Goal: Task Accomplishment & Management: Manage account settings

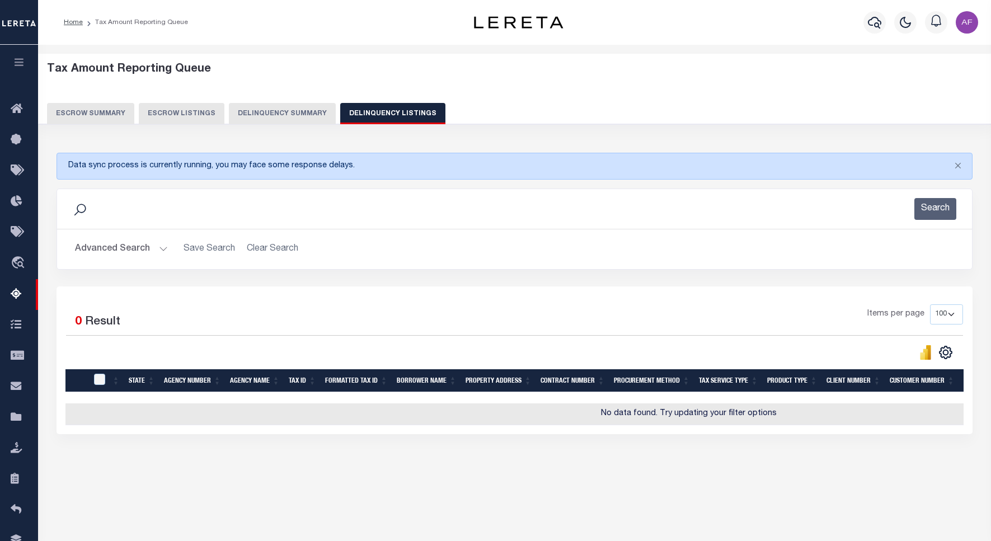
select select "100"
click at [115, 250] on button "Advanced Search" at bounding box center [121, 249] width 93 height 22
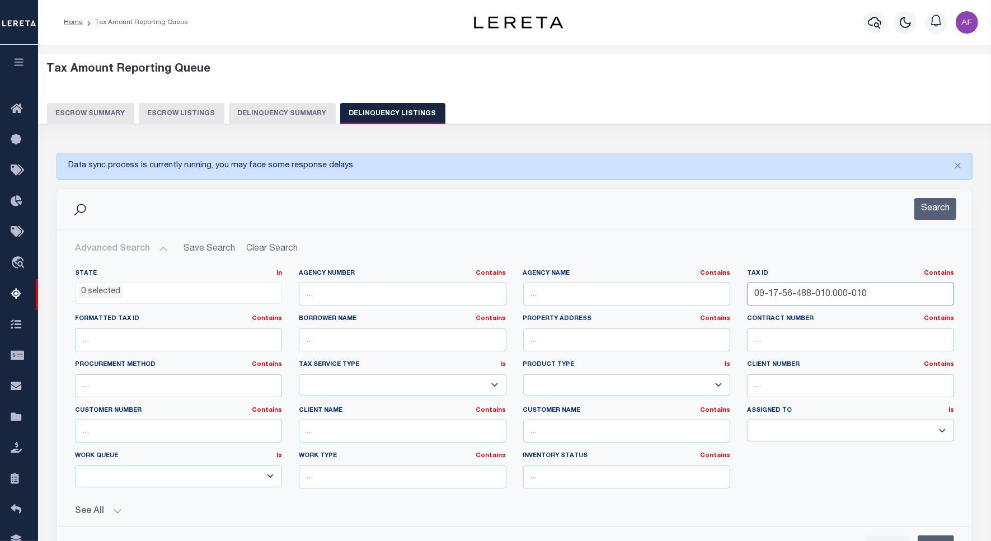
drag, startPoint x: 881, startPoint y: 294, endPoint x: 631, endPoint y: 278, distance: 249.7
click at [631, 278] on div "State In In AK AL AR AZ CA CO CT DC DE FL GA GU HI IA ID IL IN KS KY LA MA MD M…" at bounding box center [515, 383] width 896 height 228
paste input "7-269-007"
type input "09-17-57-269-007.000-010"
click at [930, 214] on button "Search" at bounding box center [936, 209] width 42 height 22
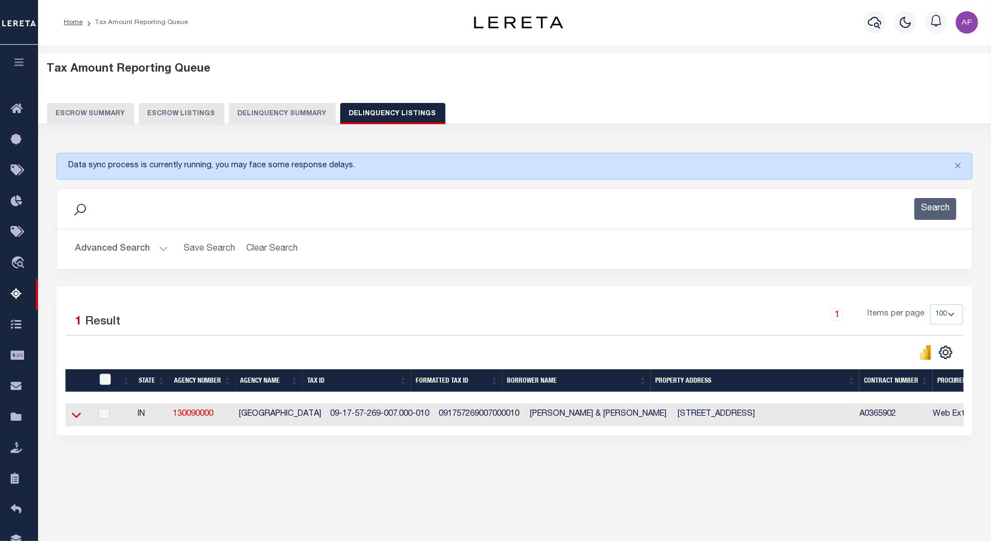
click at [79, 418] on icon at bounding box center [77, 416] width 10 height 6
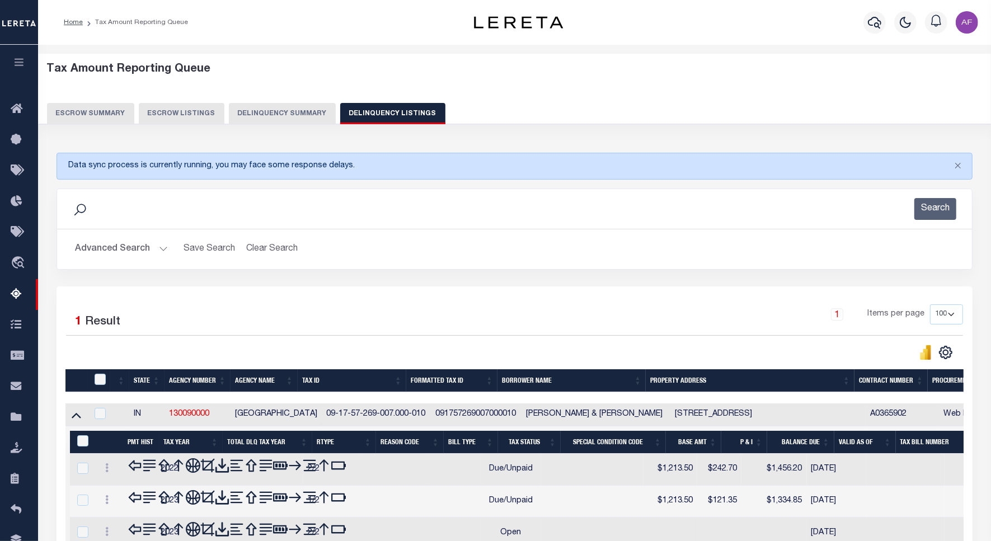
scroll to position [113, 0]
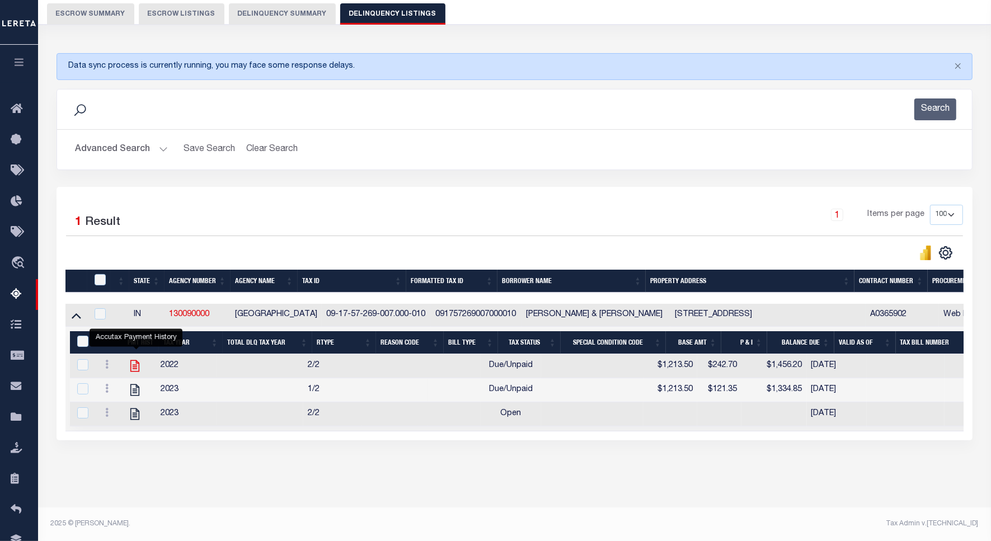
click at [135, 361] on icon "" at bounding box center [134, 367] width 9 height 12
checkbox input "true"
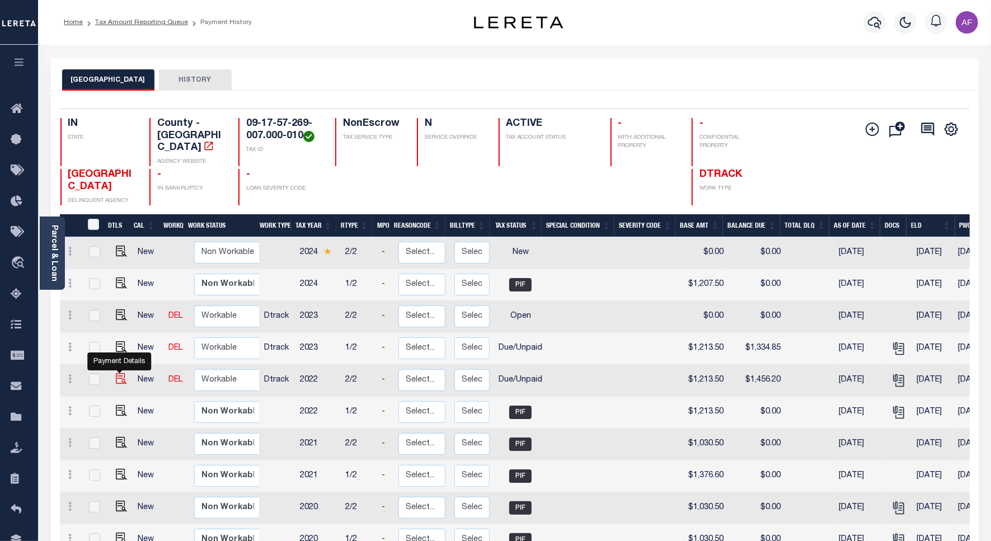
click at [116, 373] on img "" at bounding box center [121, 378] width 11 height 11
checkbox input "true"
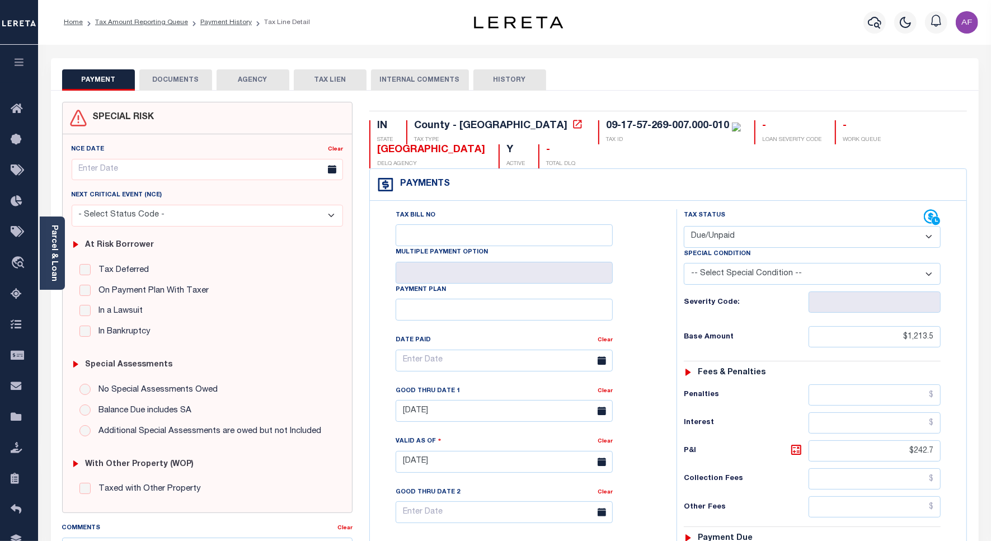
click at [710, 232] on select "- Select Status Code - Open Due/Unpaid Paid Incomplete No Tax Due Internal Refu…" at bounding box center [812, 237] width 257 height 22
select select "PYD"
click at [684, 227] on select "- Select Status Code - Open Due/Unpaid Paid Incomplete No Tax Due Internal Refu…" at bounding box center [812, 237] width 257 height 22
type input "09/10/2025"
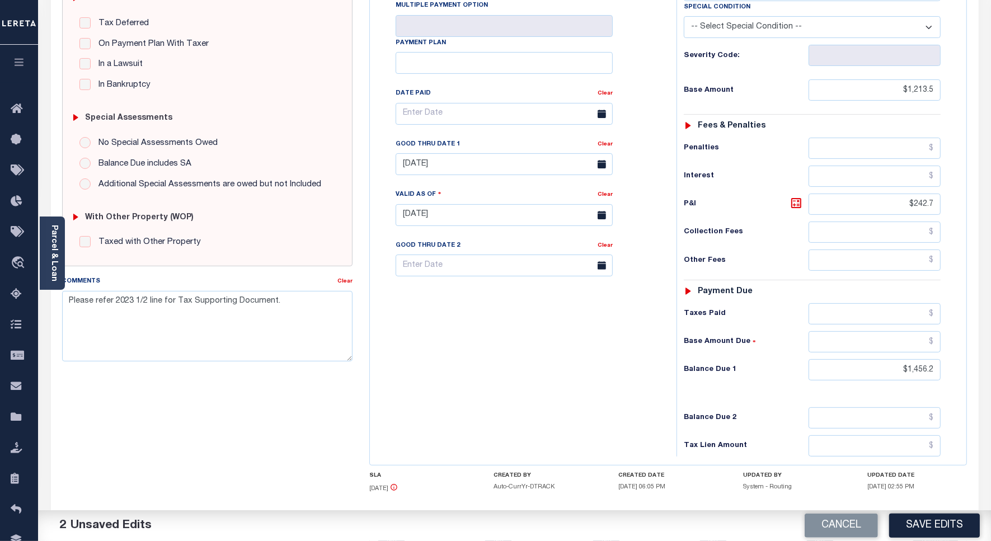
scroll to position [280, 0]
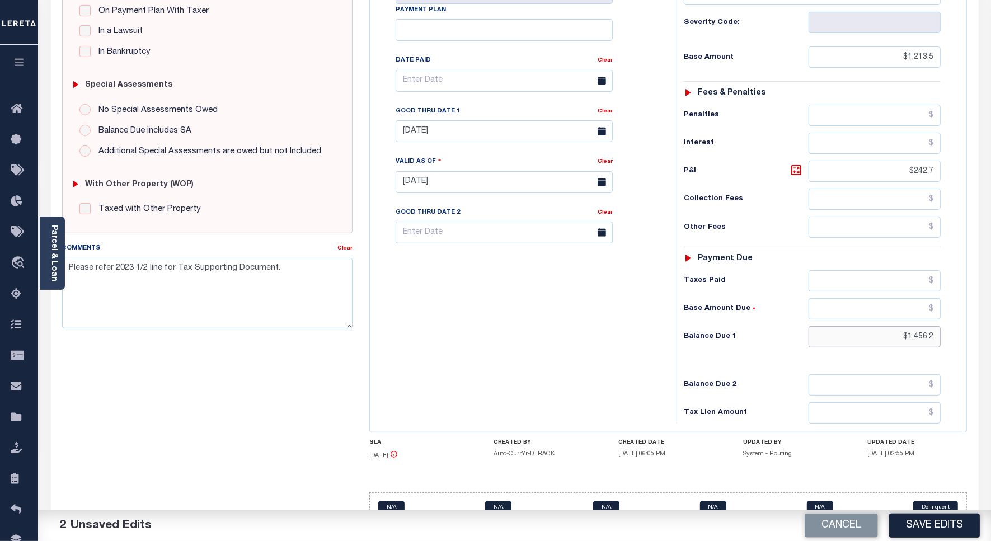
click at [929, 345] on input "$1,456.2" at bounding box center [875, 336] width 132 height 21
click at [928, 343] on input "$1,456.2" at bounding box center [875, 336] width 132 height 21
type input "$1,456.20"
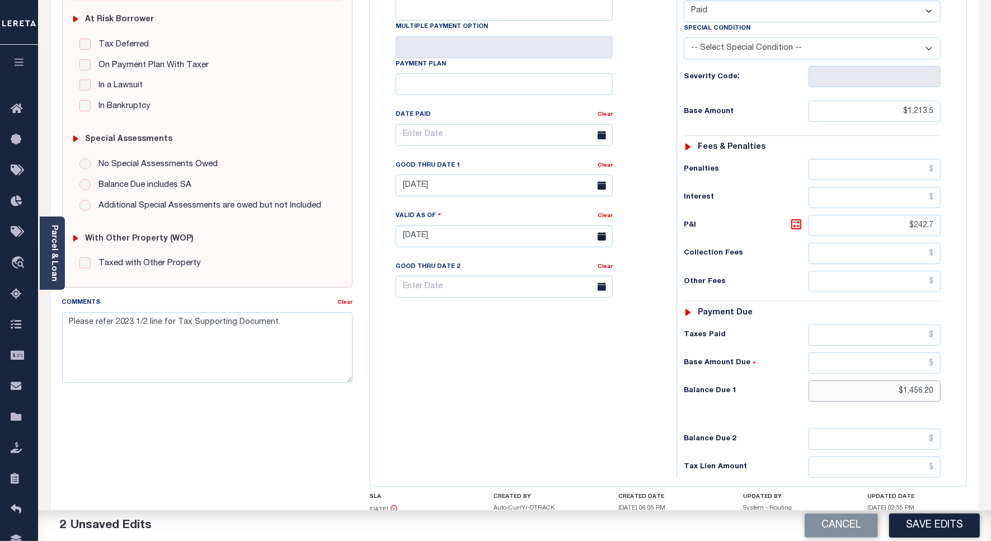
scroll to position [0, 0]
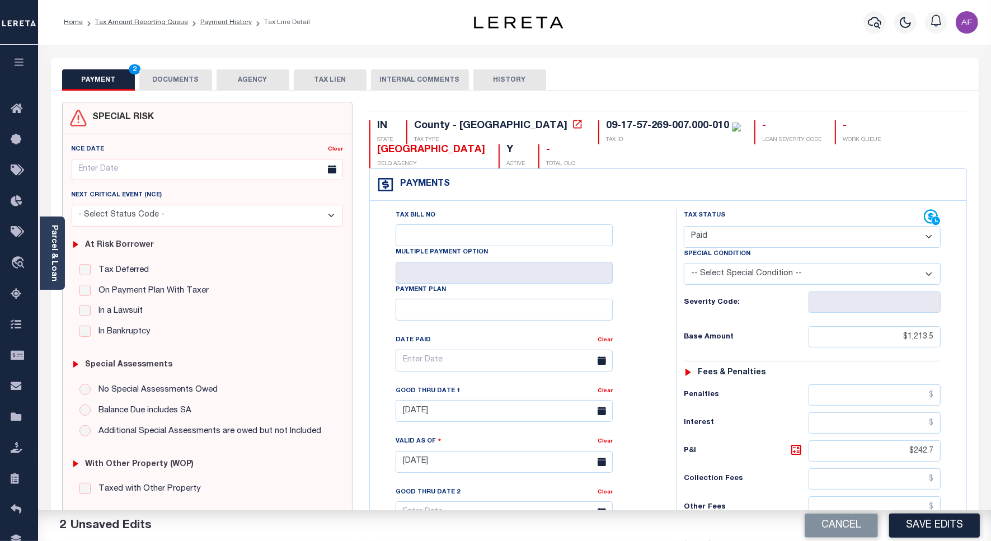
click at [171, 85] on button "DOCUMENTS" at bounding box center [175, 79] width 73 height 21
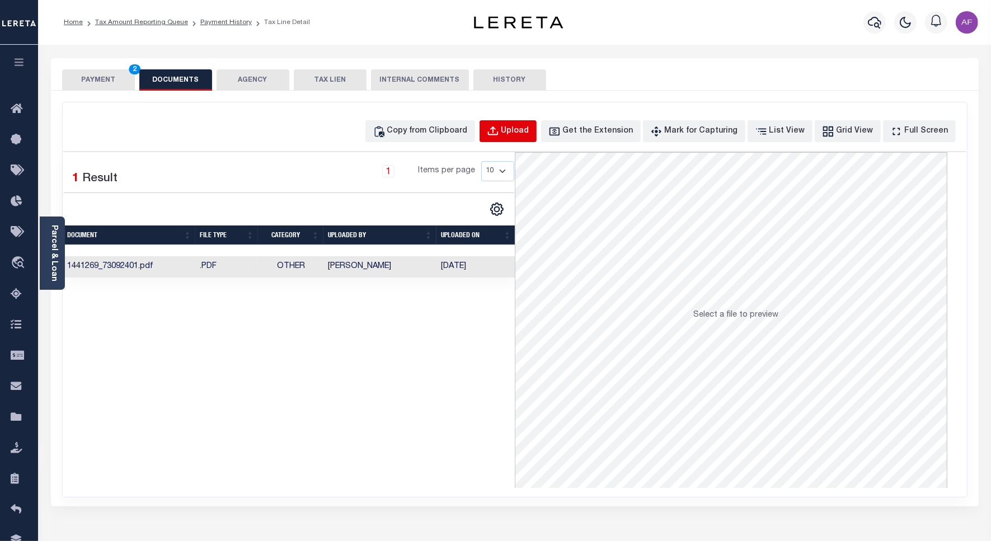
click at [530, 133] on div "Upload" at bounding box center [516, 131] width 28 height 12
select select "POP"
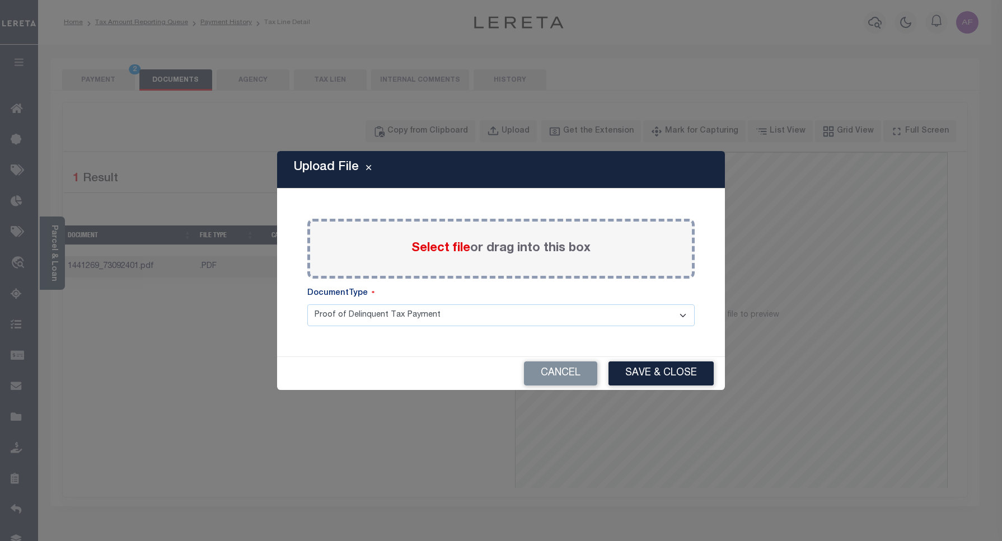
click at [429, 252] on span "Select file" at bounding box center [440, 248] width 59 height 12
click at [0, 0] on input "Select file or drag into this box" at bounding box center [0, 0] width 0 height 0
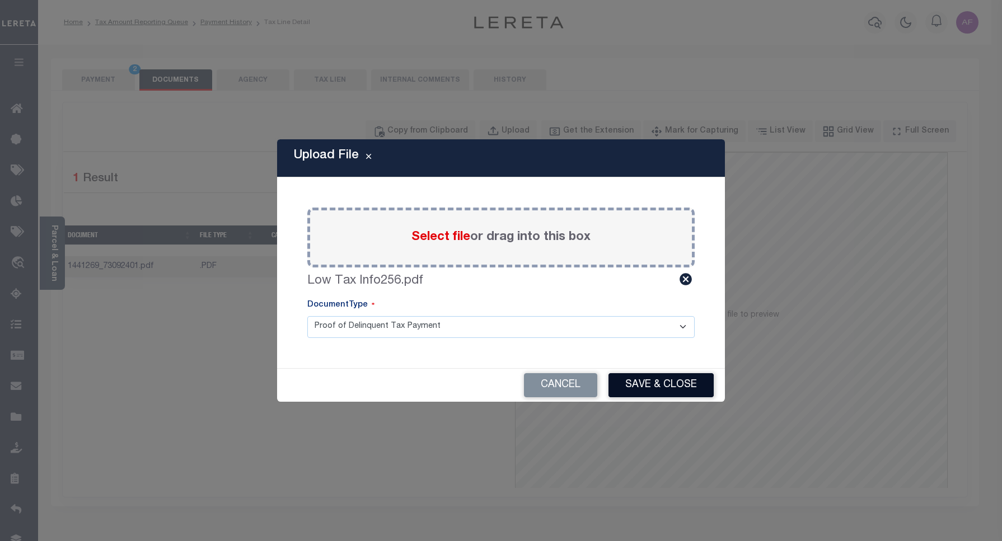
click at [681, 390] on button "Save & Close" at bounding box center [661, 385] width 105 height 24
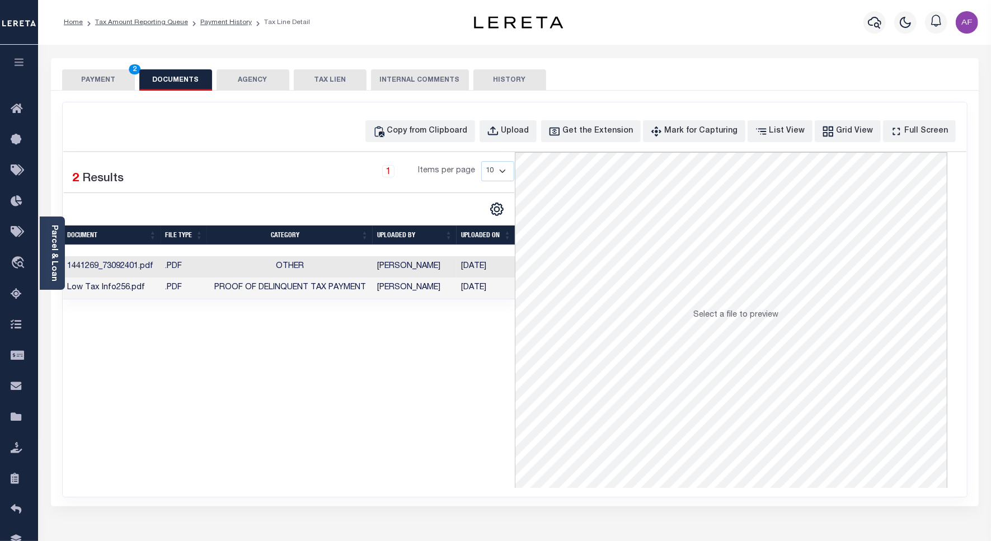
click at [85, 77] on button "PAYMENT 2" at bounding box center [98, 79] width 73 height 21
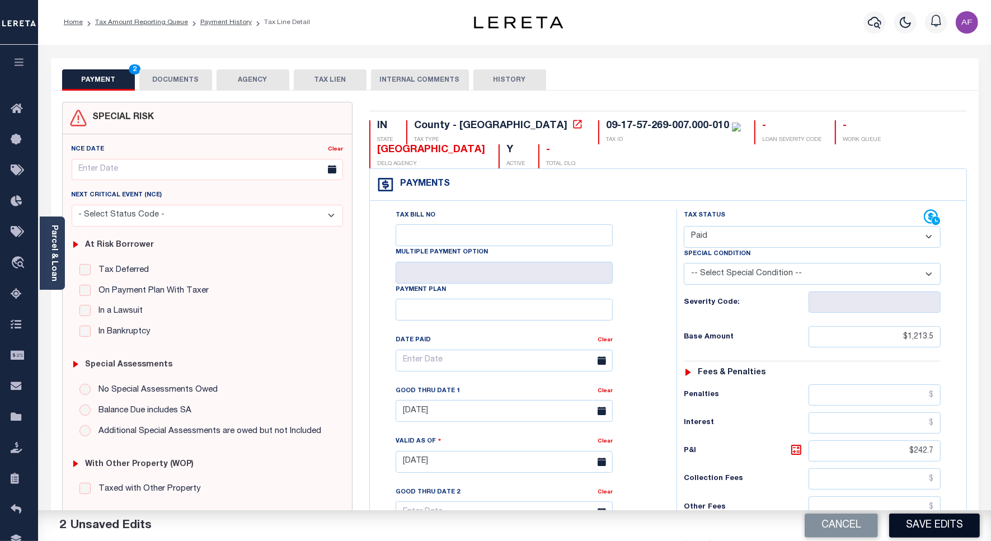
click at [932, 523] on button "Save Edits" at bounding box center [935, 526] width 91 height 24
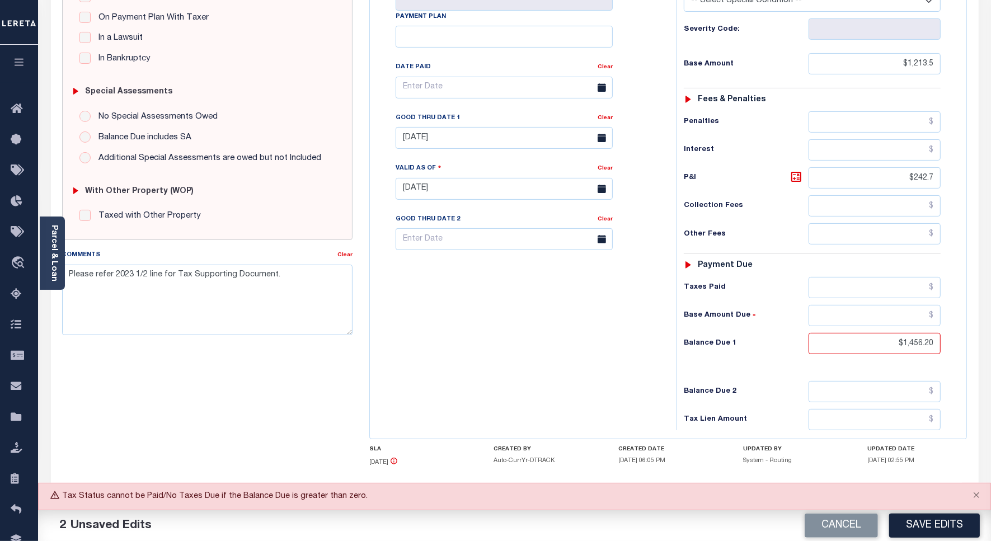
scroll to position [280, 0]
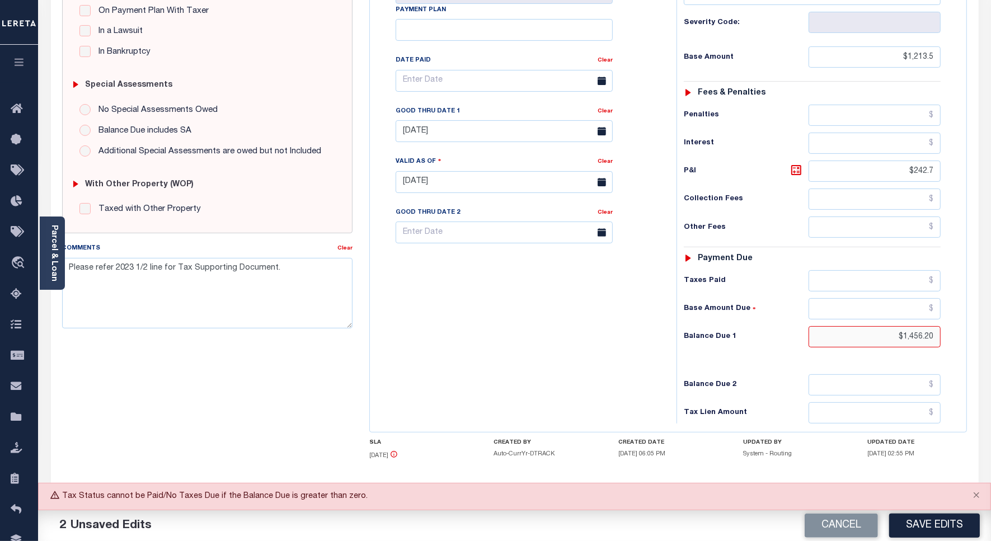
click at [916, 337] on input "$1,456.20" at bounding box center [875, 336] width 132 height 21
type input "$0.00"
click at [922, 527] on button "Save Edits" at bounding box center [935, 526] width 91 height 24
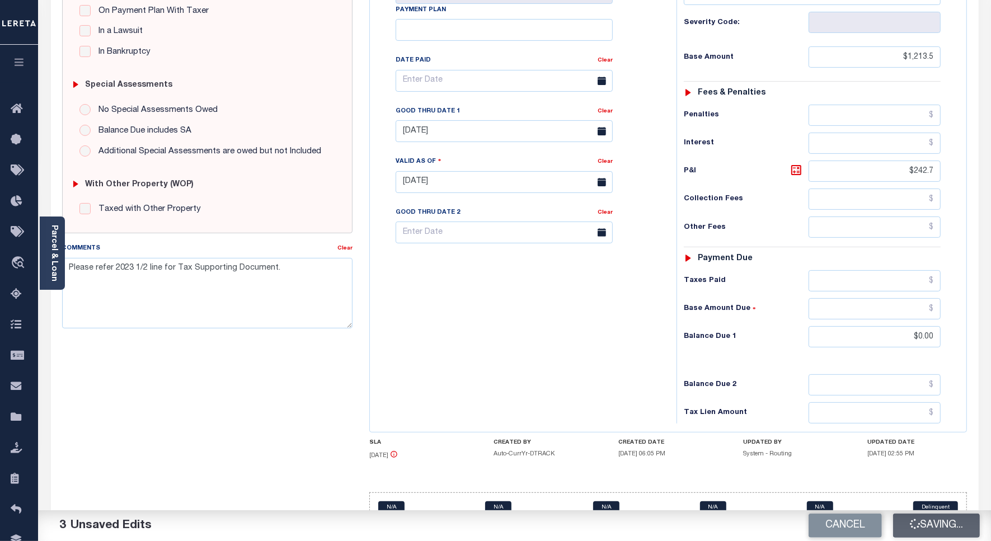
checkbox input "false"
type textarea "Please refer 2023 1/2 line for Tax Supporting Document."
type input "$1,213.5"
type input "$242.7"
type input "$0"
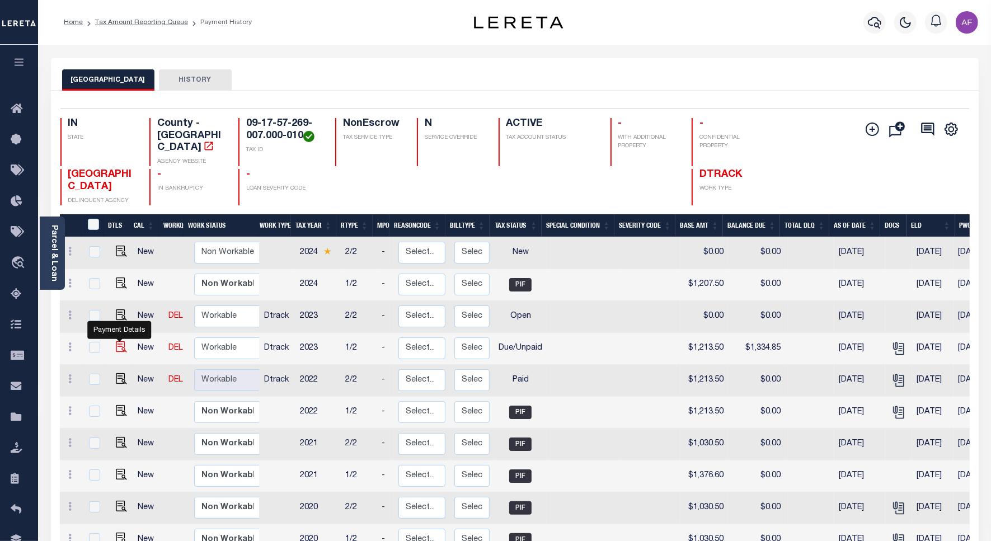
click at [121, 341] on img "" at bounding box center [121, 346] width 11 height 11
checkbox input "true"
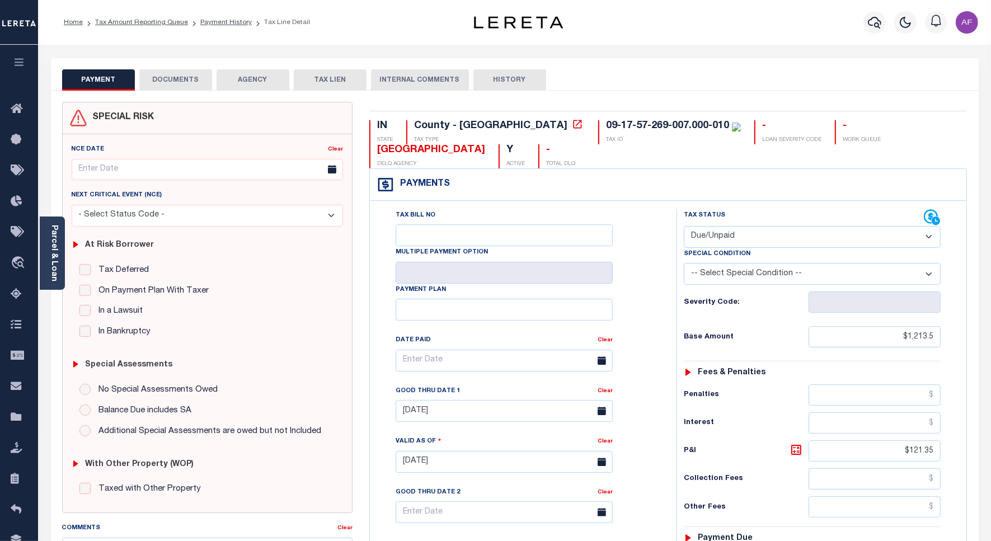
click at [723, 238] on select "- Select Status Code - Open Due/Unpaid Paid Incomplete No Tax Due Internal Refu…" at bounding box center [812, 237] width 257 height 22
select select "PYD"
click at [684, 227] on select "- Select Status Code - Open Due/Unpaid Paid Incomplete No Tax Due Internal Refu…" at bounding box center [812, 237] width 257 height 22
type input "[DATE]"
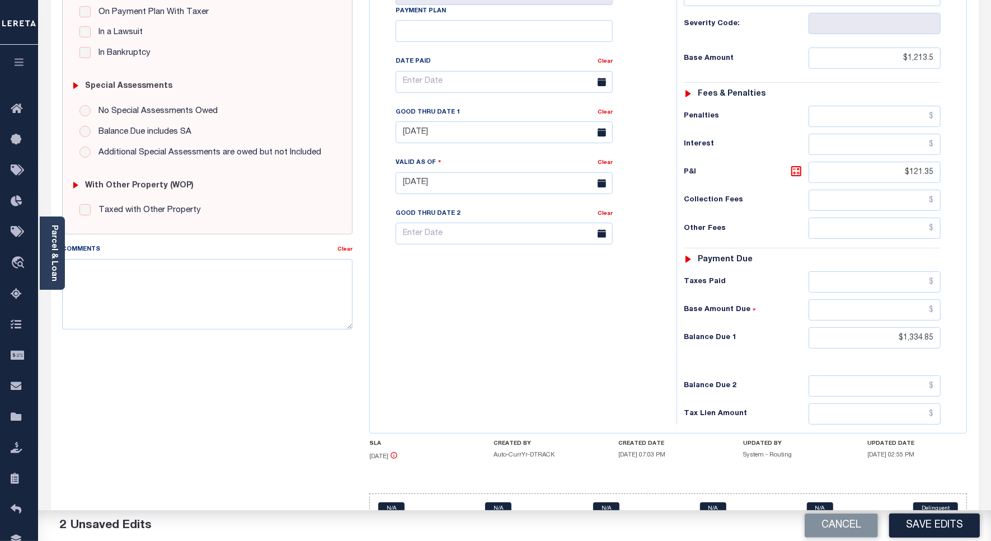
scroll to position [280, 0]
click at [921, 340] on input "$1,334.85" at bounding box center [875, 336] width 132 height 21
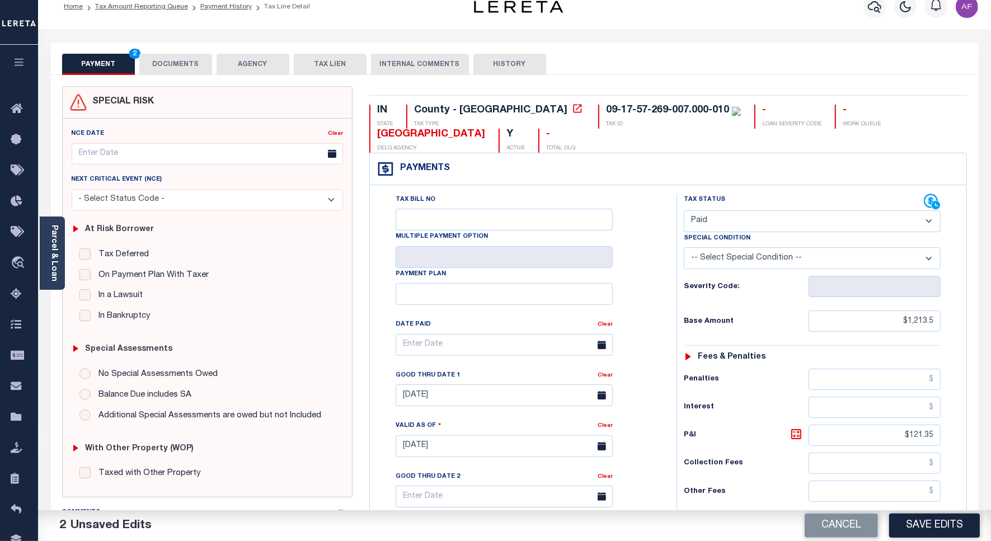
scroll to position [0, 0]
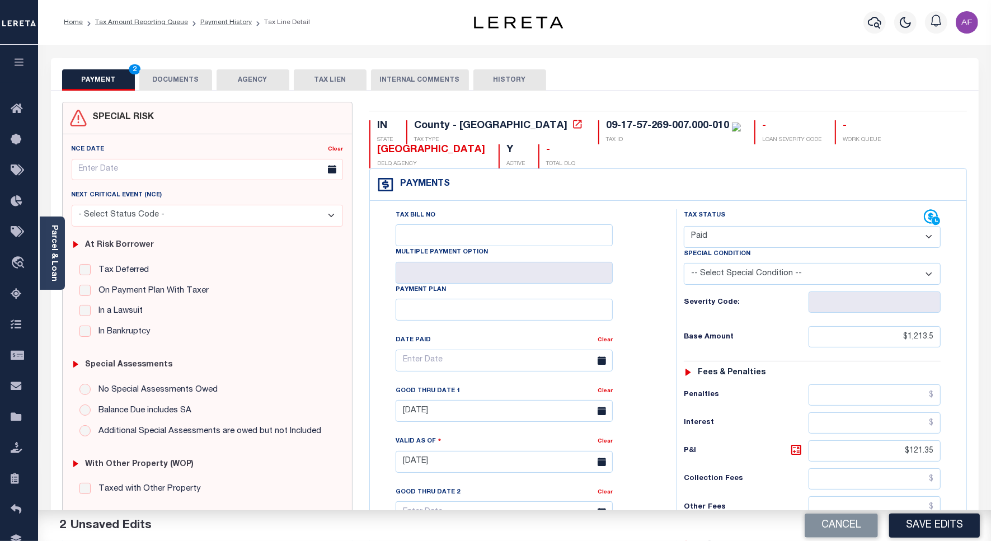
type input "$0.00"
click at [186, 72] on button "DOCUMENTS" at bounding box center [175, 79] width 73 height 21
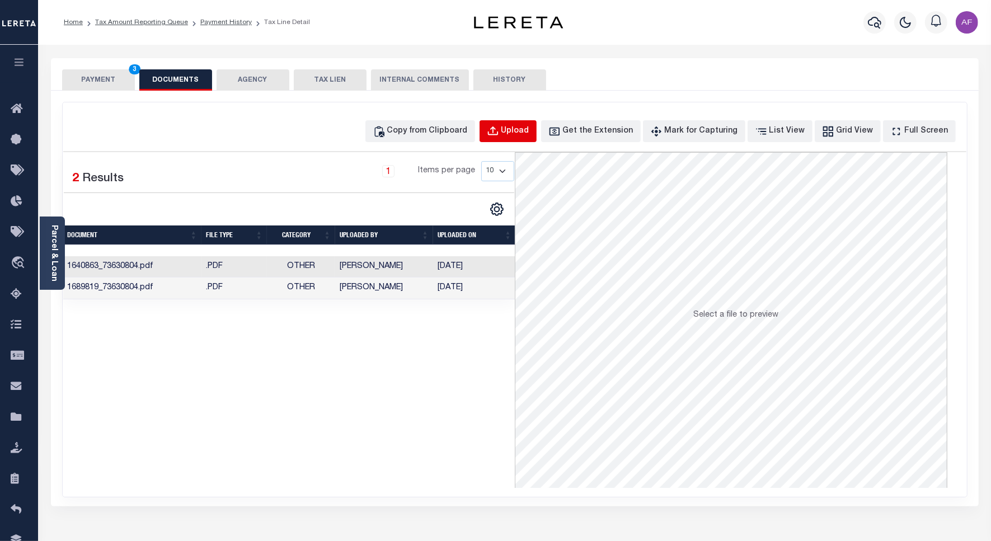
click at [522, 133] on div "Upload" at bounding box center [516, 131] width 28 height 12
select select "POP"
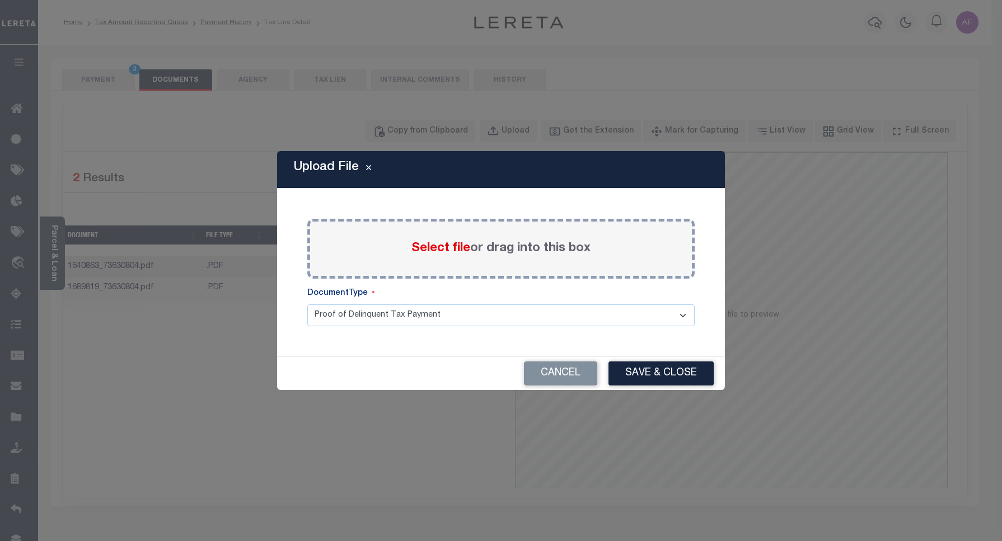
click at [423, 250] on span "Select file" at bounding box center [440, 248] width 59 height 12
click at [0, 0] on input "Select file or drag into this box" at bounding box center [0, 0] width 0 height 0
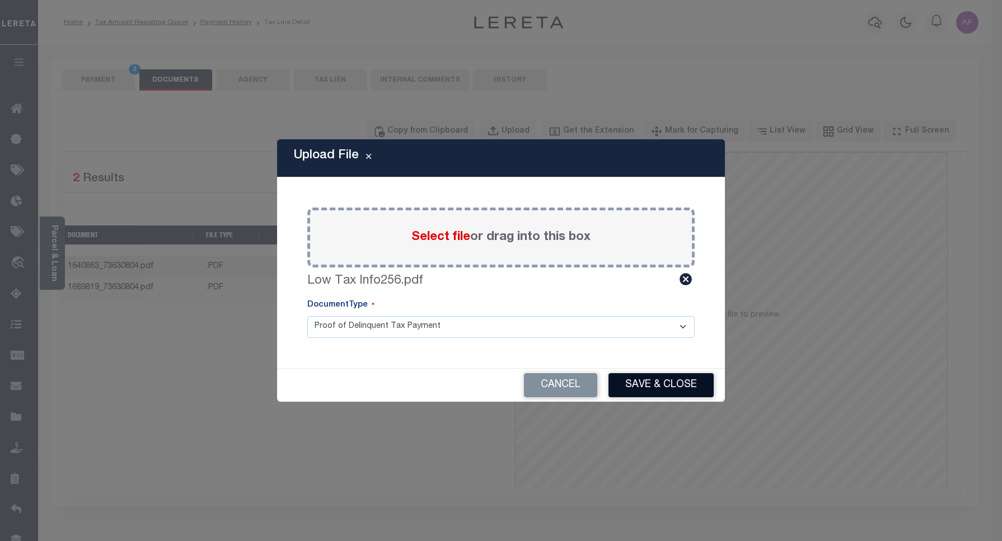
click at [624, 390] on button "Save & Close" at bounding box center [661, 385] width 105 height 24
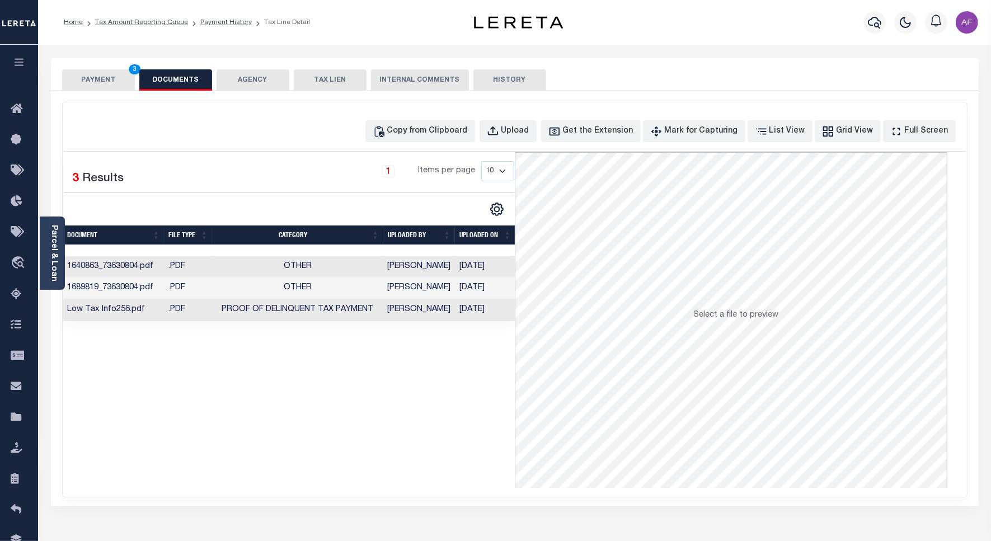
click at [92, 82] on button "PAYMENT 3" at bounding box center [98, 79] width 73 height 21
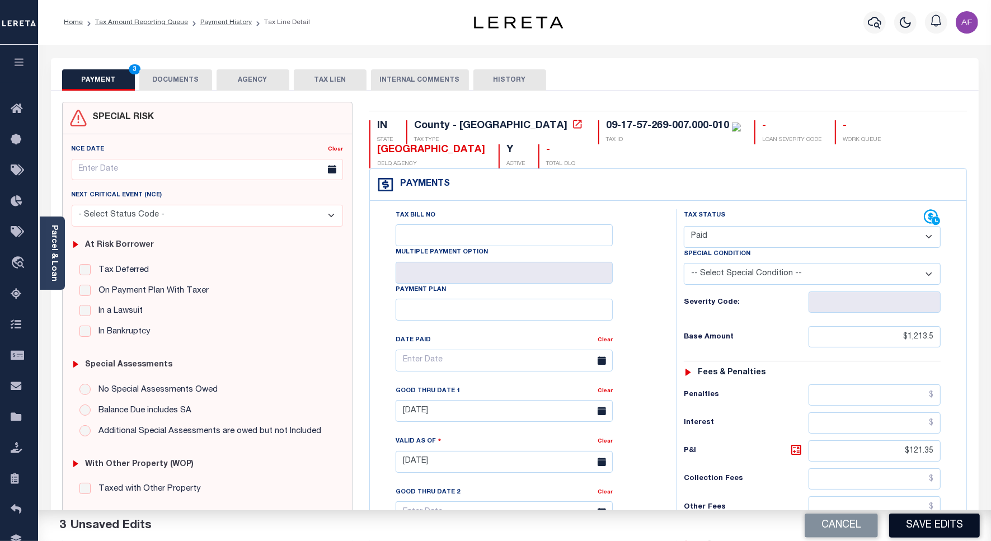
click at [944, 521] on button "Save Edits" at bounding box center [935, 526] width 91 height 24
checkbox input "false"
type input "$1,213.5"
type input "$121.35"
type input "$0"
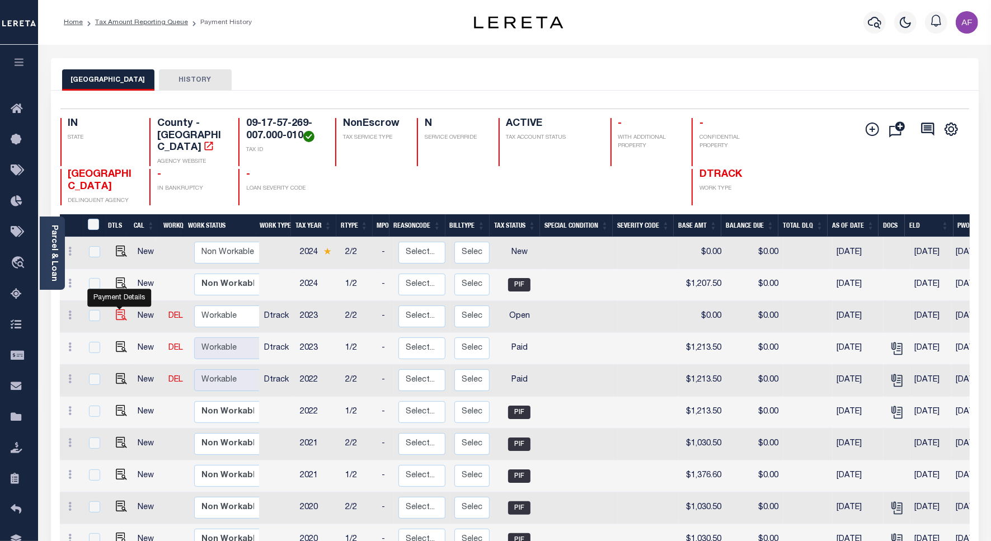
click at [116, 310] on img "" at bounding box center [121, 315] width 11 height 11
checkbox input "true"
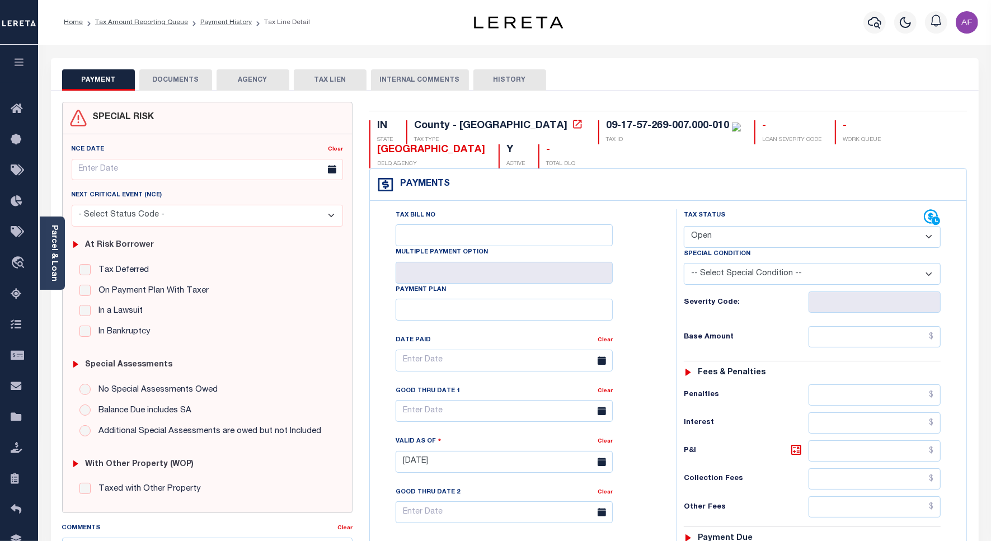
click at [733, 241] on select "- Select Status Code - Open Due/Unpaid Paid Incomplete No Tax Due Internal Refu…" at bounding box center [812, 237] width 257 height 22
select select "PYD"
click at [684, 227] on select "- Select Status Code - Open Due/Unpaid Paid Incomplete No Tax Due Internal Refu…" at bounding box center [812, 237] width 257 height 22
type input "[DATE]"
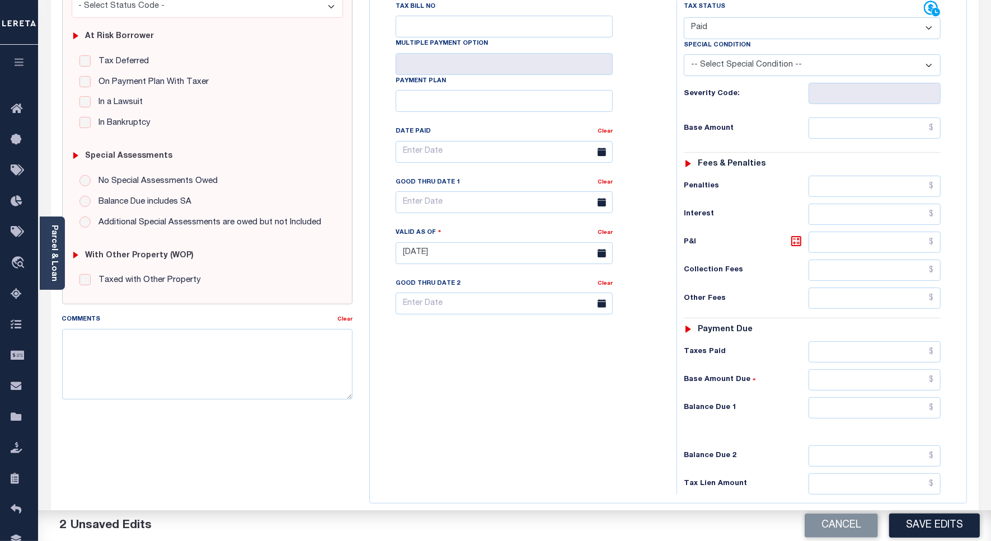
scroll to position [210, 0]
click at [901, 130] on input "text" at bounding box center [875, 126] width 132 height 21
paste input "1,207.50"
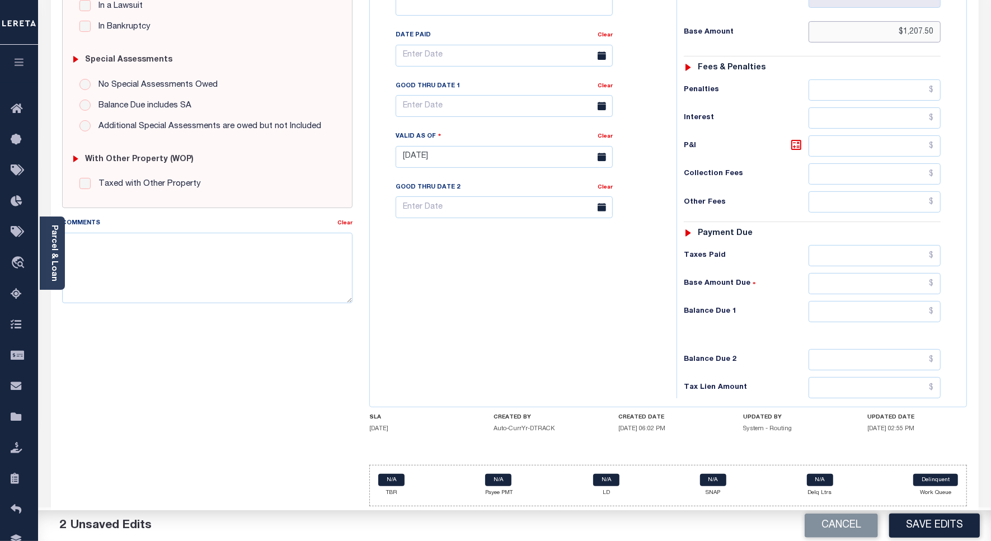
scroll to position [312, 0]
type input "$1,207.50"
click at [879, 256] on input "text" at bounding box center [875, 255] width 132 height 21
paste input "1,207.50"
type input "$1,207.50"
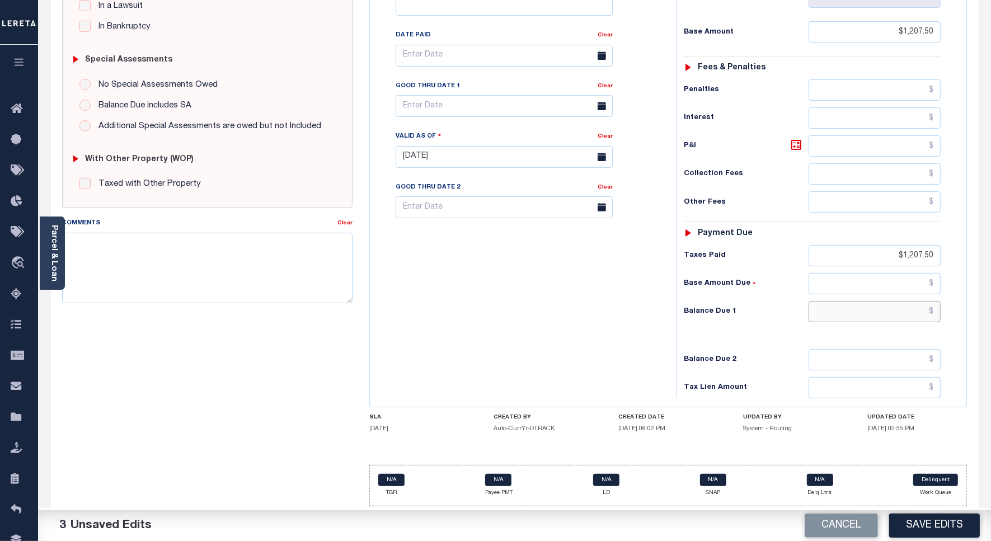
click at [910, 309] on input "text" at bounding box center [875, 311] width 132 height 21
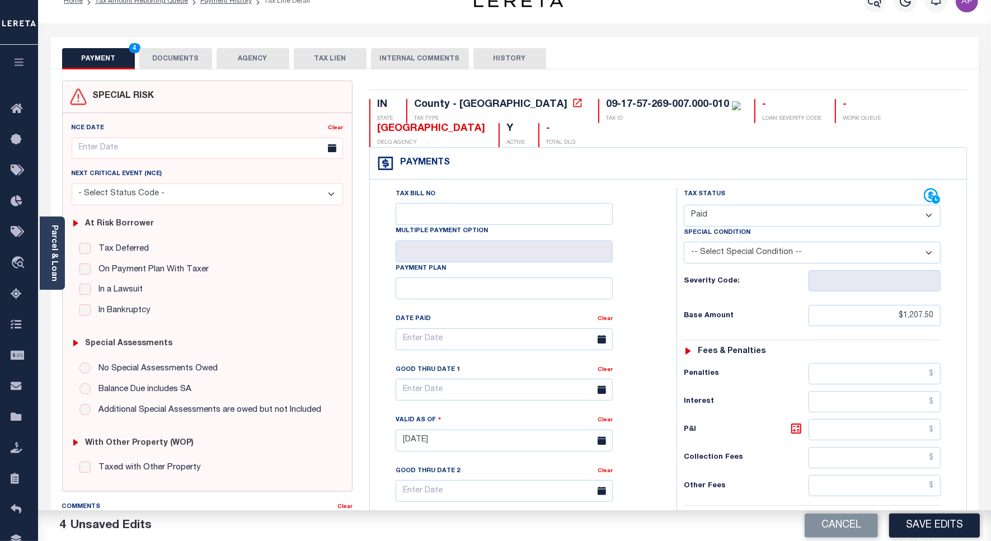
scroll to position [0, 0]
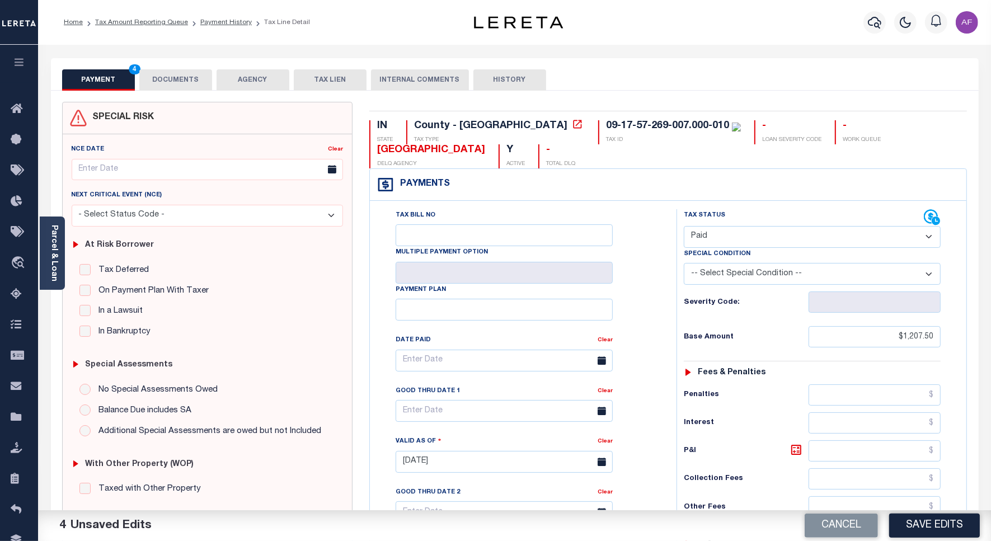
type input "$0.00"
click at [166, 77] on button "DOCUMENTS" at bounding box center [175, 79] width 73 height 21
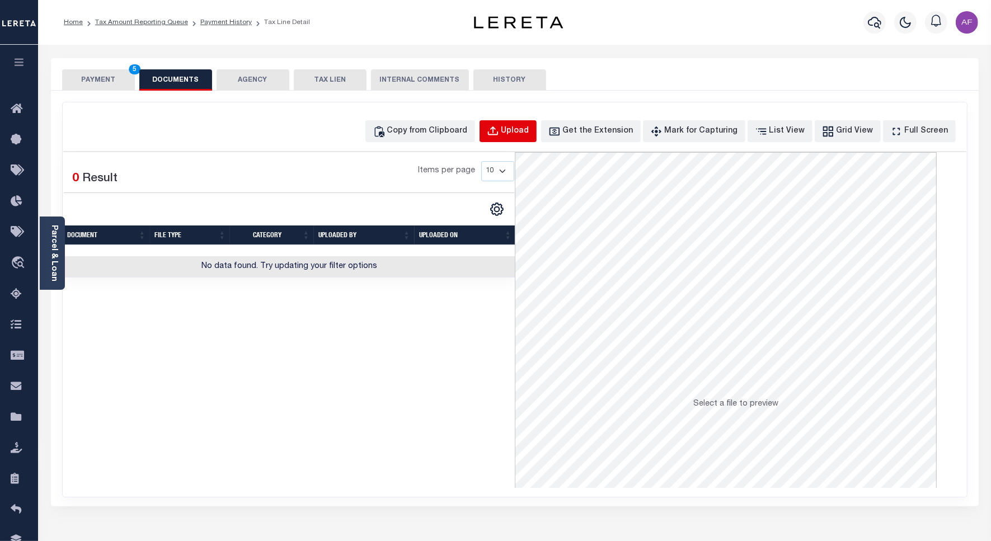
click at [530, 134] on div "Upload" at bounding box center [516, 131] width 28 height 12
select select "POP"
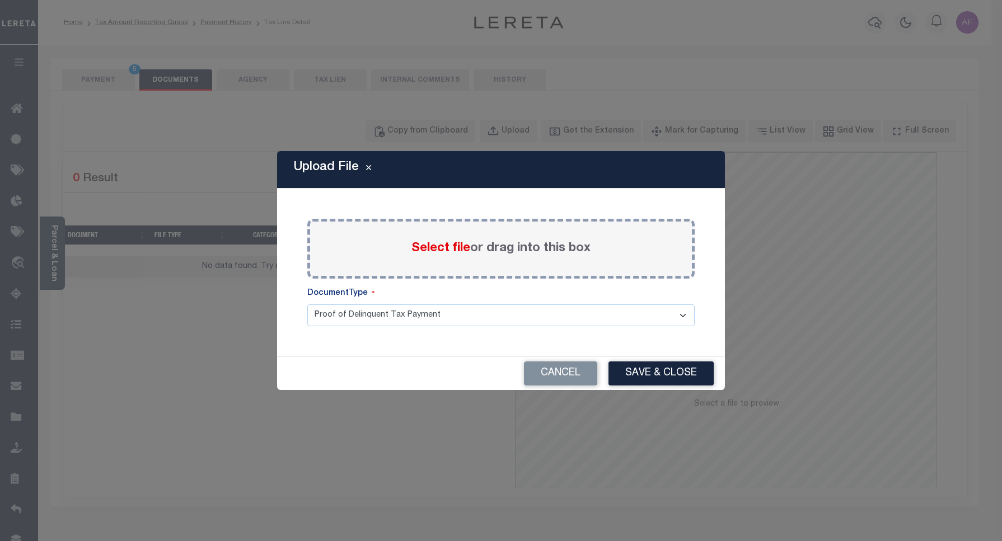
click at [433, 250] on span "Select file" at bounding box center [440, 248] width 59 height 12
click at [0, 0] on input "Select file or drag into this box" at bounding box center [0, 0] width 0 height 0
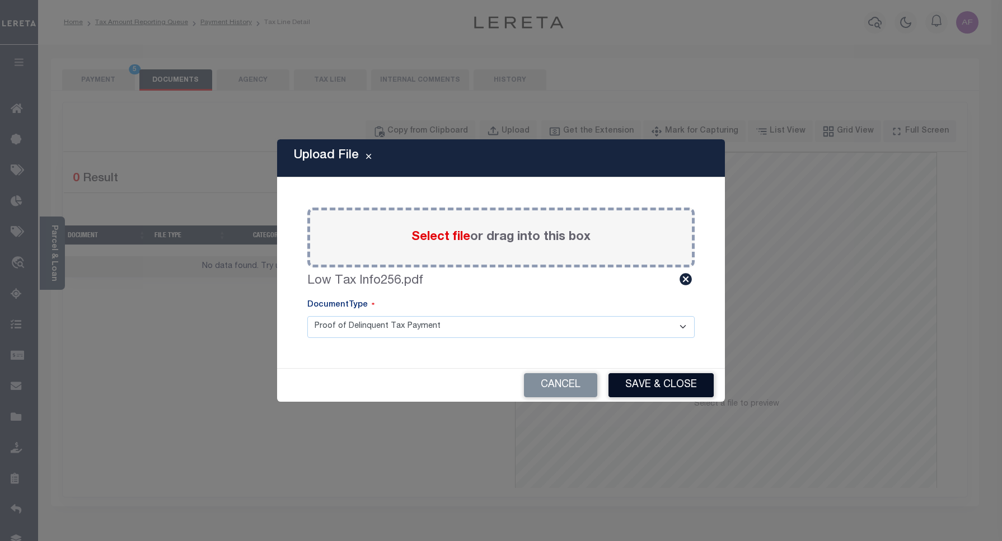
click at [656, 379] on button "Save & Close" at bounding box center [661, 385] width 105 height 24
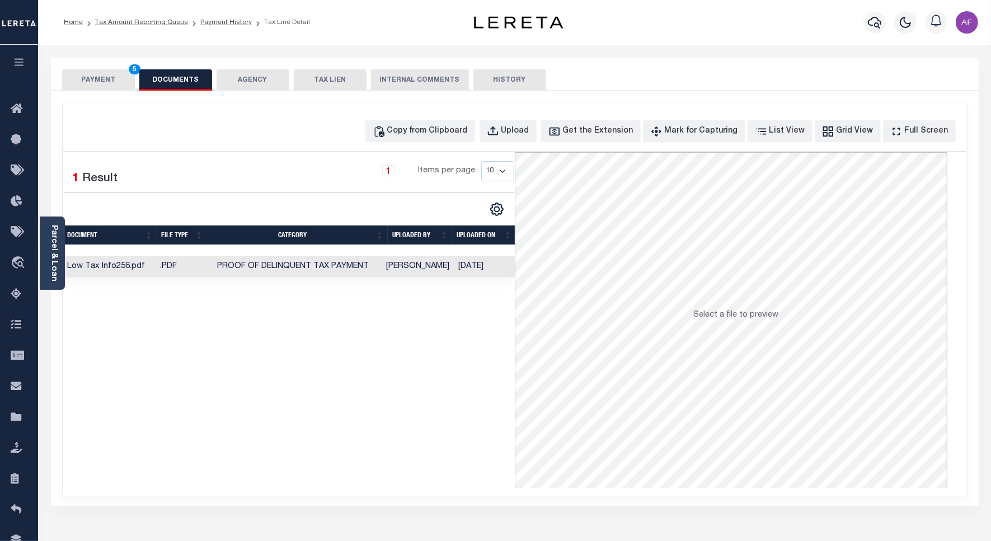
click at [104, 77] on button "PAYMENT 5" at bounding box center [98, 79] width 73 height 21
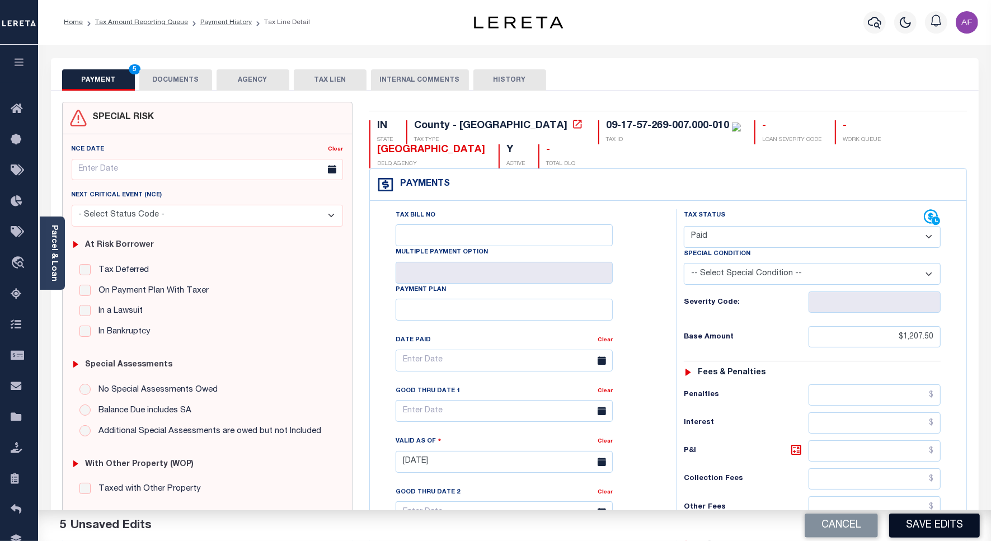
click at [913, 522] on button "Save Edits" at bounding box center [935, 526] width 91 height 24
checkbox input "false"
type input "$1,207.5"
type input "$0"
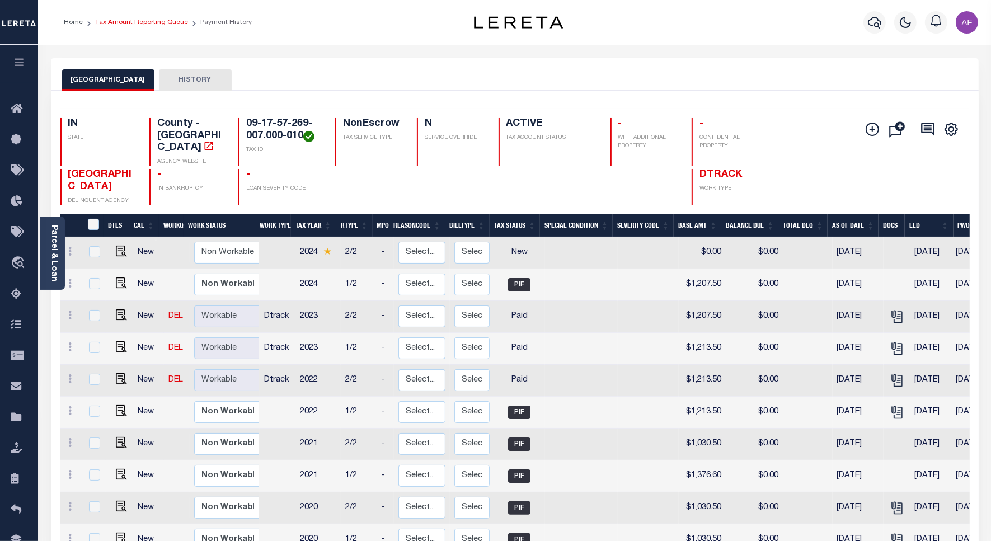
click at [122, 19] on link "Tax Amount Reporting Queue" at bounding box center [141, 22] width 93 height 7
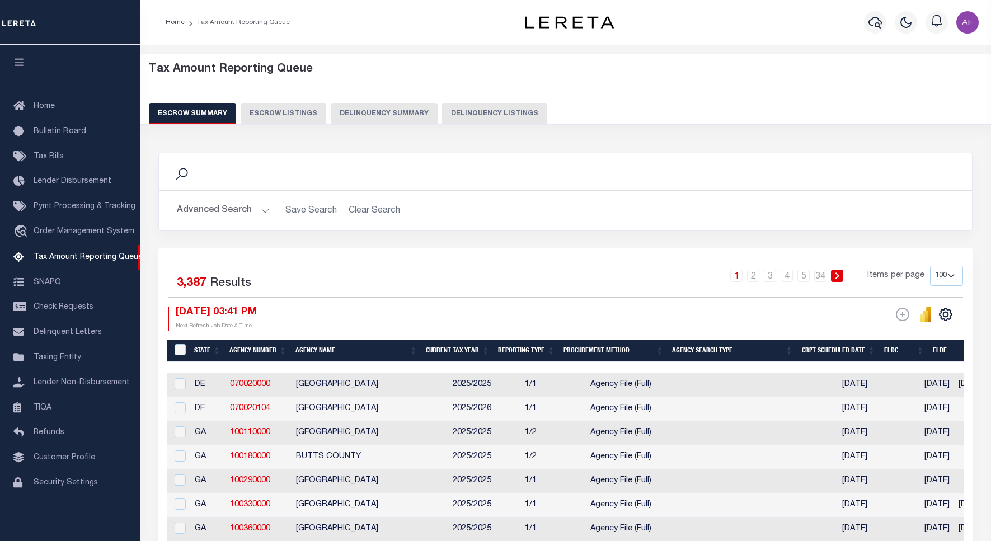
click at [473, 113] on button "Delinquency Listings" at bounding box center [494, 113] width 105 height 21
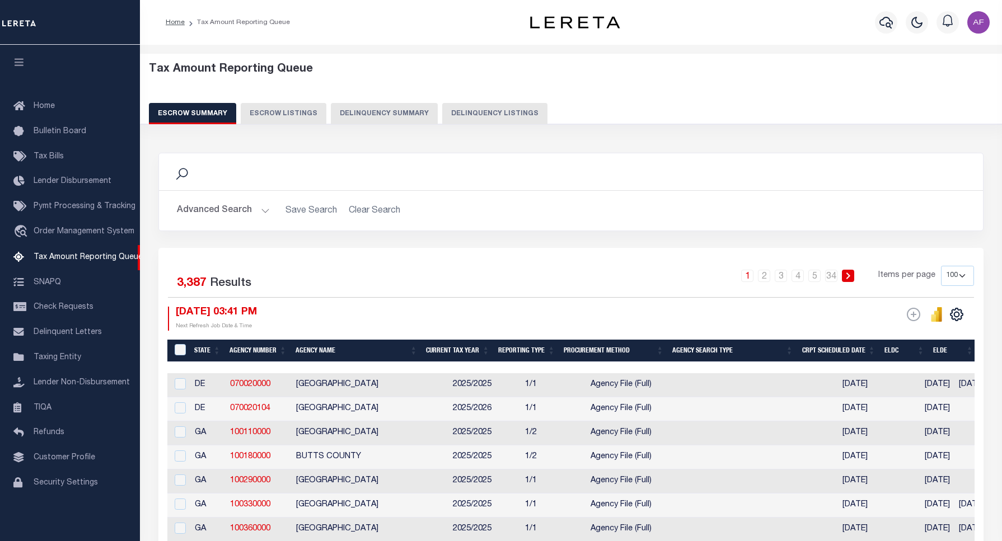
select select "100"
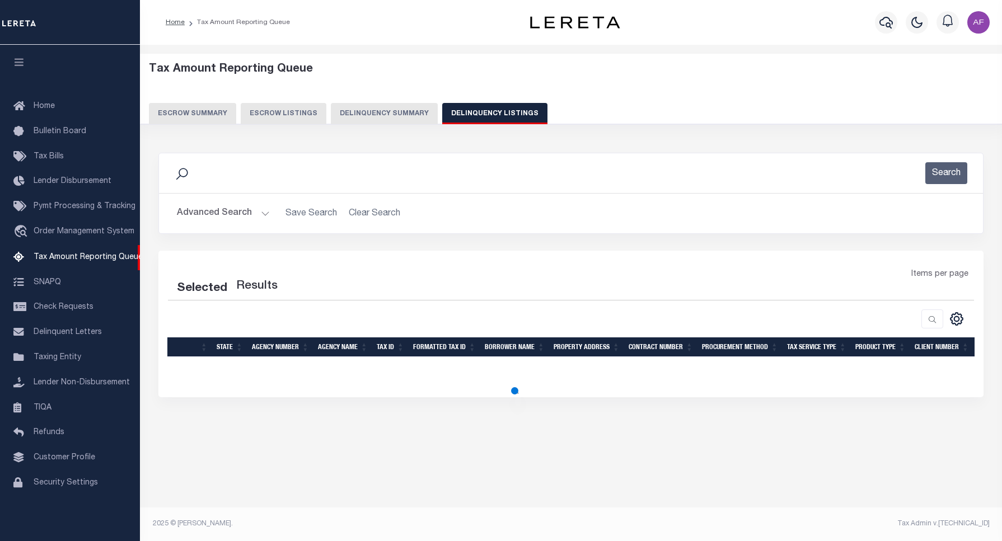
select select "100"
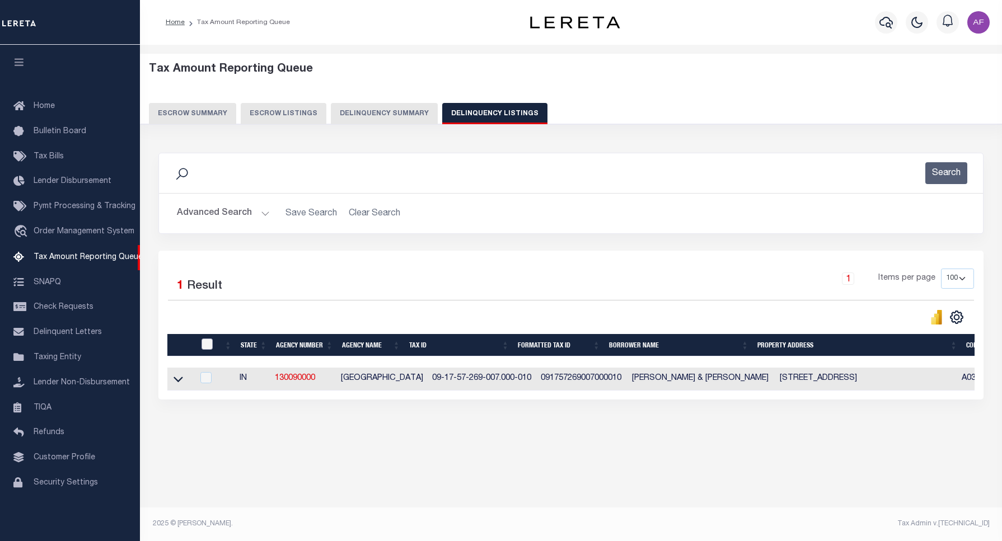
click at [212, 342] on input "checkbox" at bounding box center [207, 344] width 11 height 11
checkbox input "true"
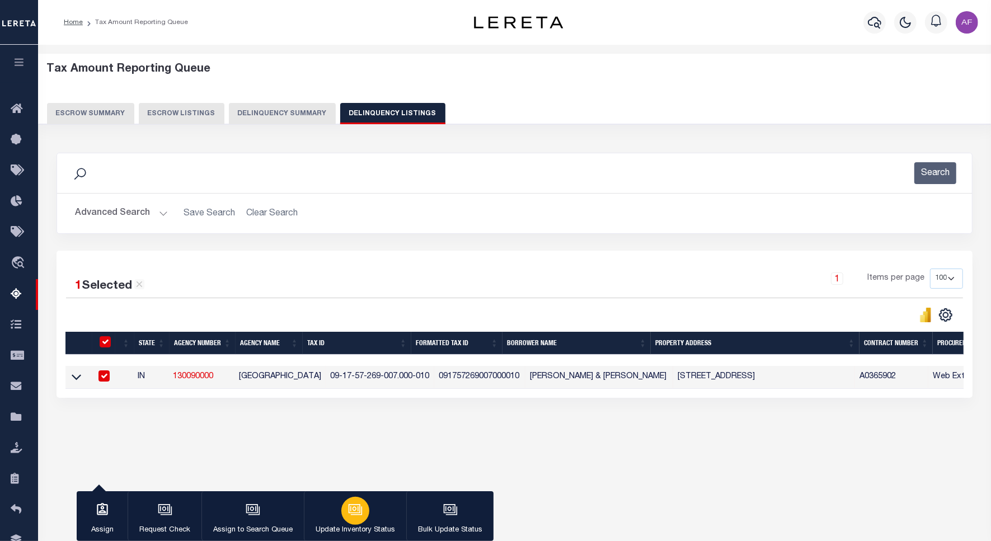
click at [352, 508] on icon "button" at bounding box center [354, 509] width 8 height 5
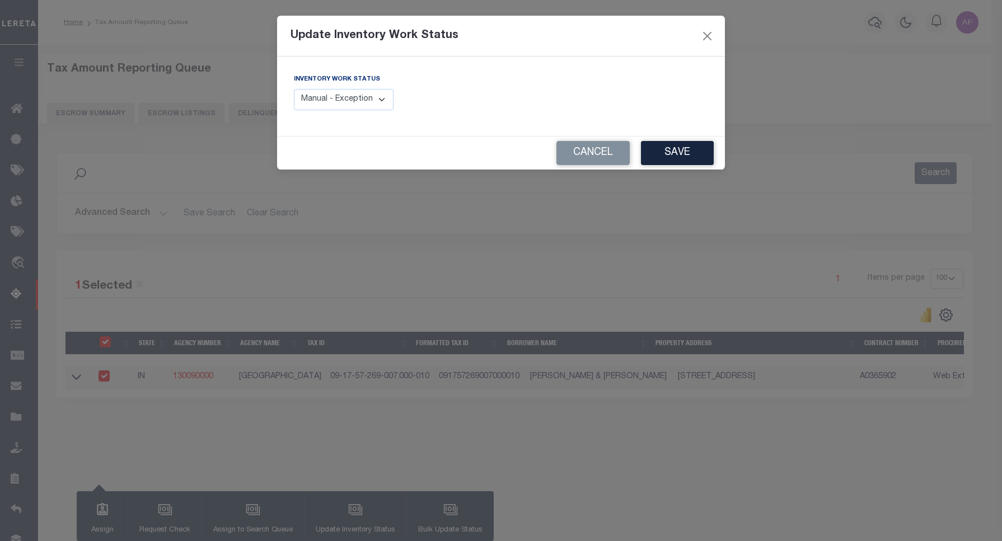
click at [367, 104] on select "Manual - Exception Pended - Awaiting Search Late Add Exception Completed" at bounding box center [344, 100] width 100 height 22
select select "4"
click at [294, 89] on select "Manual - Exception Pended - Awaiting Search Late Add Exception Completed" at bounding box center [344, 100] width 100 height 22
click at [684, 160] on button "Save" at bounding box center [677, 153] width 73 height 24
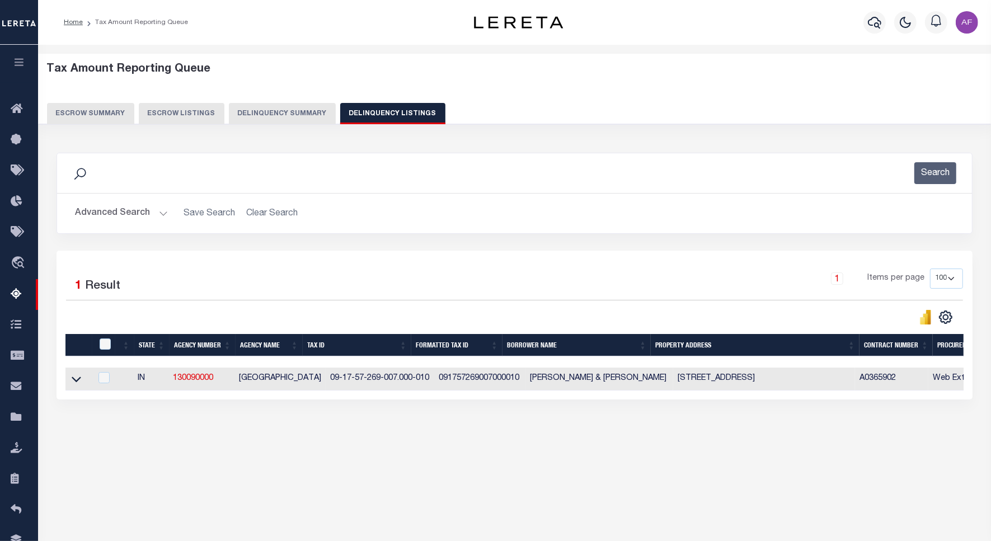
click at [97, 217] on button "Advanced Search" at bounding box center [121, 214] width 93 height 22
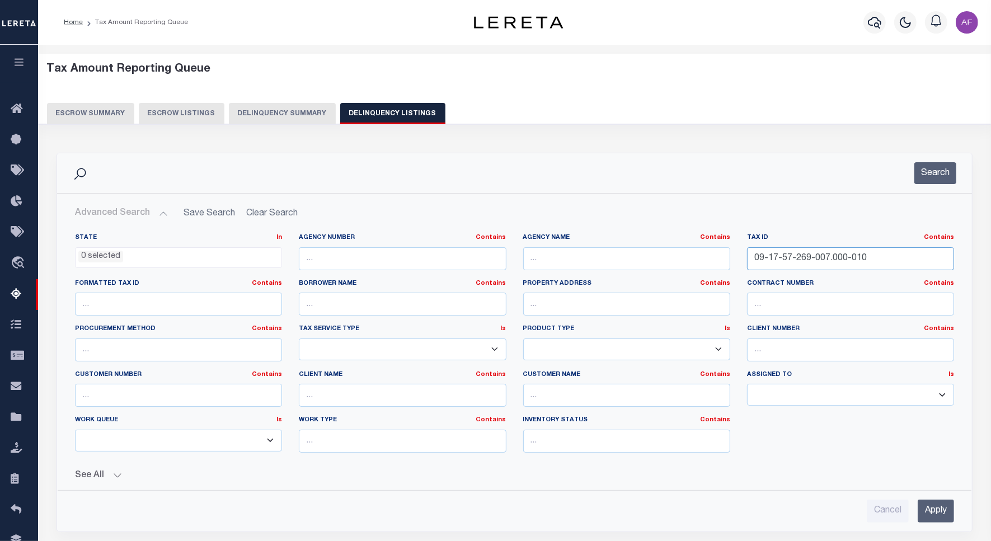
drag, startPoint x: 875, startPoint y: 259, endPoint x: 684, endPoint y: 253, distance: 191.6
click at [684, 253] on div "State In In AK AL AR AZ CA CO CT DC DE FL GA GU HI IA ID IL IN KS KY LA MA MD M…" at bounding box center [515, 347] width 896 height 228
paste input "R013841"
type input "R013841"
click at [922, 174] on button "Search" at bounding box center [936, 173] width 42 height 22
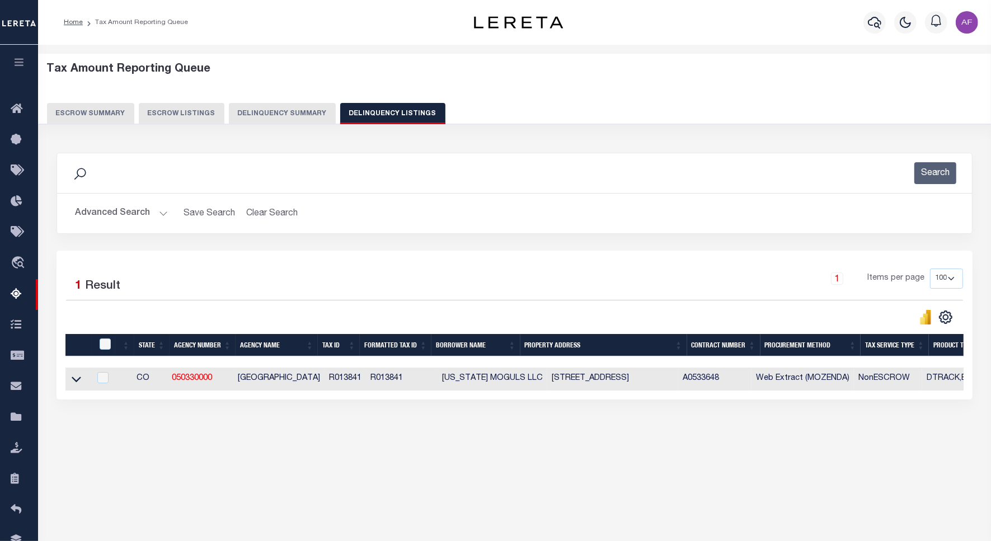
drag, startPoint x: 72, startPoint y: 381, endPoint x: 130, endPoint y: 303, distance: 97.2
click at [72, 381] on icon at bounding box center [77, 379] width 10 height 12
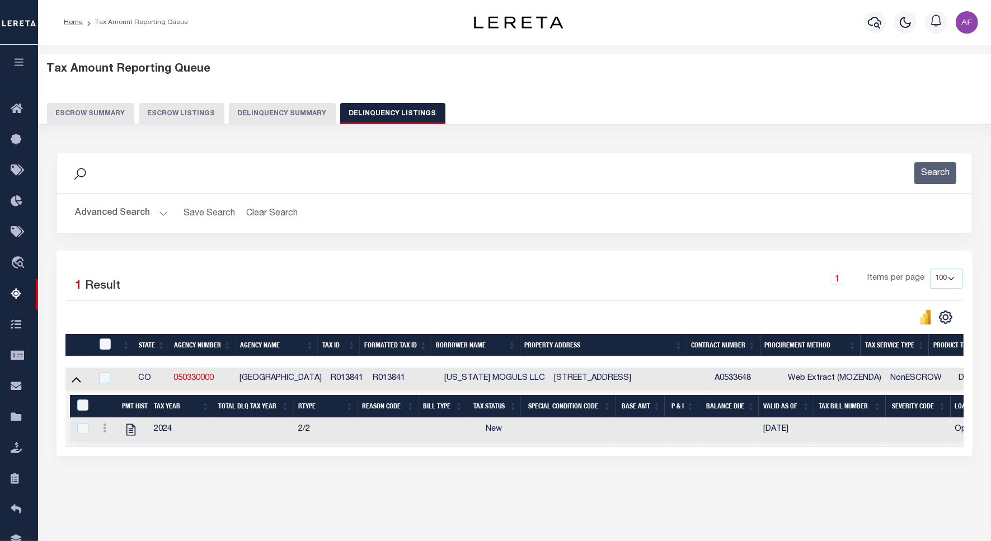
scroll to position [34, 0]
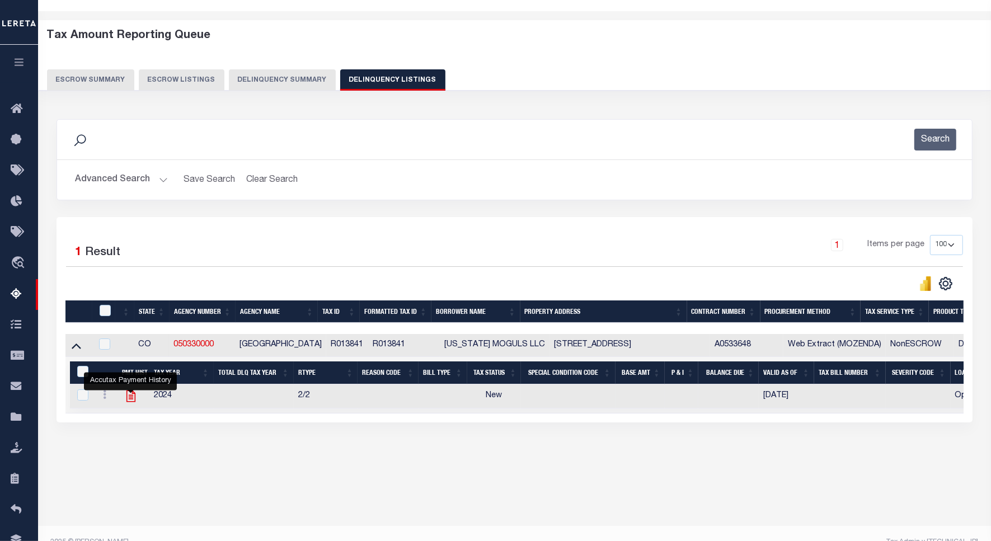
click at [130, 401] on icon "" at bounding box center [130, 397] width 9 height 12
checkbox input "true"
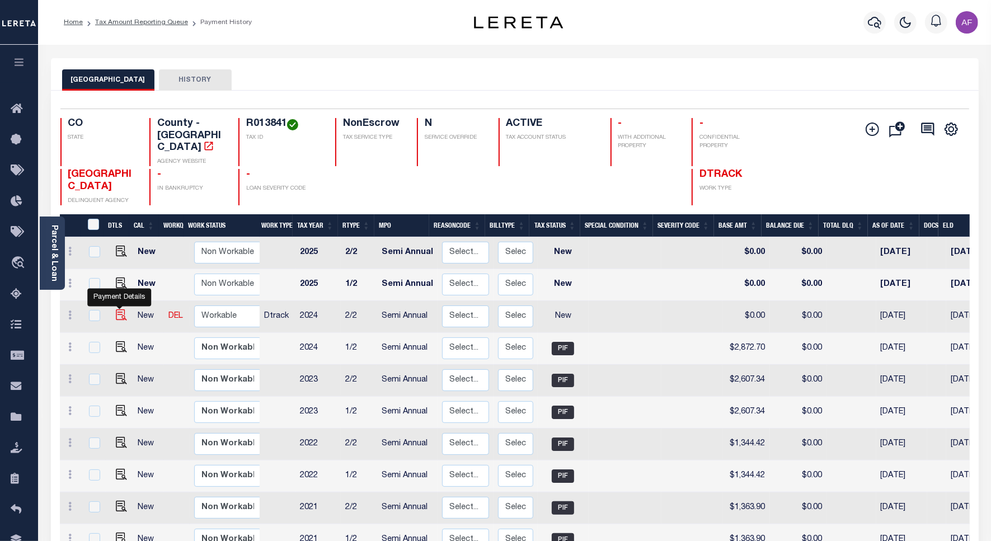
click at [118, 310] on img "" at bounding box center [121, 315] width 11 height 11
checkbox input "true"
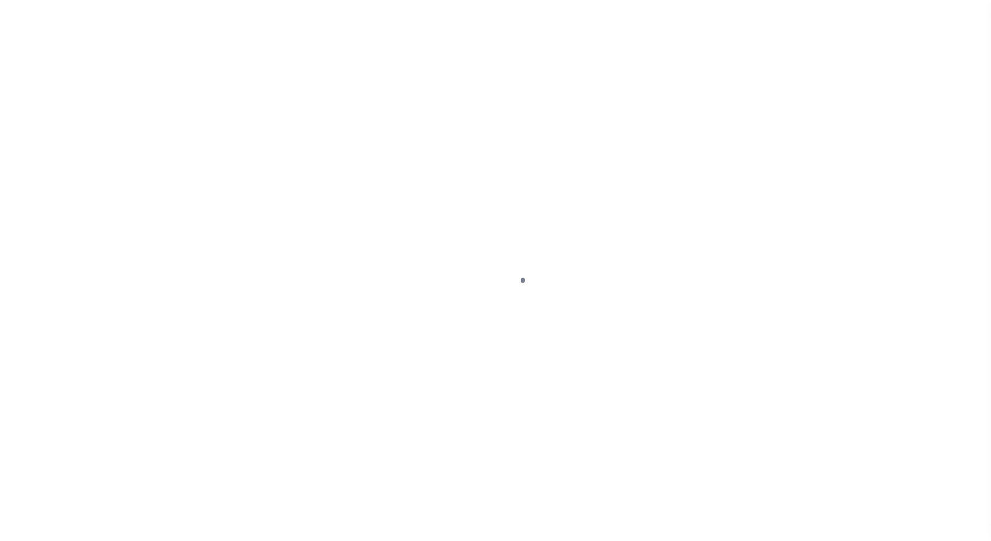
select select "NW2"
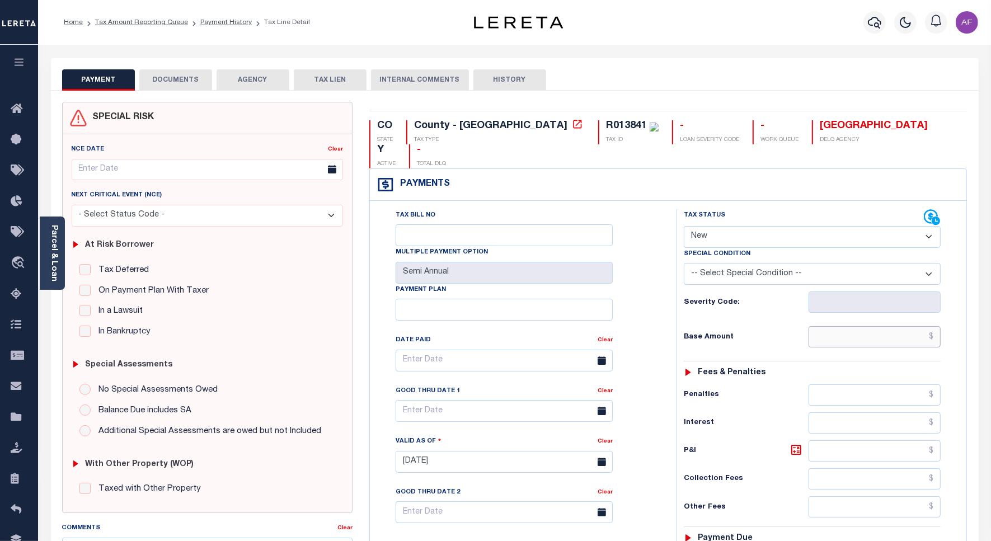
click at [895, 326] on input "text" at bounding box center [875, 336] width 132 height 21
paste input "2,872.7"
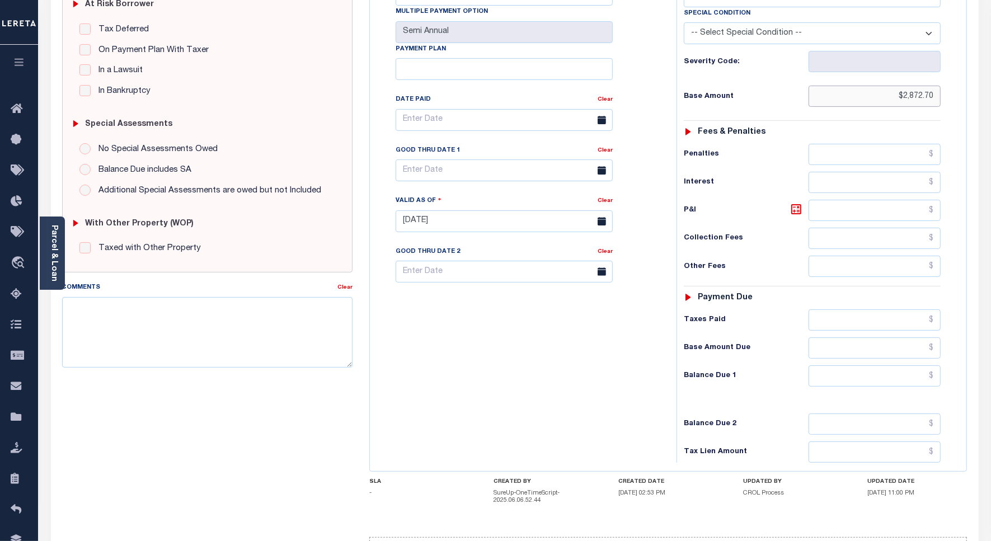
scroll to position [295, 0]
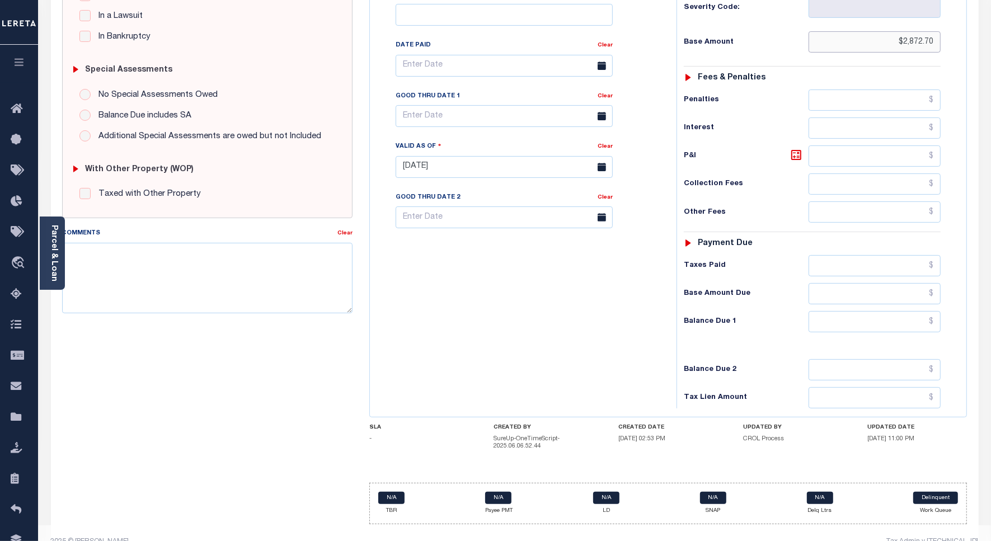
type input "$2,872.70"
type input "[DATE]"
click at [889, 255] on input "text" at bounding box center [875, 265] width 132 height 21
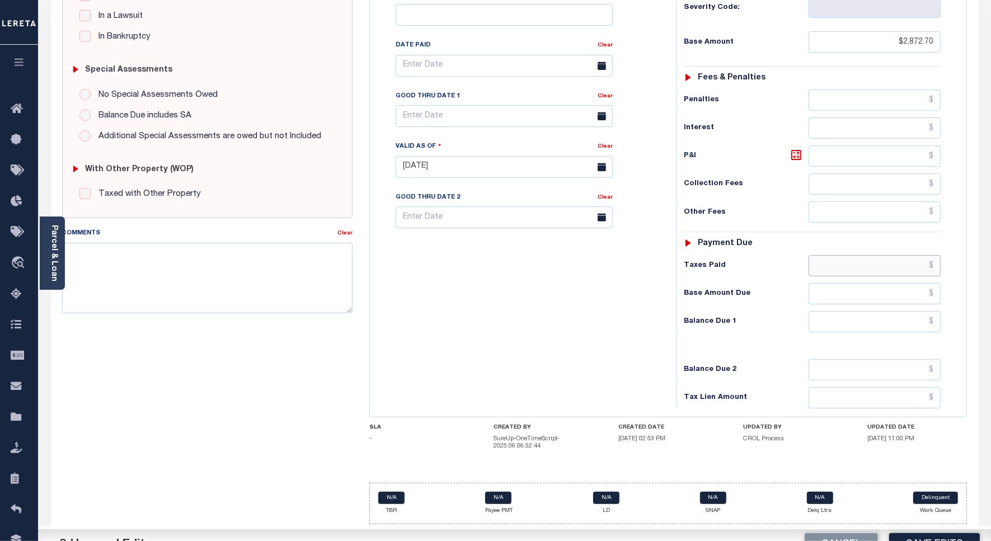
paste input "2,872.7"
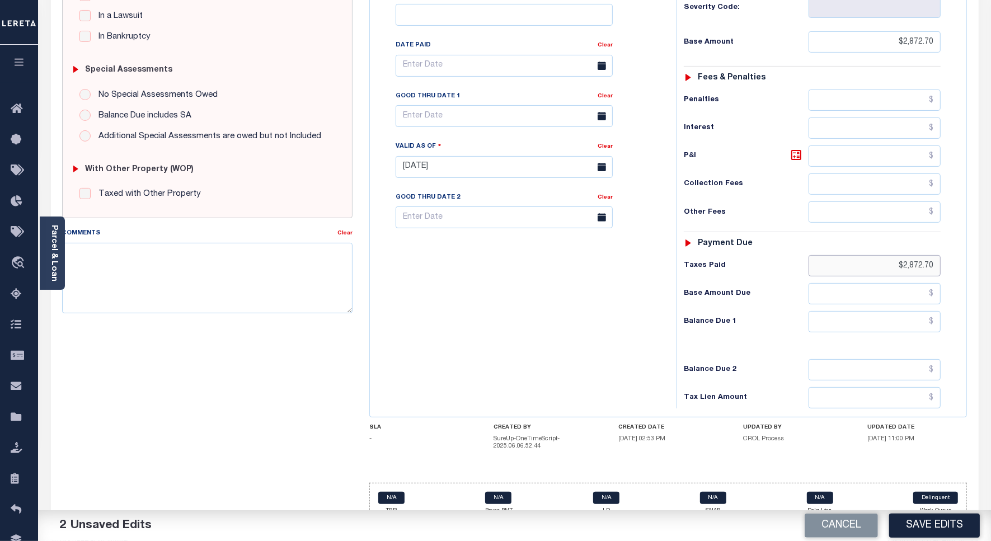
type input "$2,872.70"
click at [894, 311] on input "text" at bounding box center [875, 321] width 132 height 21
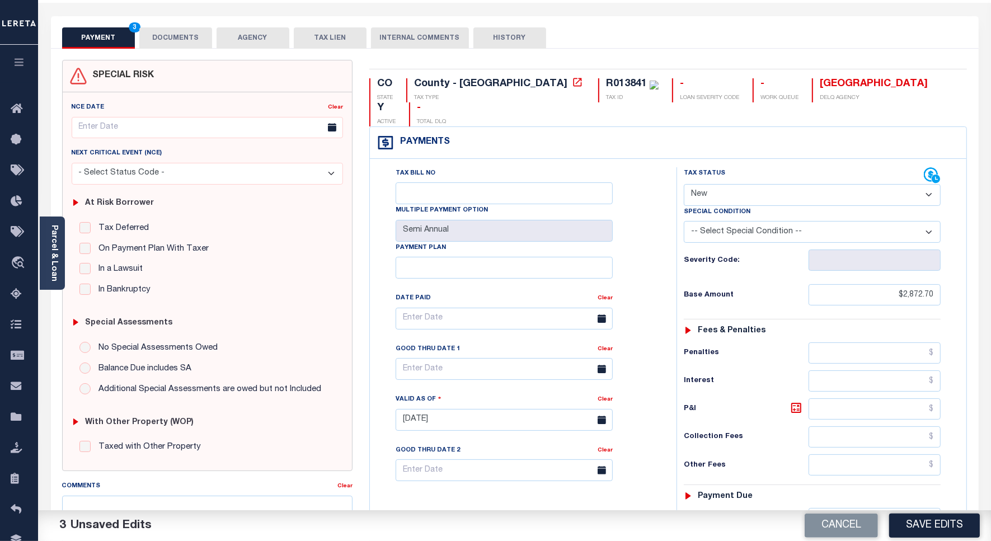
scroll to position [0, 0]
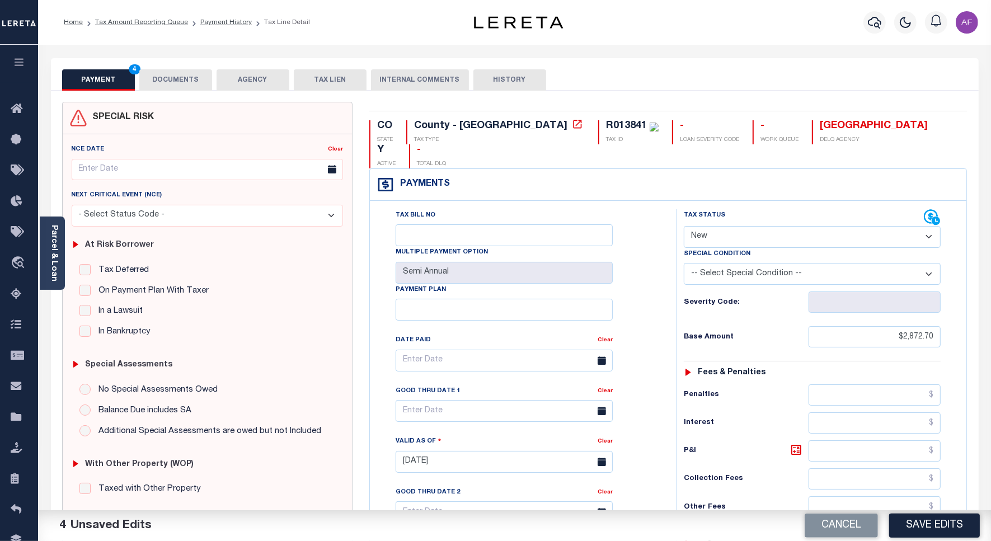
type input "$0.00"
click at [167, 76] on button "DOCUMENTS" at bounding box center [175, 79] width 73 height 21
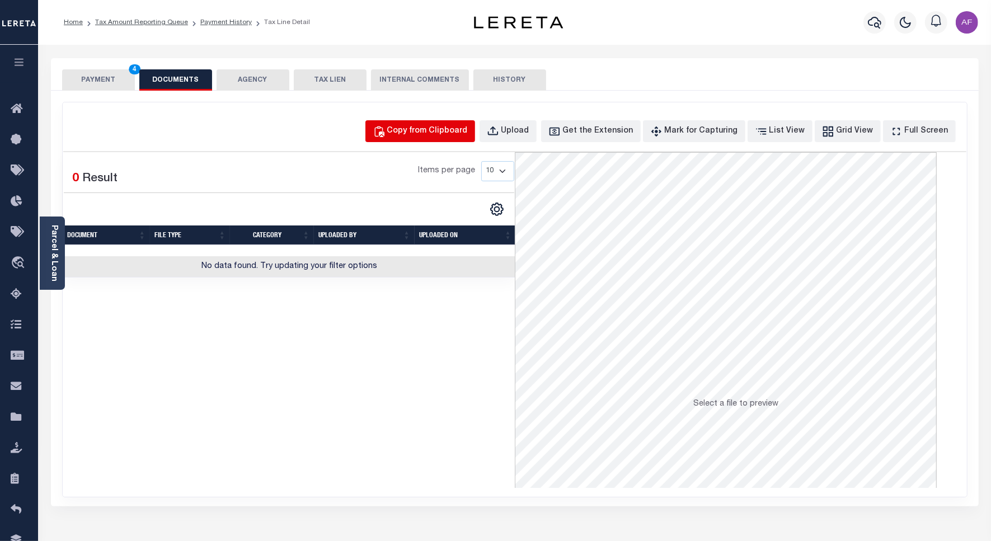
click at [468, 132] on div "Copy from Clipboard" at bounding box center [427, 131] width 81 height 12
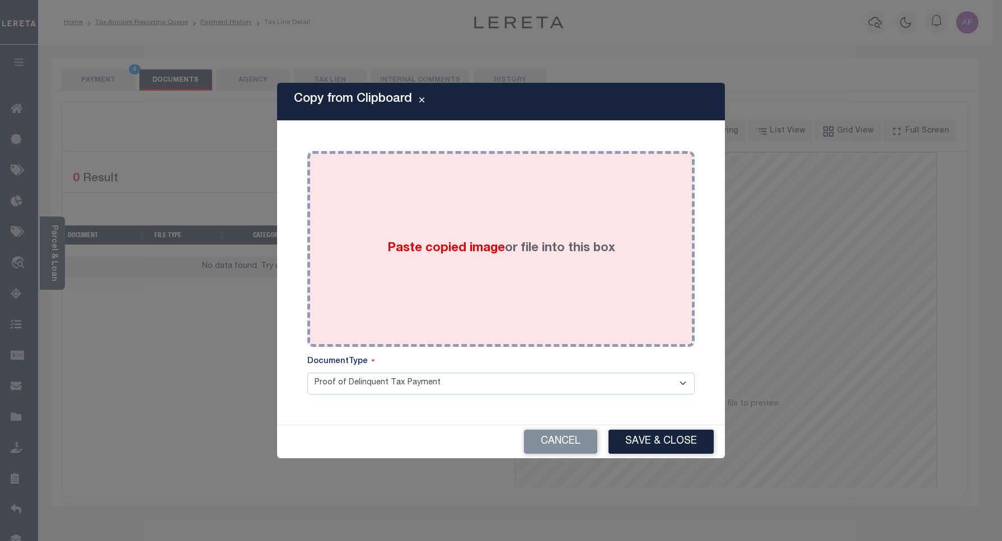
click at [488, 204] on div "Paste copied image or file into this box" at bounding box center [501, 249] width 371 height 179
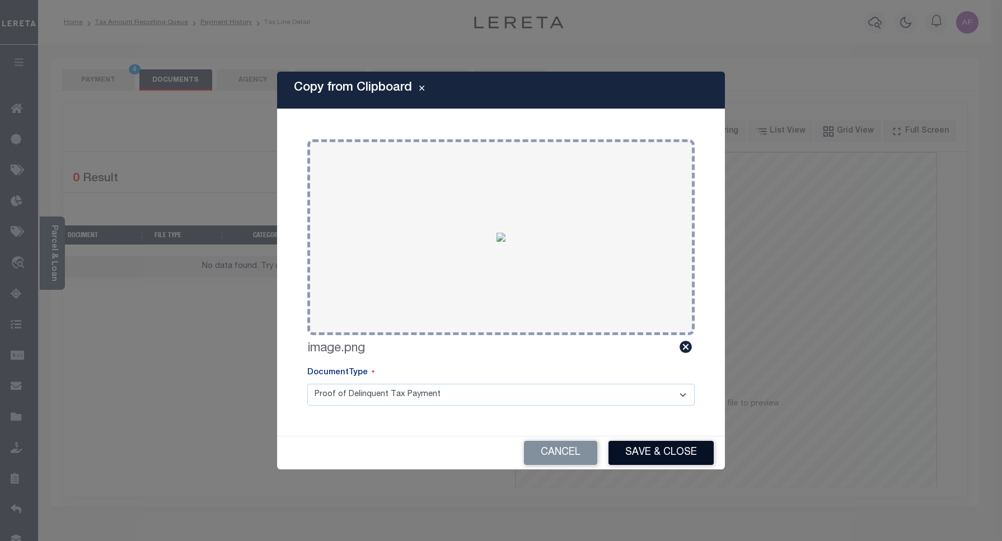
click at [644, 454] on button "Save & Close" at bounding box center [661, 453] width 105 height 24
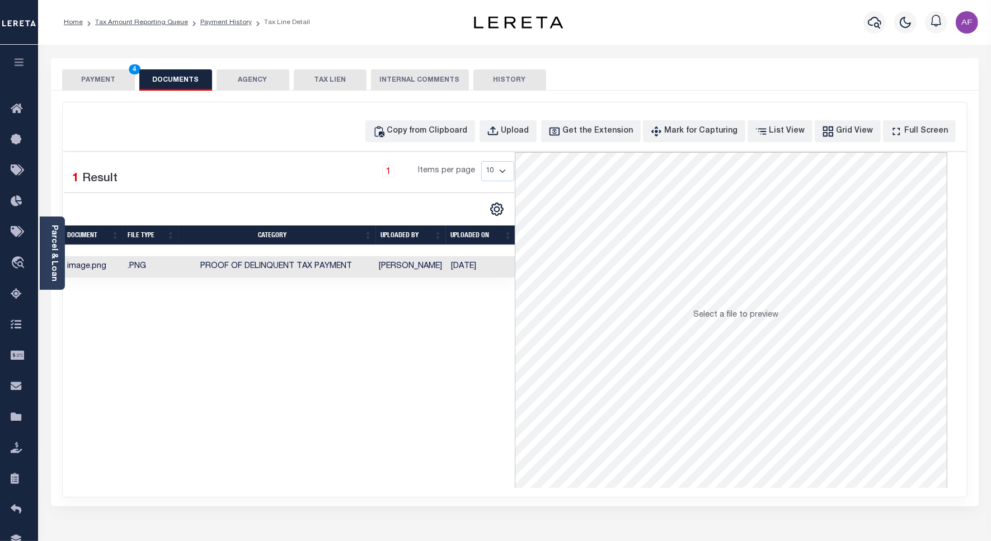
click at [92, 74] on button "PAYMENT 4" at bounding box center [98, 79] width 73 height 21
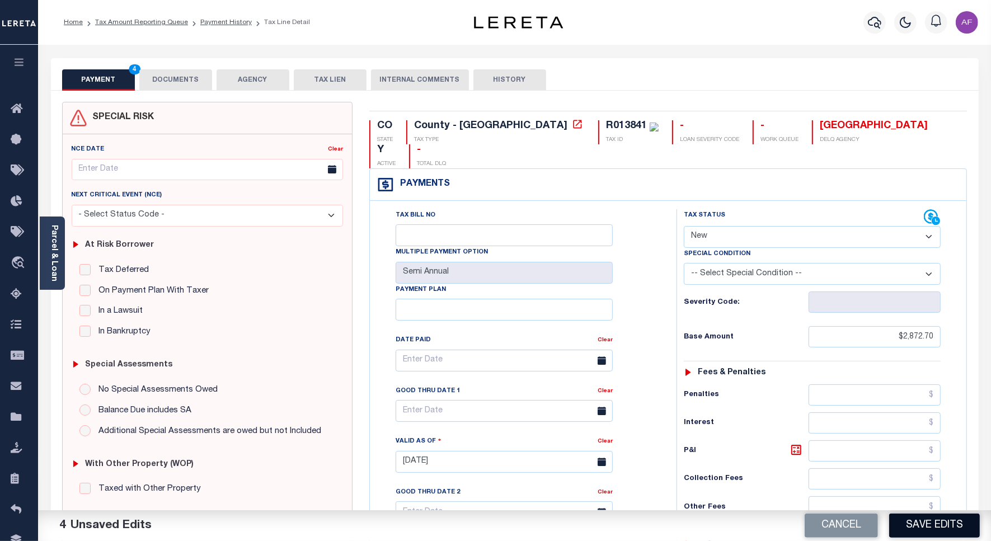
click at [932, 524] on button "Save Edits" at bounding box center [935, 526] width 91 height 24
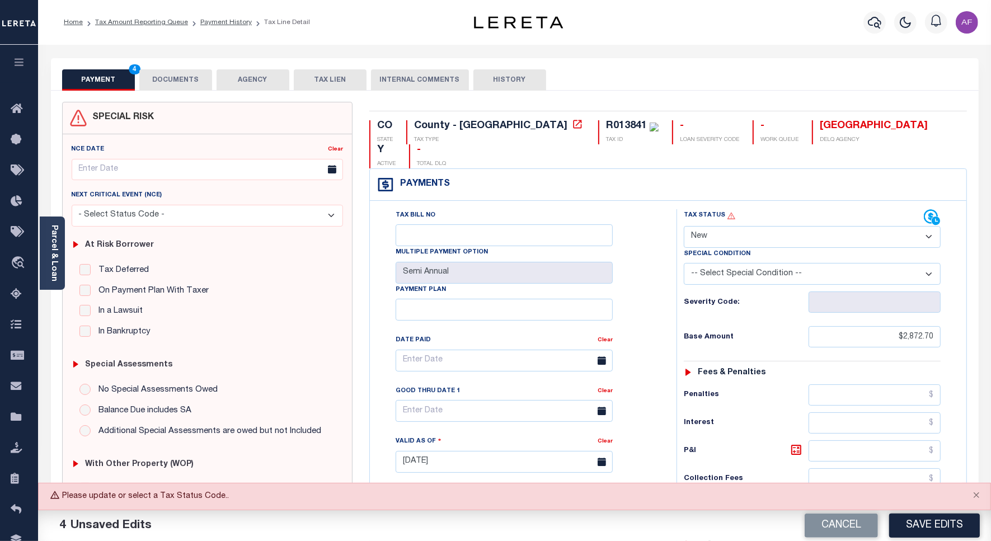
click at [731, 226] on select "- Select Status Code - Open Due/Unpaid Paid Incomplete No Tax Due Internal Refu…" at bounding box center [812, 237] width 257 height 22
select select "PYD"
click at [684, 226] on select "- Select Status Code - Open Due/Unpaid Paid Incomplete No Tax Due Internal Refu…" at bounding box center [812, 237] width 257 height 22
click at [938, 535] on button "Save Edits" at bounding box center [935, 526] width 91 height 24
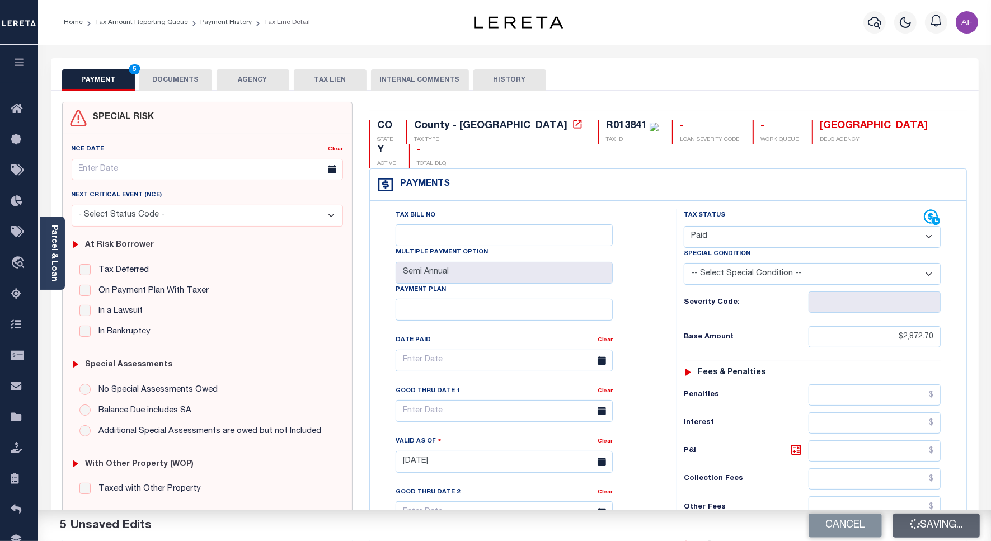
checkbox input "false"
type input "$2,872.7"
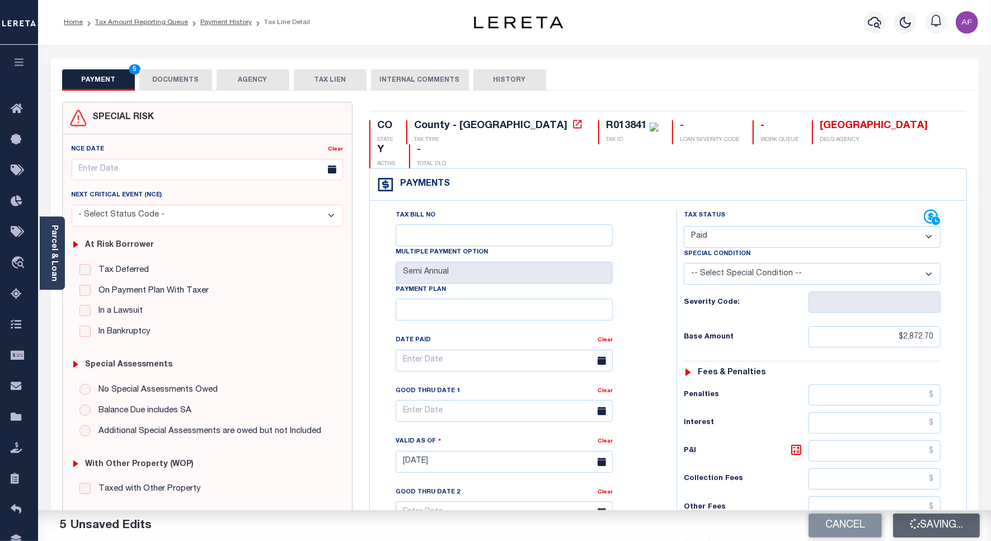
type input "$2,872.7"
type input "$0"
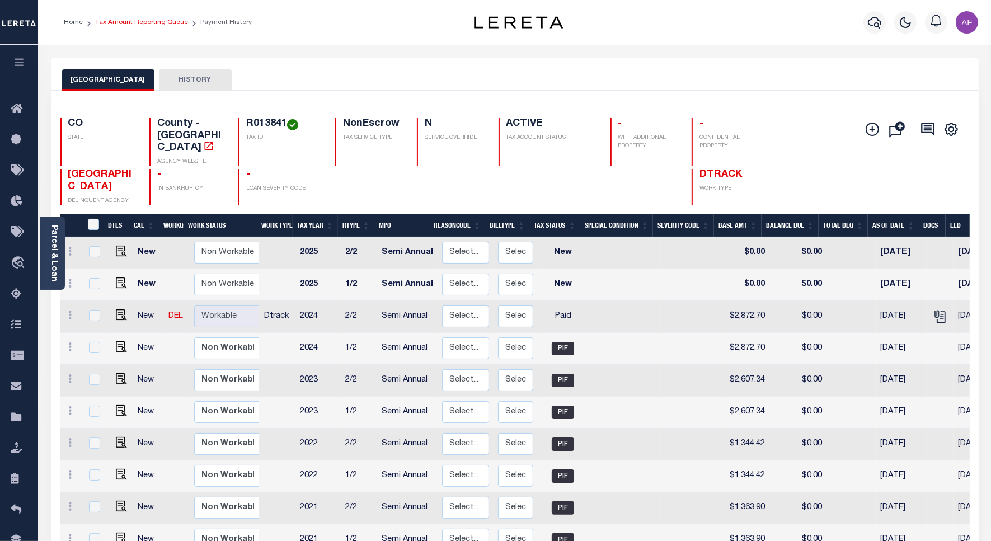
click at [147, 23] on link "Tax Amount Reporting Queue" at bounding box center [141, 22] width 93 height 7
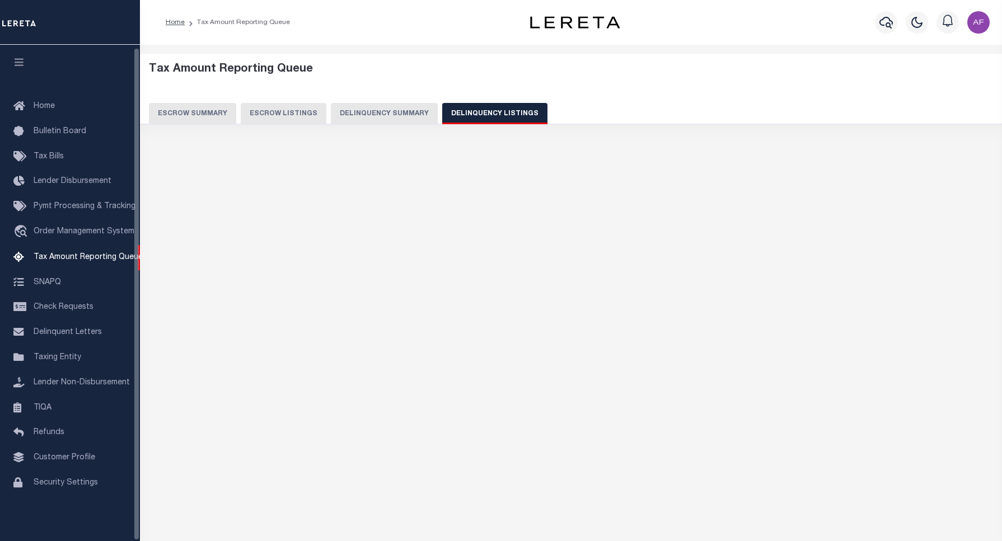
select select "100"
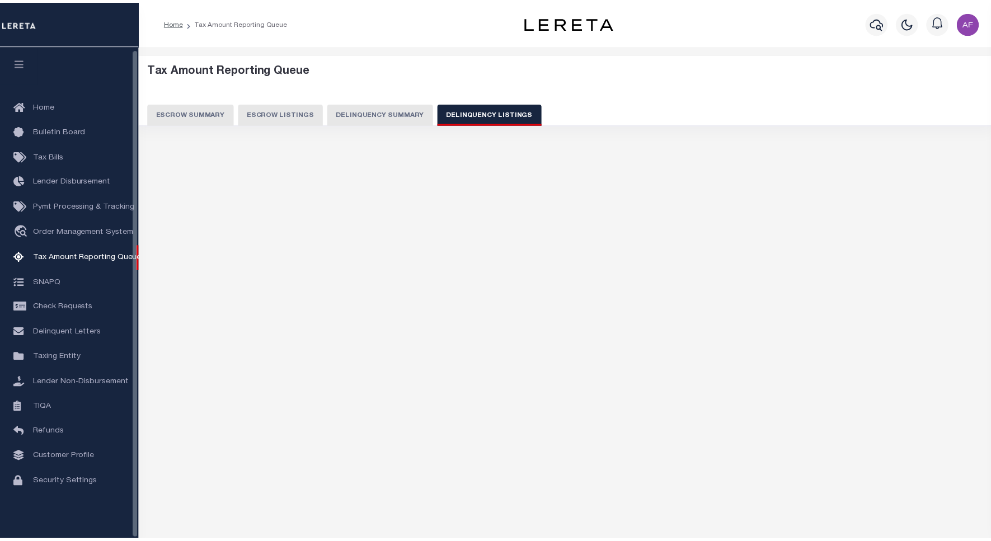
scroll to position [3, 0]
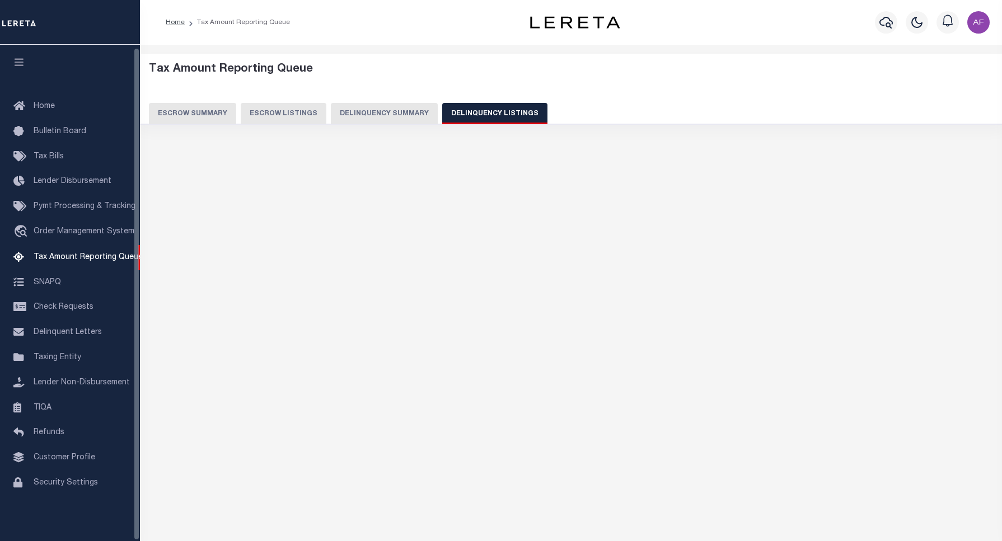
select select "100"
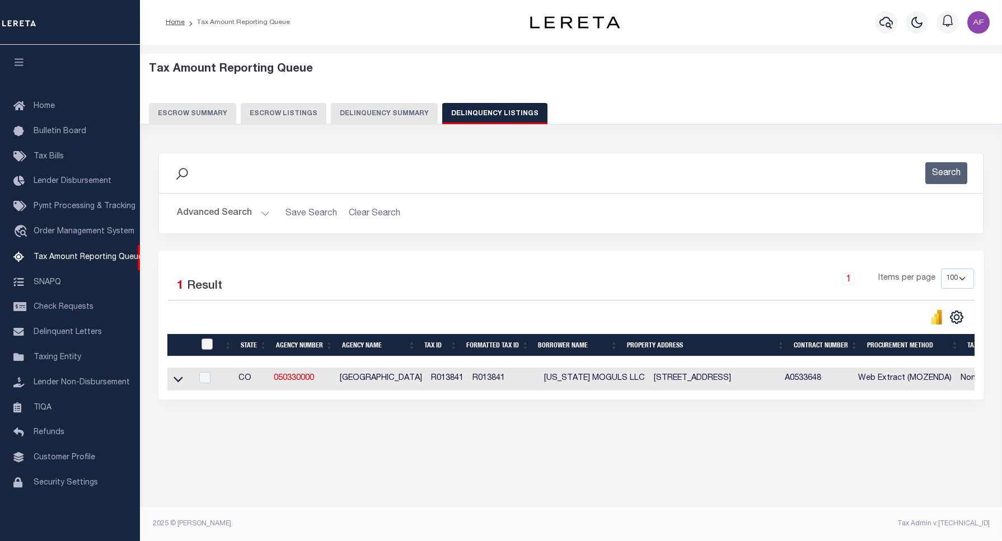
click at [210, 345] on input "checkbox" at bounding box center [207, 344] width 11 height 11
checkbox input "true"
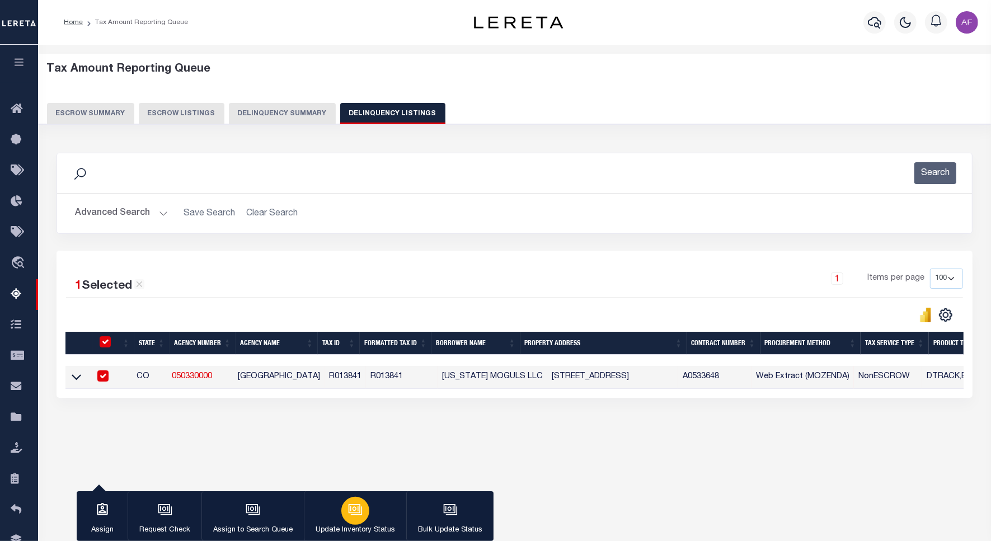
click at [368, 508] on button "Update Inventory Status" at bounding box center [355, 517] width 102 height 50
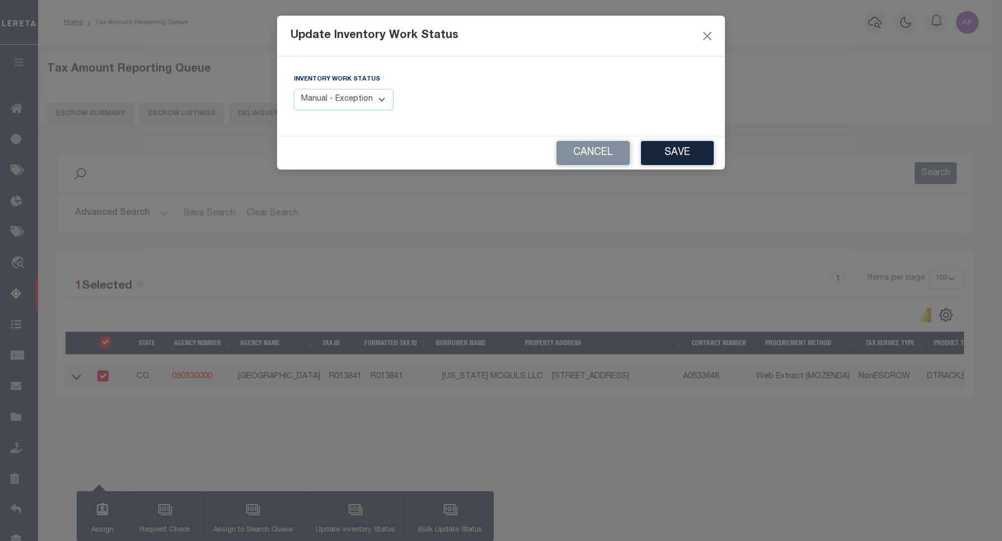
click at [357, 91] on select "Manual - Exception Pended - Awaiting Search Late Add Exception Completed" at bounding box center [344, 100] width 100 height 22
select select "4"
click at [294, 89] on select "Manual - Exception Pended - Awaiting Search Late Add Exception Completed" at bounding box center [344, 100] width 100 height 22
click at [671, 152] on button "Save" at bounding box center [677, 153] width 73 height 24
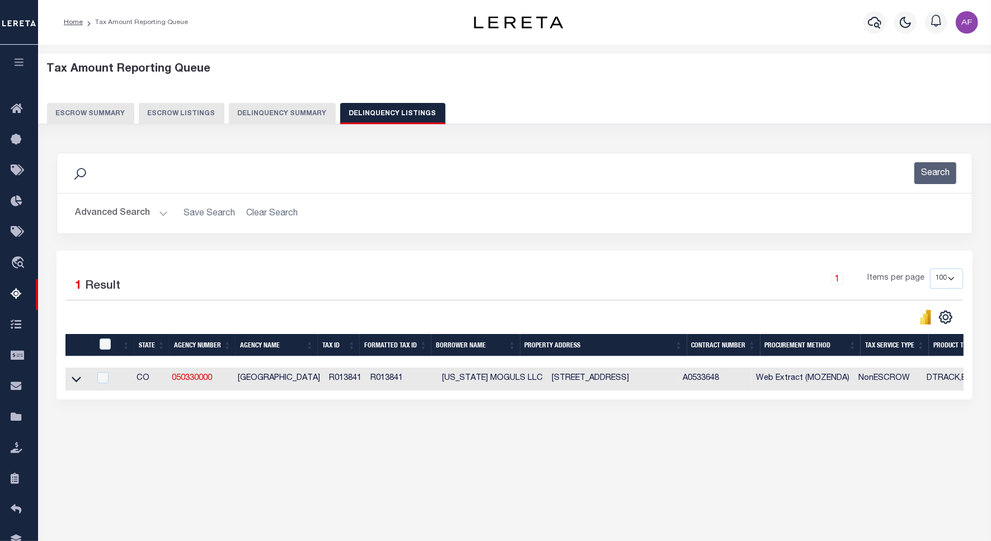
click at [111, 216] on button "Advanced Search" at bounding box center [121, 214] width 93 height 22
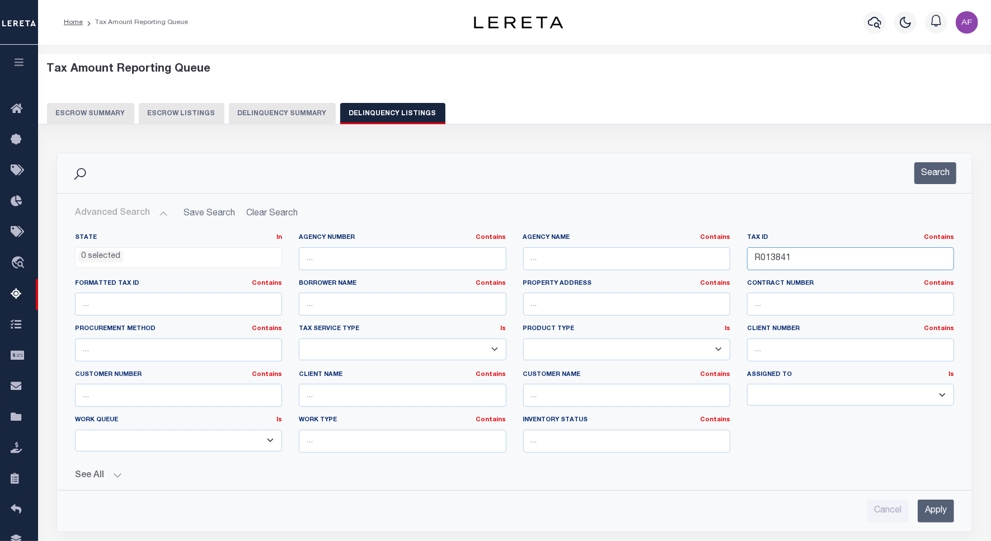
drag, startPoint x: 801, startPoint y: 262, endPoint x: 728, endPoint y: 254, distance: 73.3
click at [728, 254] on div "State In In AK AL AR AZ CA CO CT DC DE FL GA GU HI IA ID IL IN KS KY LA MA MD M…" at bounding box center [515, 347] width 896 height 228
paste input "4079"
type input "R014079"
click at [972, 164] on div "Search Advanced Search Save Search Clear Search tblassign_wrapper_dynamictable_…" at bounding box center [515, 343] width 916 height 380
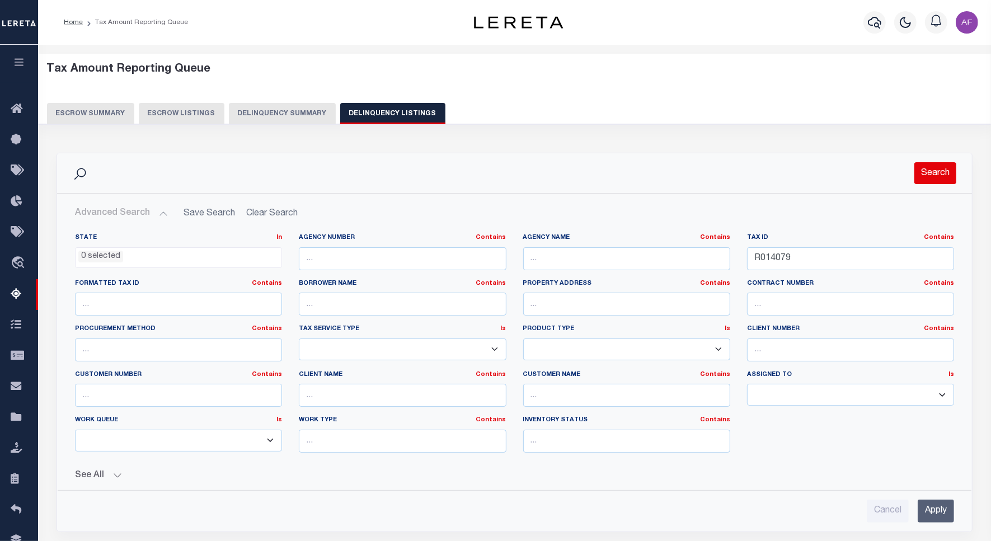
click at [956, 171] on button "Search" at bounding box center [936, 173] width 42 height 22
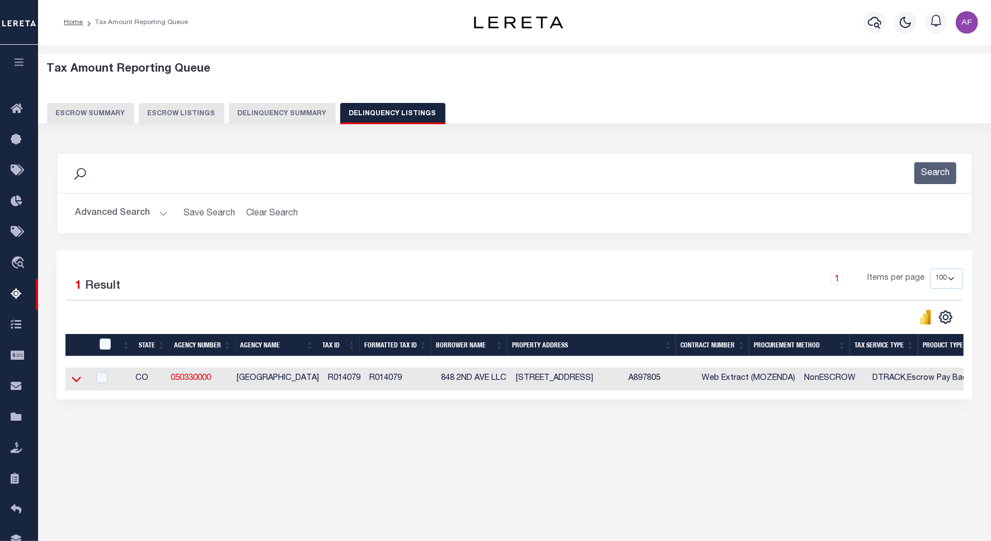
click at [77, 382] on icon at bounding box center [77, 379] width 10 height 12
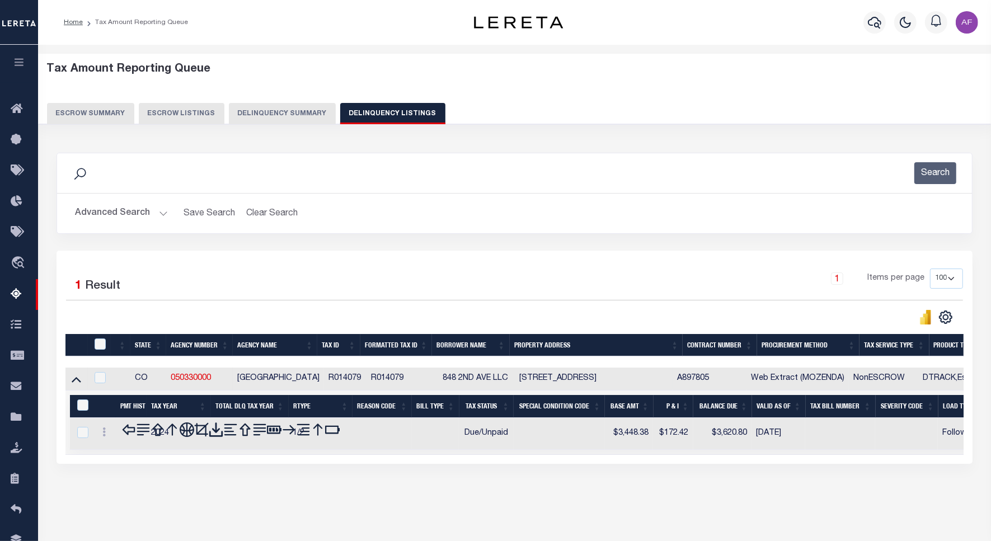
scroll to position [52, 0]
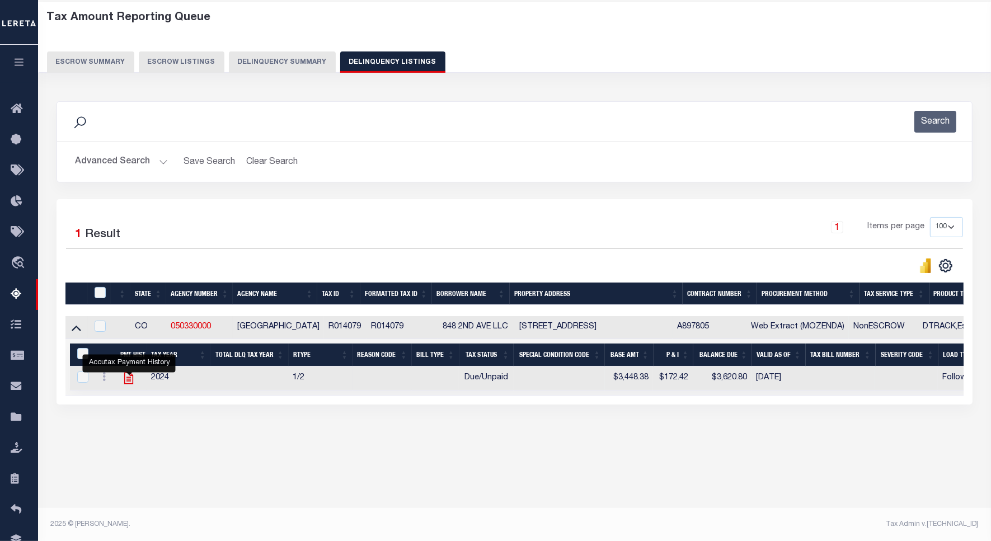
click at [129, 381] on icon "" at bounding box center [128, 379] width 9 height 12
checkbox input "true"
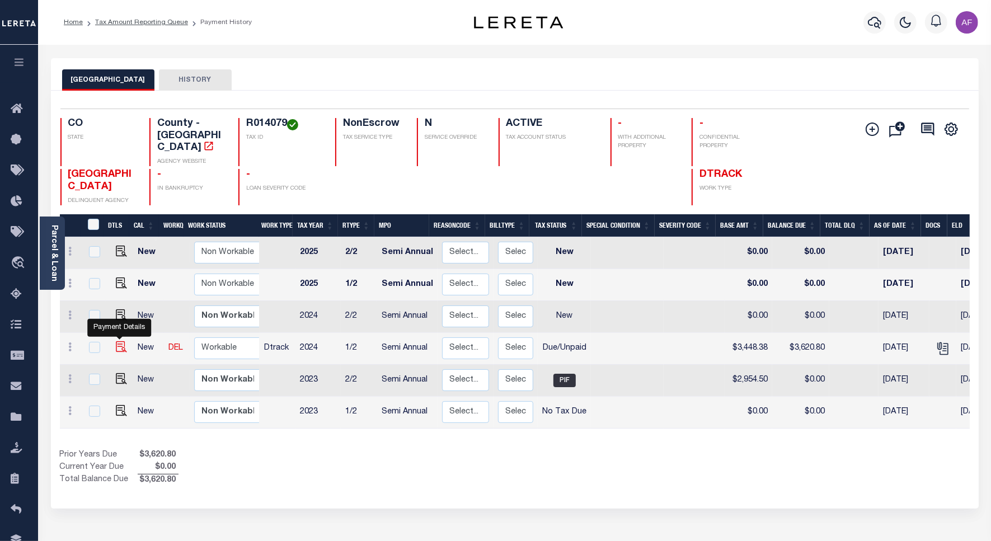
click at [118, 341] on img "" at bounding box center [121, 346] width 11 height 11
checkbox input "true"
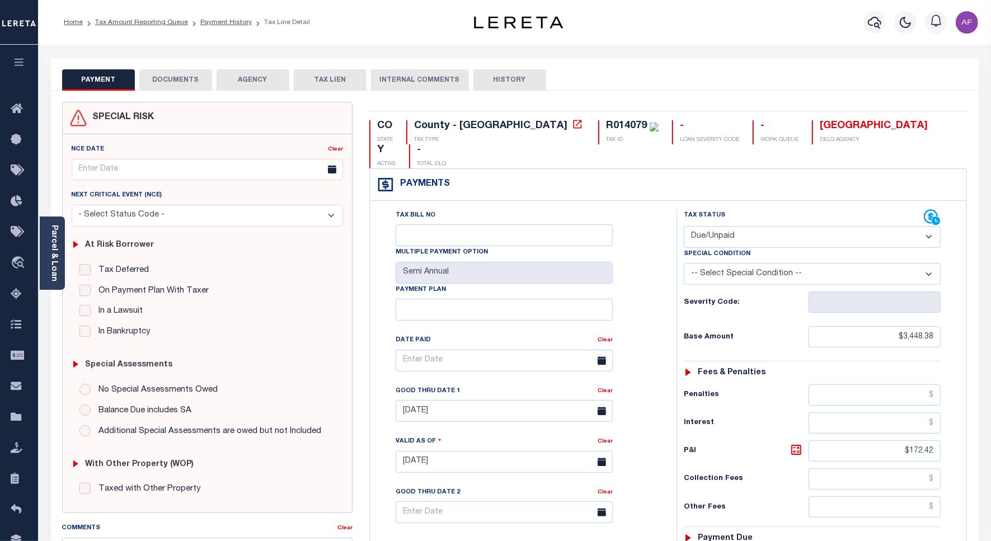
click at [728, 226] on select "- Select Status Code - Open Due/Unpaid Paid Incomplete No Tax Due Internal Refu…" at bounding box center [812, 237] width 257 height 22
select select "PYD"
click at [684, 226] on select "- Select Status Code - Open Due/Unpaid Paid Incomplete No Tax Due Internal Refu…" at bounding box center [812, 237] width 257 height 22
type input "[DATE]"
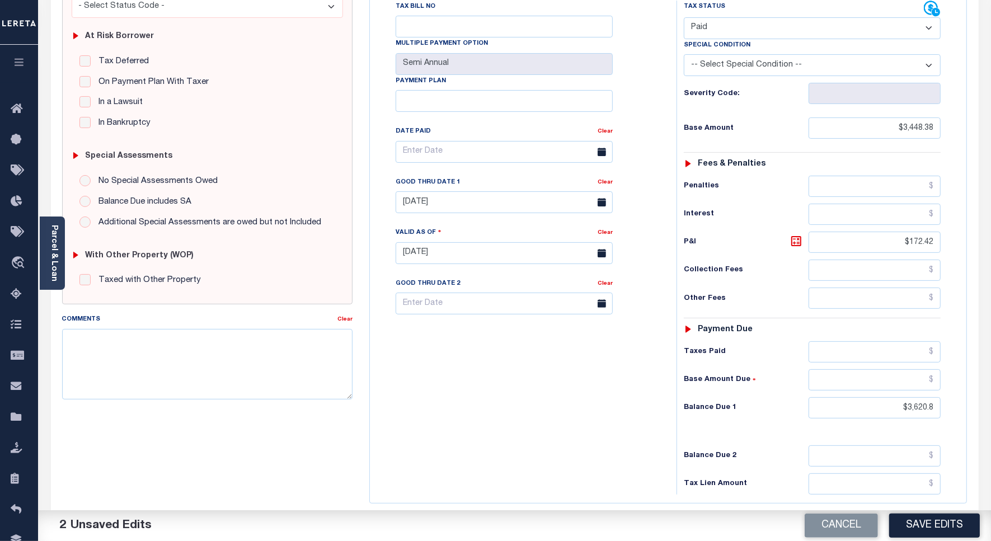
scroll to position [289, 0]
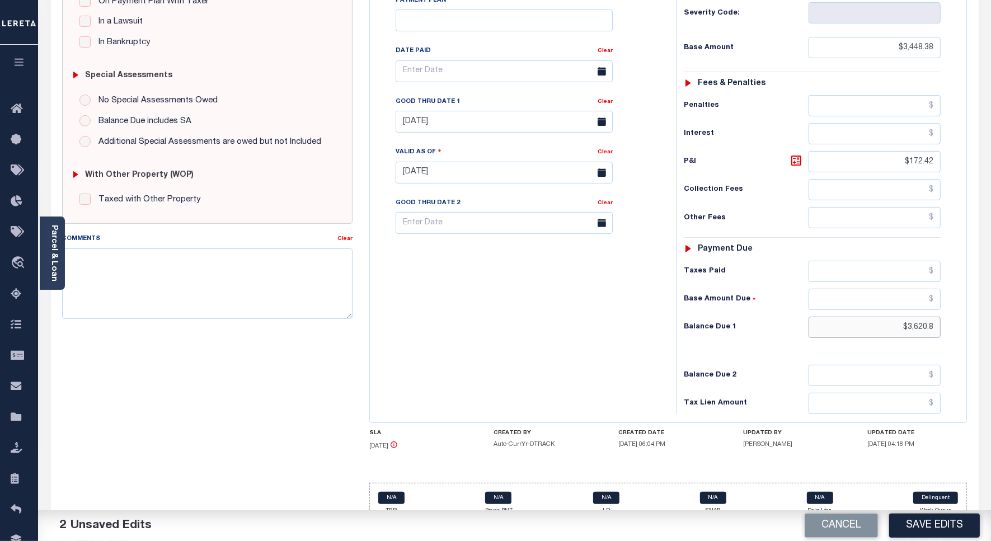
click at [916, 317] on input "$3,620.8" at bounding box center [875, 327] width 132 height 21
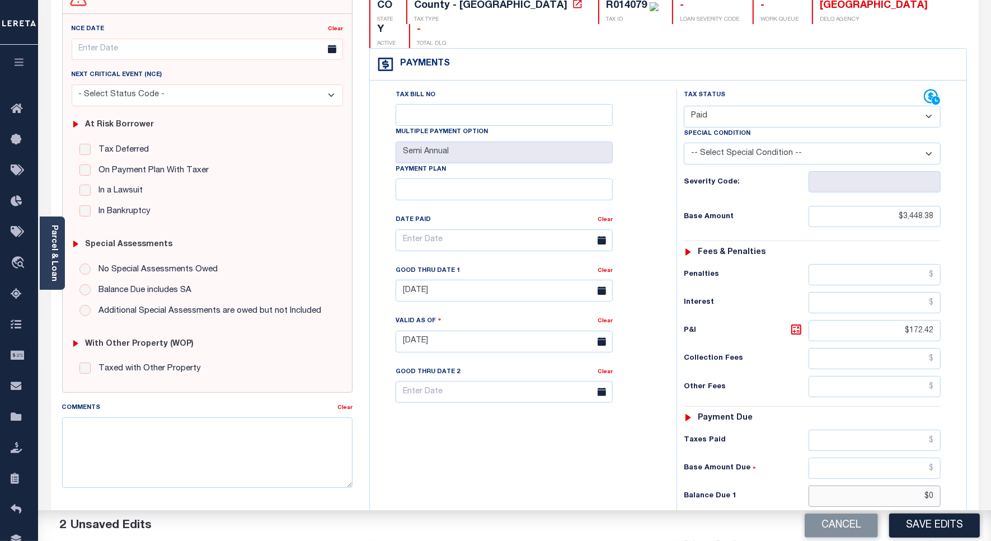
scroll to position [10, 0]
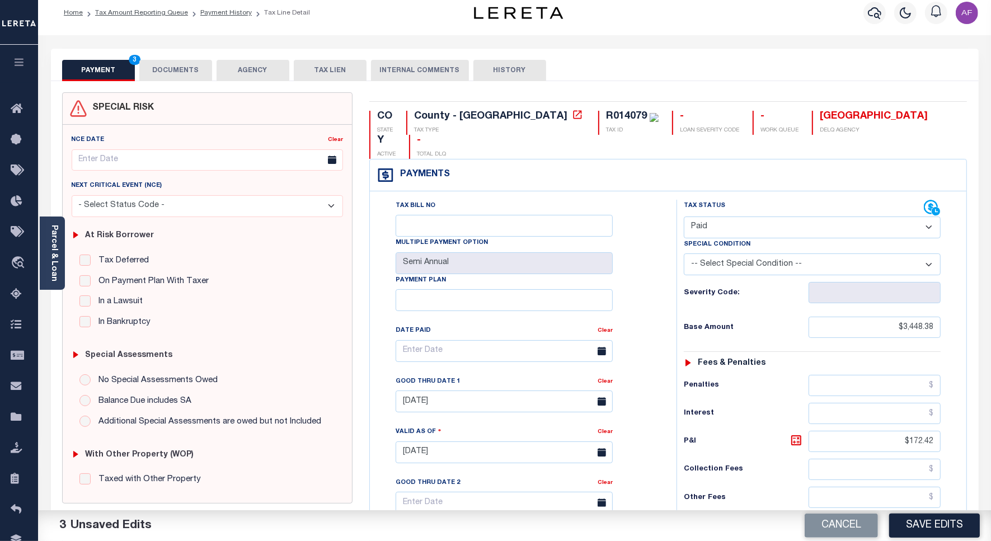
type input "$0.00"
click at [166, 77] on button "DOCUMENTS" at bounding box center [175, 70] width 73 height 21
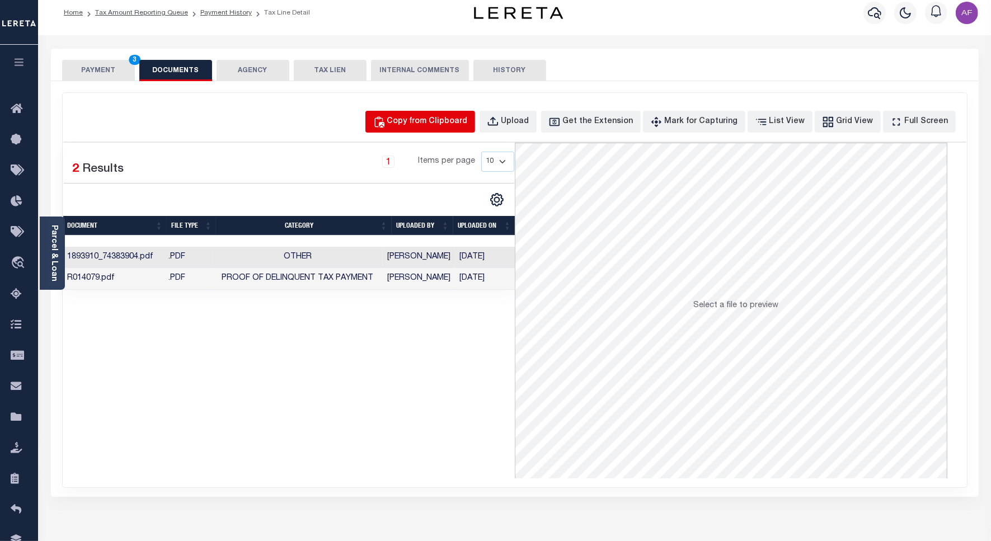
click at [461, 123] on div "Copy from Clipboard" at bounding box center [427, 122] width 81 height 12
select select "POP"
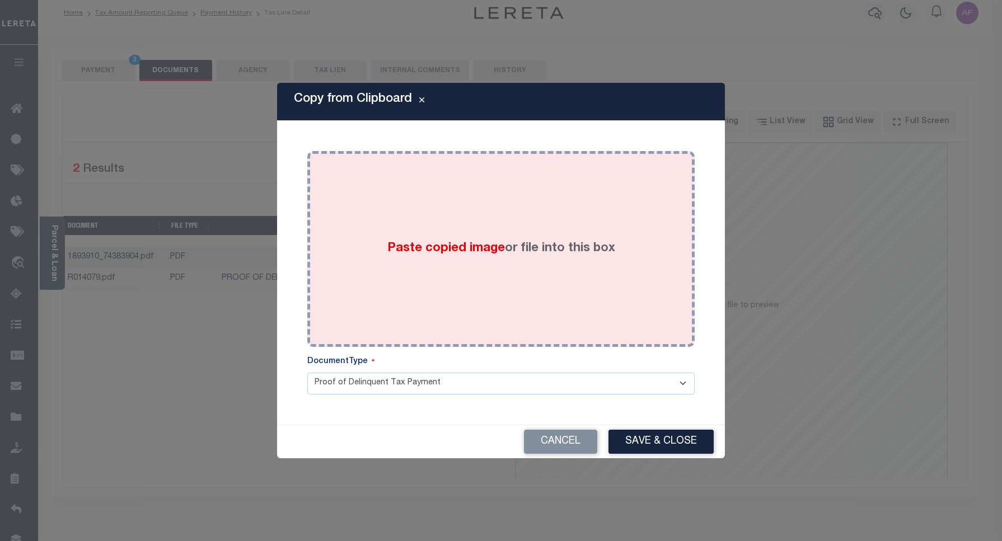
click at [511, 220] on div "Paste copied image or file into this box" at bounding box center [501, 249] width 371 height 179
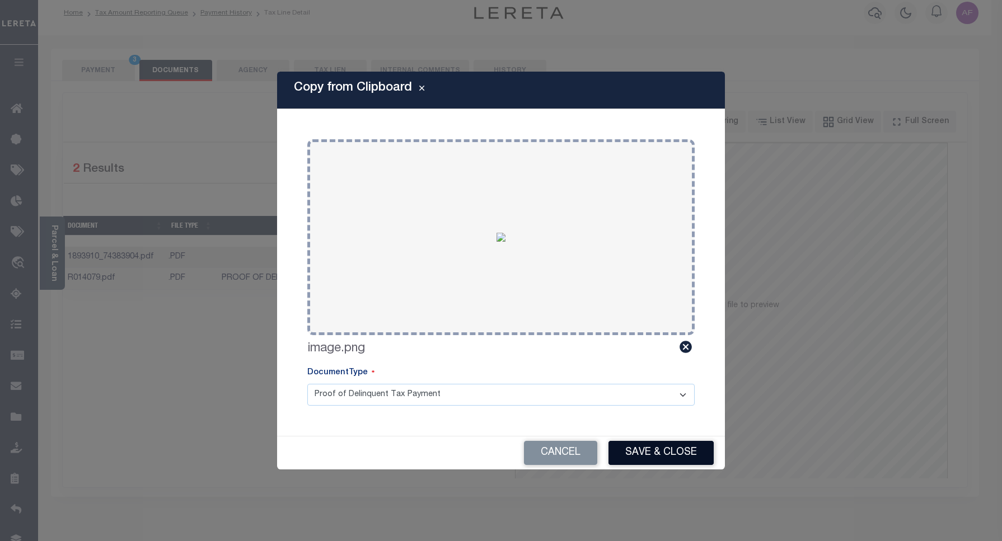
click at [633, 454] on button "Save & Close" at bounding box center [661, 453] width 105 height 24
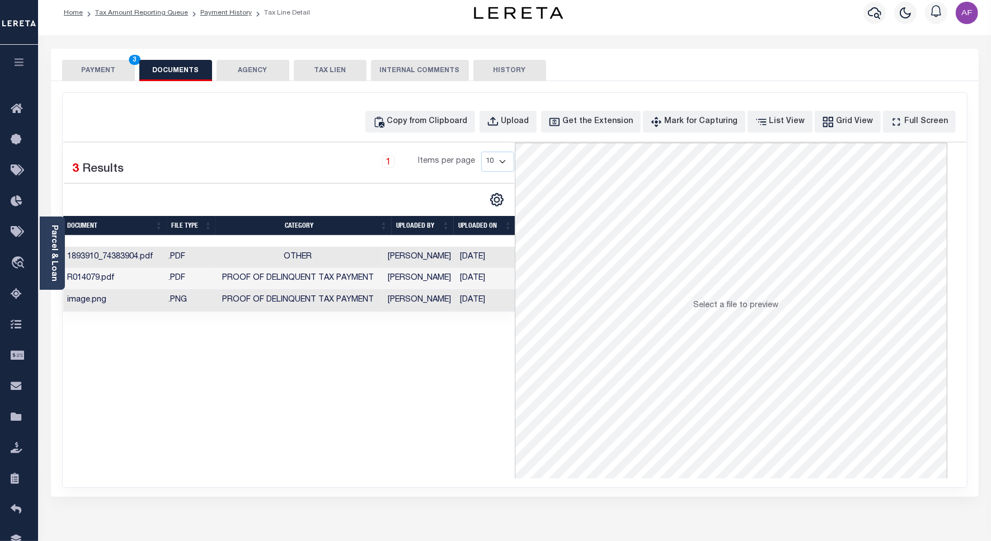
click at [91, 71] on button "PAYMENT 3" at bounding box center [98, 70] width 73 height 21
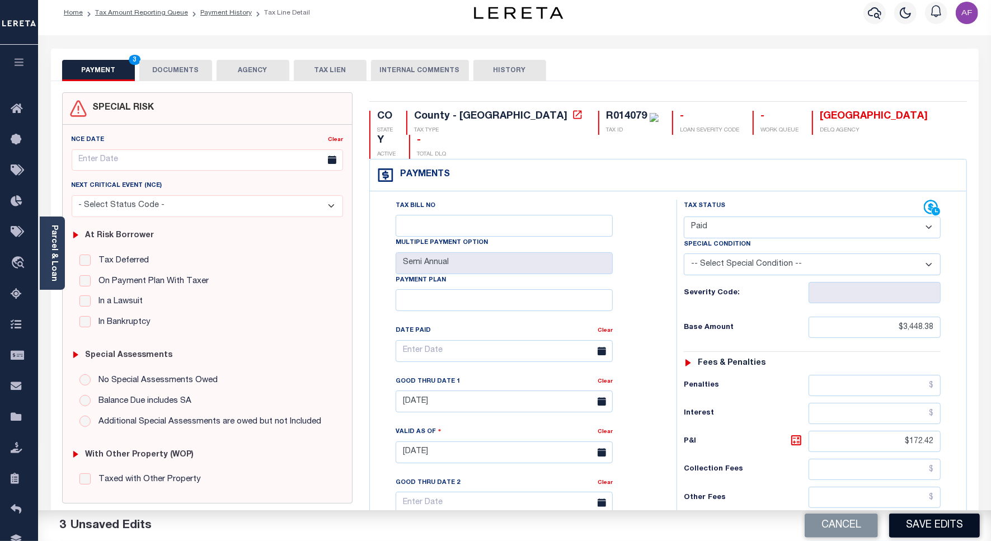
click at [928, 526] on button "Save Edits" at bounding box center [935, 526] width 91 height 24
checkbox input "false"
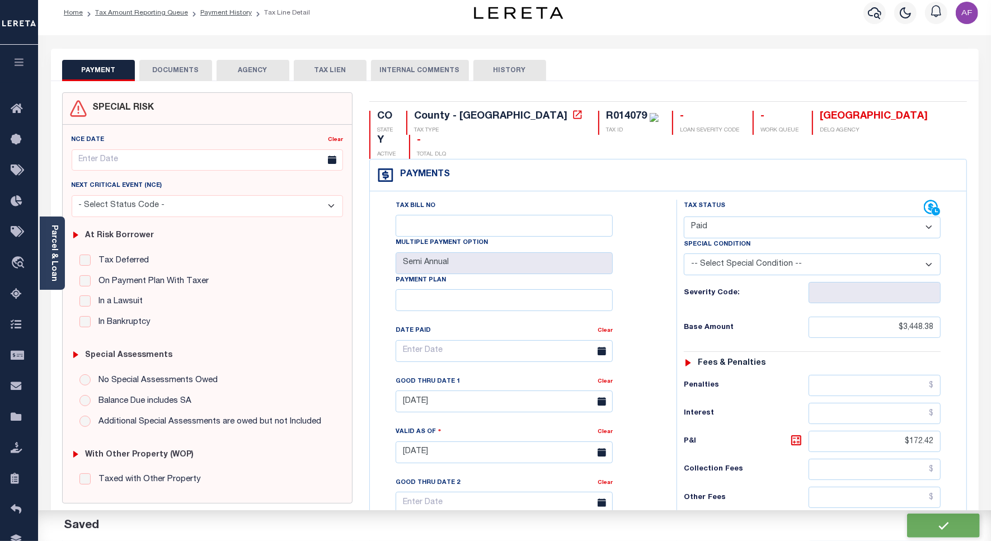
type input "$3,448.38"
type input "$172.42"
type input "$0"
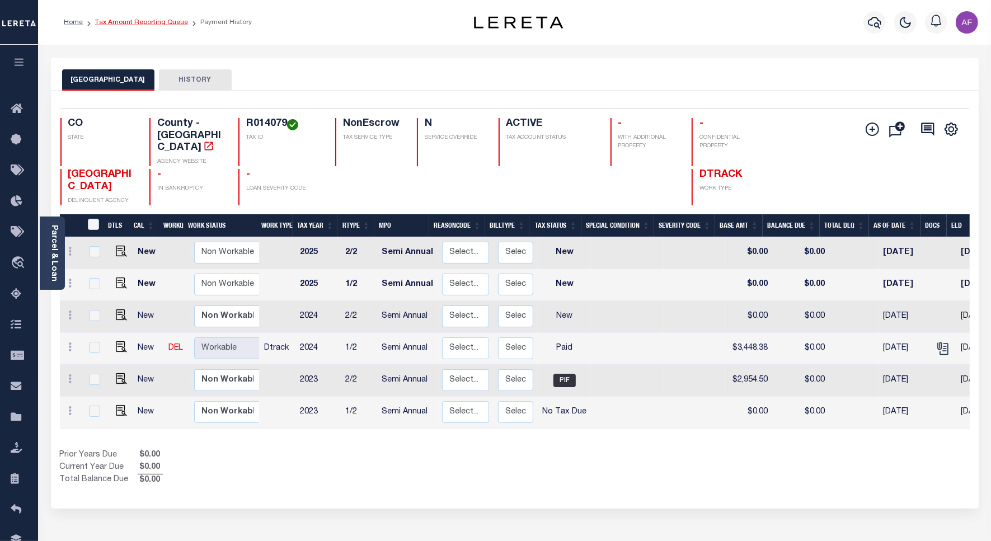
click at [142, 19] on link "Tax Amount Reporting Queue" at bounding box center [141, 22] width 93 height 7
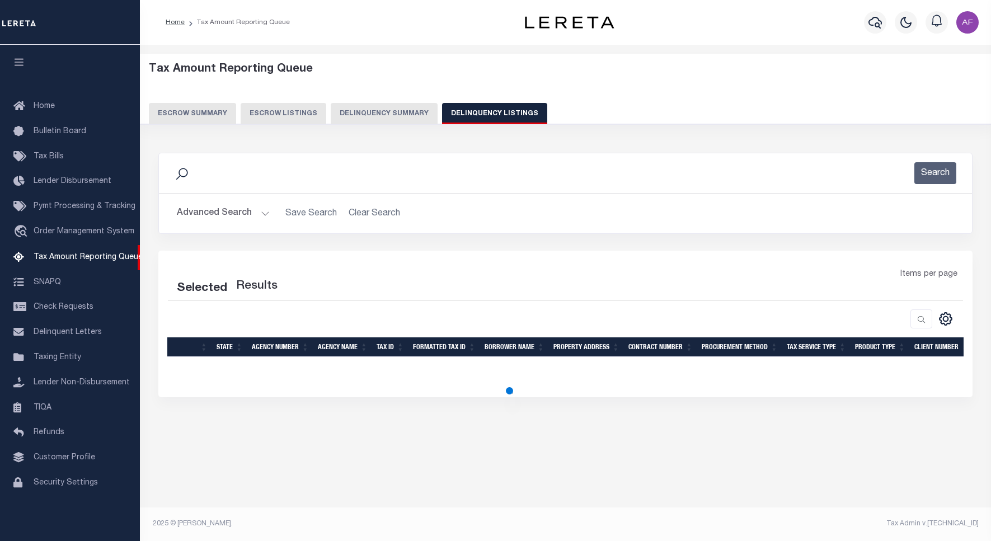
click at [473, 115] on button "Delinquency Listings" at bounding box center [494, 113] width 105 height 21
select select
select select "100"
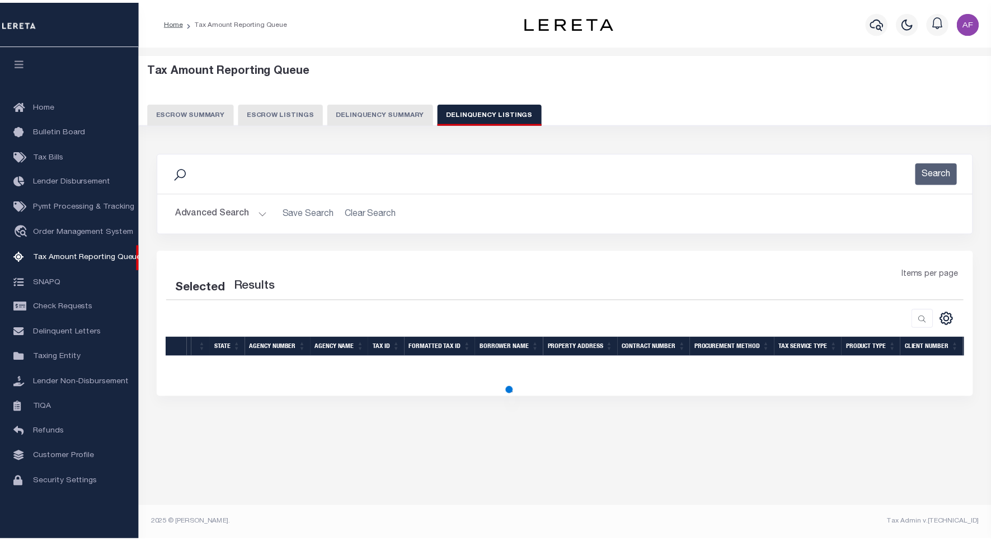
scroll to position [3, 0]
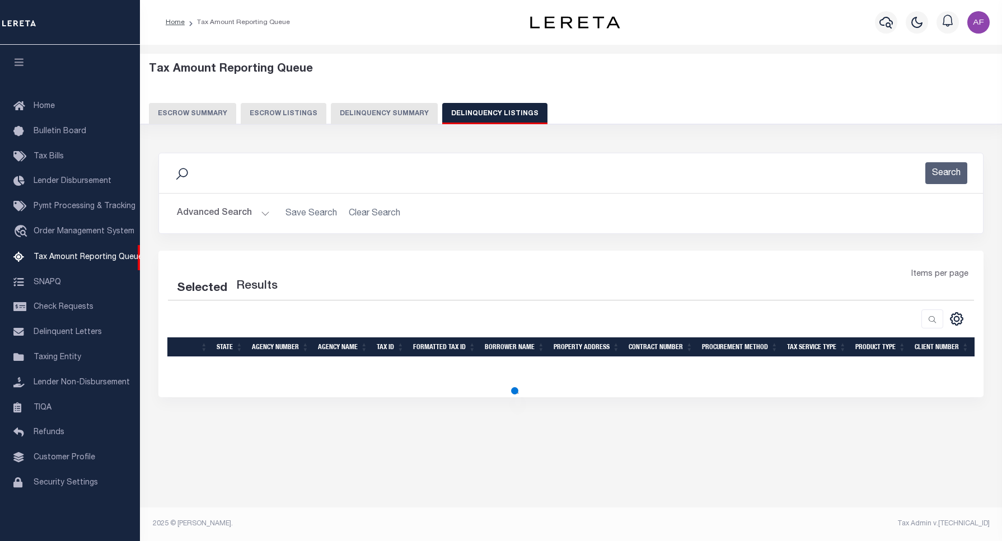
click at [212, 214] on button "Advanced Search" at bounding box center [223, 214] width 93 height 22
select select "100"
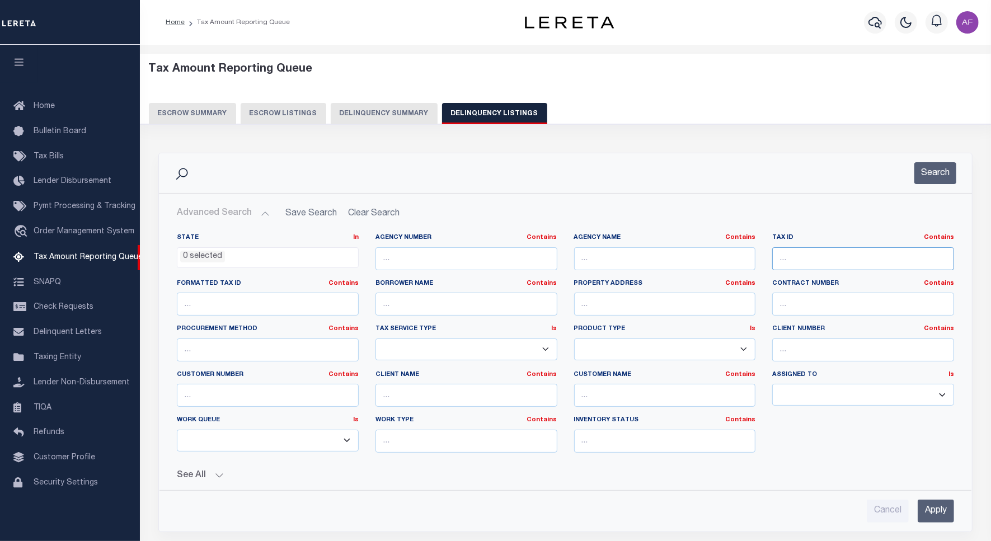
click at [776, 258] on input "text" at bounding box center [864, 258] width 182 height 23
paste input "R014079"
type input "R014079"
click at [924, 179] on button "Search" at bounding box center [936, 173] width 42 height 22
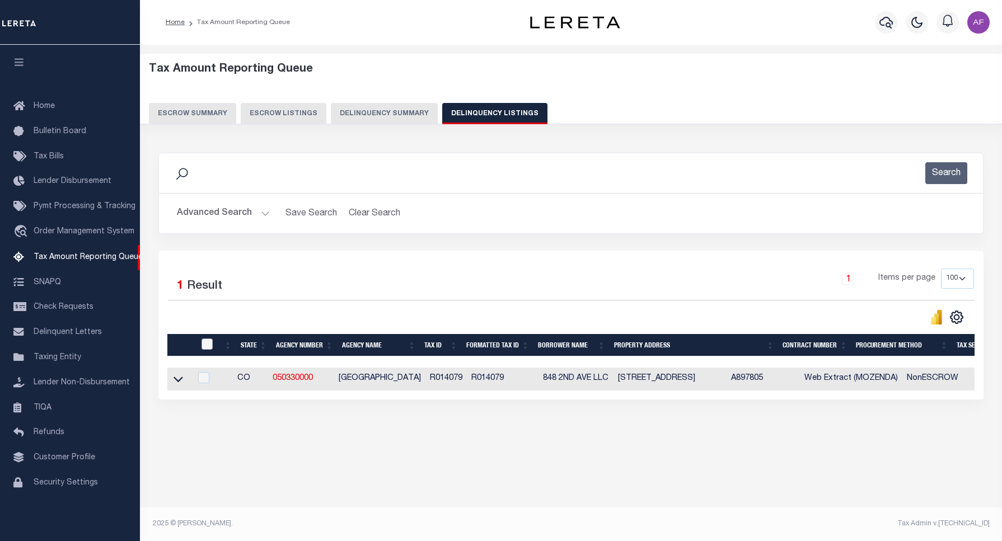
click at [207, 347] on input "checkbox" at bounding box center [207, 344] width 11 height 11
checkbox input "true"
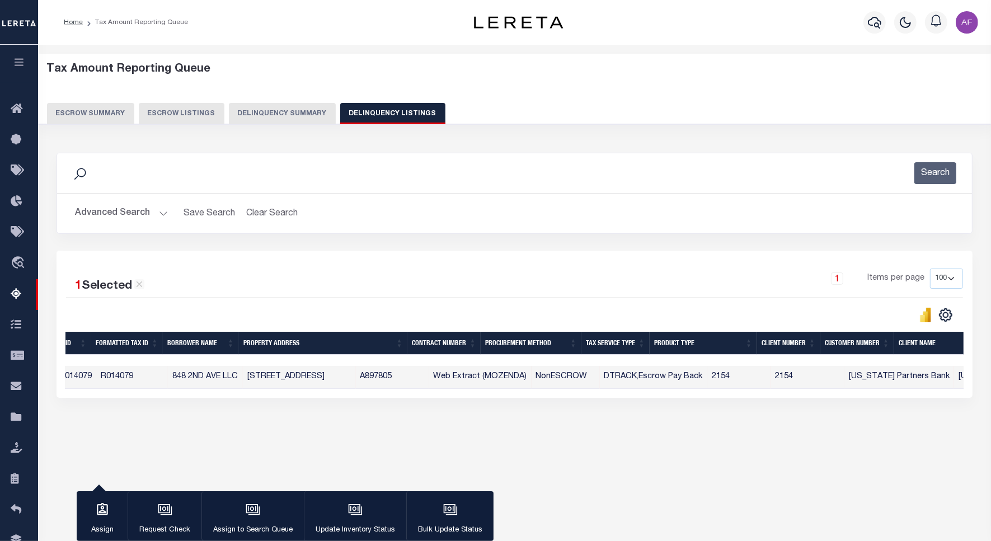
scroll to position [0, 0]
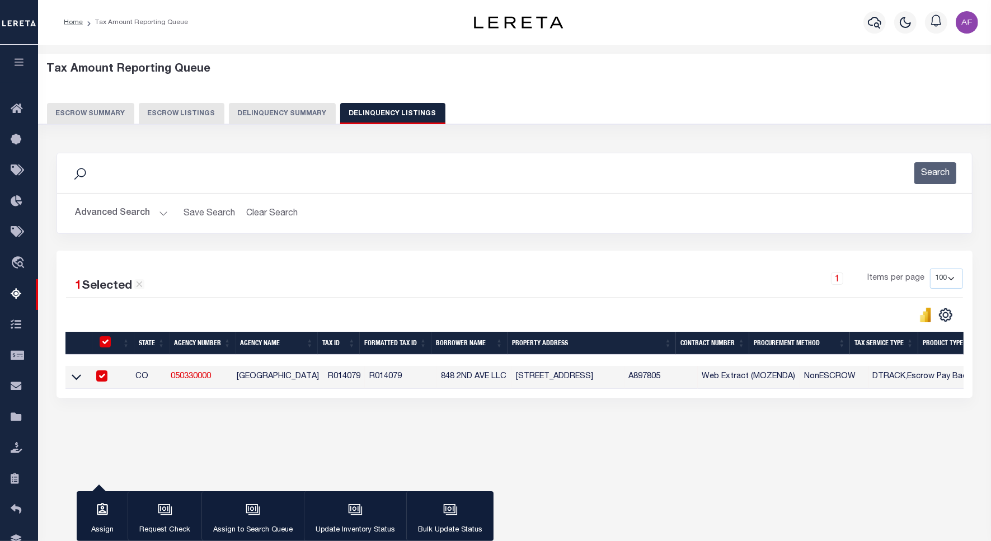
drag, startPoint x: 71, startPoint y: 378, endPoint x: 180, endPoint y: 357, distance: 110.6
click at [72, 378] on icon at bounding box center [77, 377] width 10 height 12
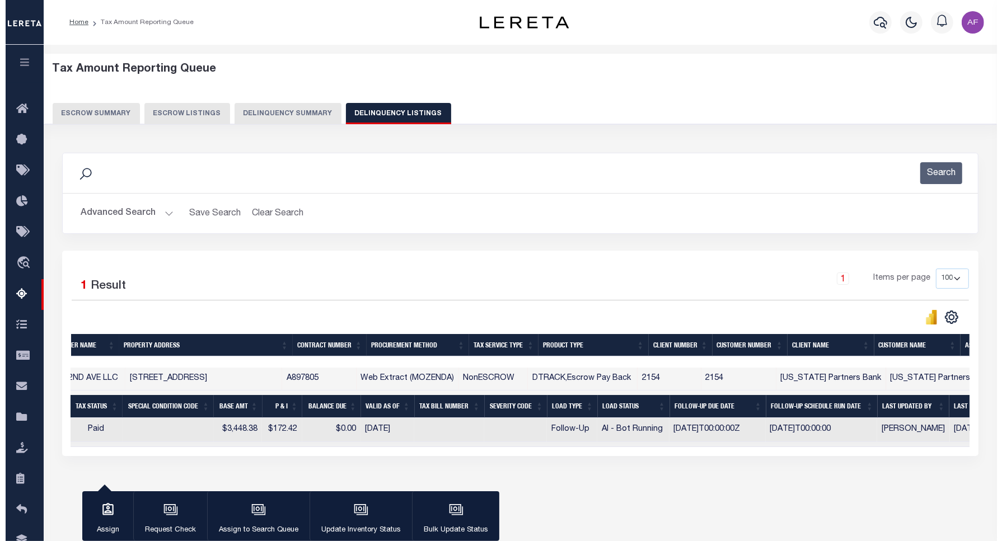
scroll to position [0, 655]
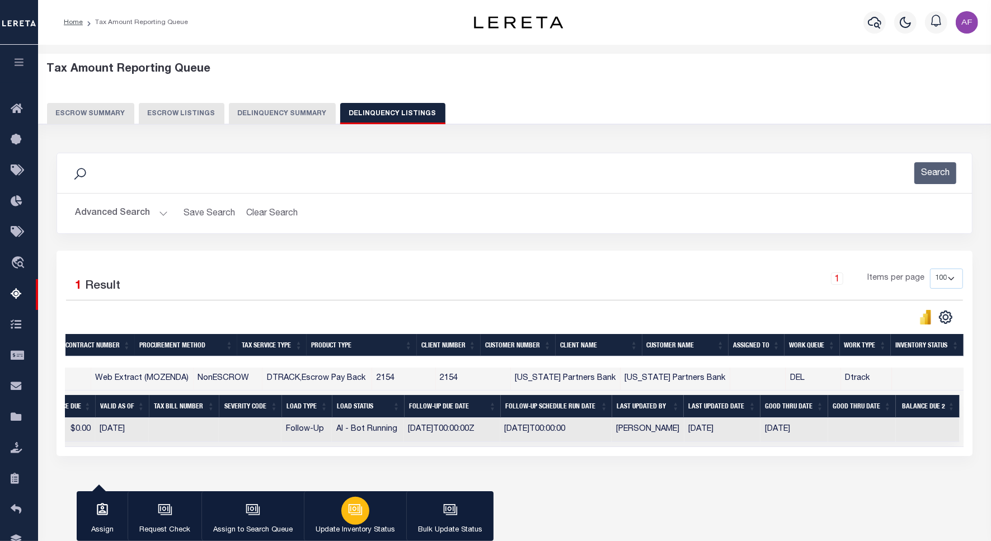
click at [358, 520] on div "button" at bounding box center [355, 511] width 28 height 28
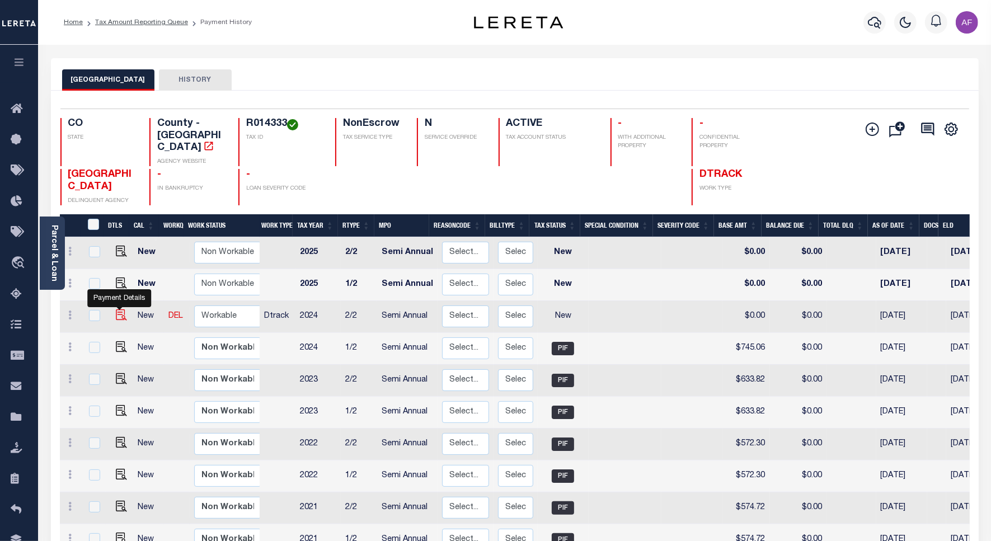
click at [116, 310] on img "" at bounding box center [121, 315] width 11 height 11
checkbox input "true"
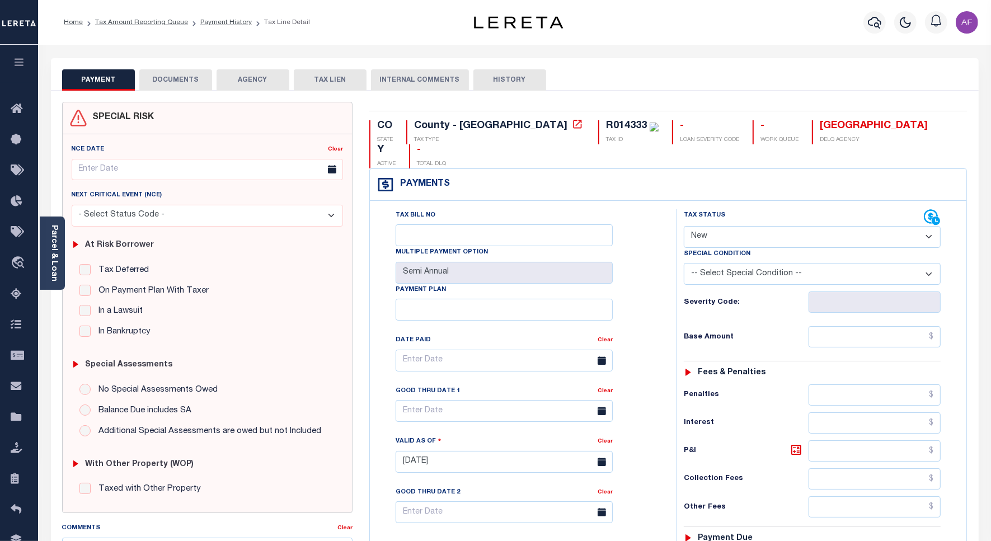
click at [740, 226] on select "- Select Status Code - Open Due/Unpaid Paid Incomplete No Tax Due Internal Refu…" at bounding box center [812, 237] width 257 height 22
select select "PYD"
click at [684, 226] on select "- Select Status Code - Open Due/Unpaid Paid Incomplete No Tax Due Internal Refu…" at bounding box center [812, 237] width 257 height 22
type input "[DATE]"
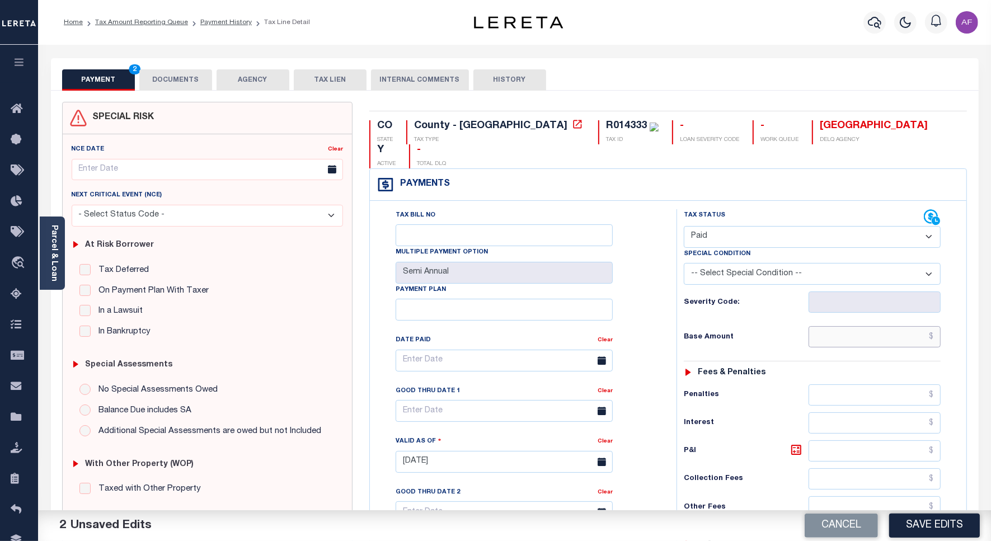
click at [885, 326] on input "text" at bounding box center [875, 336] width 132 height 21
paste input "745.06"
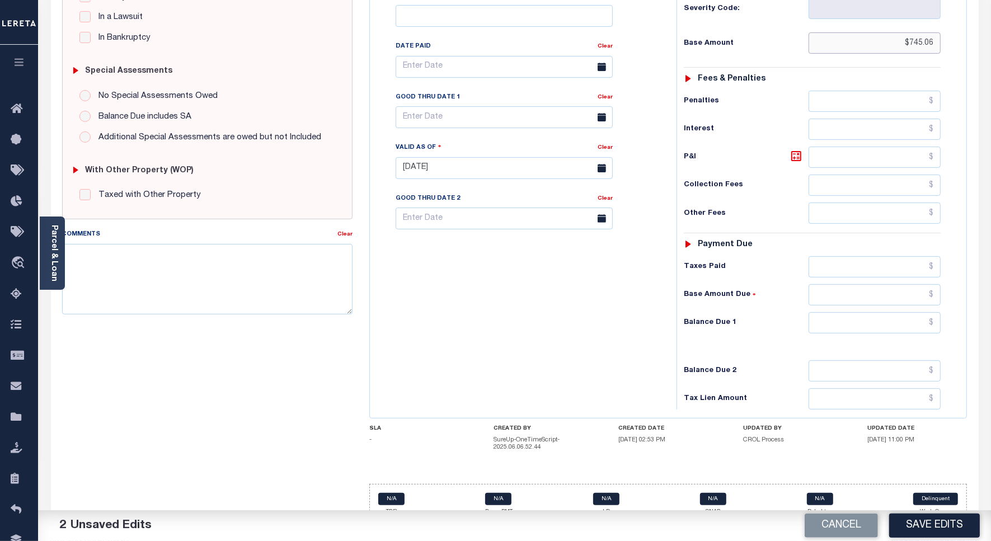
scroll to position [295, 0]
type input "$745.06"
click at [868, 255] on input "text" at bounding box center [875, 265] width 132 height 21
paste input "745.06"
type input "$745.06"
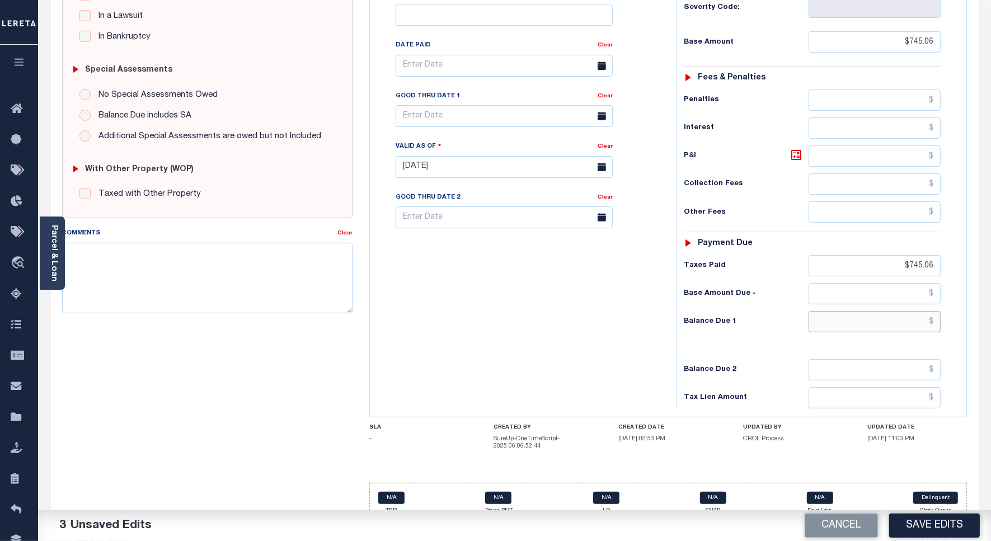
click at [881, 311] on input "text" at bounding box center [875, 321] width 132 height 21
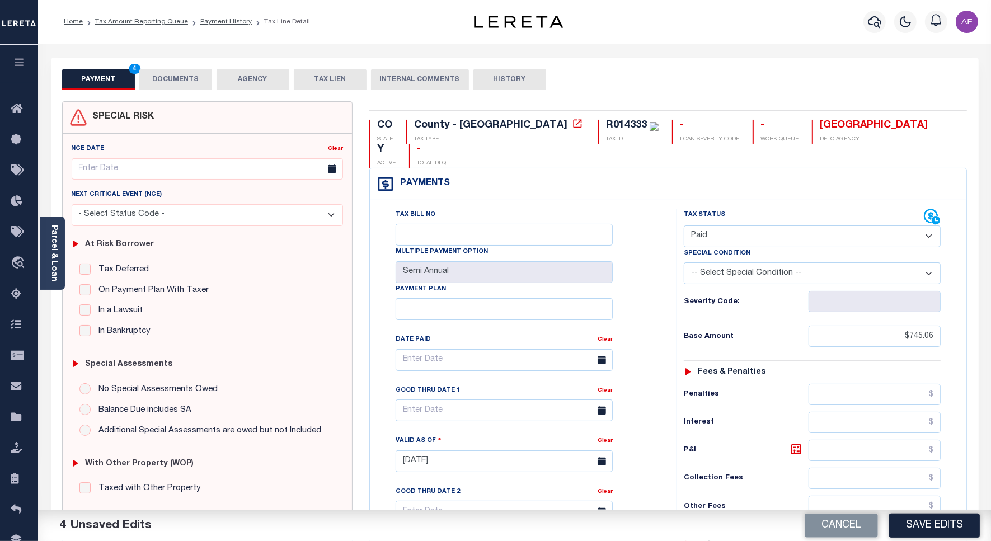
scroll to position [0, 0]
type input "$0.00"
click at [178, 74] on button "DOCUMENTS" at bounding box center [175, 79] width 73 height 21
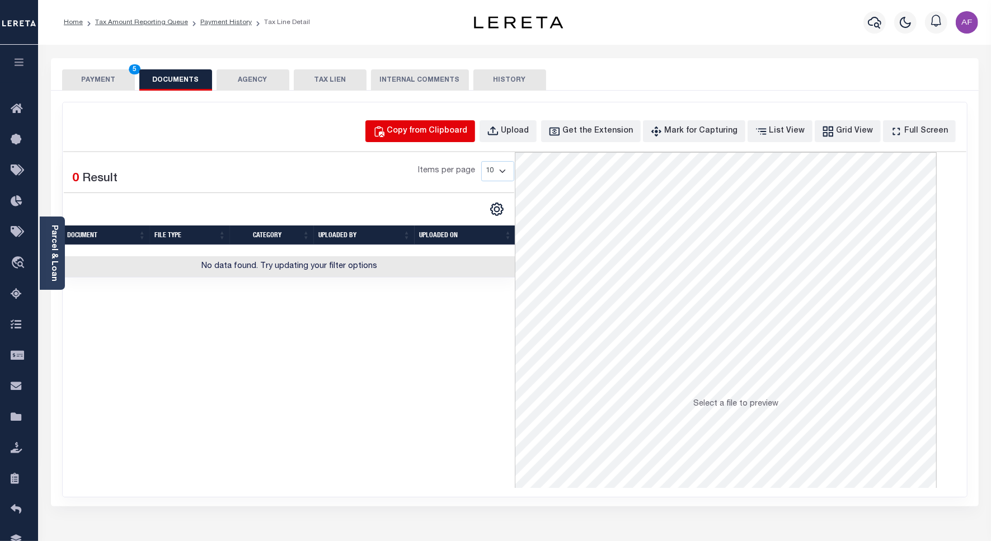
click at [452, 128] on div "Copy from Clipboard" at bounding box center [427, 131] width 81 height 12
select select "POP"
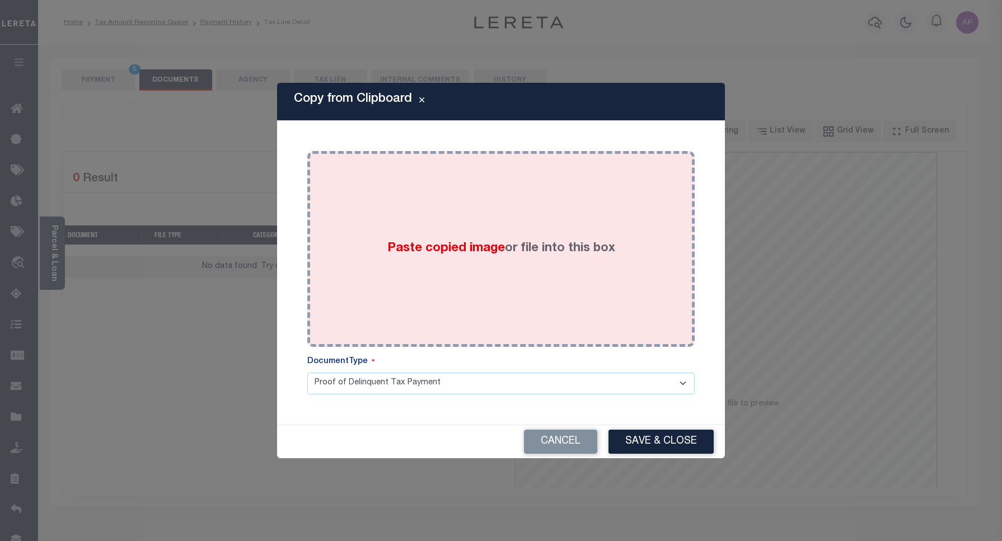
click at [595, 231] on div "Paste copied image or file into this box" at bounding box center [501, 249] width 371 height 179
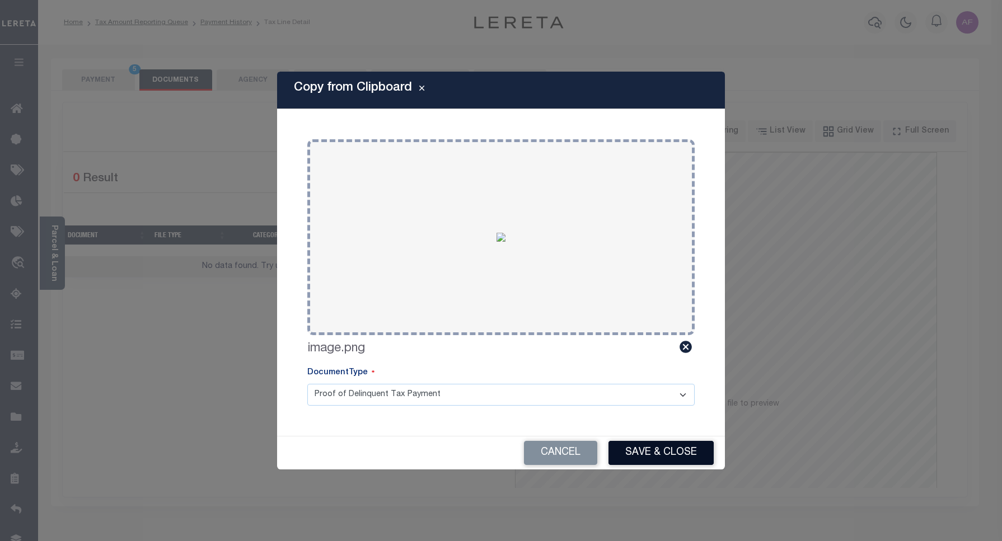
click at [648, 455] on button "Save & Close" at bounding box center [661, 453] width 105 height 24
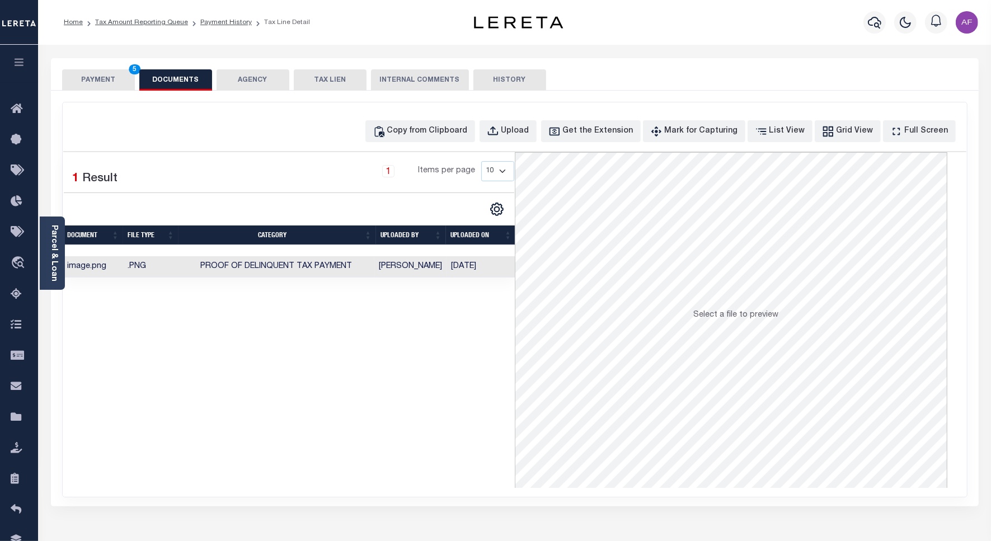
click at [90, 73] on button "PAYMENT 5" at bounding box center [98, 79] width 73 height 21
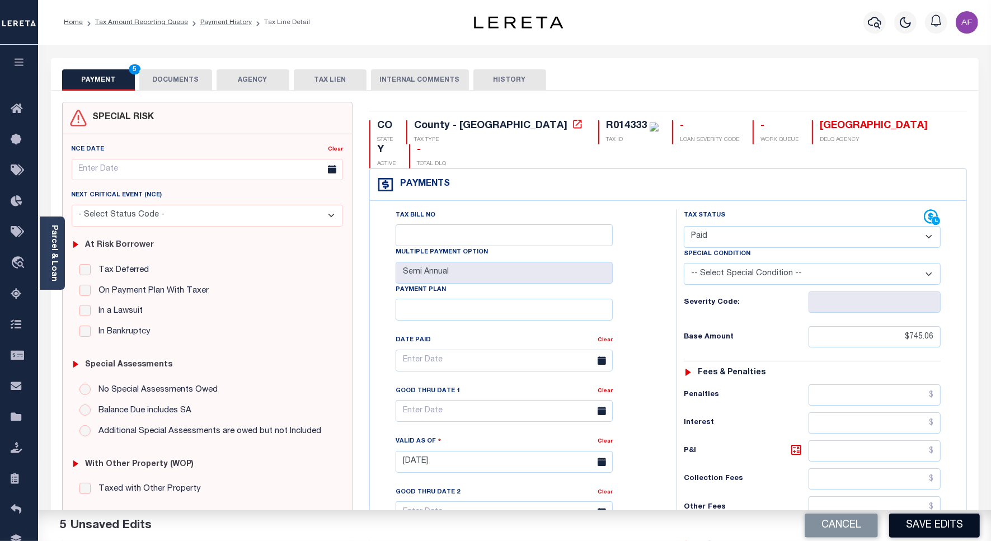
click at [905, 524] on button "Save Edits" at bounding box center [935, 526] width 91 height 24
checkbox input "false"
type input "$745.06"
type input "$0"
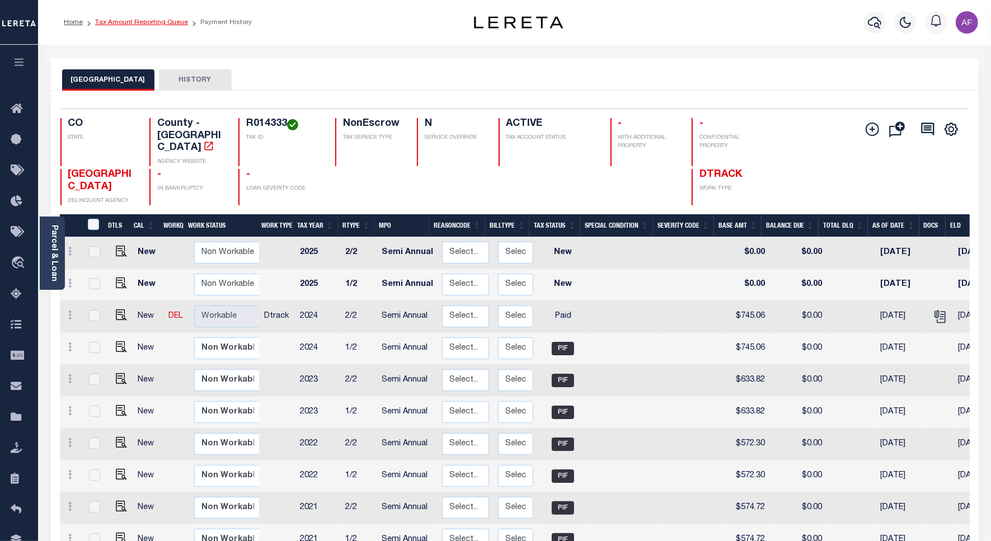
click at [169, 21] on link "Tax Amount Reporting Queue" at bounding box center [141, 22] width 93 height 7
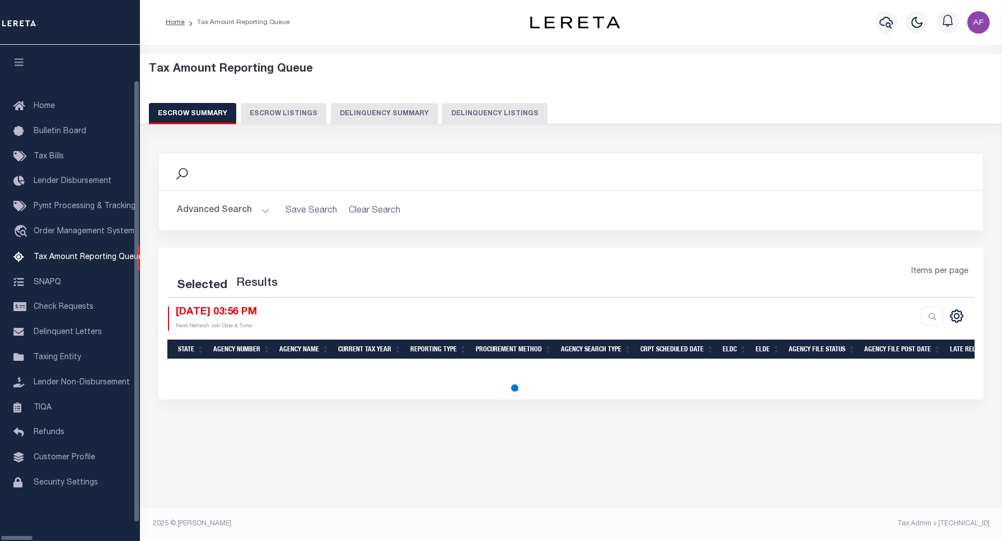
click at [442, 108] on button "Delinquency Listings" at bounding box center [494, 113] width 105 height 21
select select "100"
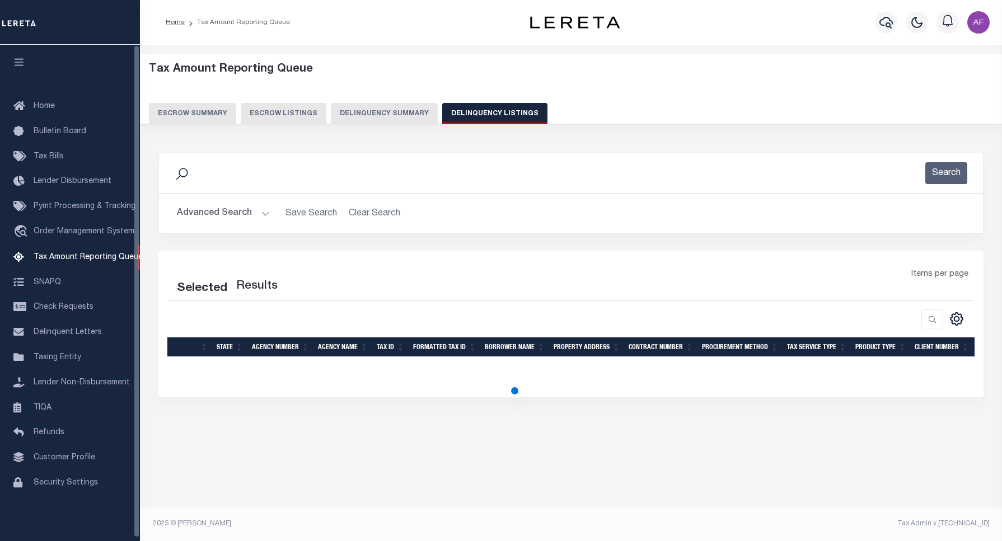
select select "100"
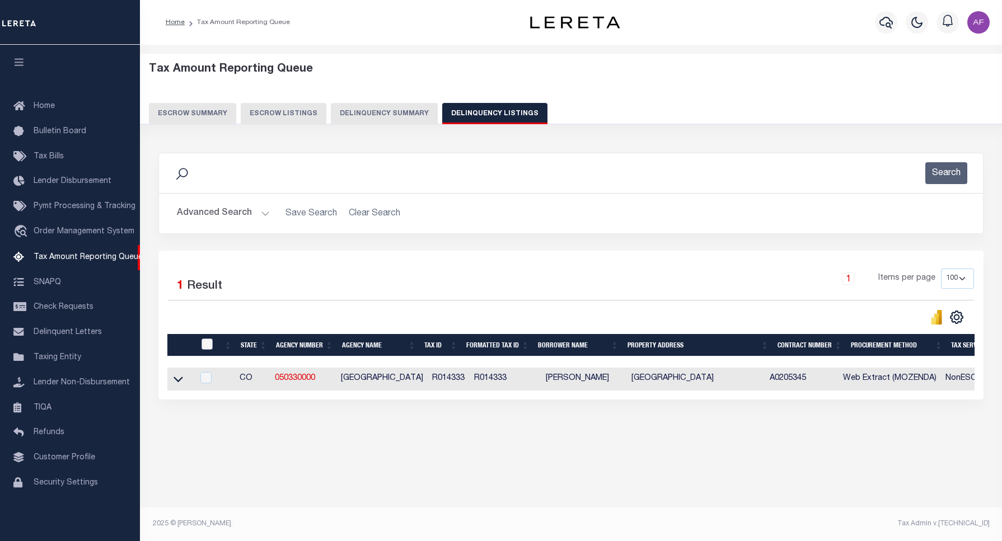
click at [205, 349] on input "checkbox" at bounding box center [207, 344] width 11 height 11
checkbox input "true"
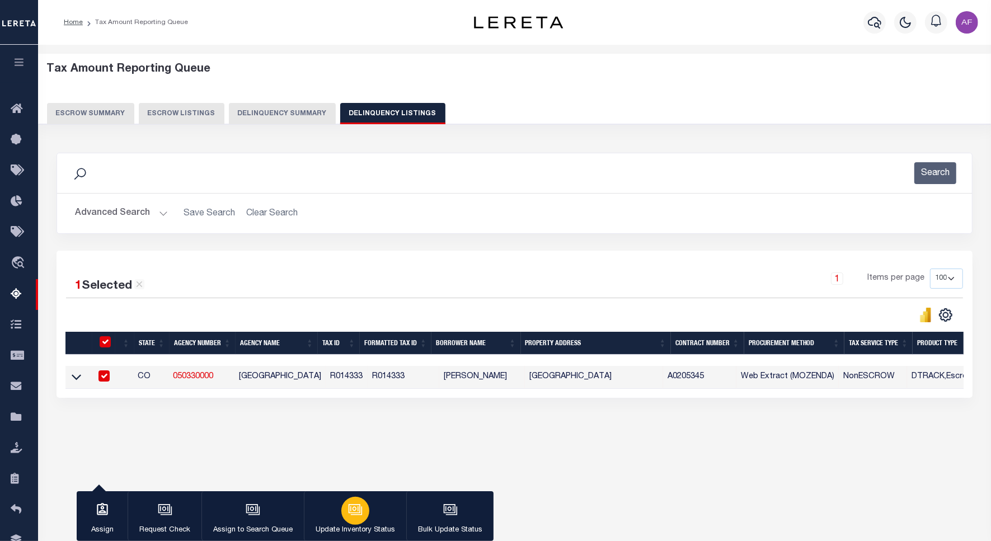
click at [403, 520] on button "Update Inventory Status" at bounding box center [355, 517] width 102 height 50
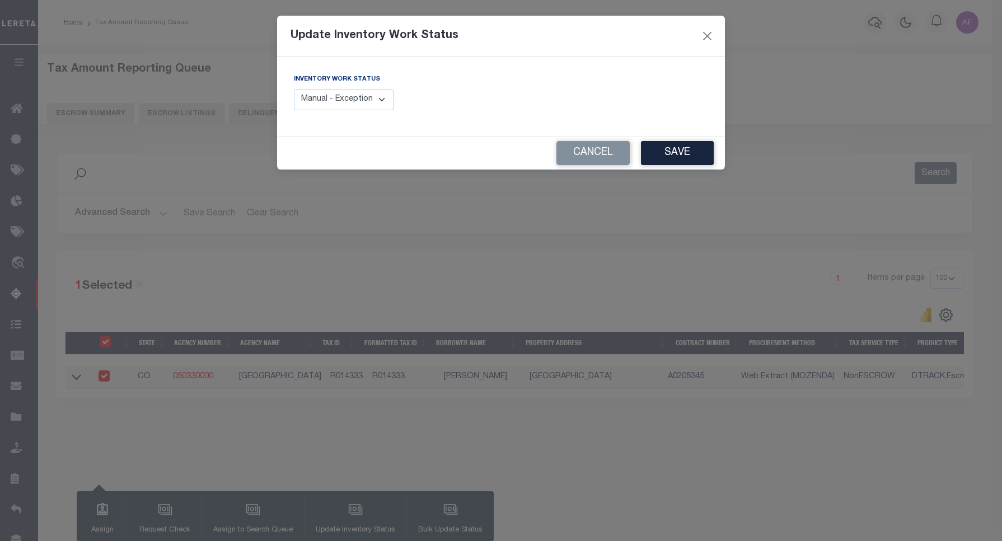
click at [375, 100] on select "Manual - Exception Pended - Awaiting Search Late Add Exception Completed" at bounding box center [344, 100] width 100 height 22
select select "4"
click at [294, 89] on select "Manual - Exception Pended - Awaiting Search Late Add Exception Completed" at bounding box center [344, 100] width 100 height 22
click at [681, 149] on button "Save" at bounding box center [677, 153] width 73 height 24
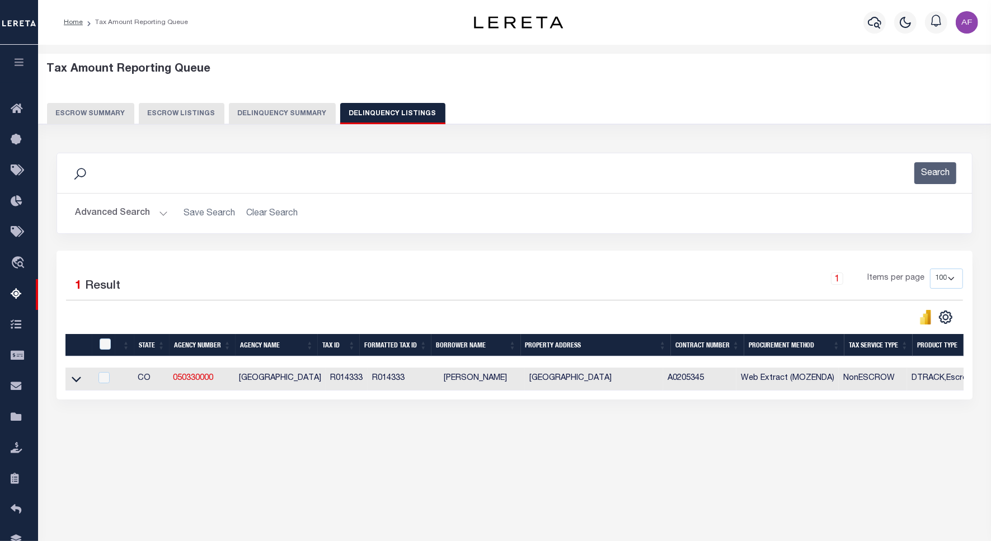
click at [132, 214] on button "Advanced Search" at bounding box center [121, 214] width 93 height 22
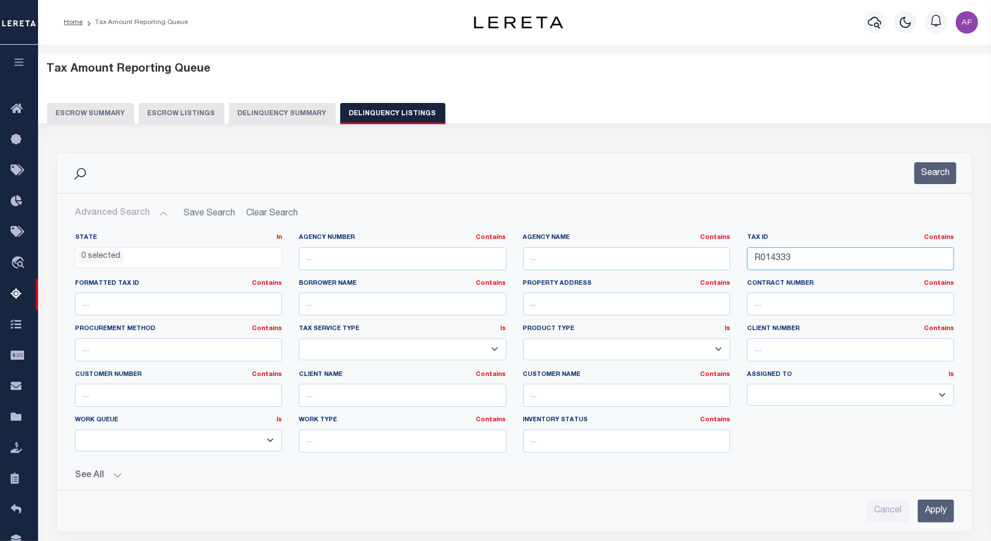
drag, startPoint x: 813, startPoint y: 259, endPoint x: 679, endPoint y: 244, distance: 134.6
click at [679, 244] on div "State In In AK AL AR AZ CA CO CT DC DE FL GA GU HI IA ID IL IN KS KY LA MA MD M…" at bounding box center [515, 347] width 896 height 228
paste input "01009"
type input "R0010093"
click at [929, 171] on button "Search" at bounding box center [936, 173] width 42 height 22
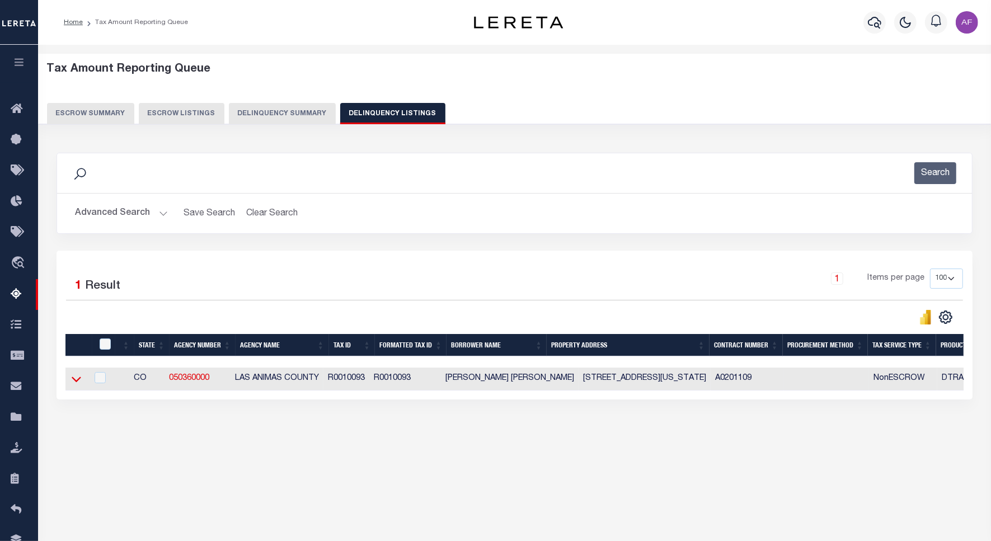
click at [77, 382] on icon at bounding box center [77, 379] width 10 height 12
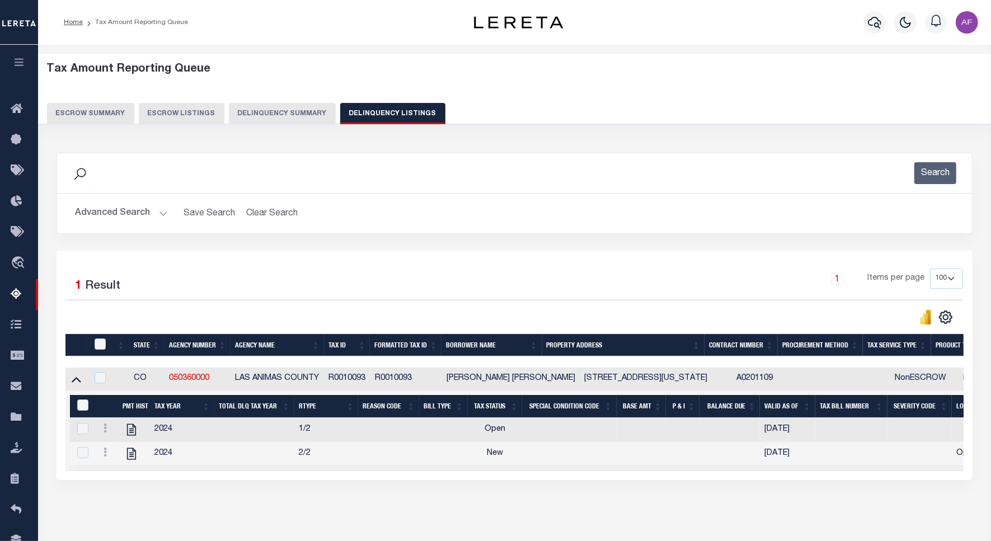
scroll to position [1, 0]
click at [127, 433] on icon "" at bounding box center [131, 430] width 9 height 12
checkbox input "true"
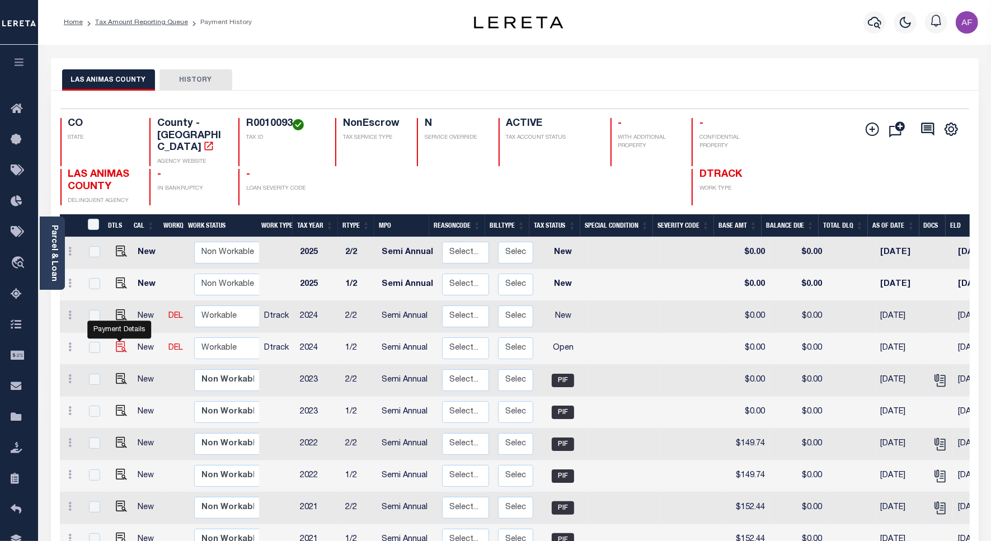
click at [118, 341] on img "" at bounding box center [121, 346] width 11 height 11
checkbox input "true"
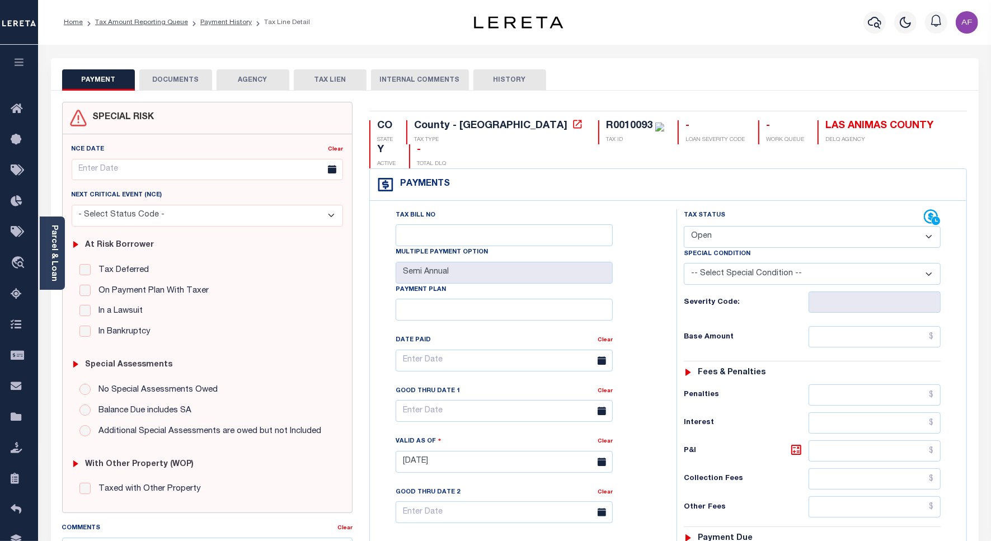
click at [705, 226] on select "- Select Status Code - Open Due/Unpaid Paid Incomplete No Tax Due Internal Refu…" at bounding box center [812, 237] width 257 height 22
select select "PYD"
click at [684, 226] on select "- Select Status Code - Open Due/Unpaid Paid Incomplete No Tax Due Internal Refu…" at bounding box center [812, 237] width 257 height 22
type input "[DATE]"
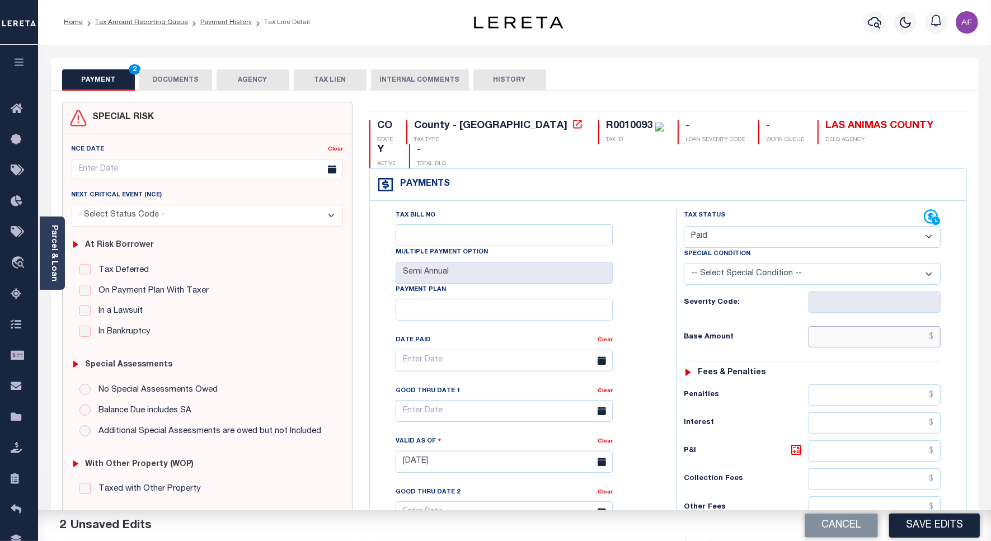
click at [911, 326] on input "text" at bounding box center [875, 336] width 132 height 21
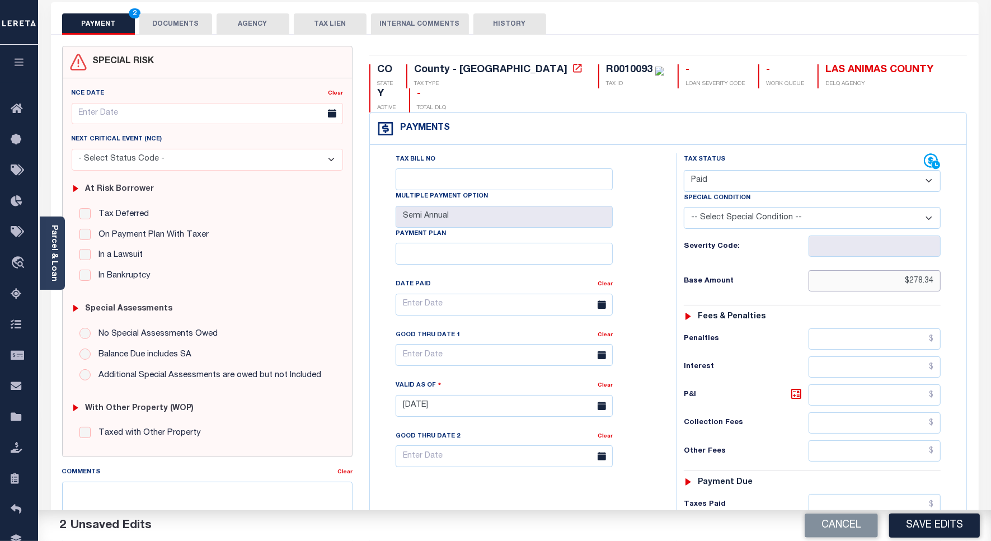
scroll to position [280, 0]
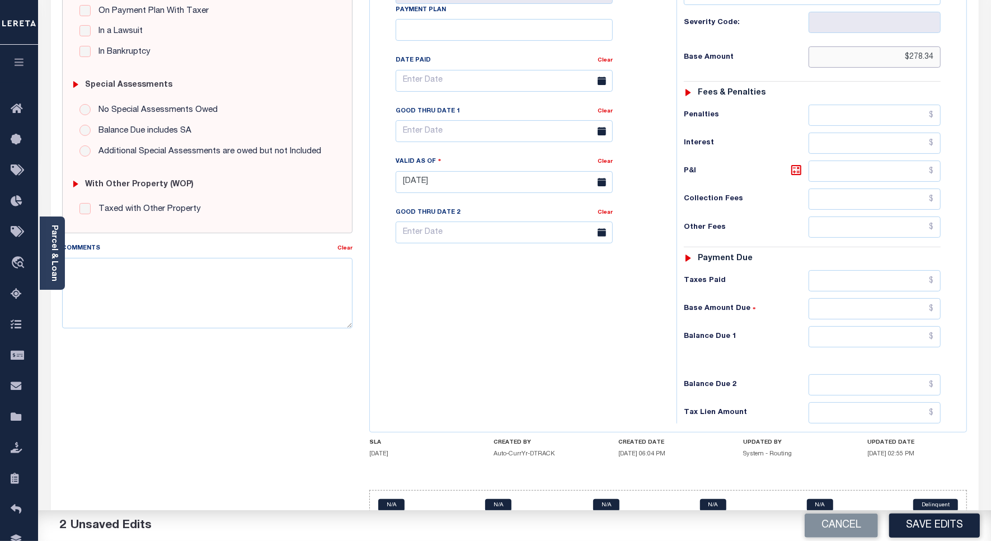
type input "$278.34"
click at [908, 326] on input "text" at bounding box center [875, 336] width 132 height 21
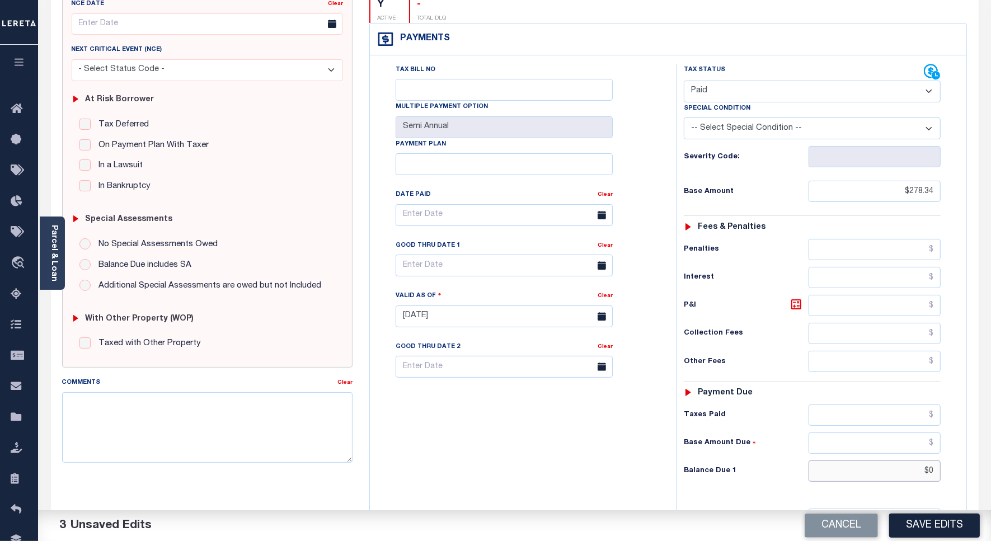
scroll to position [0, 0]
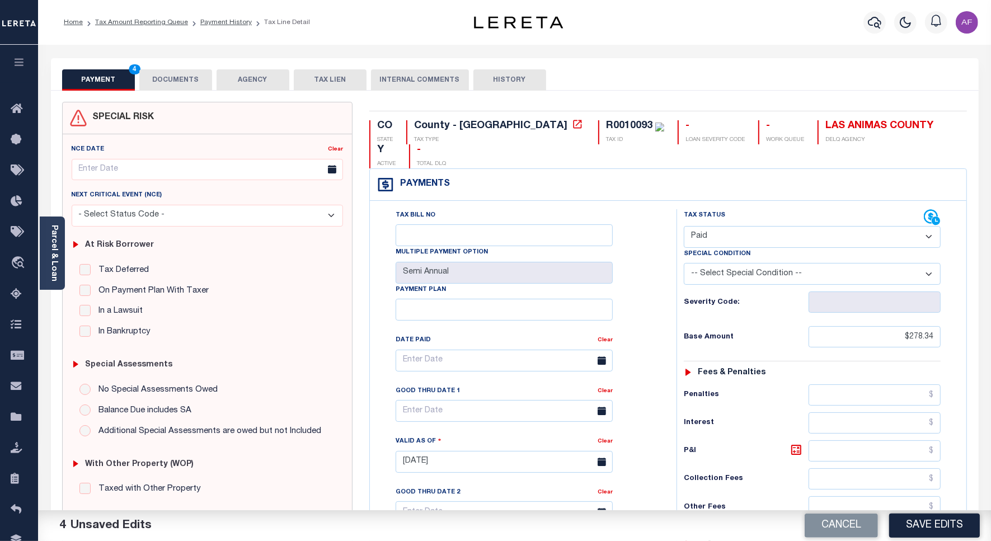
type input "$0.00"
click at [161, 80] on button "DOCUMENTS" at bounding box center [175, 79] width 73 height 21
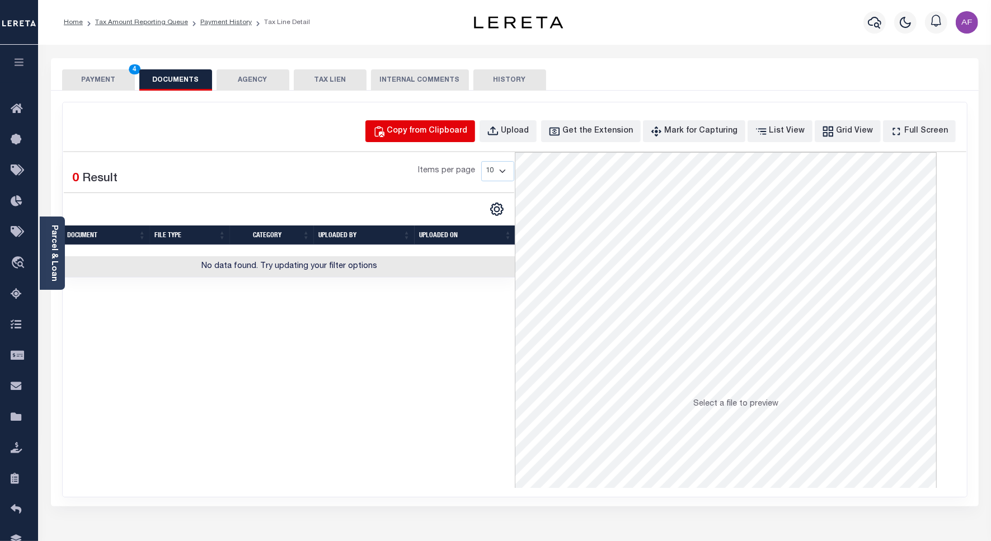
click at [448, 129] on div "Copy from Clipboard" at bounding box center [427, 131] width 81 height 12
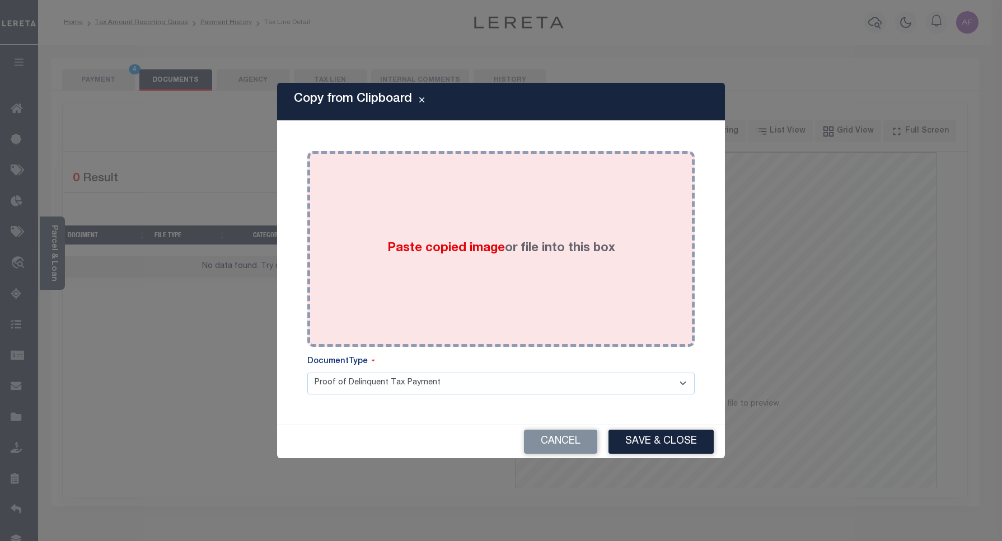
click at [462, 211] on div "Paste copied image or file into this box" at bounding box center [501, 249] width 371 height 179
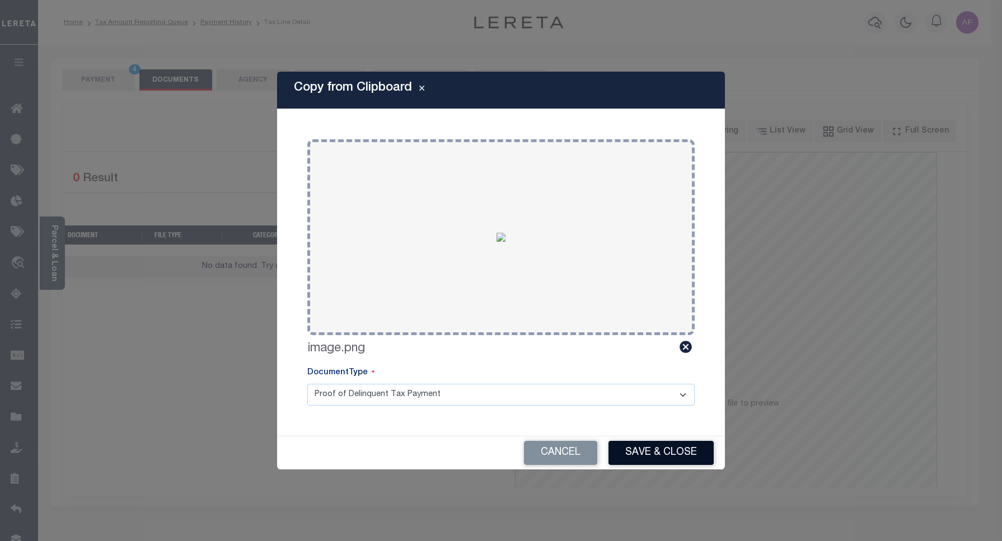
click at [655, 462] on button "Save & Close" at bounding box center [661, 453] width 105 height 24
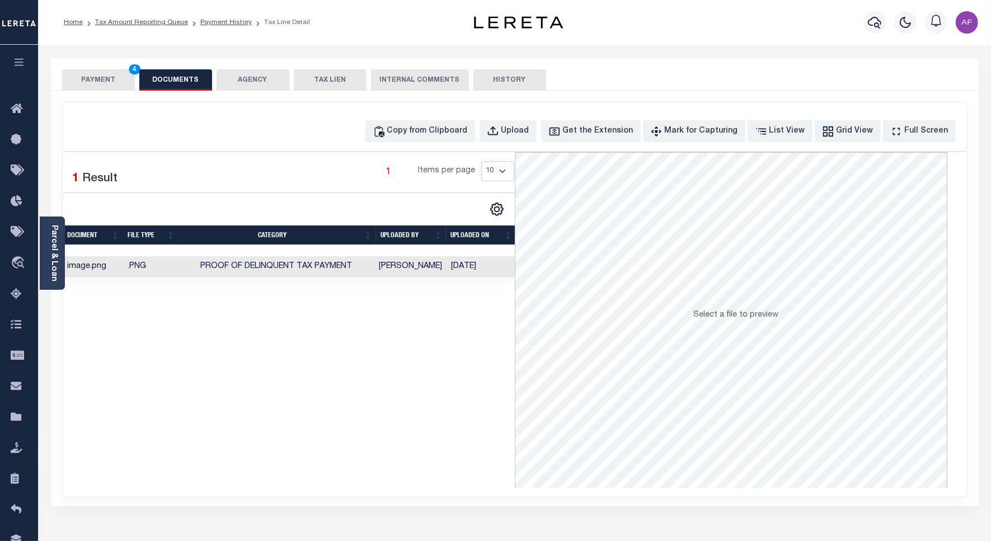
click at [74, 68] on div "PAYMENT 4 DOCUMENTS AGENCY DELINQUENT PAYEE TAX LIEN" at bounding box center [515, 74] width 928 height 32
click at [90, 78] on button "PAYMENT 4" at bounding box center [98, 79] width 73 height 21
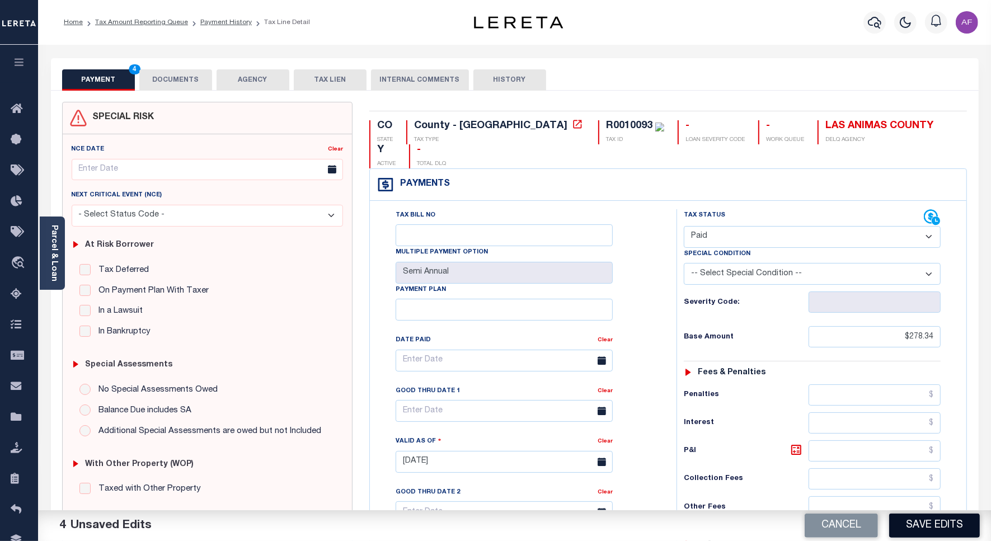
click at [924, 518] on button "Save Edits" at bounding box center [935, 526] width 91 height 24
checkbox input "false"
type input "$278.34"
type input "$0"
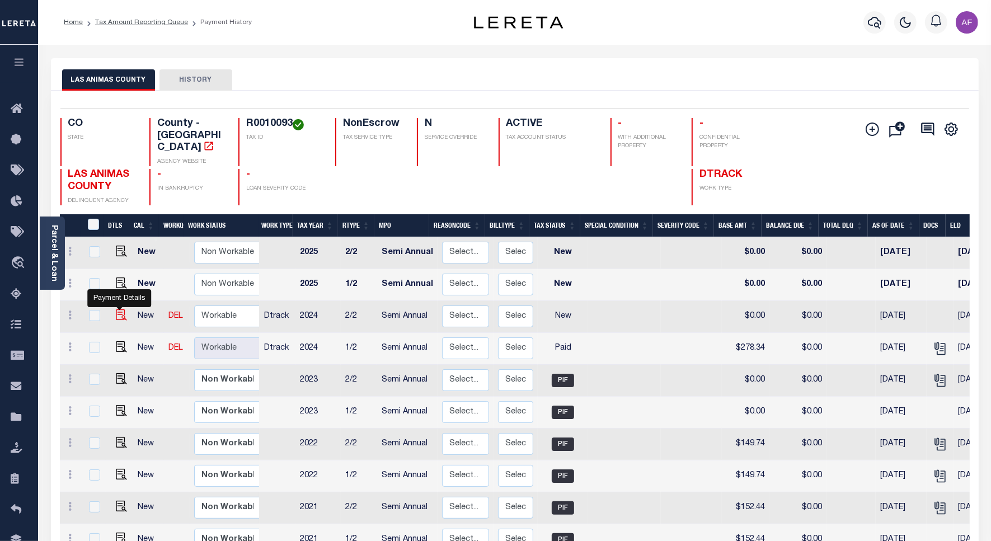
click at [116, 310] on img "" at bounding box center [121, 315] width 11 height 11
checkbox input "true"
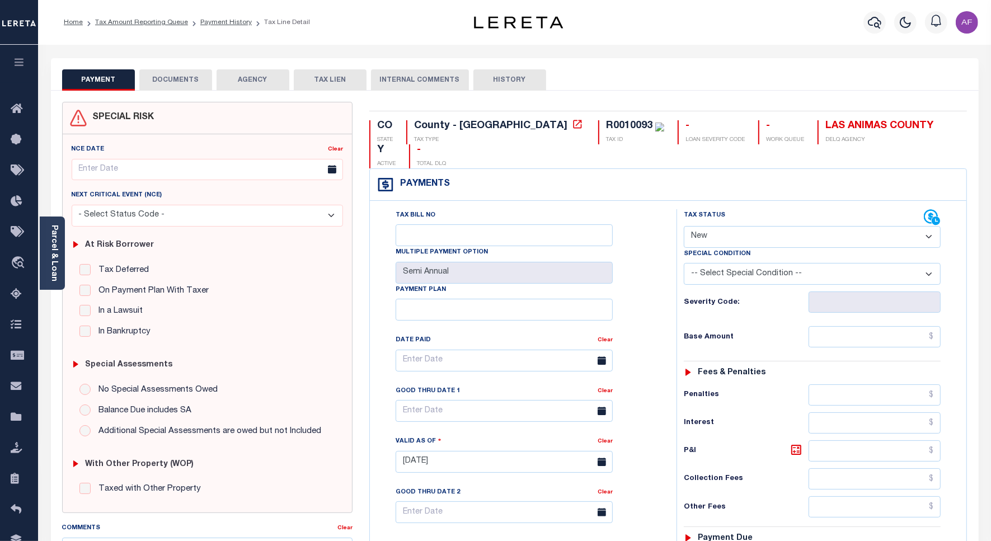
click at [746, 226] on select "- Select Status Code - Open Due/Unpaid Paid Incomplete No Tax Due Internal Refu…" at bounding box center [812, 237] width 257 height 22
select select "PYD"
click at [684, 226] on select "- Select Status Code - Open Due/Unpaid Paid Incomplete No Tax Due Internal Refu…" at bounding box center [812, 237] width 257 height 22
type input "[DATE]"
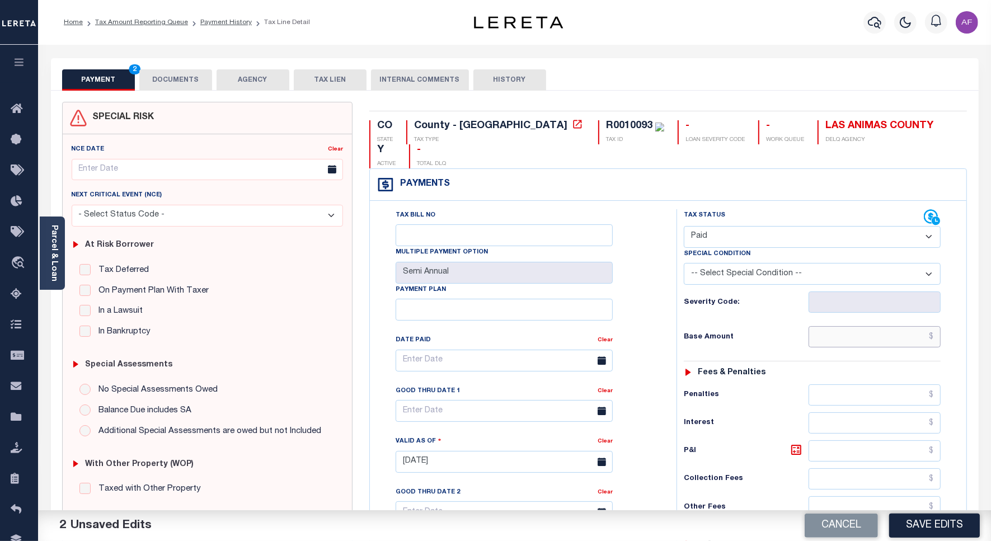
click at [897, 326] on input "text" at bounding box center [875, 336] width 132 height 21
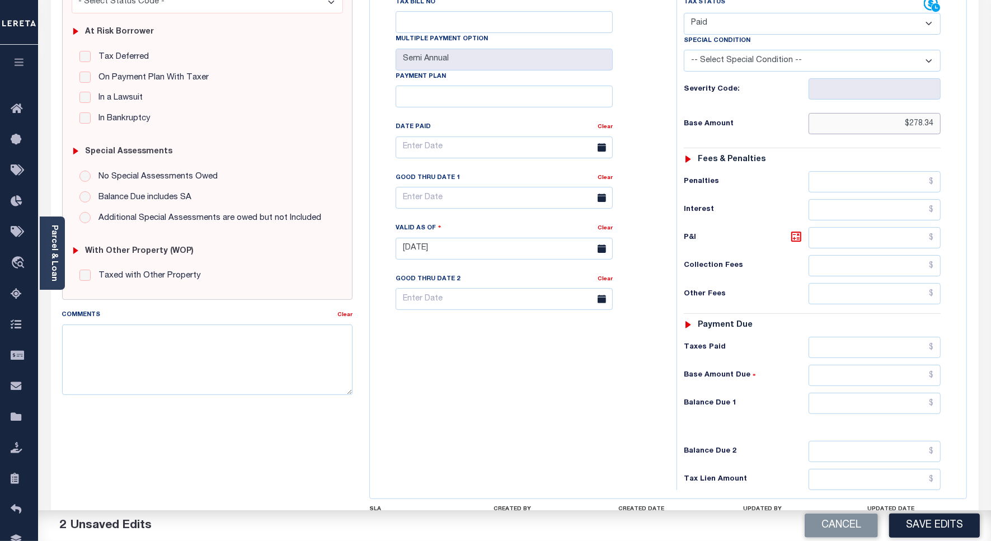
scroll to position [295, 0]
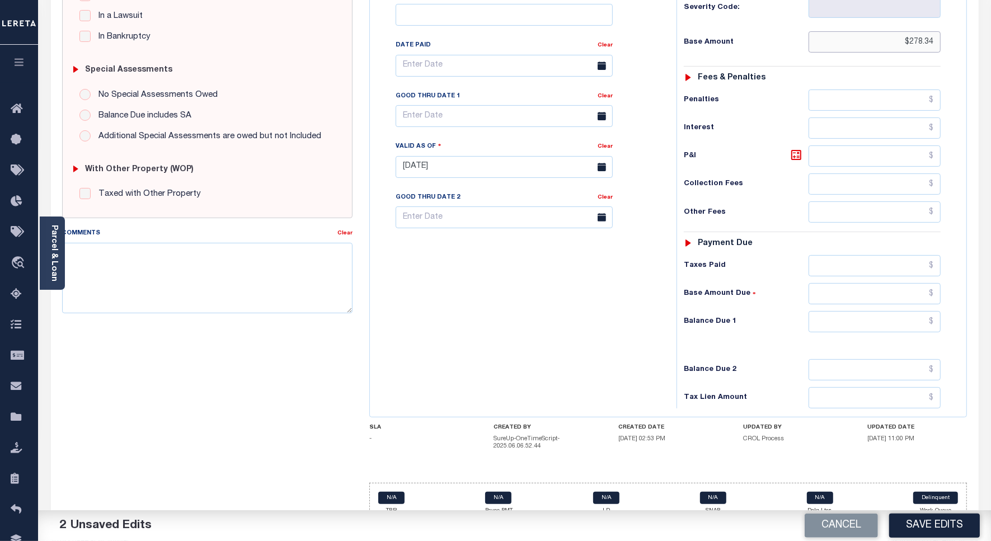
type input "$278.34"
click at [915, 311] on input "text" at bounding box center [875, 321] width 132 height 21
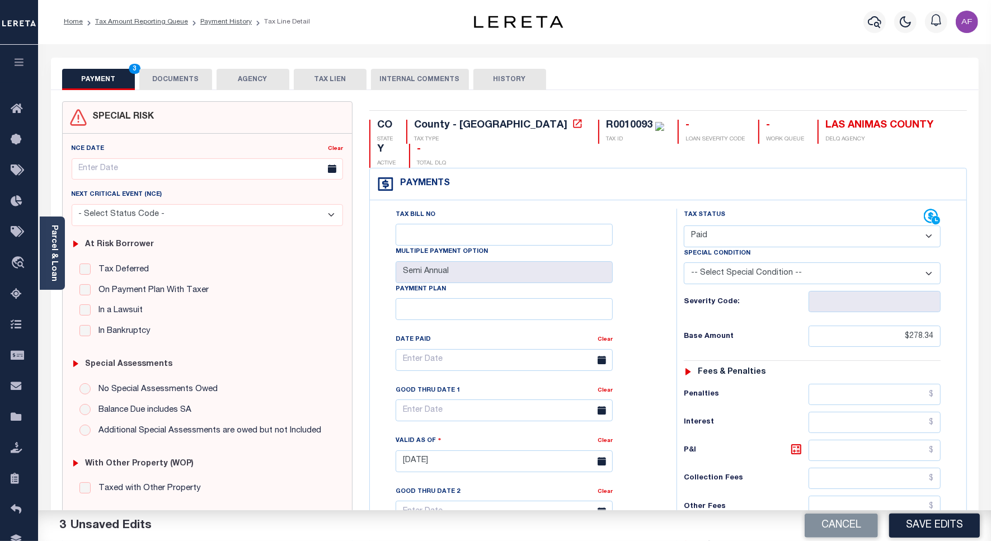
scroll to position [0, 0]
type input "$0.00"
click at [151, 76] on button "DOCUMENTS" at bounding box center [175, 79] width 73 height 21
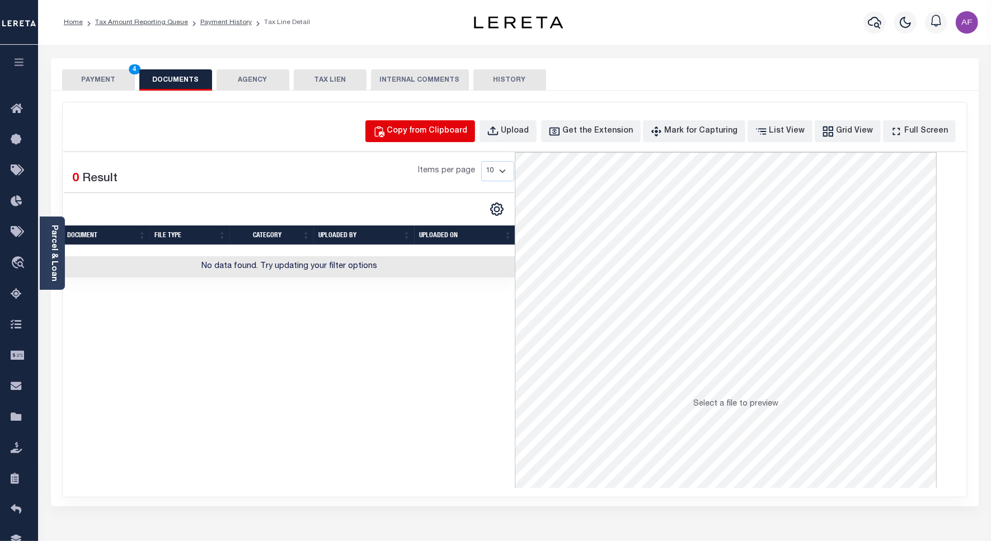
click at [454, 132] on div "Copy from Clipboard" at bounding box center [427, 131] width 81 height 12
select select "POP"
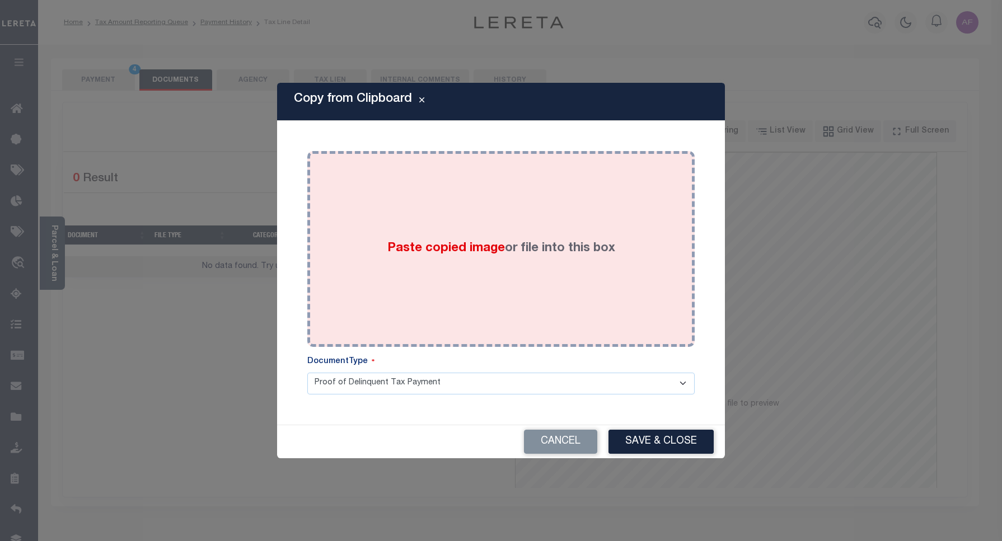
click at [405, 236] on div "Paste copied image or file into this box" at bounding box center [501, 249] width 371 height 179
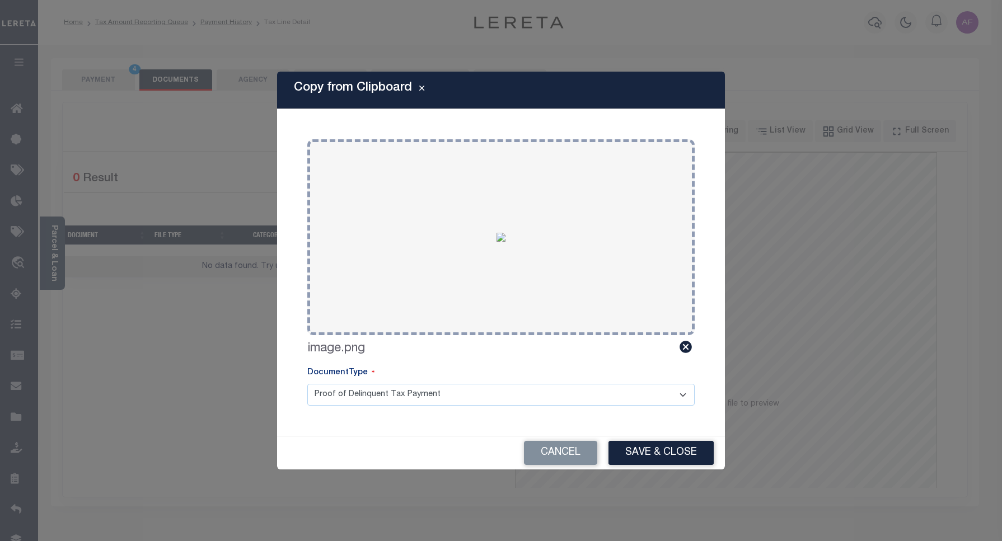
click at [645, 443] on button "Save & Close" at bounding box center [661, 453] width 105 height 24
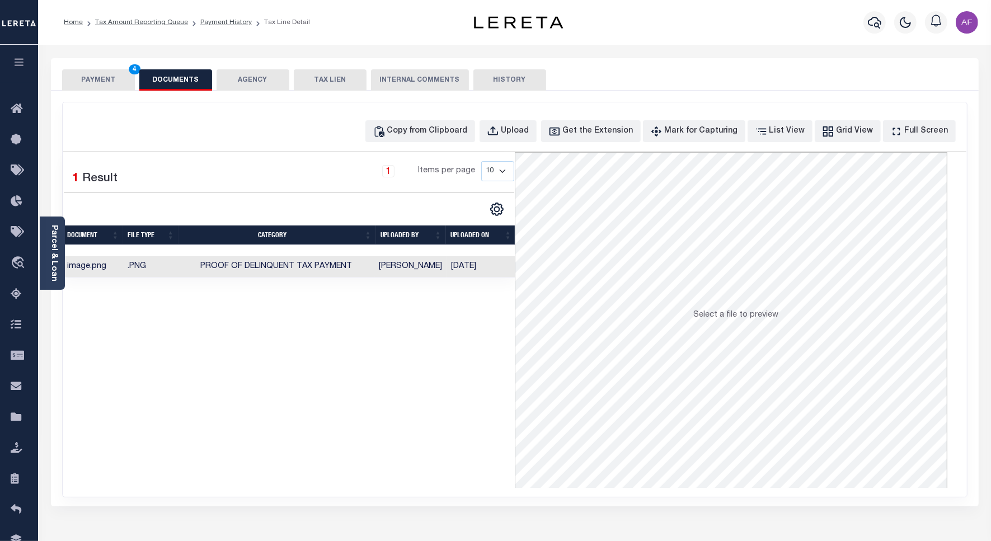
click at [107, 77] on button "PAYMENT 4" at bounding box center [98, 79] width 73 height 21
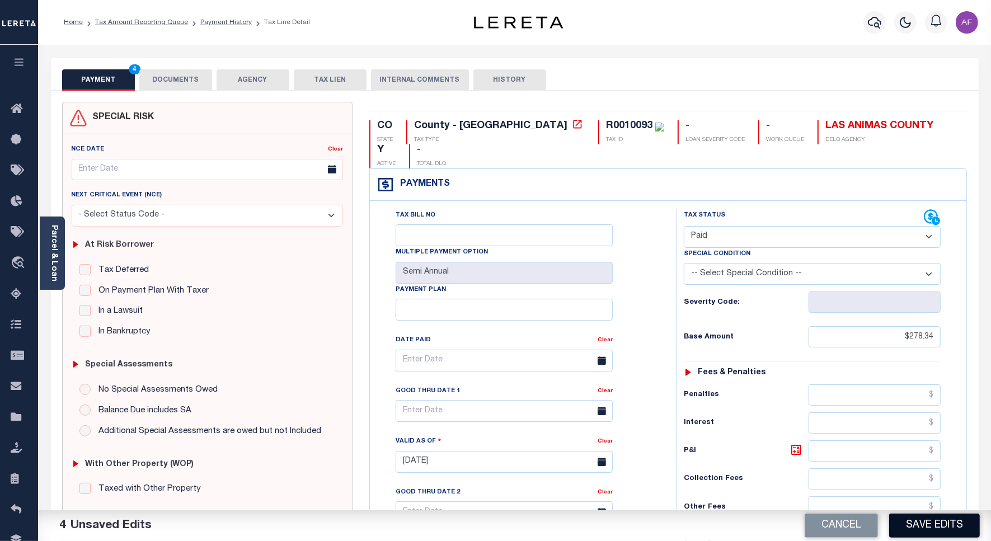
click at [921, 520] on button "Save Edits" at bounding box center [935, 526] width 91 height 24
checkbox input "false"
type input "$278.34"
type input "$0"
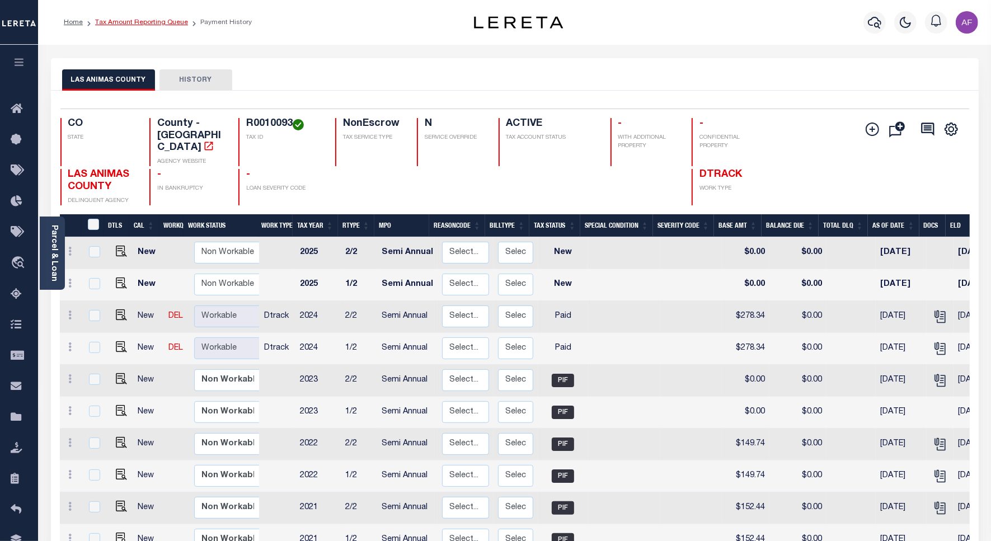
click at [134, 19] on link "Tax Amount Reporting Queue" at bounding box center [141, 22] width 93 height 7
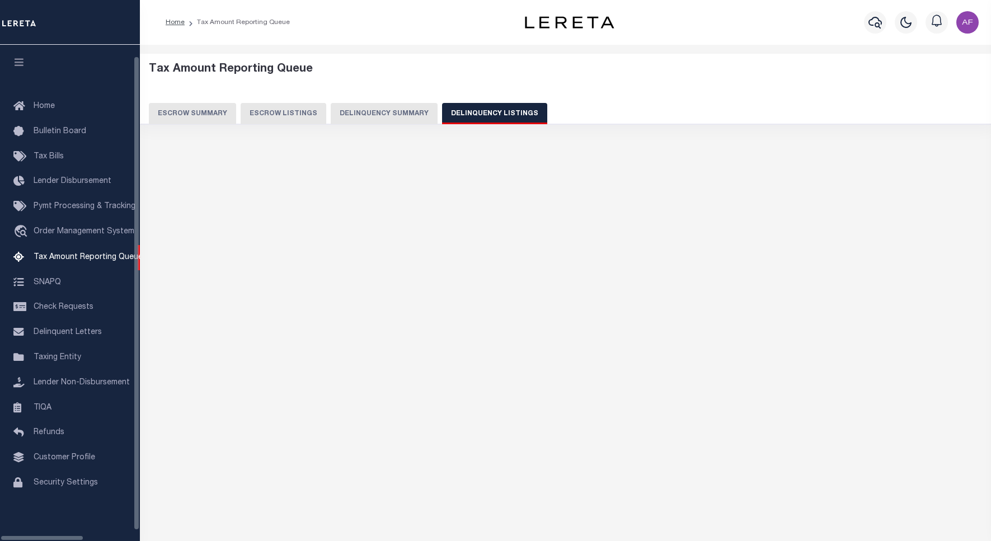
select select "100"
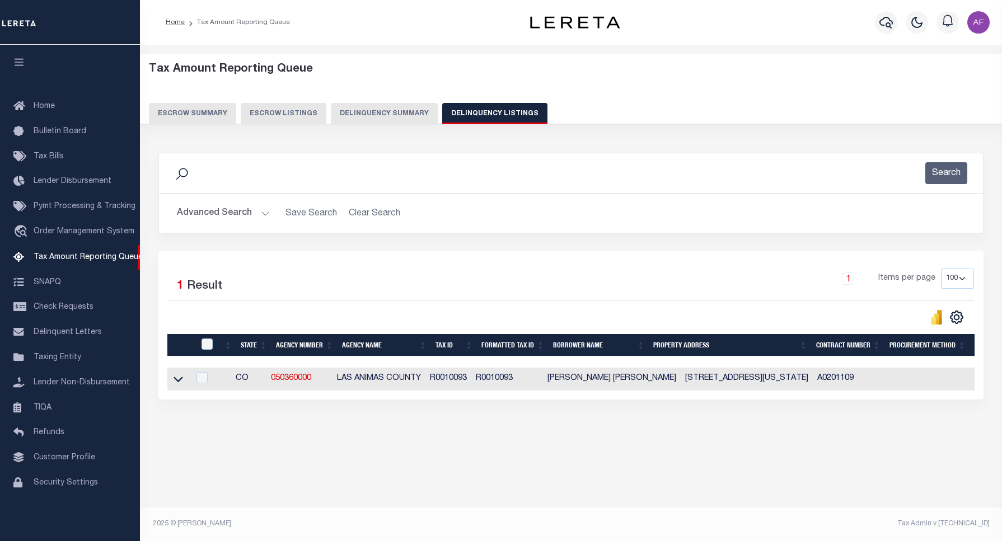
drag, startPoint x: 175, startPoint y: 383, endPoint x: 192, endPoint y: 361, distance: 28.0
click at [177, 382] on icon at bounding box center [179, 379] width 10 height 12
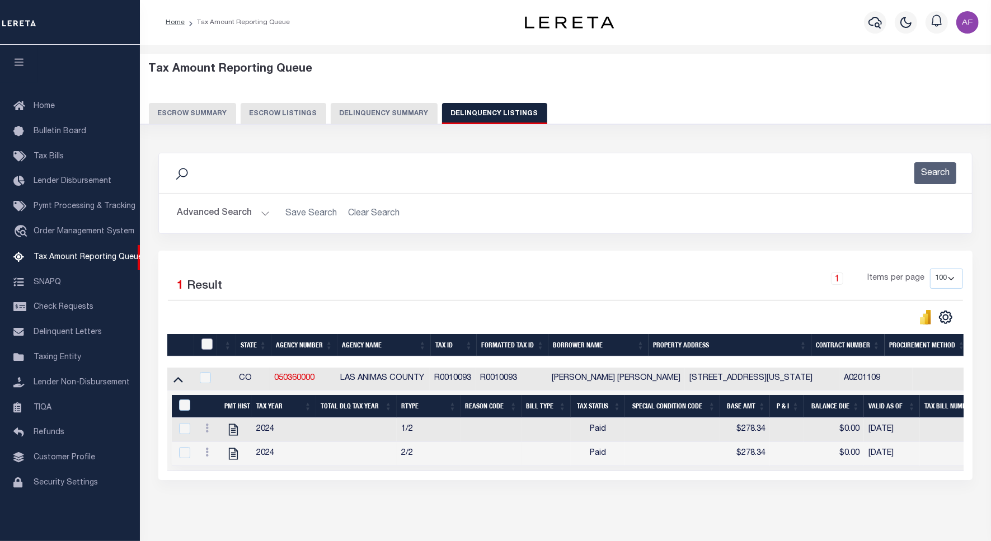
click at [202, 348] on input "checkbox" at bounding box center [207, 344] width 11 height 11
checkbox input "true"
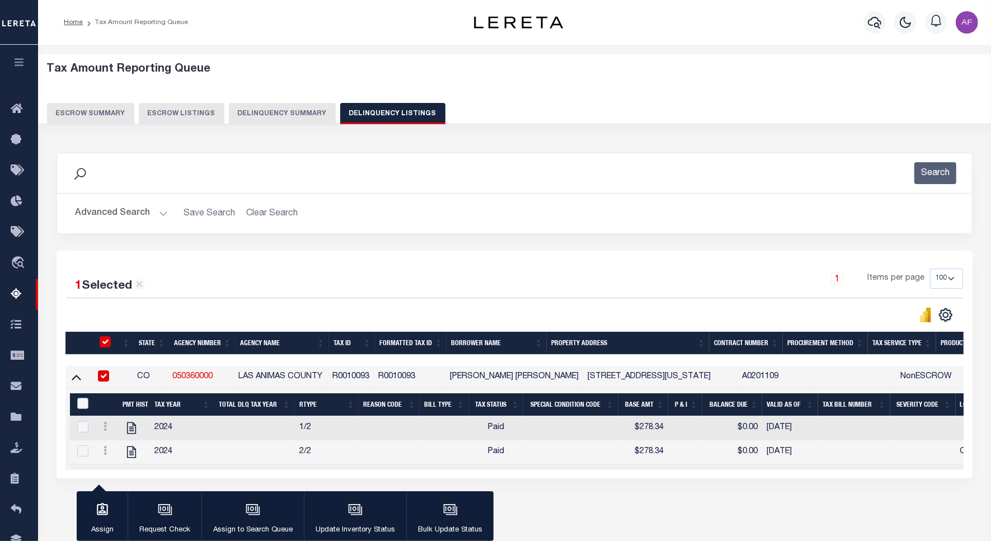
click at [84, 407] on input "&nbsp;" at bounding box center [82, 403] width 11 height 11
checkbox input "true"
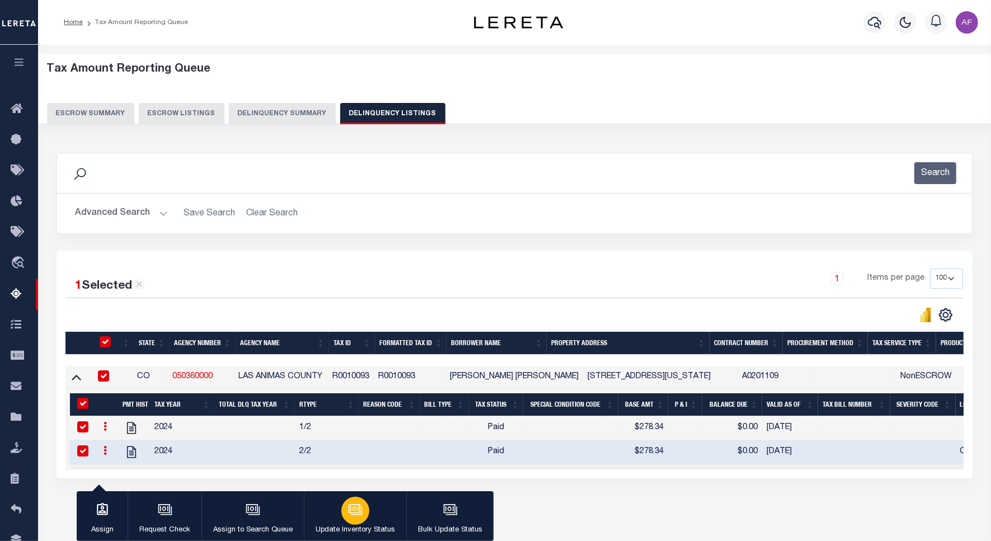
click at [348, 501] on div "button" at bounding box center [355, 511] width 28 height 28
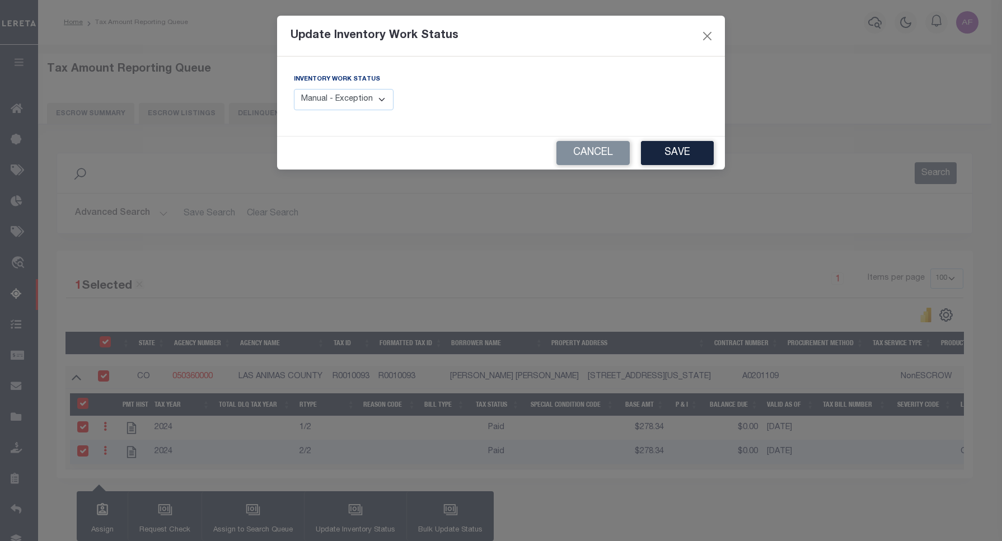
click at [352, 90] on select "Manual - Exception Pended - Awaiting Search Late Add Exception Completed" at bounding box center [344, 100] width 100 height 22
select select "4"
click at [294, 89] on select "Manual - Exception Pended - Awaiting Search Late Add Exception Completed" at bounding box center [344, 100] width 100 height 22
click at [666, 158] on button "Save" at bounding box center [677, 153] width 73 height 24
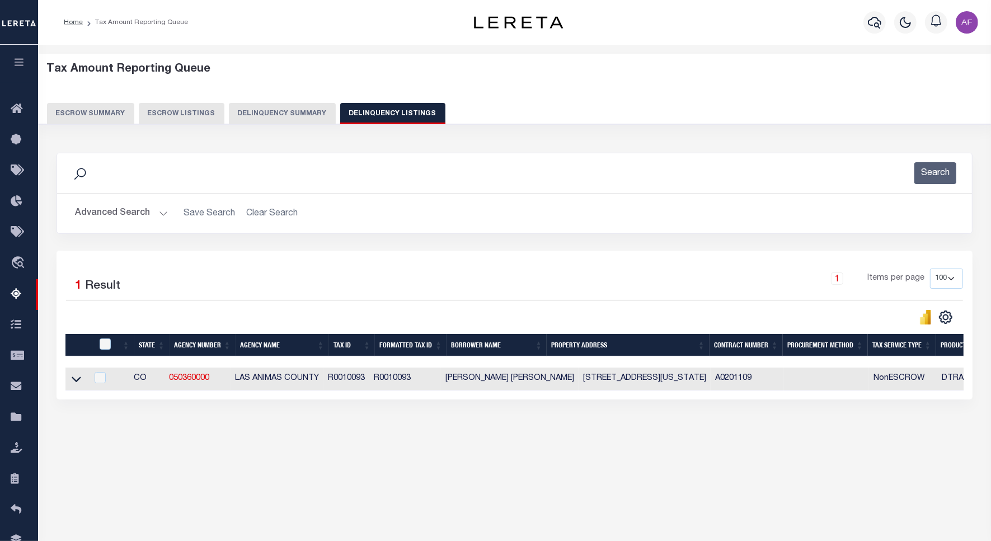
click at [101, 211] on button "Advanced Search" at bounding box center [121, 214] width 93 height 22
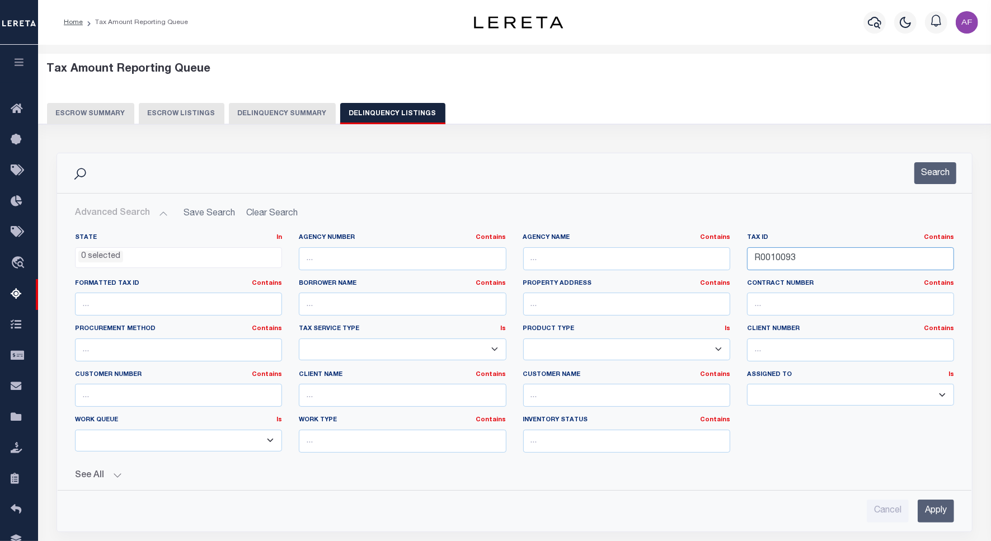
drag, startPoint x: 801, startPoint y: 264, endPoint x: 689, endPoint y: 250, distance: 112.8
click at [689, 250] on div "State In In AK AL AR AZ CA CO CT DC DE FL GA GU HI IA ID IL IN KS KY LA MA MD M…" at bounding box center [515, 347] width 896 height 228
paste input "4675"
type input "R0014675"
click at [928, 176] on button "Search" at bounding box center [936, 173] width 42 height 22
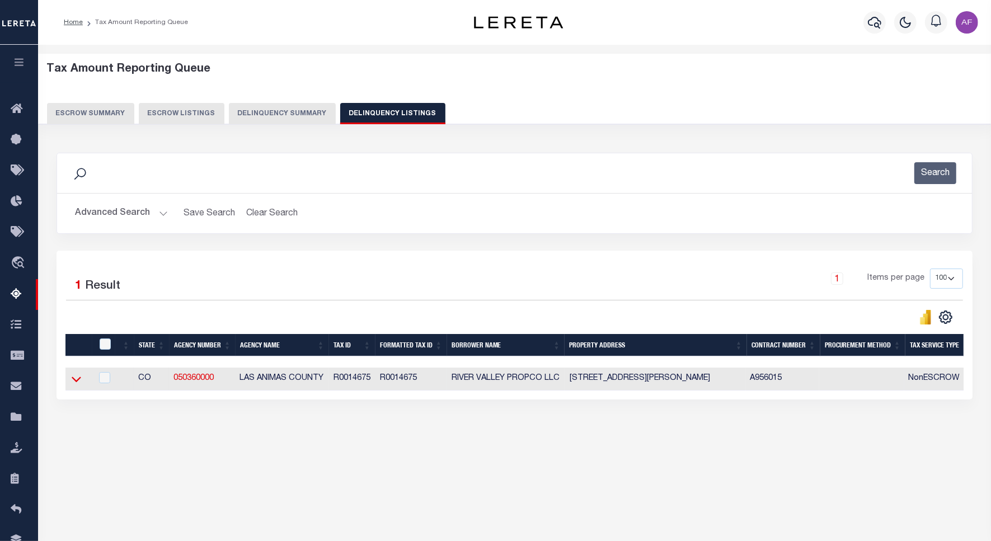
click at [78, 382] on icon at bounding box center [77, 379] width 10 height 12
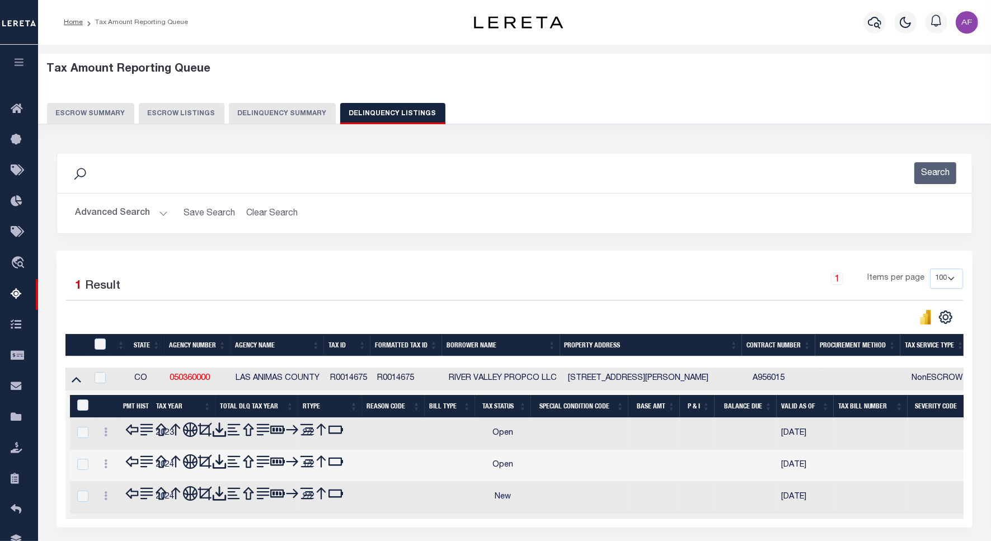
scroll to position [77, 0]
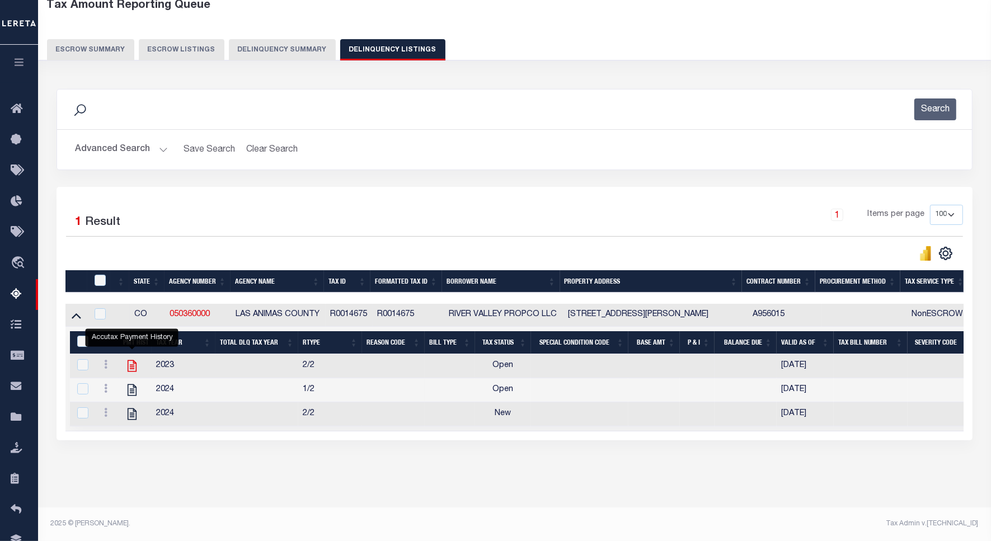
click at [137, 359] on icon "" at bounding box center [132, 366] width 15 height 15
checkbox input "false"
checkbox input "true"
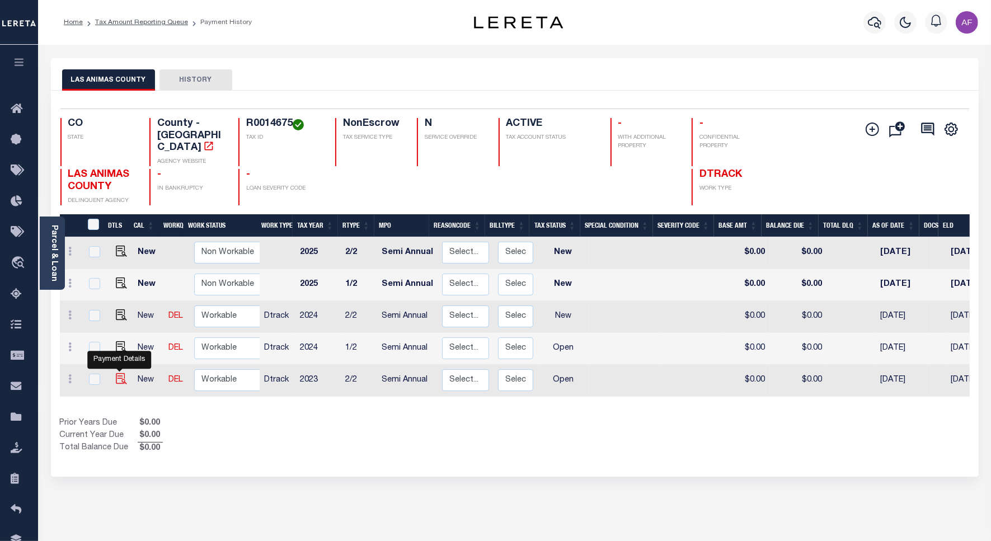
click at [116, 373] on img "" at bounding box center [121, 378] width 11 height 11
checkbox input "true"
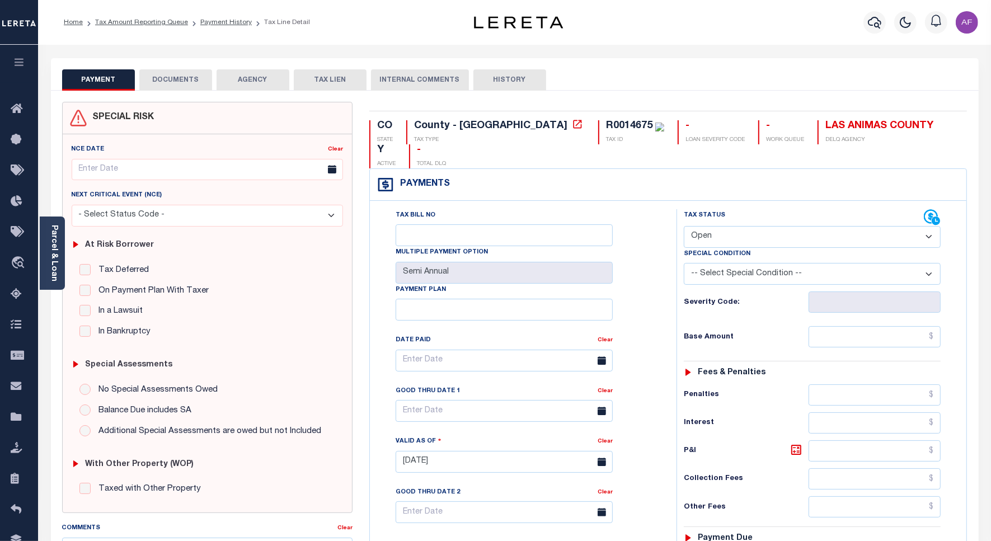
click at [754, 226] on select "- Select Status Code - Open Due/Unpaid Paid Incomplete No Tax Due Internal Refu…" at bounding box center [812, 237] width 257 height 22
select select "PYD"
click at [684, 226] on select "- Select Status Code - Open Due/Unpaid Paid Incomplete No Tax Due Internal Refu…" at bounding box center [812, 237] width 257 height 22
type input "[DATE]"
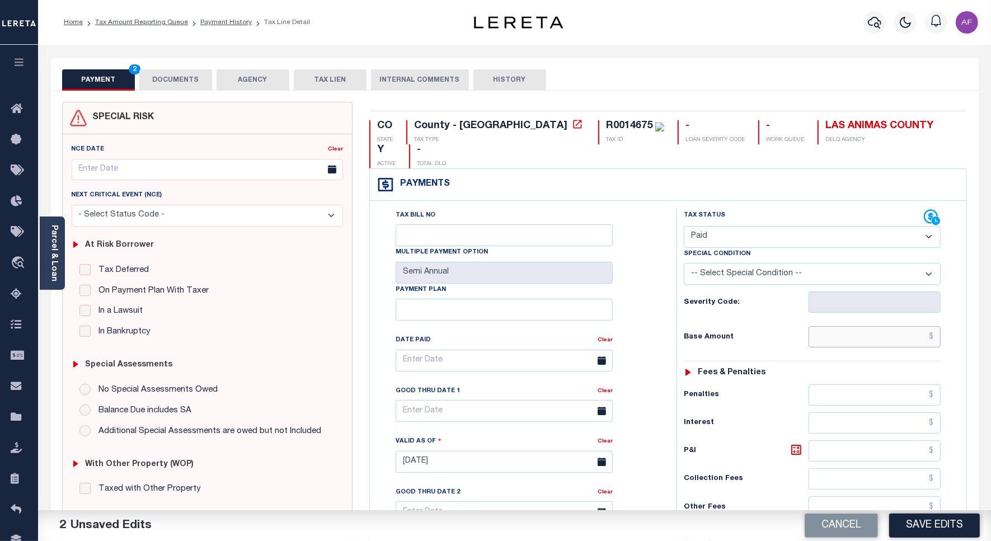
click at [893, 326] on input "text" at bounding box center [875, 336] width 132 height 21
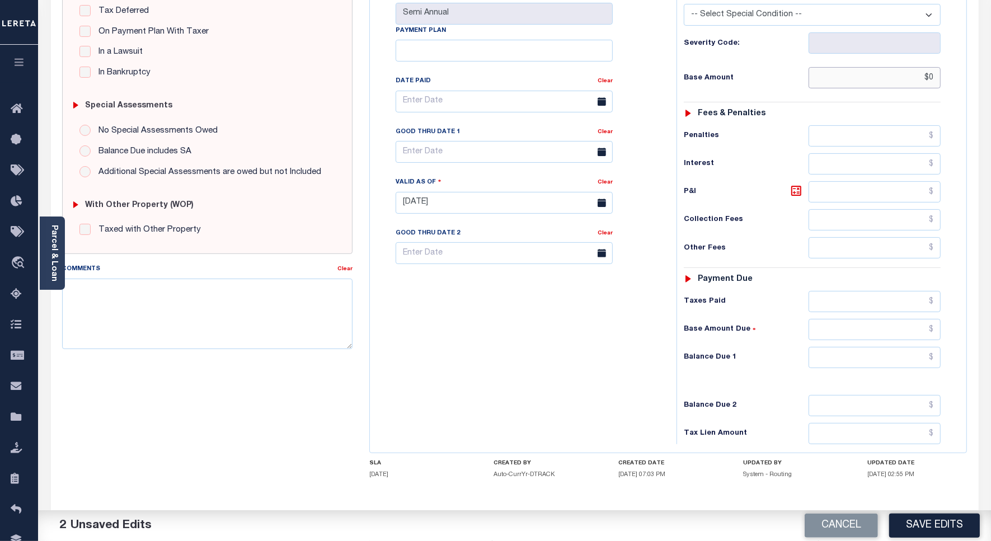
scroll to position [288, 0]
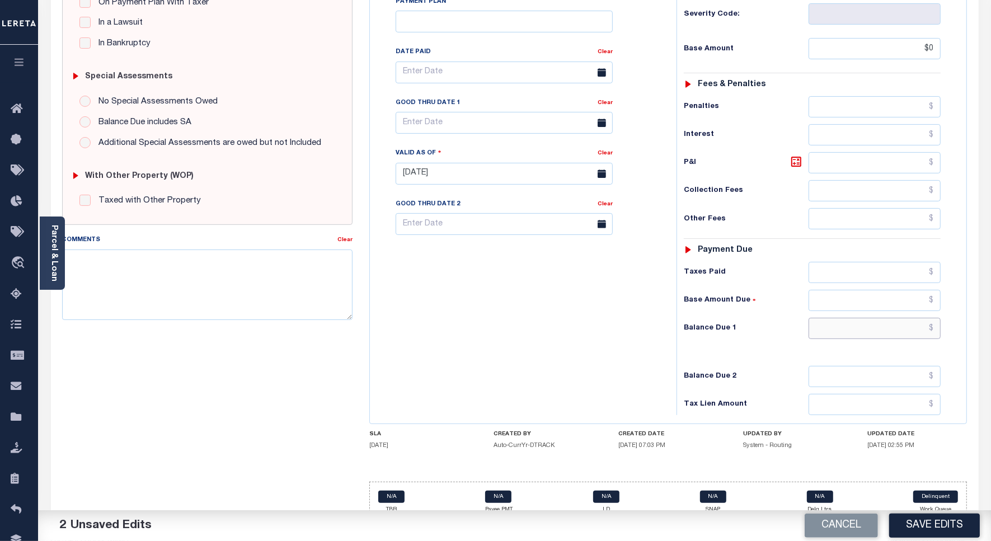
type input "$0.00"
click at [902, 318] on input "text" at bounding box center [875, 328] width 132 height 21
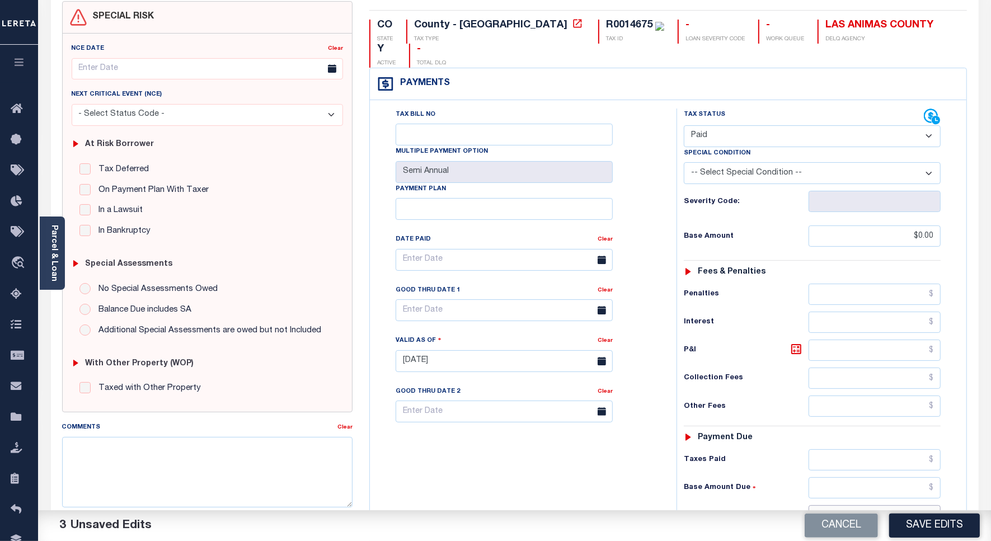
scroll to position [8, 0]
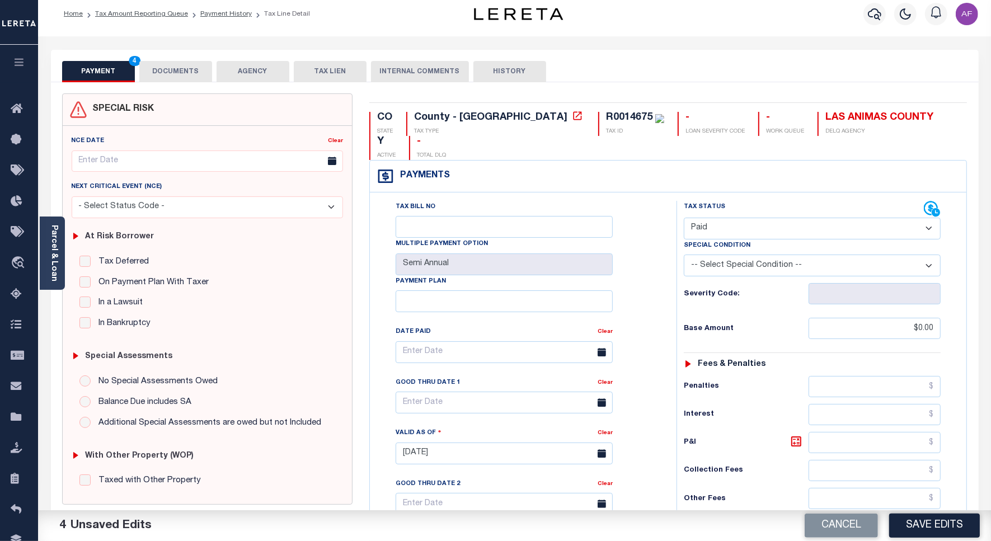
type input "$0.00"
click at [186, 69] on button "DOCUMENTS" at bounding box center [175, 71] width 73 height 21
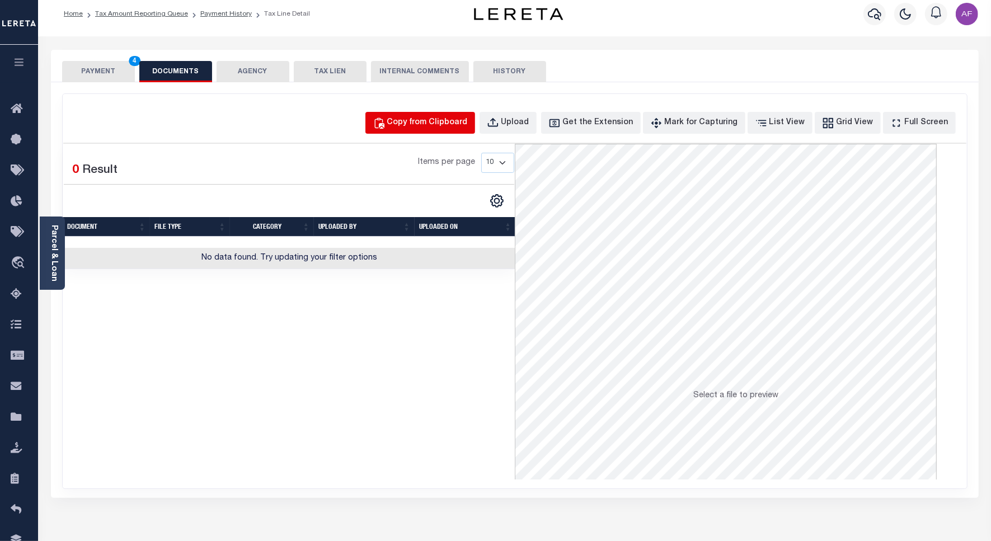
click at [468, 124] on div "Copy from Clipboard" at bounding box center [427, 123] width 81 height 12
select select "POP"
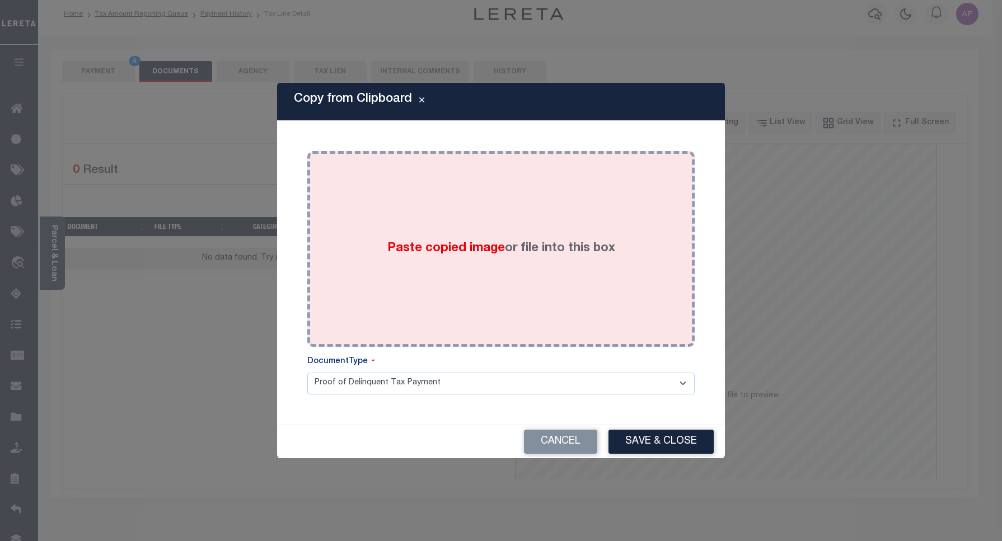
click at [484, 224] on div "Paste copied image or file into this box" at bounding box center [501, 249] width 371 height 179
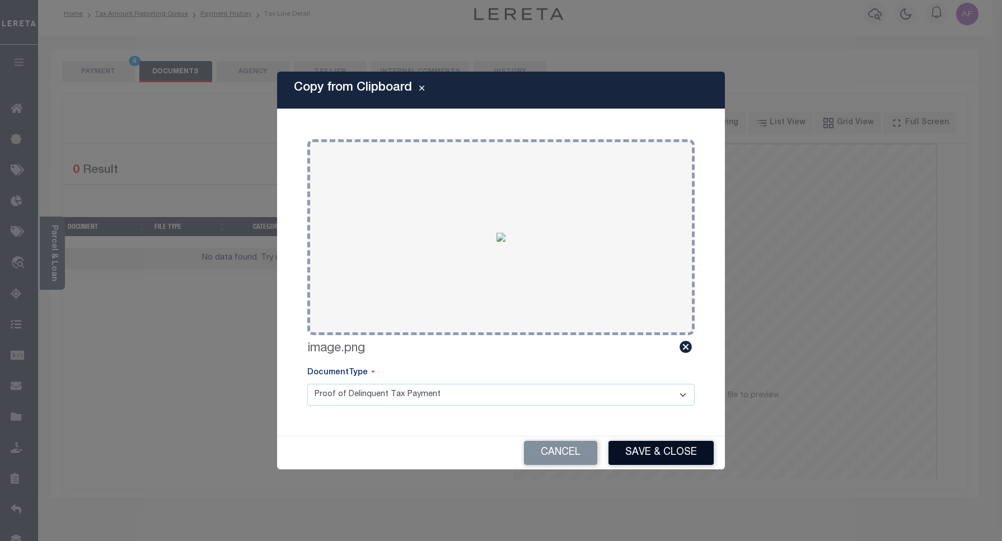
click at [634, 457] on button "Save & Close" at bounding box center [661, 453] width 105 height 24
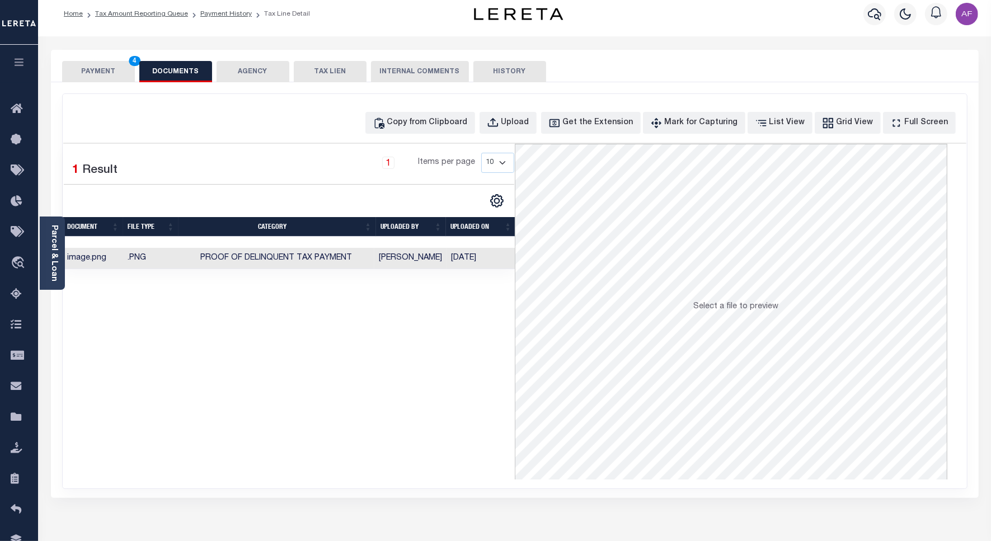
click at [87, 67] on button "PAYMENT 4" at bounding box center [98, 71] width 73 height 21
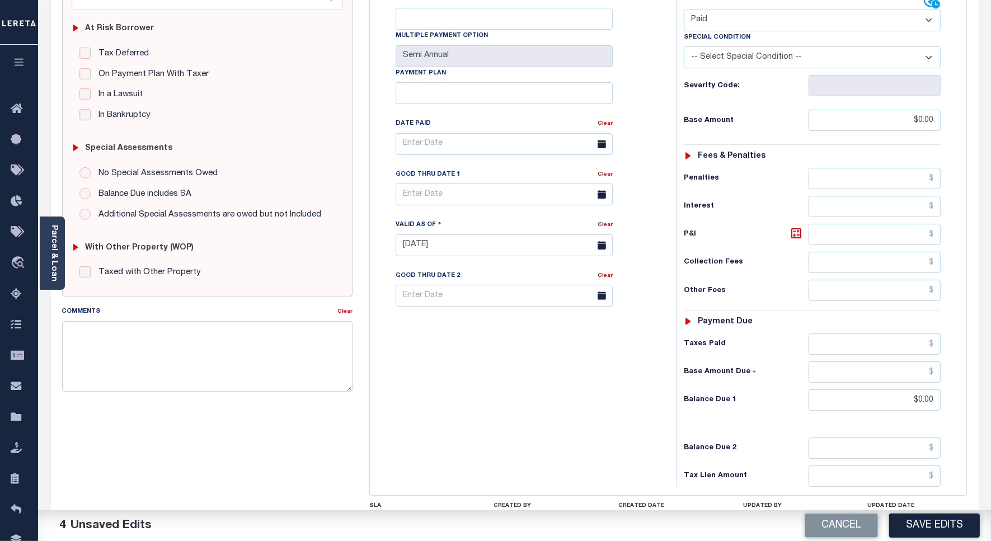
scroll to position [218, 0]
click at [931, 519] on button "Save Edits" at bounding box center [935, 526] width 91 height 24
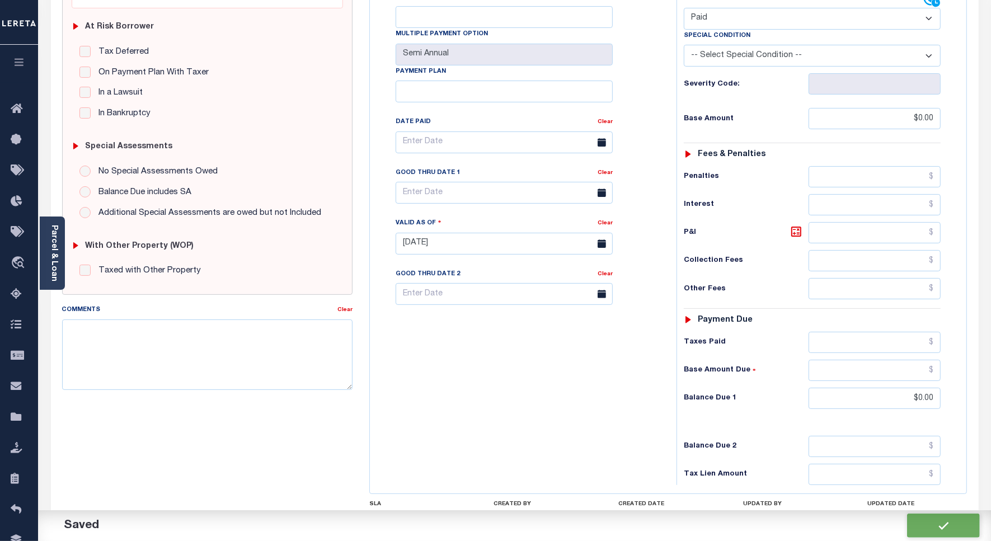
checkbox input "false"
type input "$0"
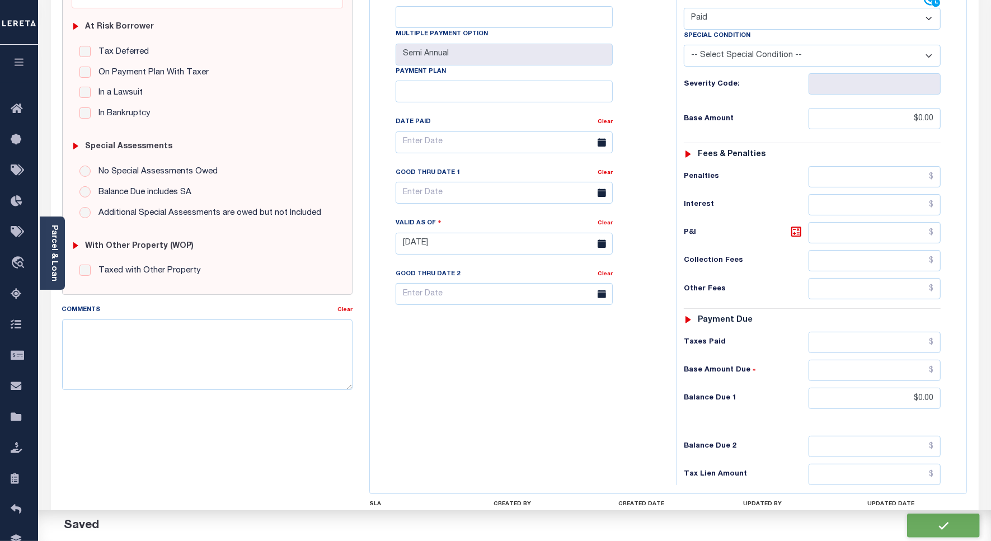
type input "$0"
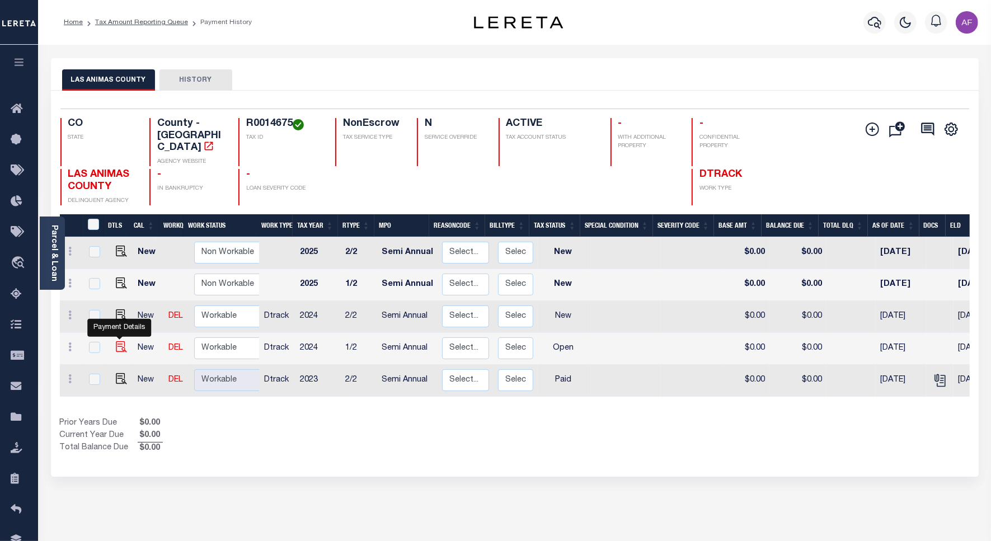
click at [118, 341] on img "" at bounding box center [121, 346] width 11 height 11
checkbox input "true"
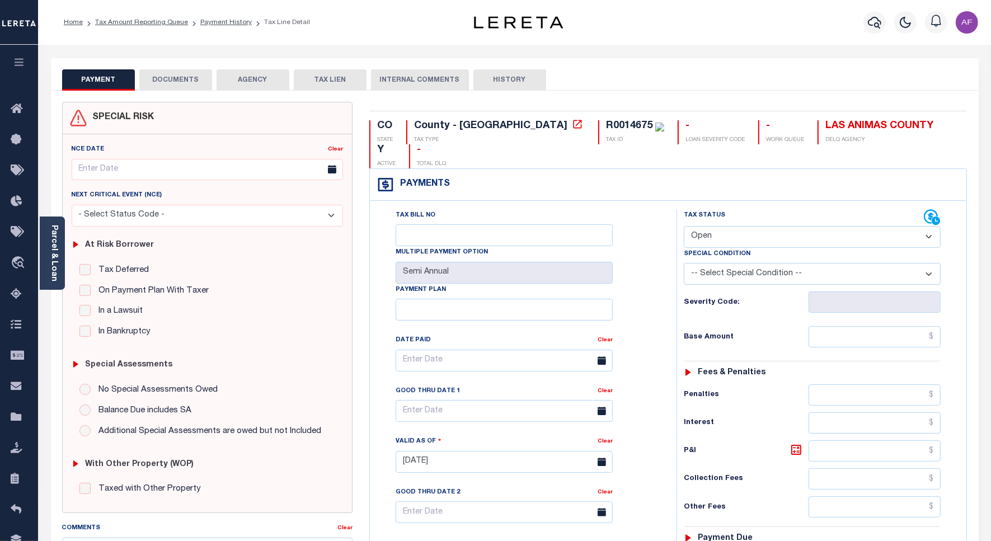
click at [700, 226] on select "- Select Status Code - Open Due/Unpaid Paid Incomplete No Tax Due Internal Refu…" at bounding box center [812, 237] width 257 height 22
select select "PYD"
click at [684, 226] on select "- Select Status Code - Open Due/Unpaid Paid Incomplete No Tax Due Internal Refu…" at bounding box center [812, 237] width 257 height 22
type input "[DATE]"
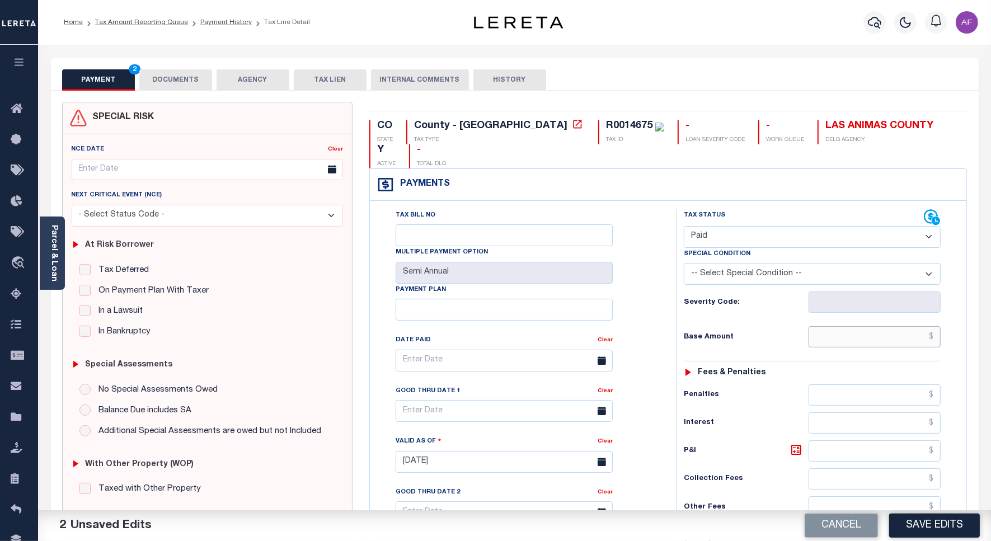
click at [880, 326] on input "text" at bounding box center [875, 336] width 132 height 21
paste input "8,323.34"
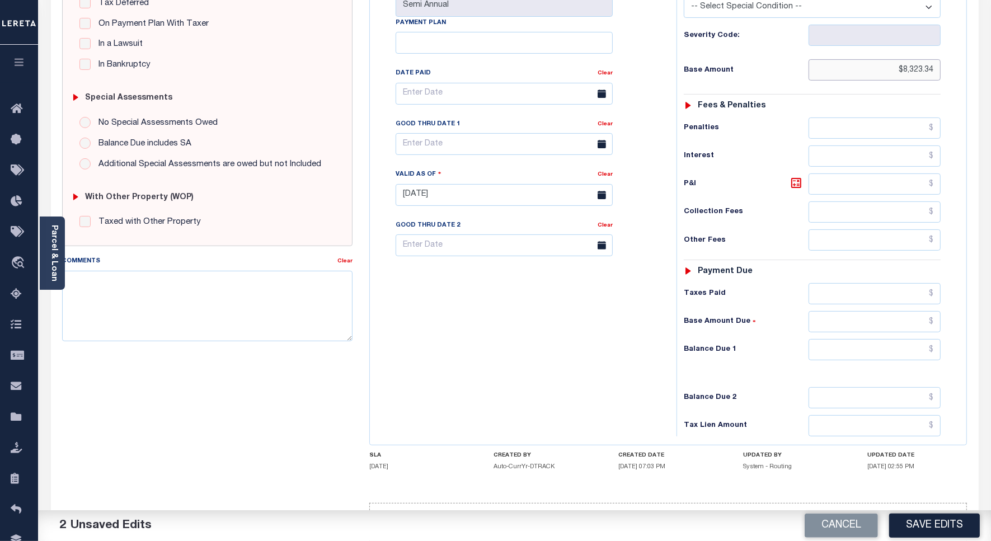
scroll to position [280, 0]
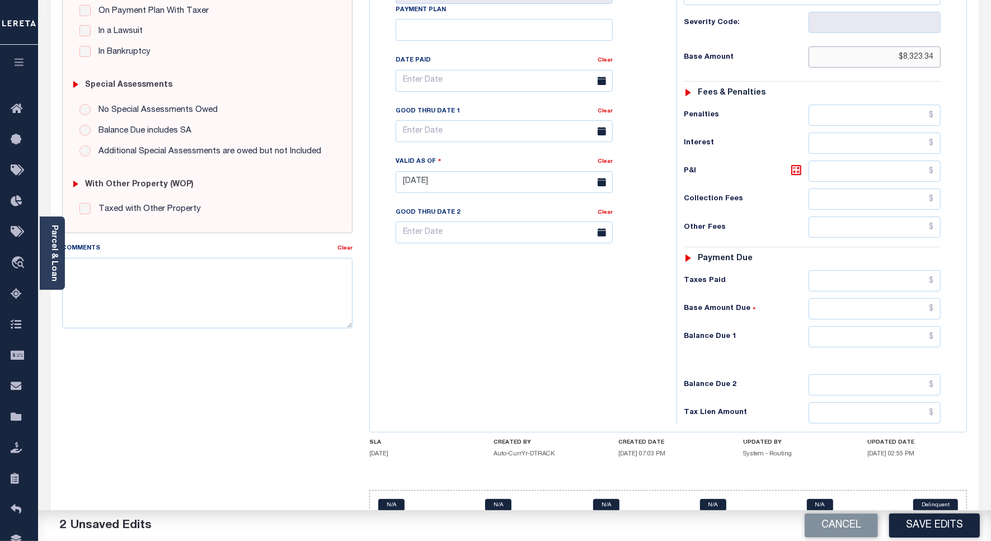
type input "$8,323.34"
click at [899, 270] on input "text" at bounding box center [875, 280] width 132 height 21
paste input "8,323.34"
type input "$8,323.34"
click at [905, 326] on input "text" at bounding box center [875, 336] width 132 height 21
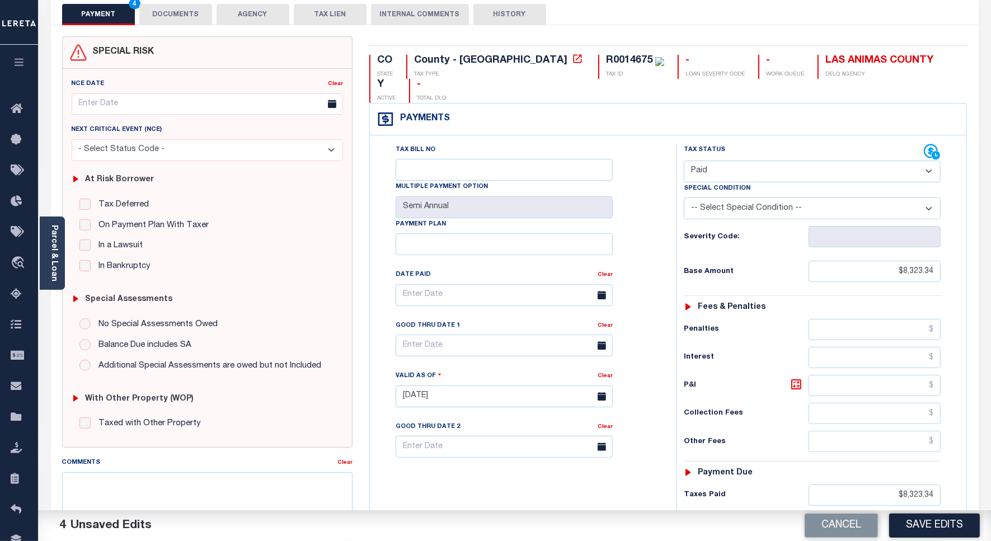
scroll to position [0, 0]
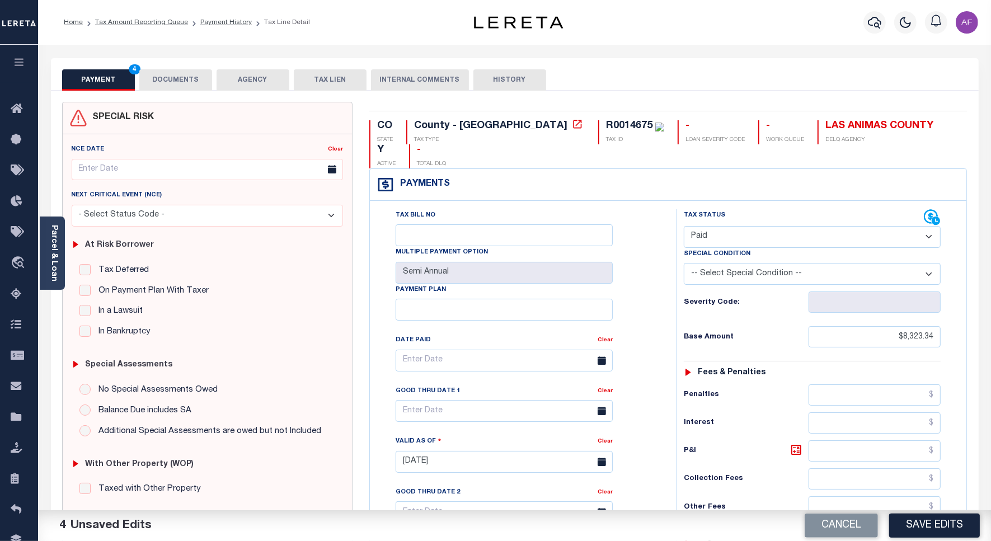
type input "$0.00"
click at [166, 73] on button "DOCUMENTS" at bounding box center [175, 79] width 73 height 21
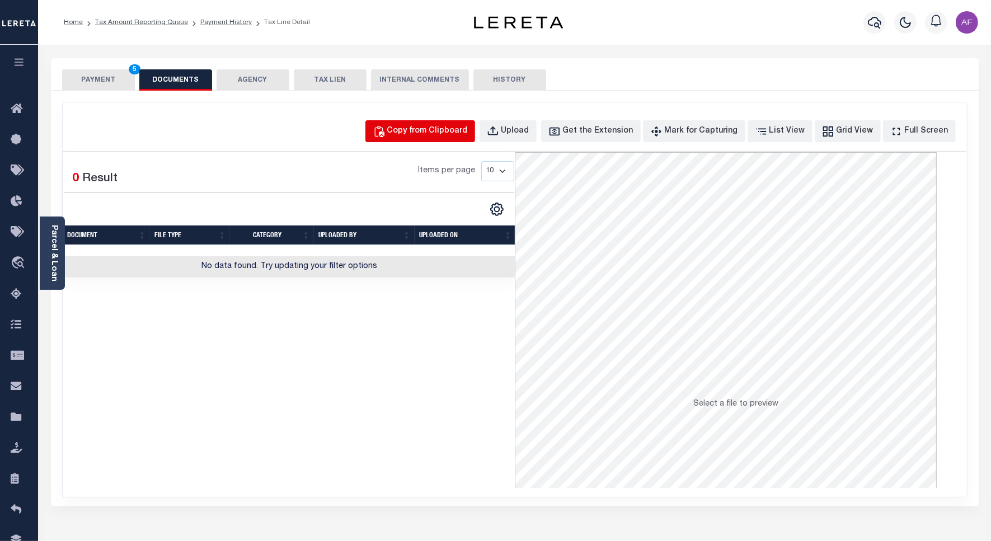
click at [471, 124] on button "Copy from Clipboard" at bounding box center [421, 131] width 110 height 22
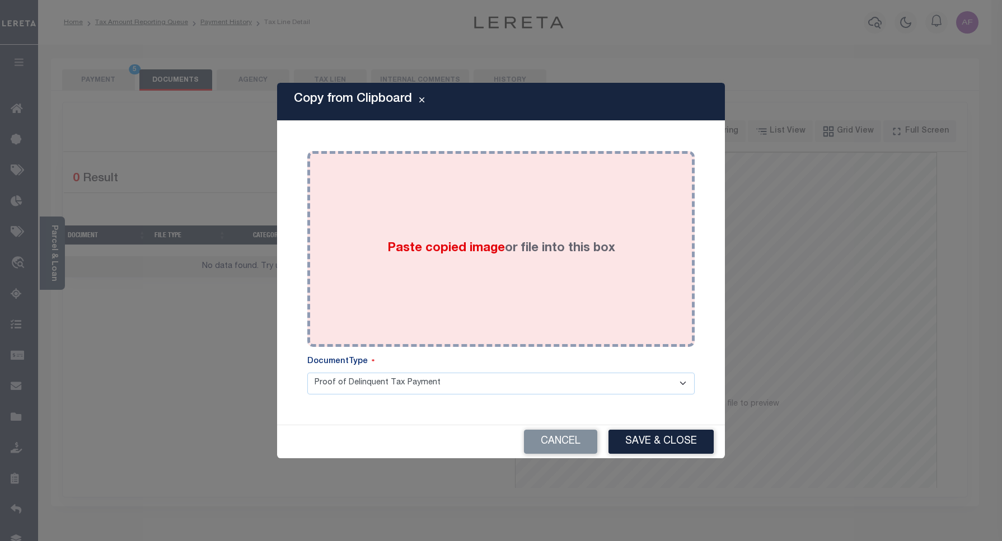
click at [507, 210] on div "Paste copied image or file into this box" at bounding box center [501, 249] width 371 height 179
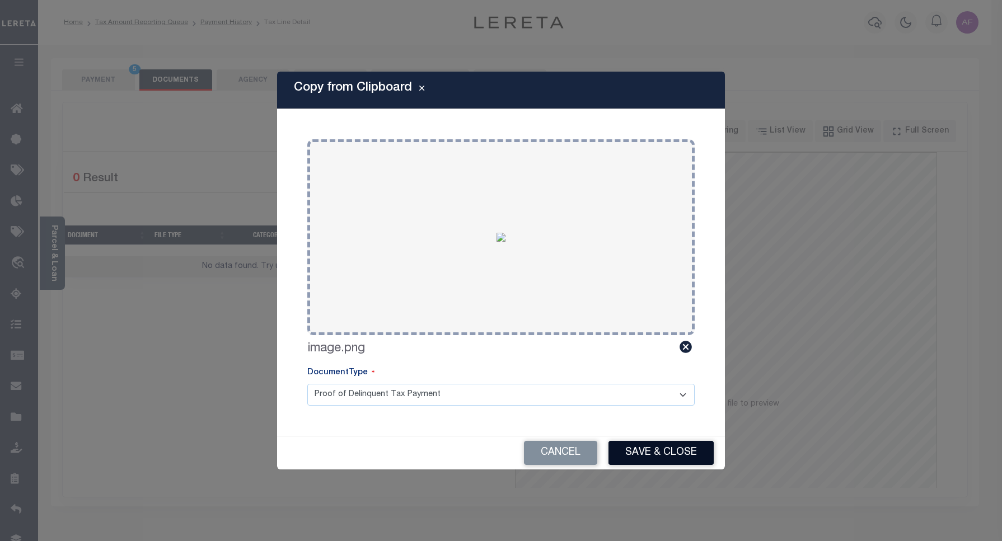
click at [653, 455] on button "Save & Close" at bounding box center [661, 453] width 105 height 24
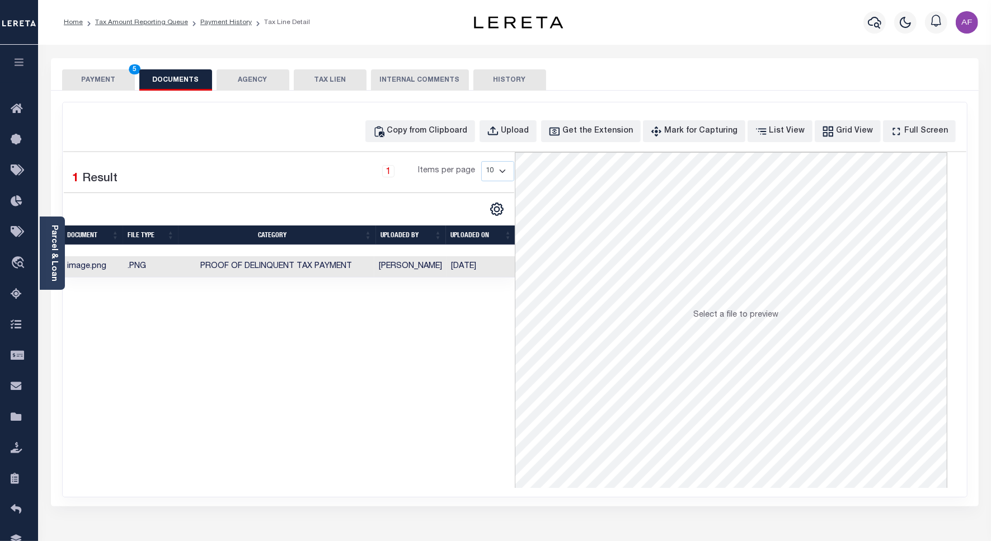
click at [93, 87] on button "PAYMENT 5" at bounding box center [98, 79] width 73 height 21
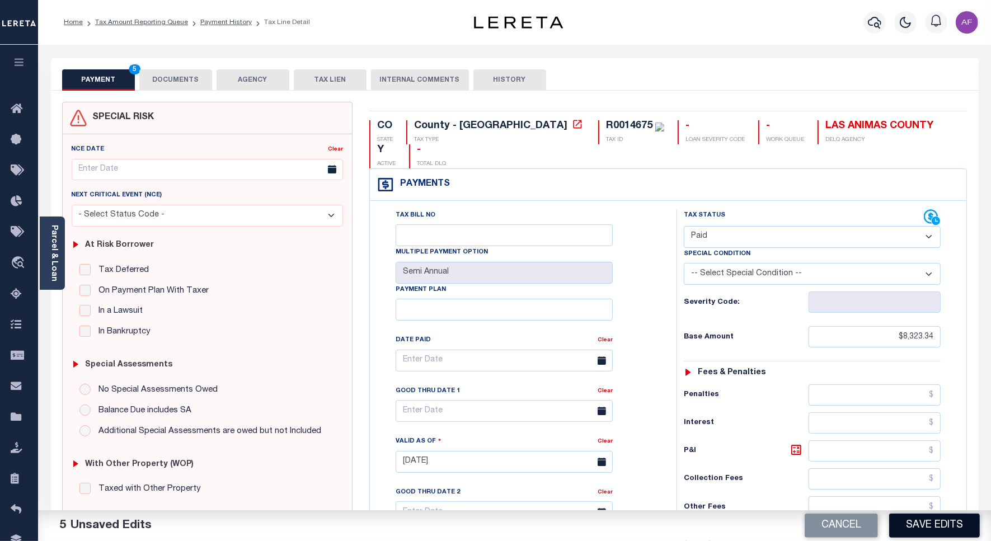
click at [942, 526] on button "Save Edits" at bounding box center [935, 526] width 91 height 24
checkbox input "false"
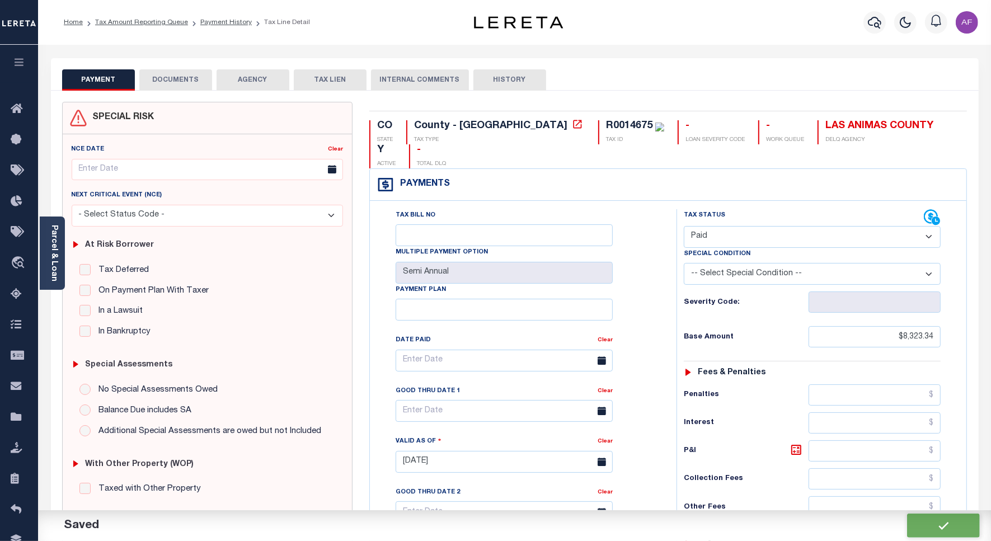
type input "$8,323.34"
type input "$0"
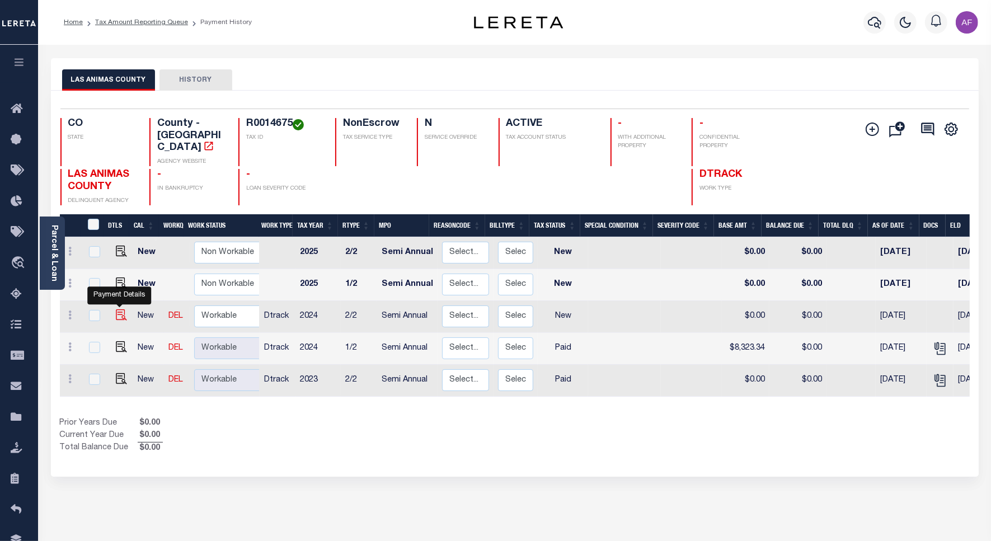
click at [118, 310] on img "" at bounding box center [121, 315] width 11 height 11
checkbox input "true"
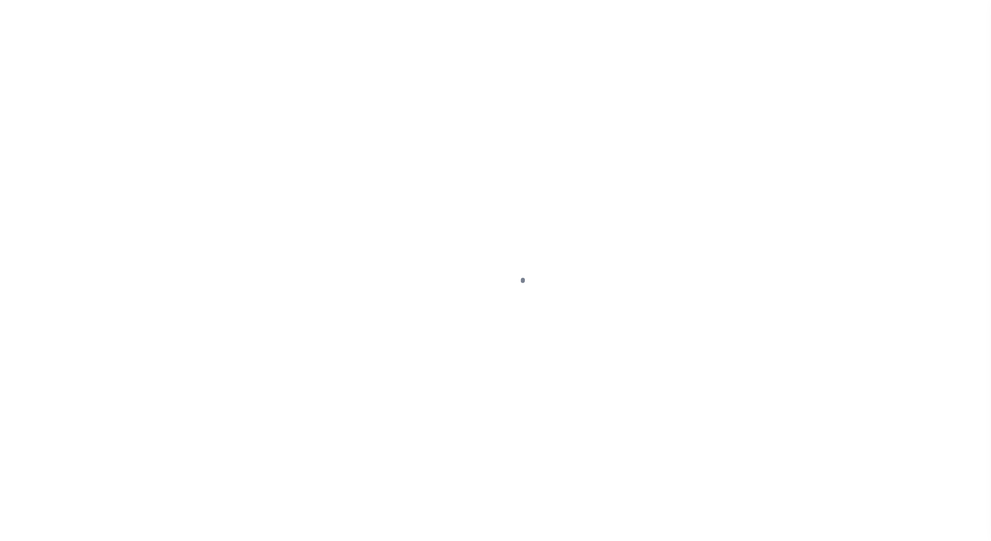
select select "NW2"
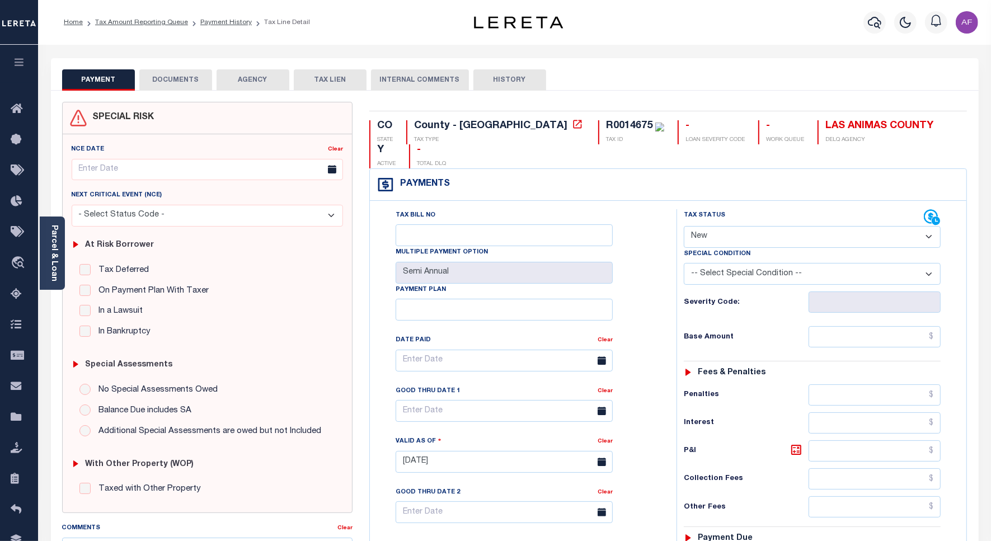
click at [193, 84] on button "DOCUMENTS" at bounding box center [175, 79] width 73 height 21
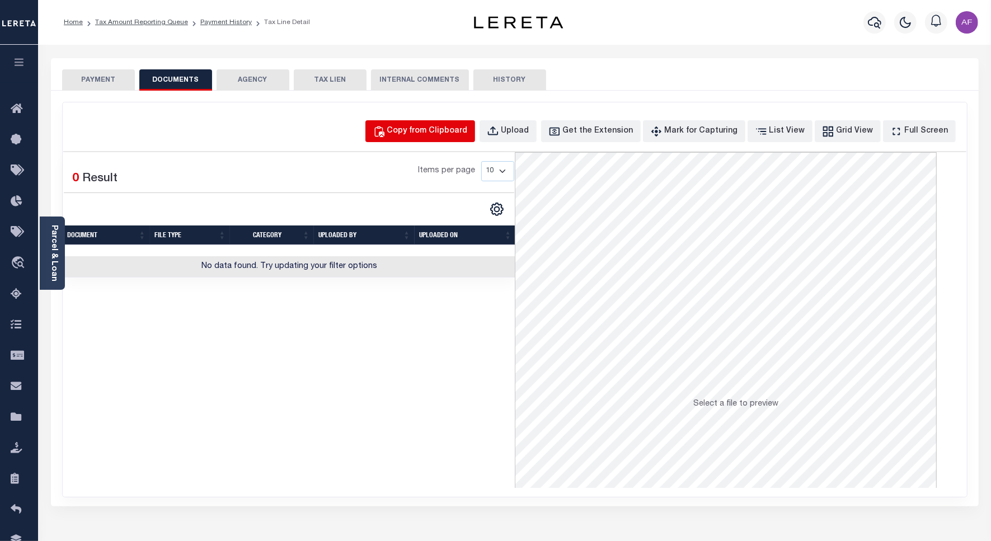
click at [420, 127] on div "Copy from Clipboard" at bounding box center [427, 131] width 81 height 12
select select "POP"
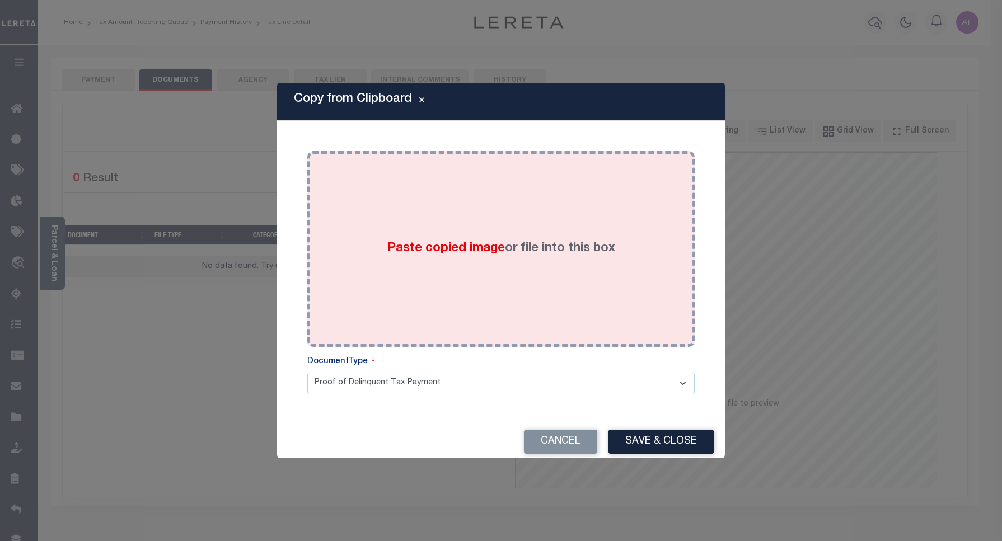
click at [425, 210] on div "Paste copied image or file into this box" at bounding box center [501, 249] width 371 height 179
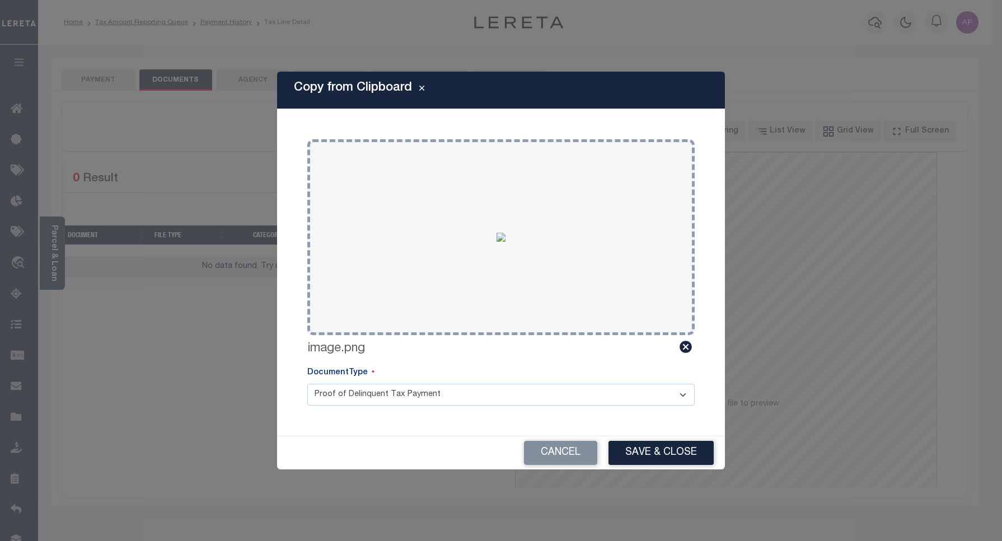
click at [645, 438] on div "Cancel Save & Close" at bounding box center [501, 453] width 448 height 33
click at [645, 446] on button "Save & Close" at bounding box center [661, 453] width 105 height 24
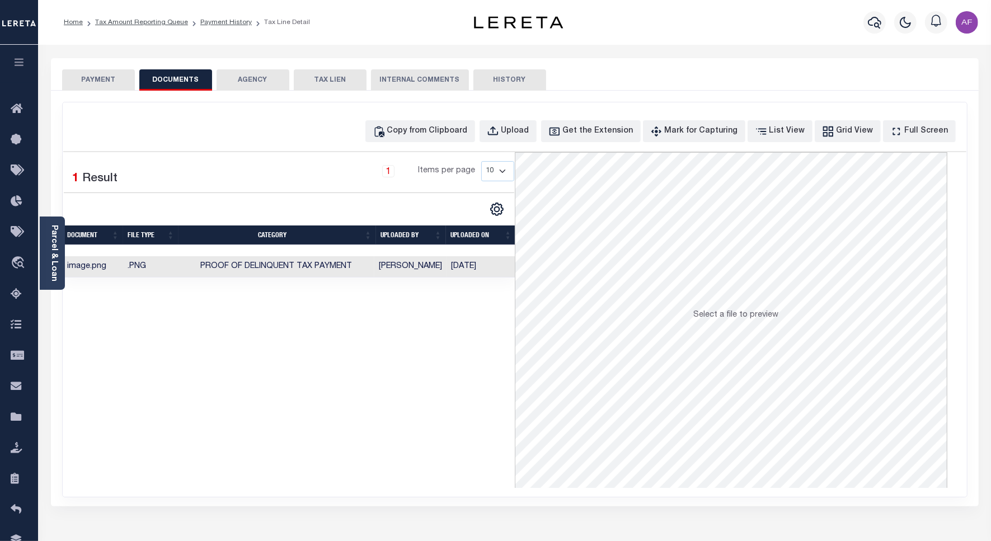
click at [88, 71] on button "PAYMENT" at bounding box center [98, 79] width 73 height 21
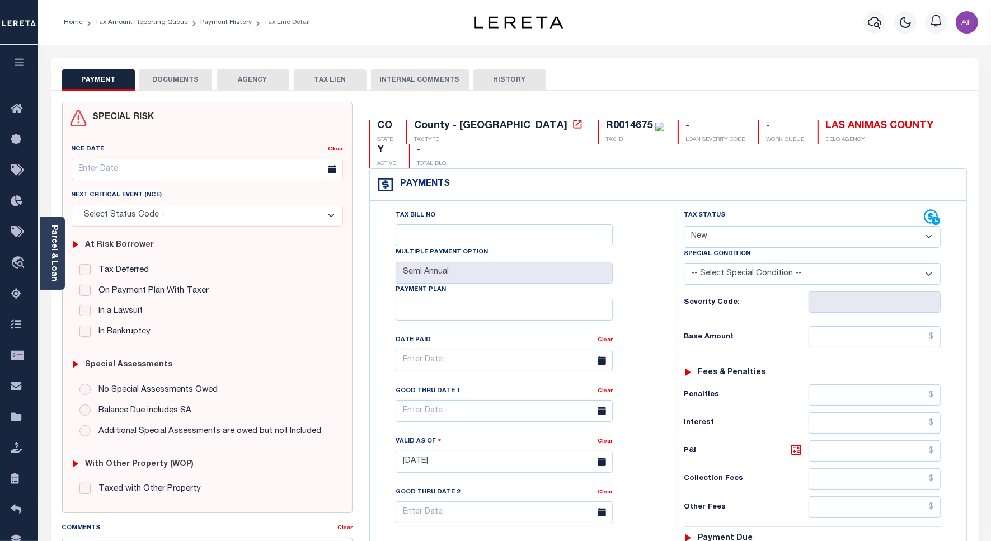
click at [715, 226] on select "- Select Status Code - Open Due/Unpaid Paid Incomplete No Tax Due Internal Refu…" at bounding box center [812, 237] width 257 height 22
select select "PYD"
click at [684, 226] on select "- Select Status Code - Open Due/Unpaid Paid Incomplete No Tax Due Internal Refu…" at bounding box center [812, 237] width 257 height 22
type input "[DATE]"
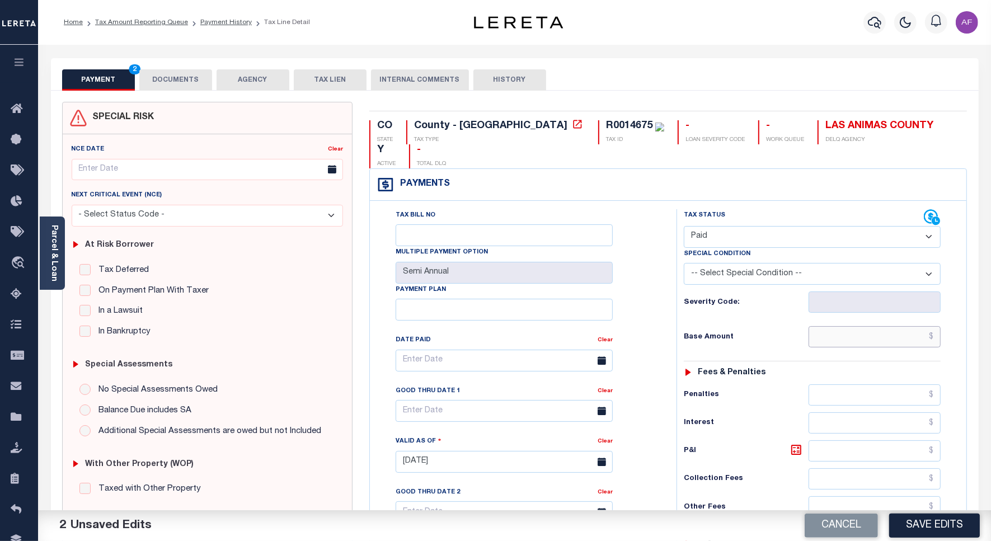
click at [907, 326] on input "text" at bounding box center [875, 336] width 132 height 21
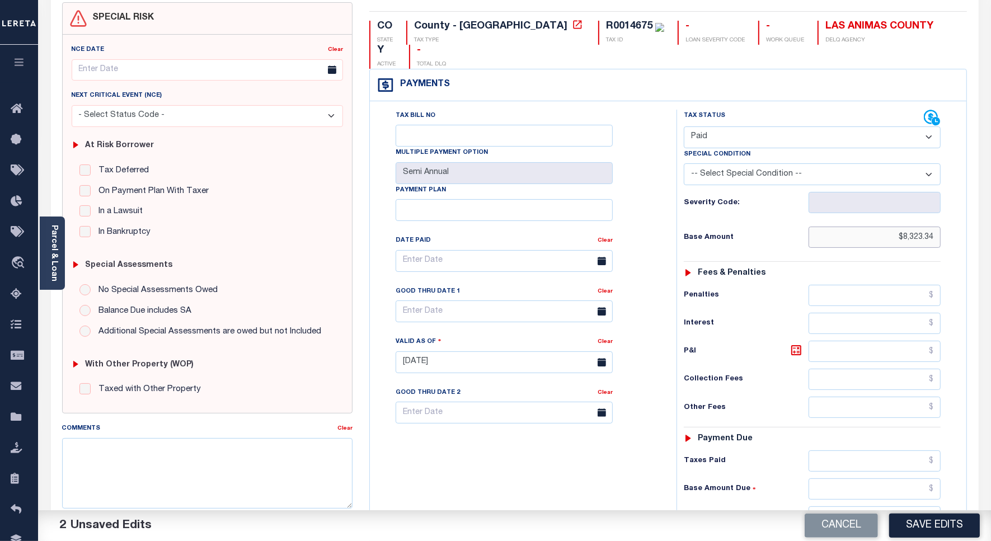
scroll to position [140, 0]
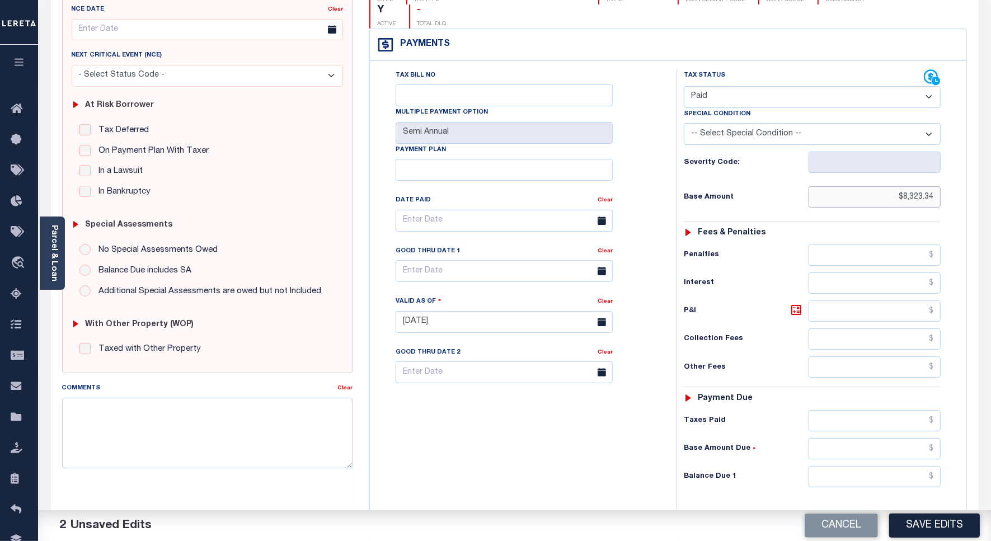
click at [913, 186] on input "$8,323.34" at bounding box center [875, 196] width 132 height 21
paste input "text"
type input "$8,323.34"
click at [911, 410] on input "text" at bounding box center [875, 420] width 132 height 21
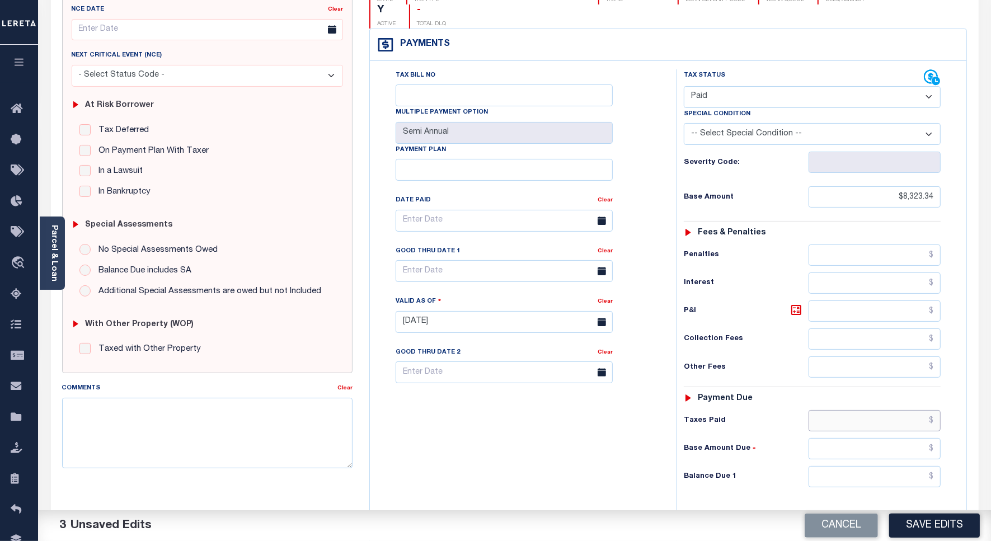
paste input "8,323.34"
type input "$8,323.34"
drag, startPoint x: 913, startPoint y: 454, endPoint x: 922, endPoint y: 453, distance: 9.0
click at [913, 466] on input "text" at bounding box center [875, 476] width 132 height 21
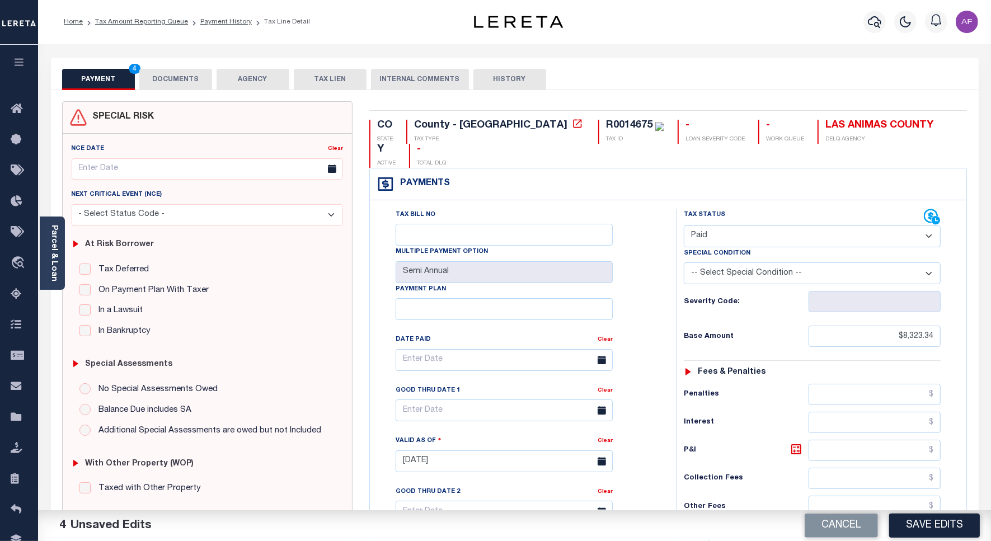
scroll to position [0, 0]
click at [924, 528] on button "Save Edits" at bounding box center [935, 526] width 91 height 24
type input "$0.00"
checkbox input "false"
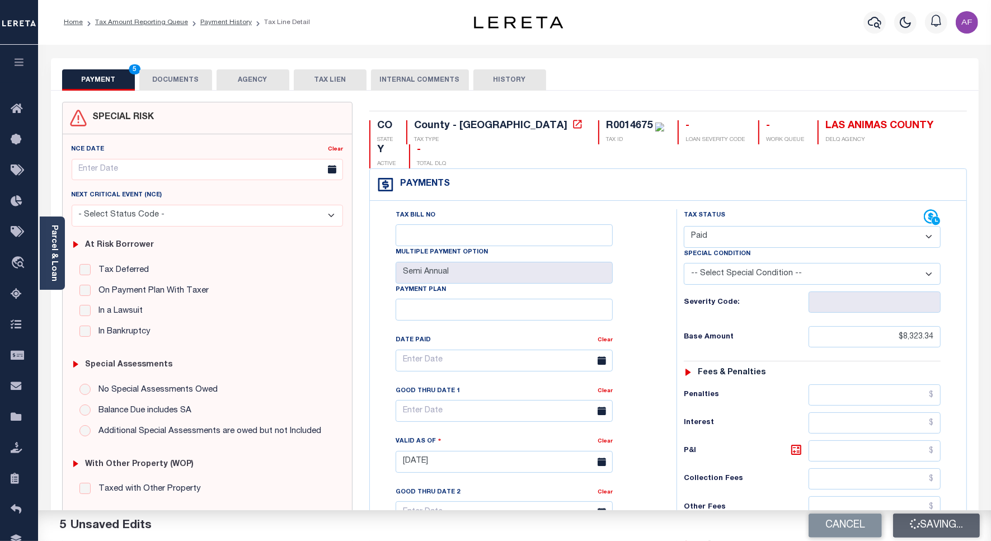
checkbox input "false"
type input "$8,323.34"
type input "$0"
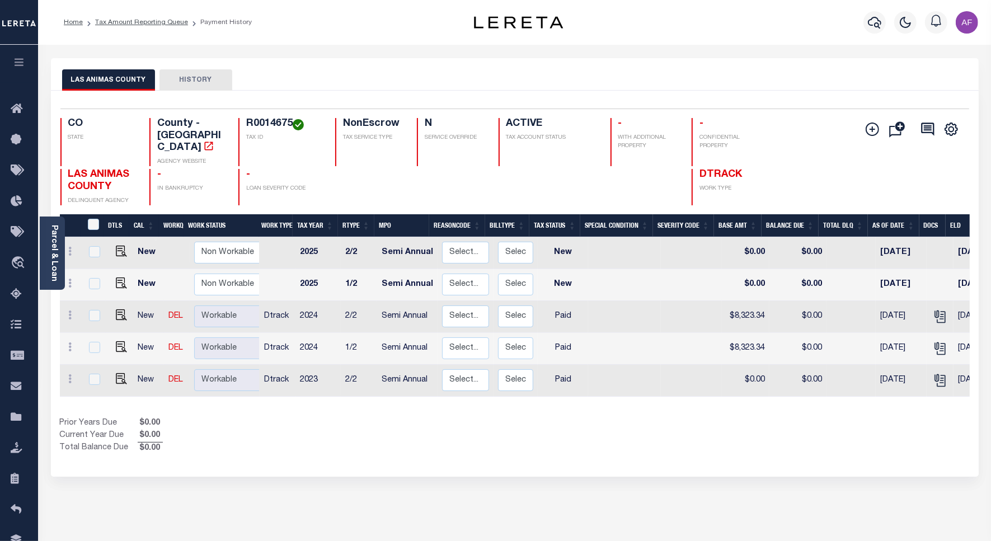
click at [138, 17] on li "Tax Amount Reporting Queue" at bounding box center [135, 22] width 105 height 10
click at [137, 20] on link "Tax Amount Reporting Queue" at bounding box center [141, 22] width 93 height 7
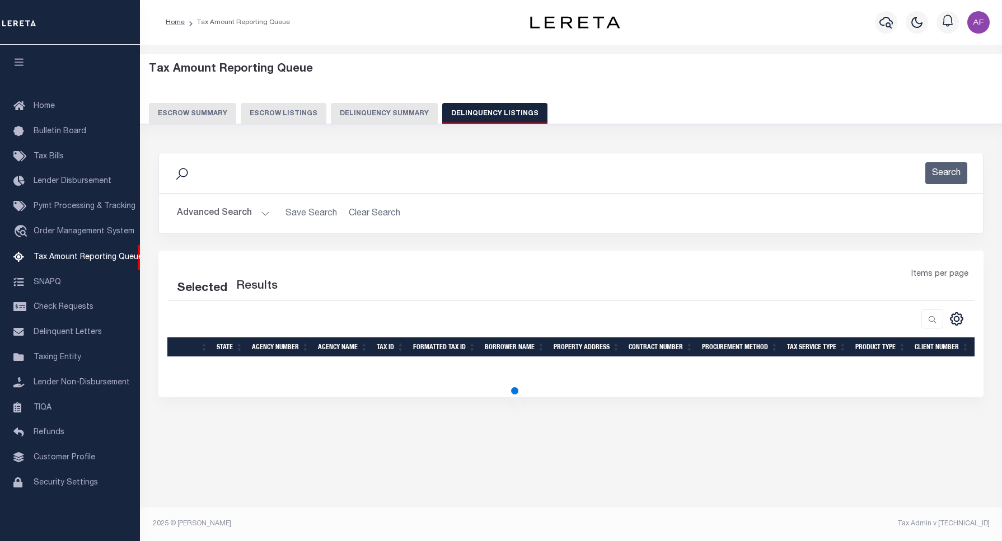
select select "100"
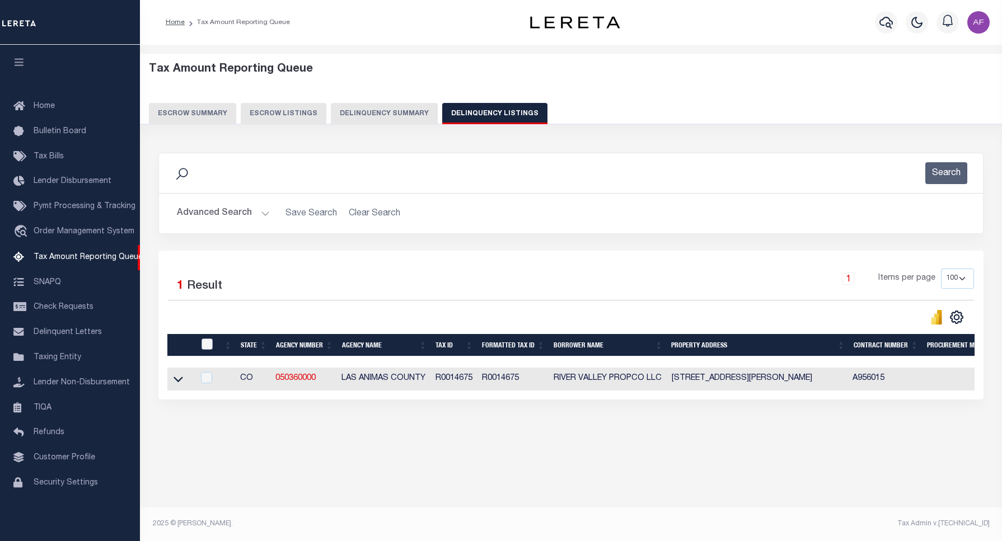
click at [208, 346] on input "checkbox" at bounding box center [207, 344] width 11 height 11
checkbox input "true"
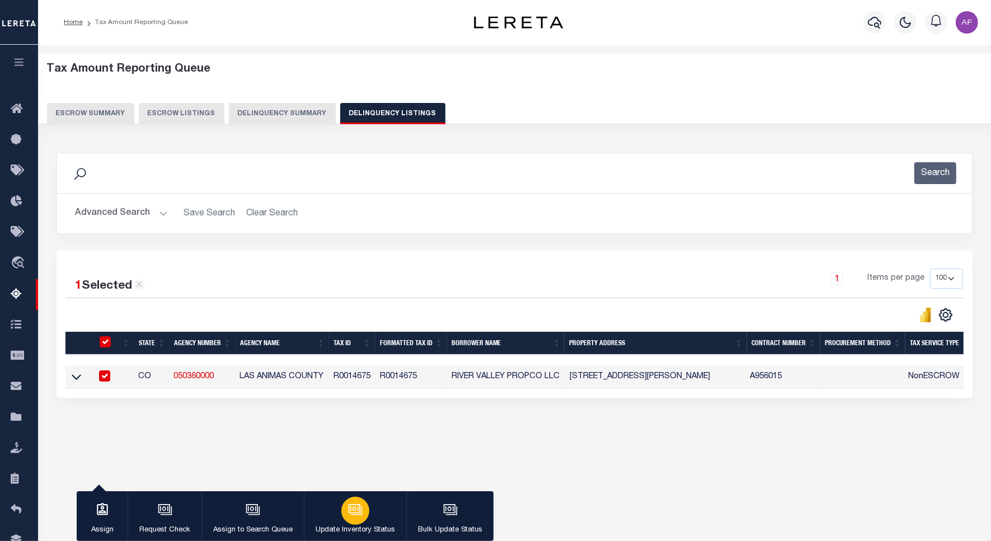
click at [367, 516] on div "button" at bounding box center [355, 511] width 28 height 28
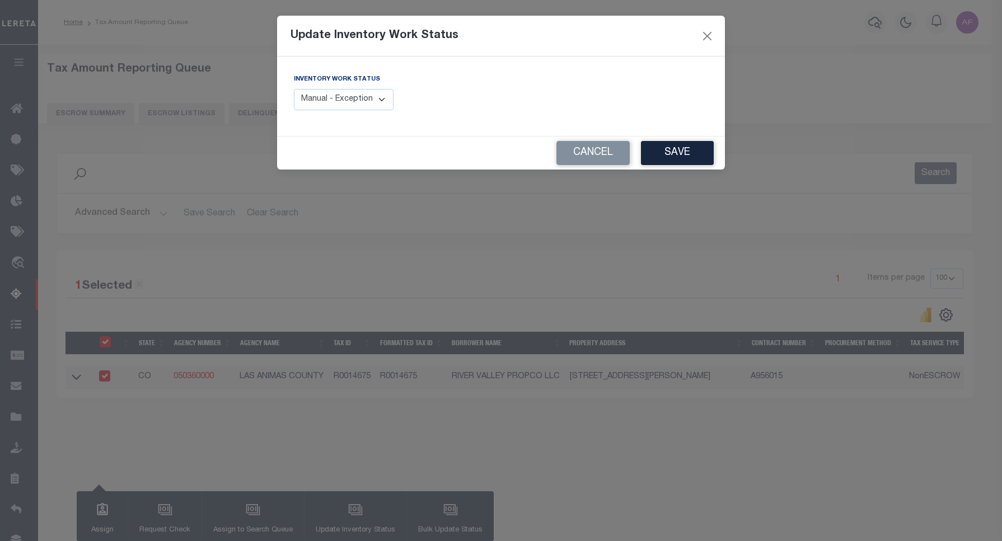
click at [353, 99] on select "Manual - Exception Pended - Awaiting Search Late Add Exception Completed" at bounding box center [344, 100] width 100 height 22
select select "4"
click at [294, 89] on select "Manual - Exception Pended - Awaiting Search Late Add Exception Completed" at bounding box center [344, 100] width 100 height 22
click at [693, 149] on button "Save" at bounding box center [677, 153] width 73 height 24
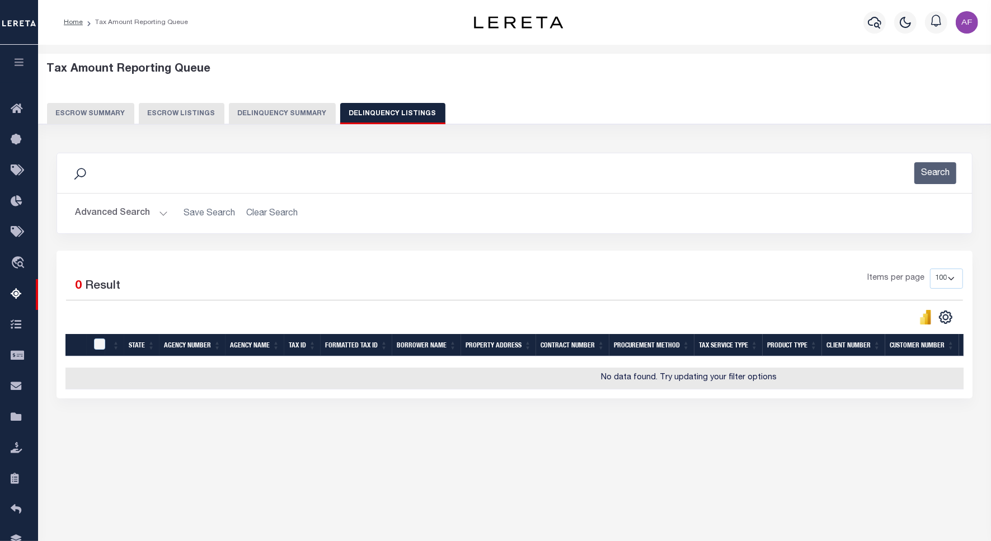
click at [130, 216] on button "Advanced Search" at bounding box center [121, 214] width 93 height 22
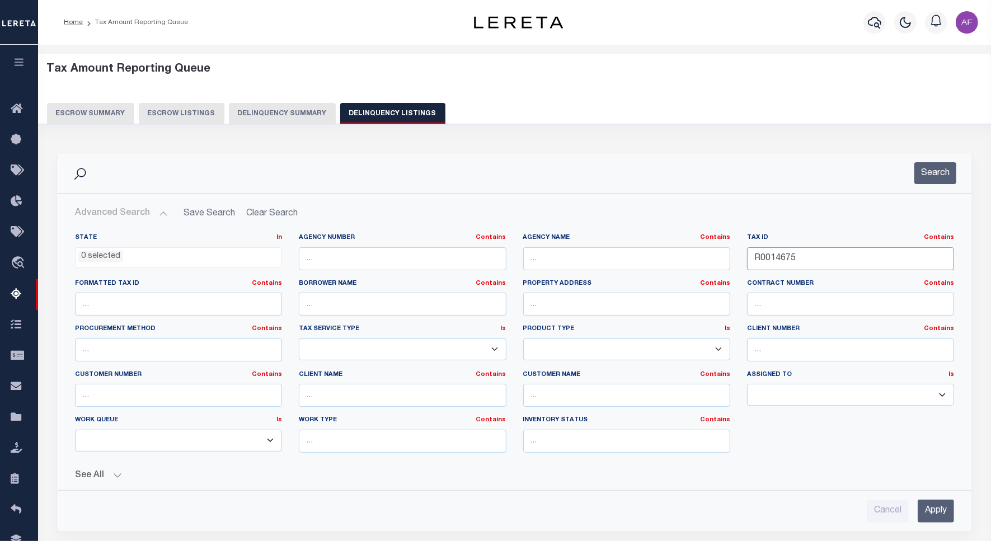
drag, startPoint x: 839, startPoint y: 265, endPoint x: 670, endPoint y: 246, distance: 170.1
click at [670, 246] on div "State In In AK AL AR AZ CA CO CT DC DE FL GA GU HI IA ID IL IN KS KY LA MA MD M…" at bounding box center [515, 347] width 896 height 228
paste input "181109126009000003"
type input "181109126009000003"
click at [937, 174] on button "Search" at bounding box center [936, 173] width 42 height 22
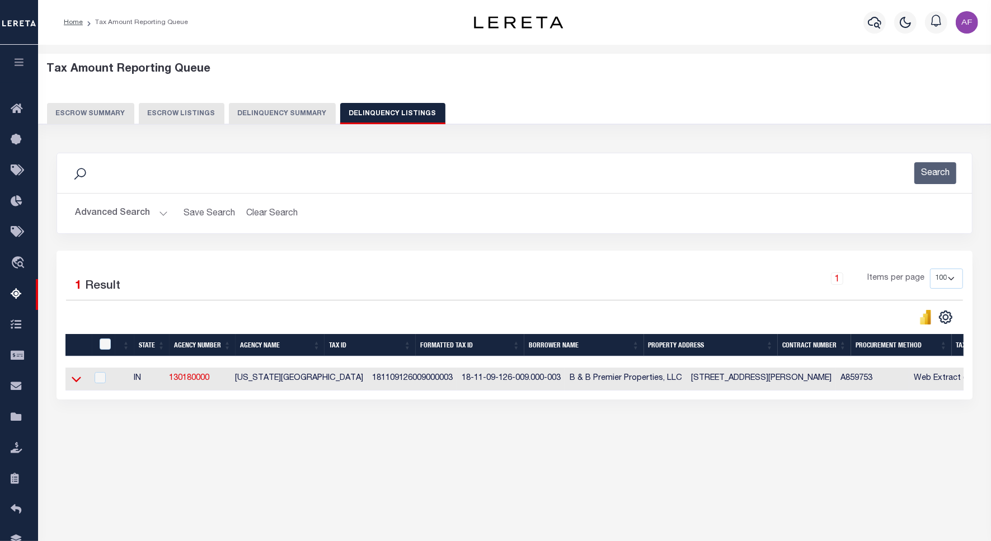
click at [77, 383] on icon at bounding box center [77, 380] width 10 height 6
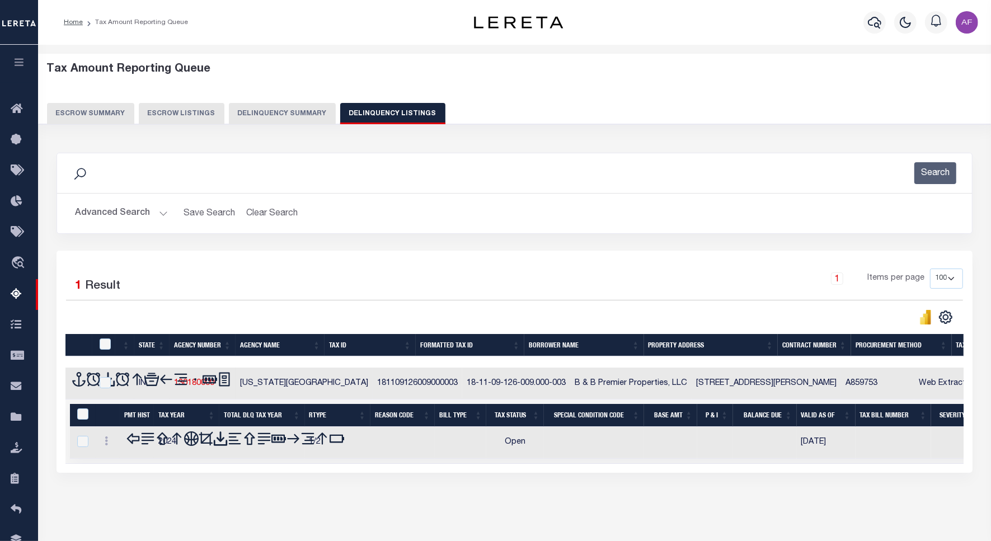
scroll to position [52, 0]
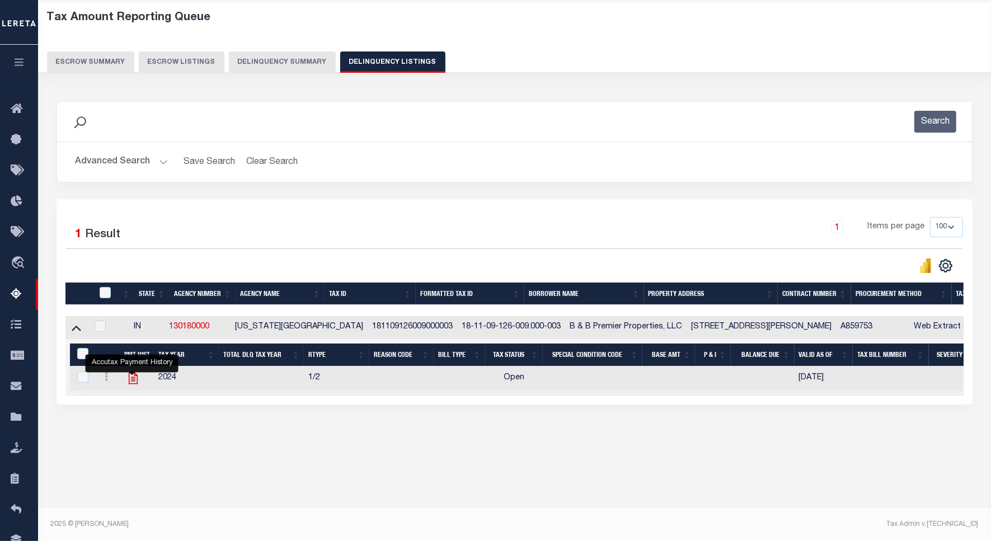
click at [132, 381] on icon "" at bounding box center [133, 378] width 15 height 15
checkbox input "true"
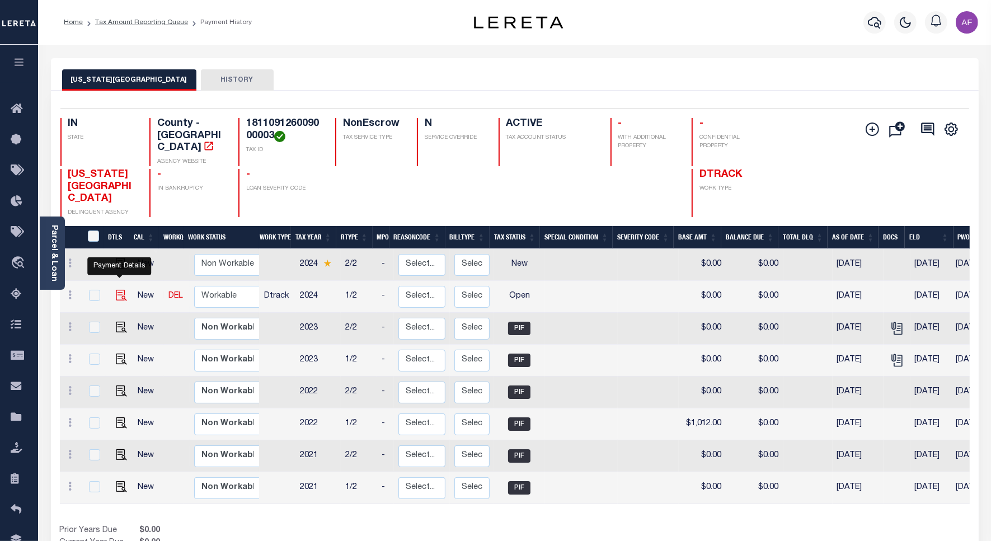
click at [116, 290] on img "" at bounding box center [121, 295] width 11 height 11
checkbox input "true"
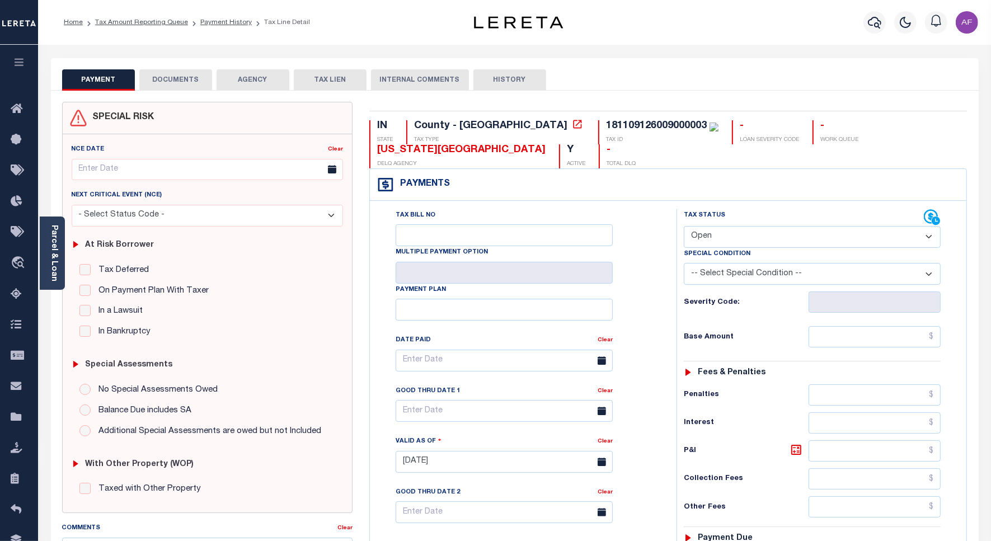
click at [759, 236] on select "- Select Status Code - Open Due/Unpaid Paid Incomplete No Tax Due Internal Refu…" at bounding box center [812, 237] width 257 height 22
select select "PYD"
click at [684, 227] on select "- Select Status Code - Open Due/Unpaid Paid Incomplete No Tax Due Internal Refu…" at bounding box center [812, 237] width 257 height 22
type input "[DATE]"
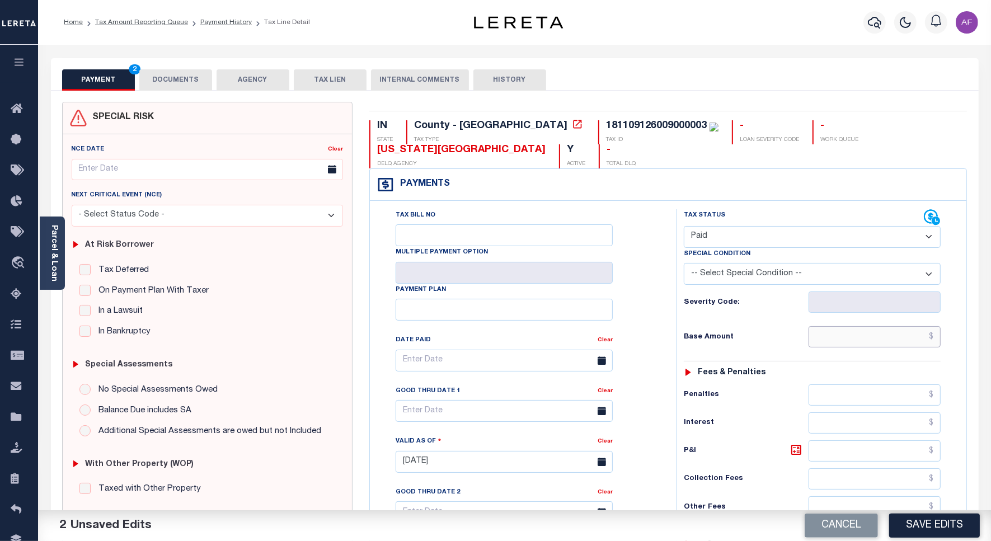
click at [836, 336] on input "text" at bounding box center [875, 336] width 132 height 21
paste input "1,325.00"
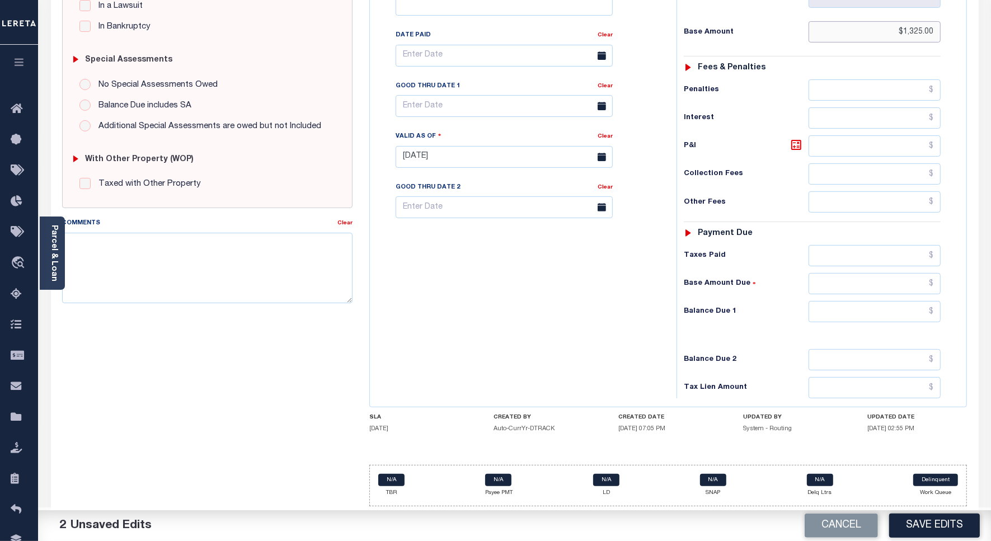
scroll to position [312, 0]
type input "$1,325.00"
click at [902, 250] on input "text" at bounding box center [875, 255] width 132 height 21
paste input "1,325.00"
type input "$1,325.00"
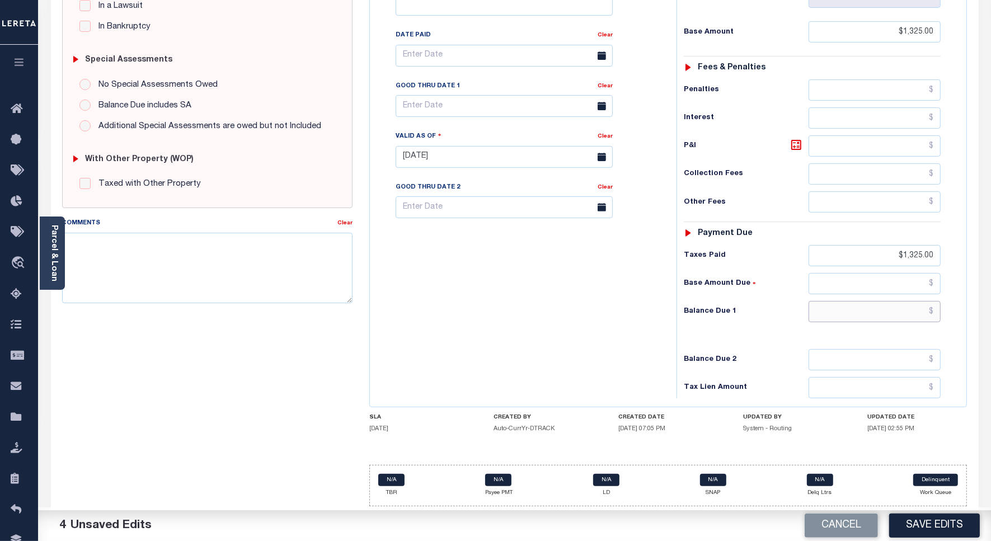
click at [897, 311] on input "text" at bounding box center [875, 311] width 132 height 21
type input "$0.00"
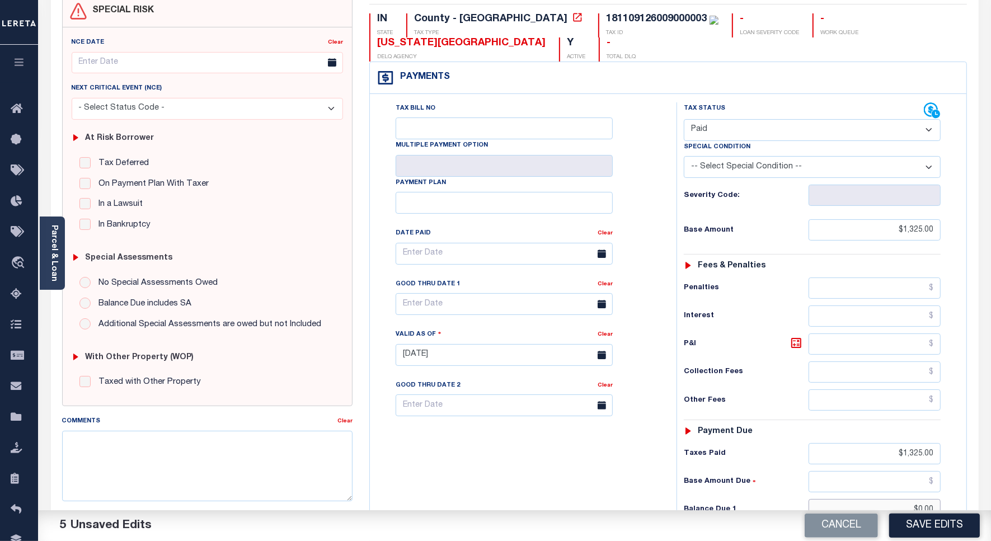
scroll to position [0, 0]
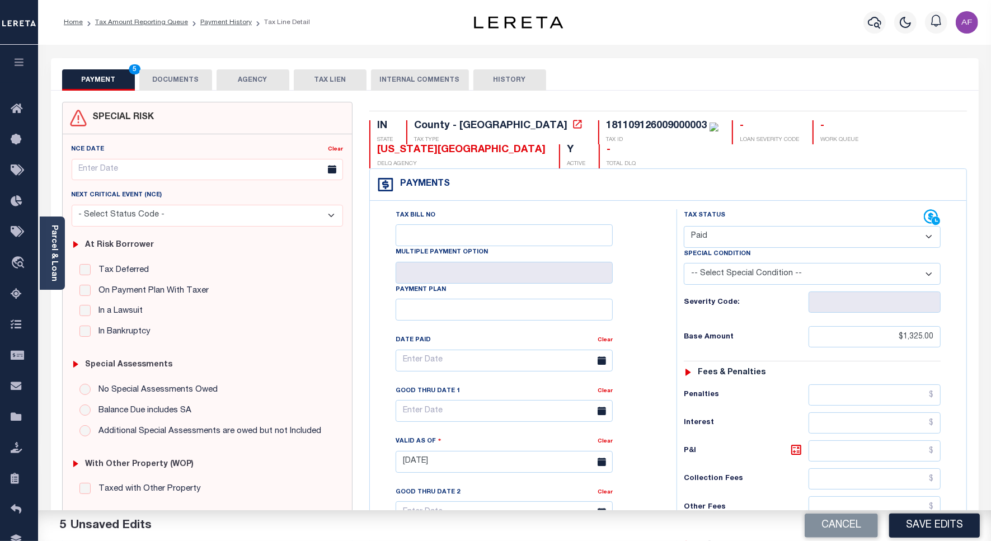
click at [162, 79] on button "DOCUMENTS" at bounding box center [175, 79] width 73 height 21
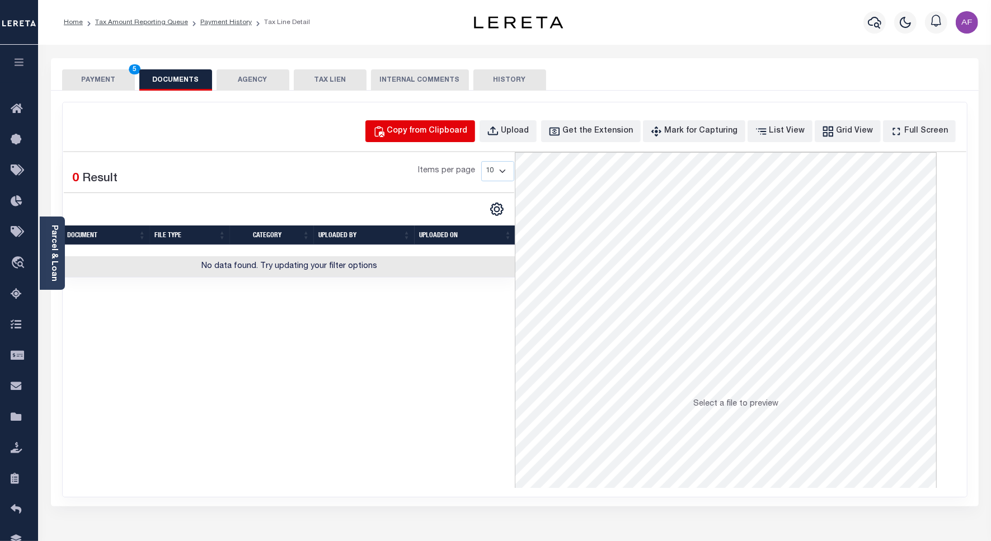
click at [468, 129] on div "Copy from Clipboard" at bounding box center [427, 131] width 81 height 12
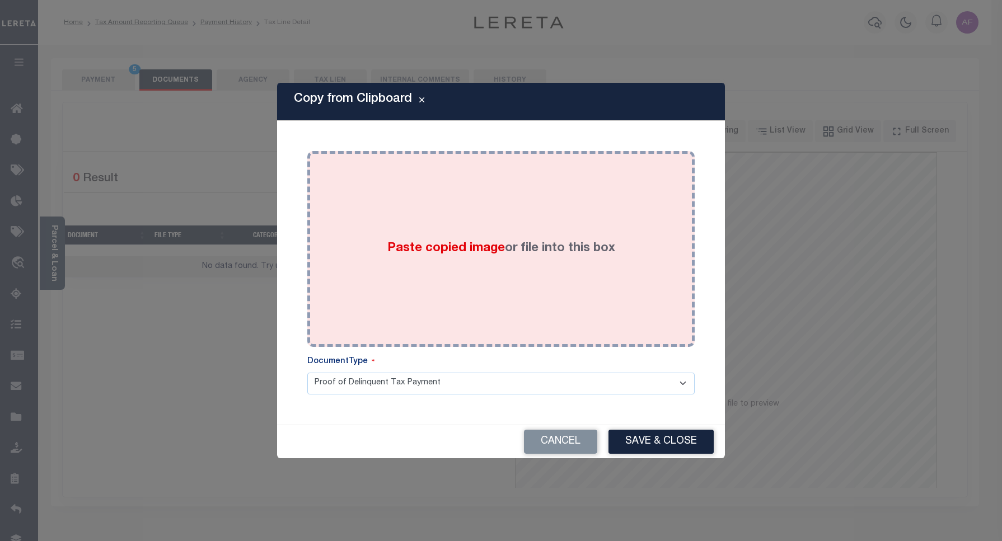
click at [516, 213] on div "Paste copied image or file into this box" at bounding box center [501, 249] width 371 height 179
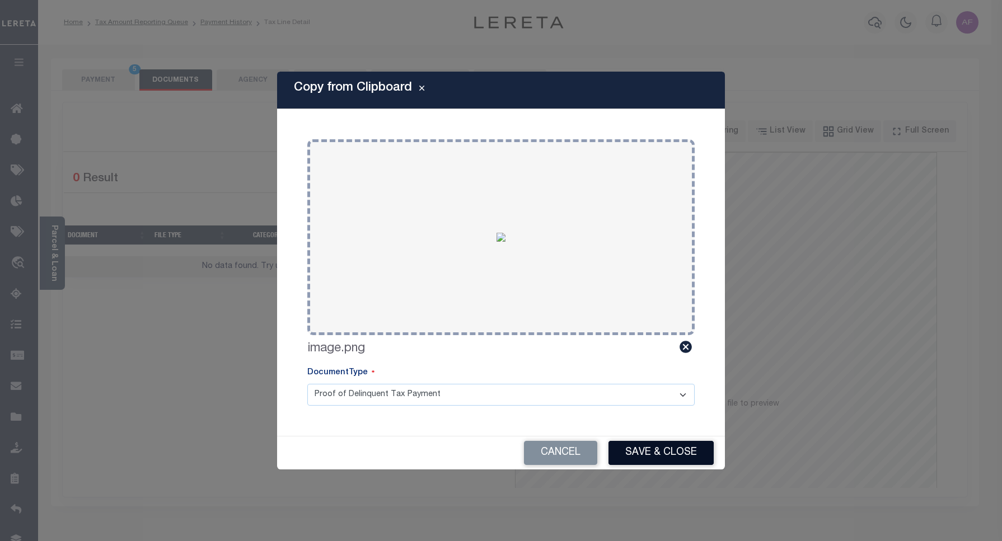
click at [642, 446] on button "Save & Close" at bounding box center [661, 453] width 105 height 24
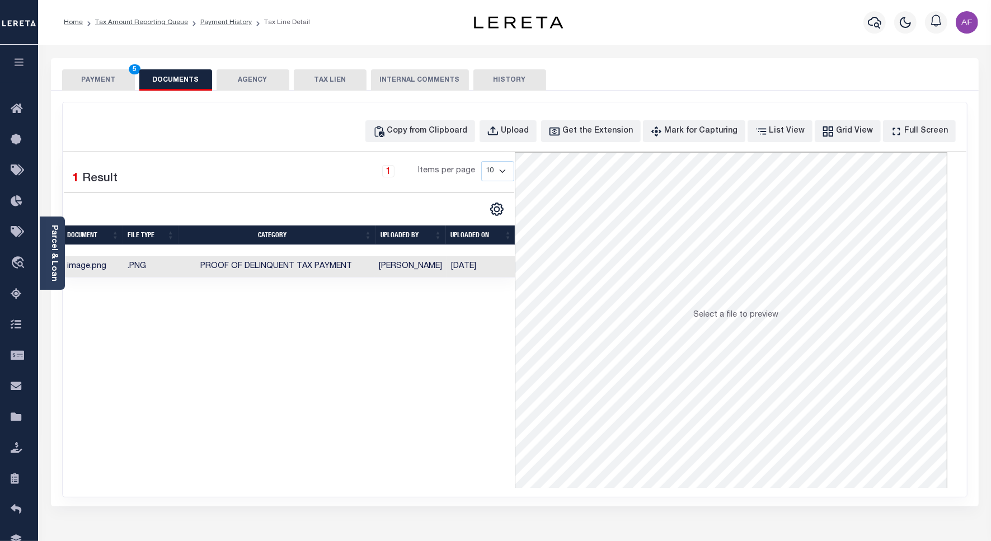
click at [88, 68] on div "PAYMENT 5 DOCUMENTS AGENCY DELINQUENT PAYEE TAX LIEN" at bounding box center [515, 74] width 928 height 32
click at [88, 73] on button "PAYMENT 5" at bounding box center [98, 79] width 73 height 21
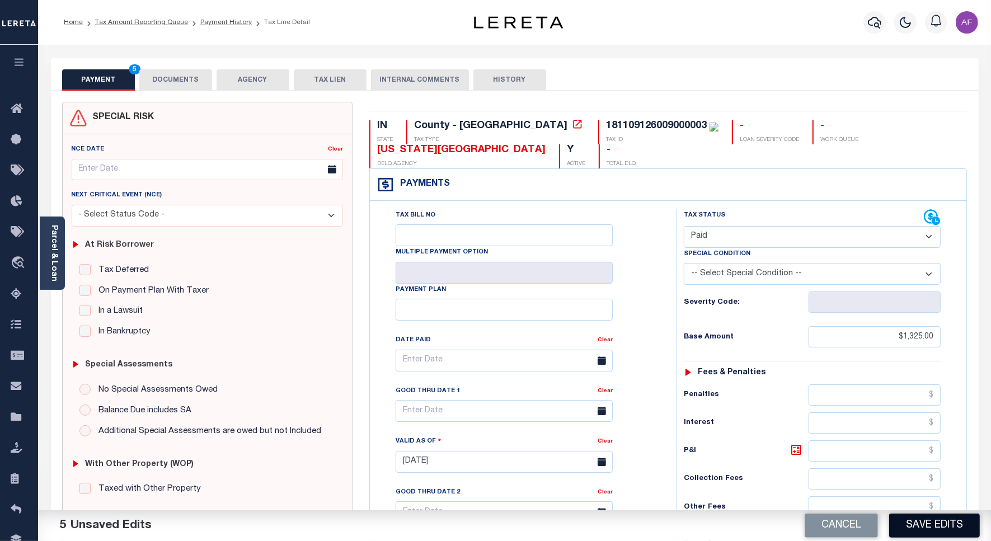
click at [915, 516] on button "Save Edits" at bounding box center [935, 526] width 91 height 24
checkbox input "false"
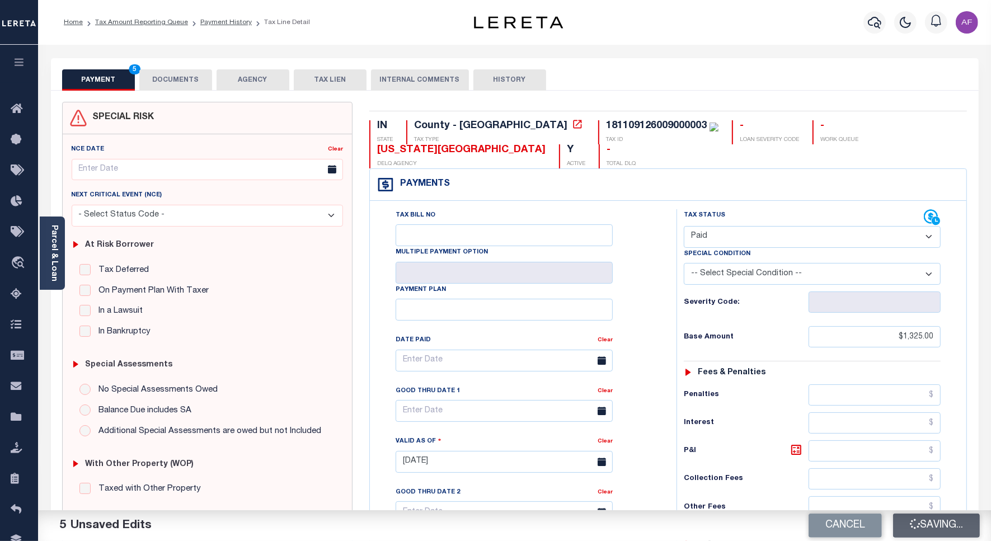
type input "$1,325"
type input "$0"
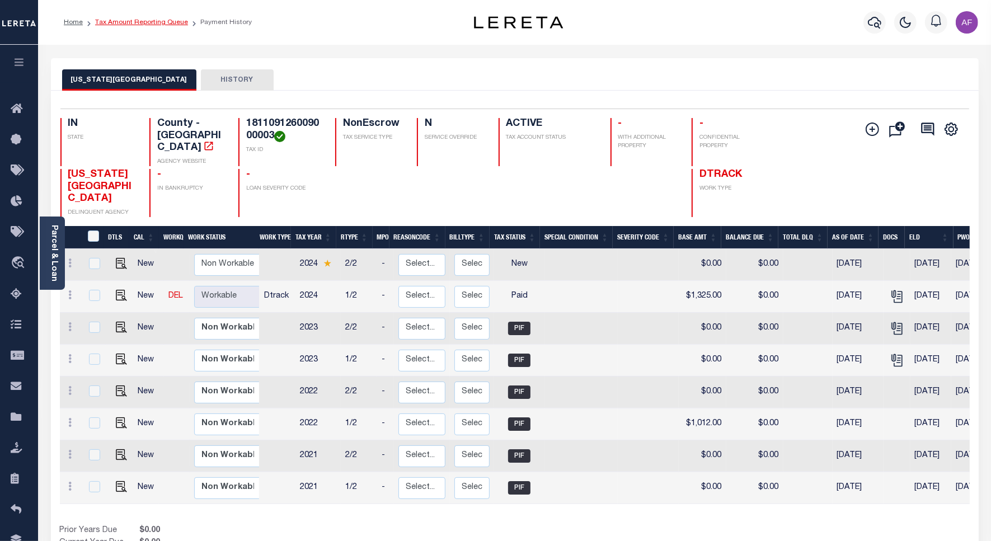
click at [143, 21] on link "Tax Amount Reporting Queue" at bounding box center [141, 22] width 93 height 7
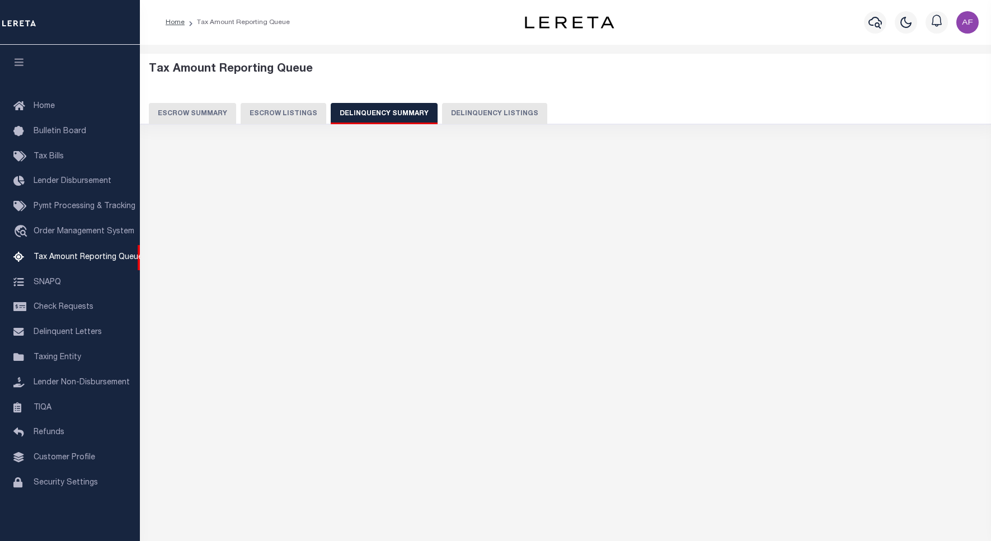
click at [482, 113] on button "Delinquency Listings" at bounding box center [494, 113] width 105 height 21
select select "100"
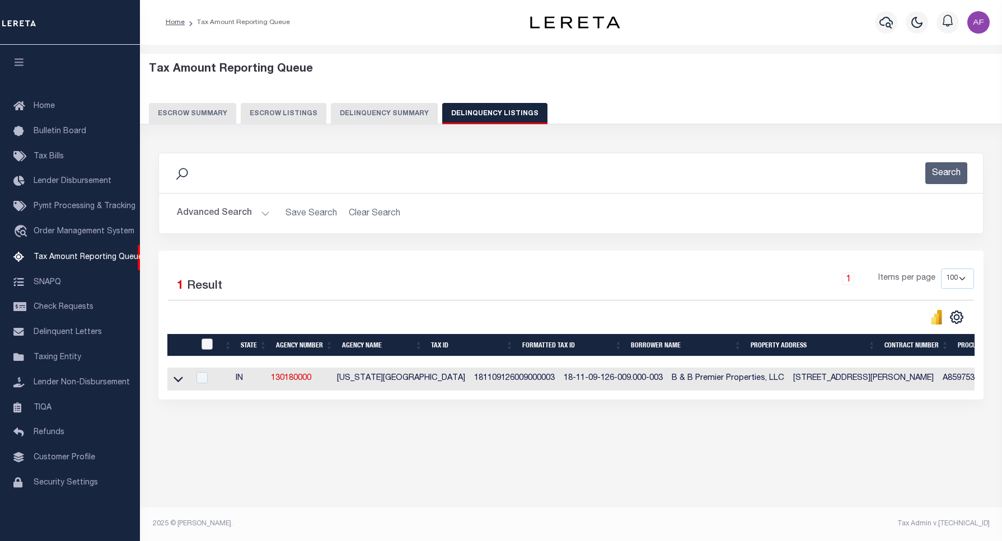
click at [205, 343] on input "checkbox" at bounding box center [207, 344] width 11 height 11
checkbox input "true"
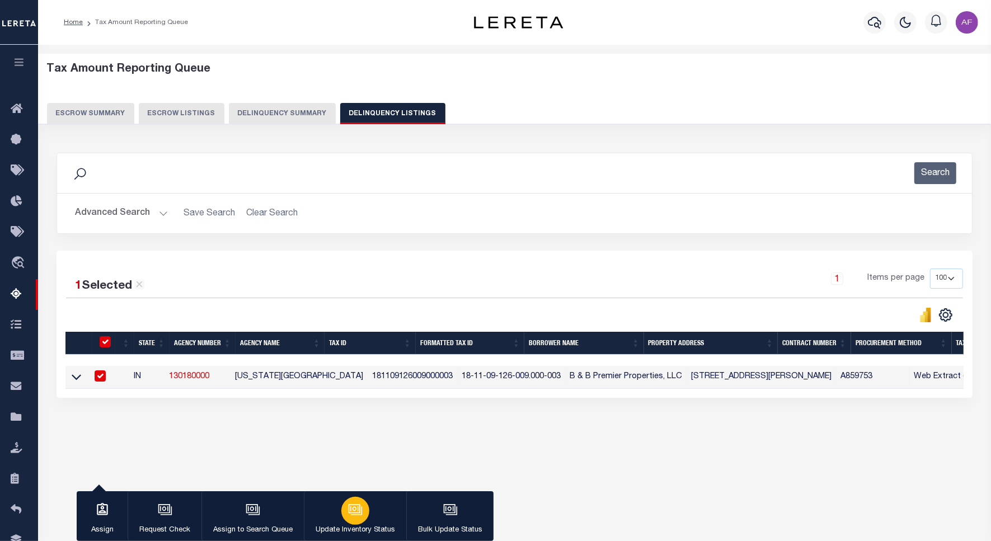
click at [380, 518] on button "Update Inventory Status" at bounding box center [355, 517] width 102 height 50
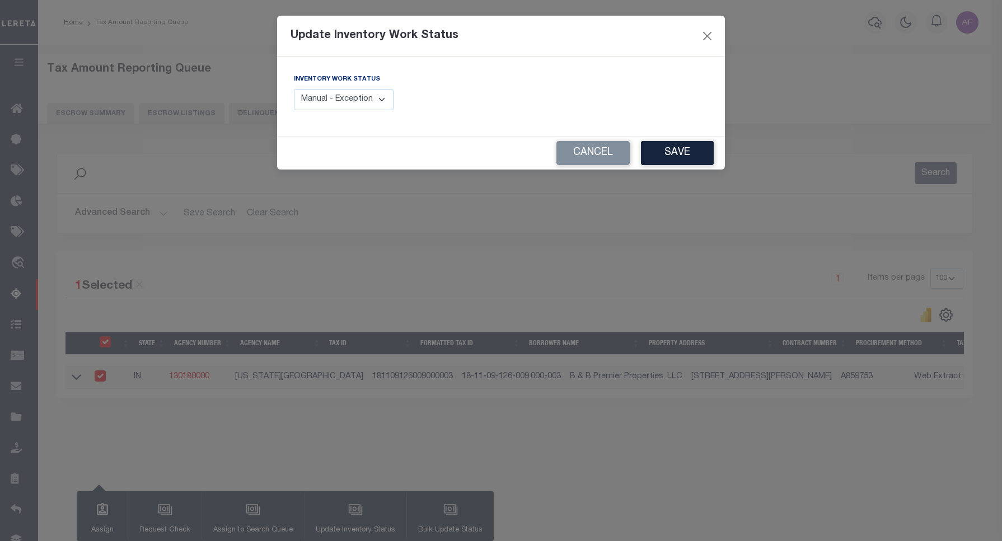
drag, startPoint x: 387, startPoint y: 101, endPoint x: 379, endPoint y: 105, distance: 9.5
click at [387, 101] on select "Manual - Exception Pended - Awaiting Search Late Add Exception Completed" at bounding box center [344, 100] width 100 height 22
select select "4"
click at [294, 89] on select "Manual - Exception Pended - Awaiting Search Late Add Exception Completed" at bounding box center [344, 100] width 100 height 22
click at [679, 152] on button "Save" at bounding box center [677, 153] width 73 height 24
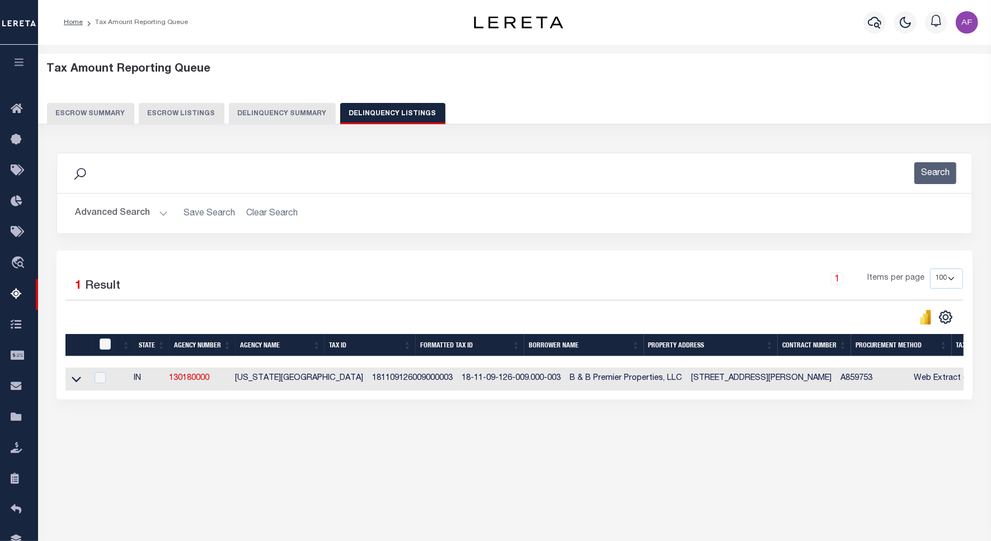
click at [123, 216] on button "Advanced Search" at bounding box center [121, 214] width 93 height 22
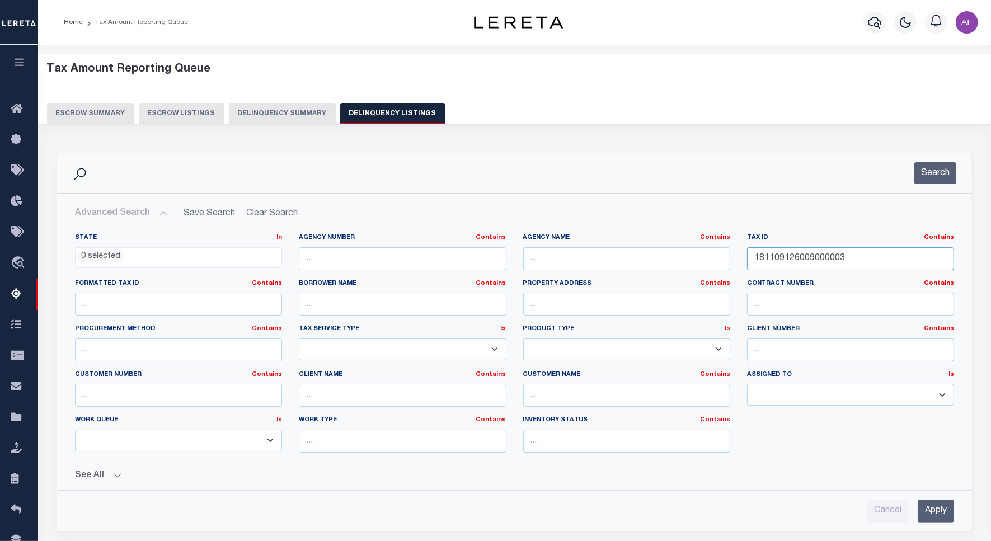
drag, startPoint x: 858, startPoint y: 259, endPoint x: 675, endPoint y: 260, distance: 183.6
click at [675, 260] on div "State In In AK AL AR AZ CA CO CT DC DE FL GA GU HI IA ID IL IN KS KY LA MA MD M…" at bounding box center [515, 347] width 896 height 228
paste input "10"
type input "181109126010000003"
click at [935, 175] on button "Search" at bounding box center [936, 173] width 42 height 22
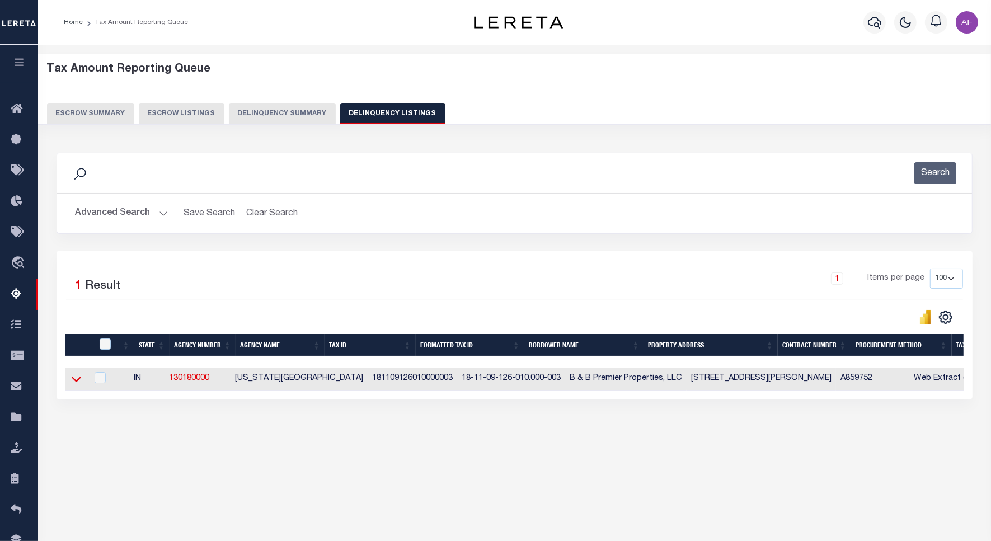
click at [76, 383] on icon at bounding box center [77, 380] width 10 height 6
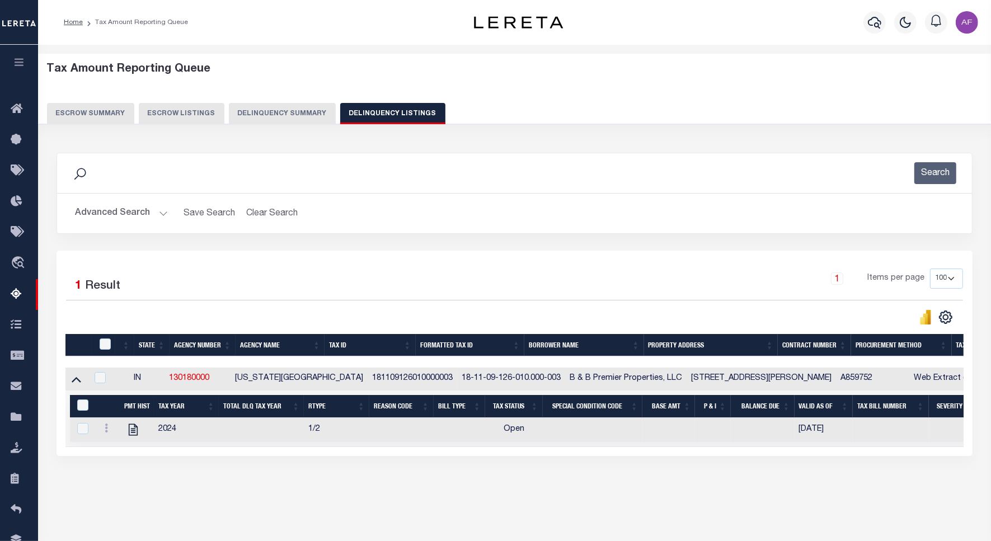
scroll to position [52, 0]
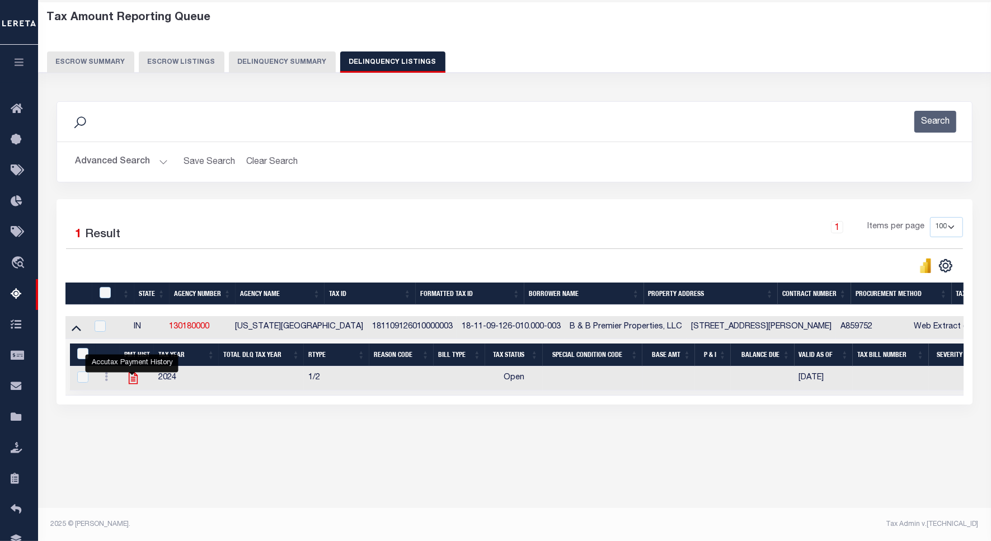
click at [129, 382] on icon "" at bounding box center [133, 378] width 15 height 15
checkbox input "true"
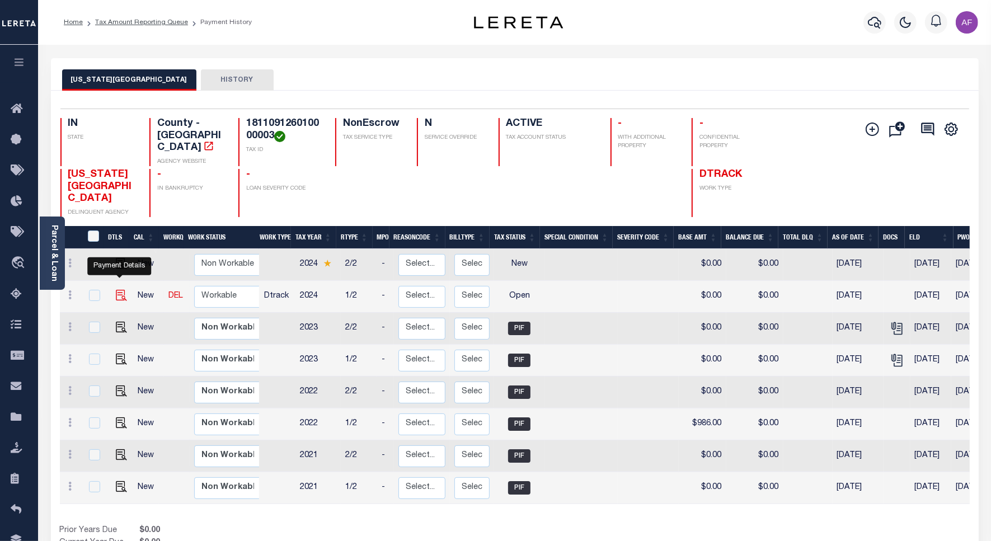
click at [118, 290] on img "" at bounding box center [121, 295] width 11 height 11
checkbox input "true"
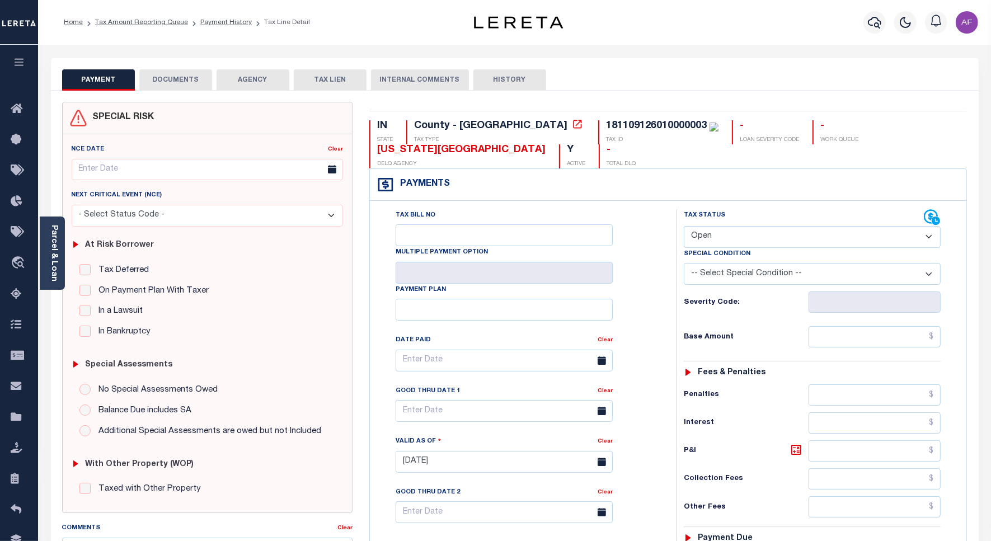
click at [724, 241] on select "- Select Status Code - Open Due/Unpaid Paid Incomplete No Tax Due Internal Refu…" at bounding box center [812, 237] width 257 height 22
select select "PYD"
click at [684, 227] on select "- Select Status Code - Open Due/Unpaid Paid Incomplete No Tax Due Internal Refu…" at bounding box center [812, 237] width 257 height 22
type input "[DATE]"
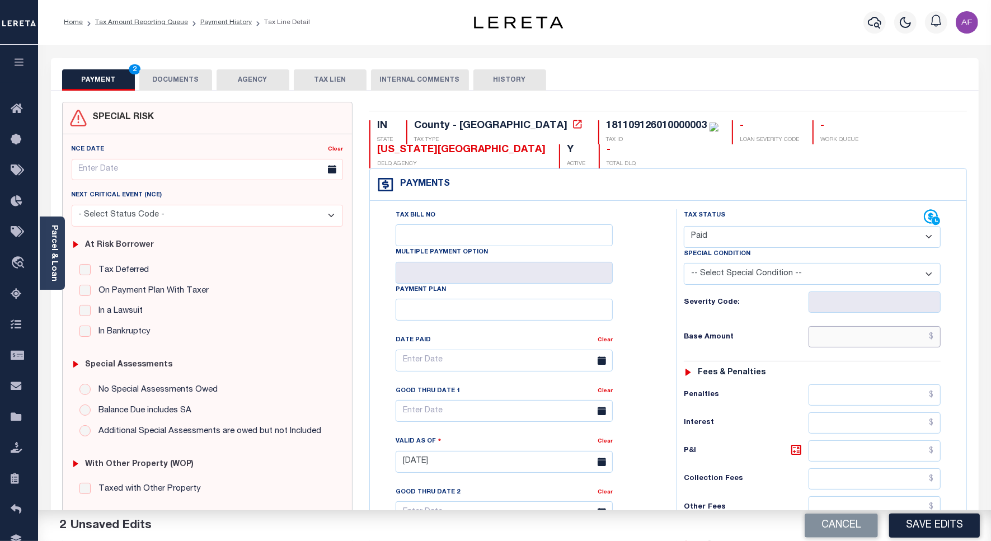
click at [877, 336] on input "text" at bounding box center [875, 336] width 132 height 21
paste input "1,323.99"
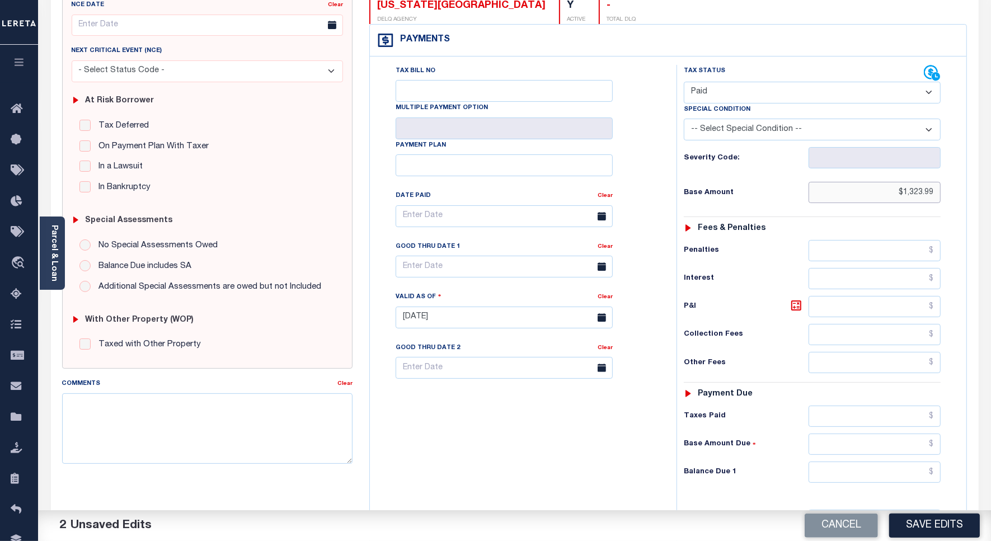
scroll to position [280, 0]
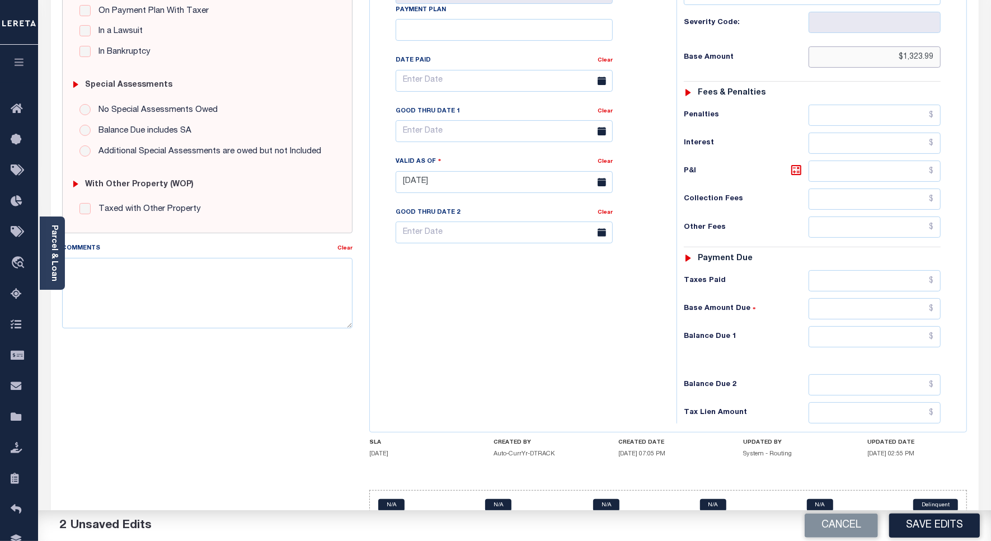
type input "$1,323.99"
click at [876, 289] on input "text" at bounding box center [875, 280] width 132 height 21
paste input "1,323.99"
type input "$1,323.99"
click at [886, 336] on input "text" at bounding box center [875, 336] width 132 height 21
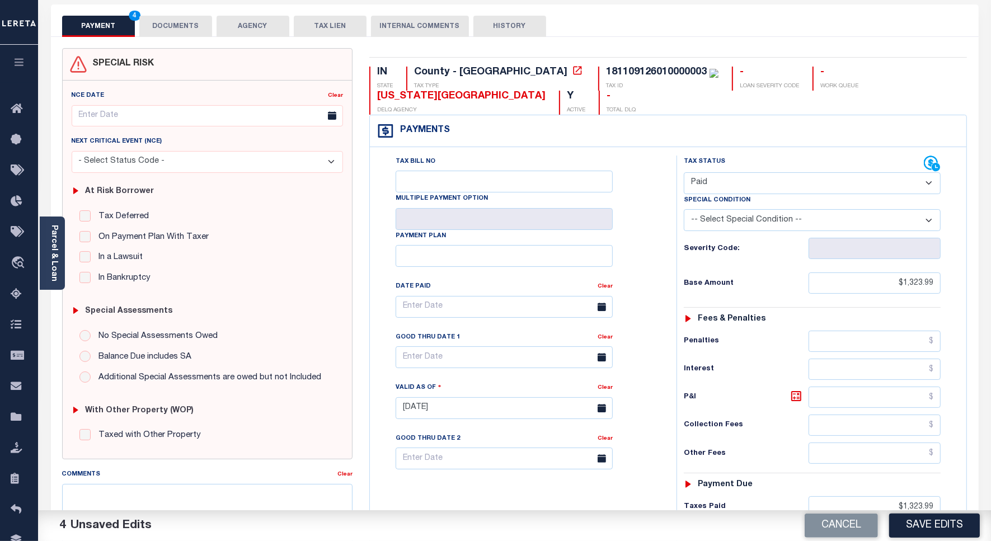
scroll to position [0, 0]
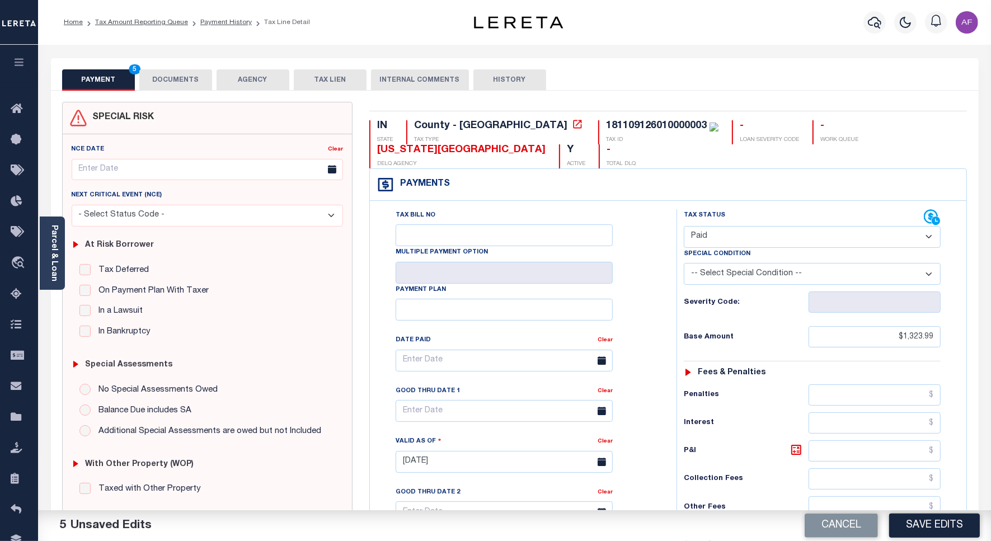
type input "$0.00"
click at [185, 81] on button "DOCUMENTS" at bounding box center [175, 79] width 73 height 21
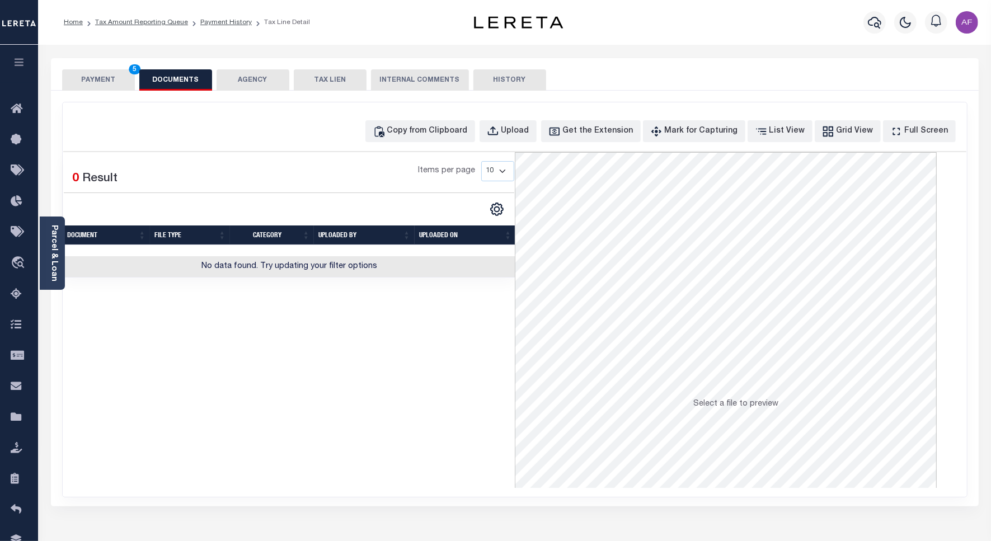
click at [432, 116] on div "Copy from Clipboard Upload Get the Extension Mark for Capturing Got it List Vie…" at bounding box center [515, 299] width 905 height 395
click at [429, 129] on div "Copy from Clipboard" at bounding box center [427, 131] width 81 height 12
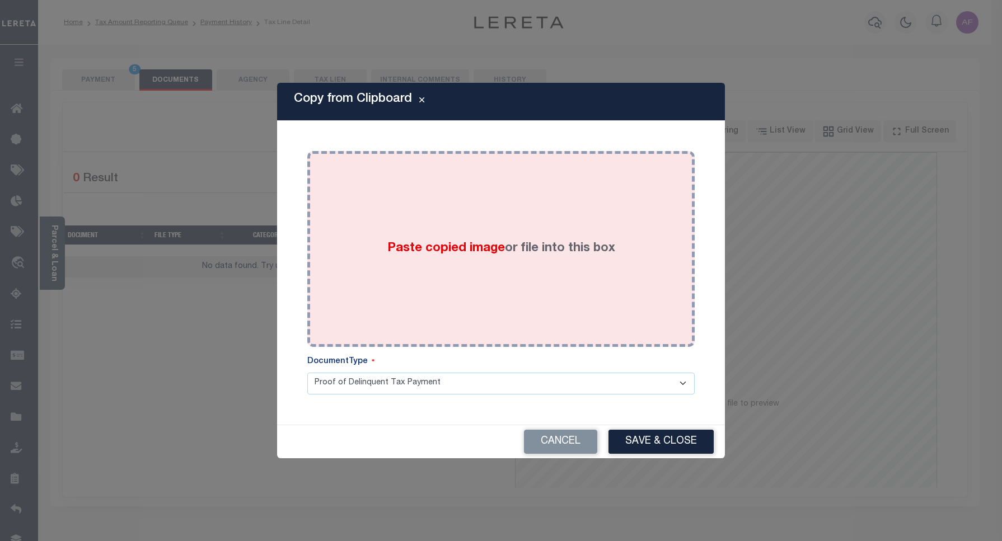
click at [560, 221] on div "Paste copied image or file into this box" at bounding box center [501, 249] width 371 height 179
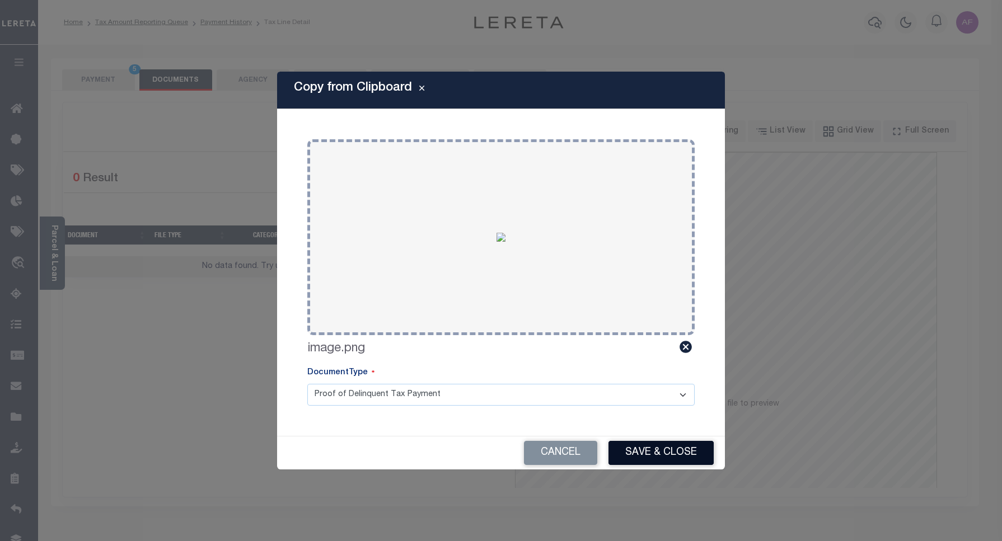
click at [644, 459] on button "Save & Close" at bounding box center [661, 453] width 105 height 24
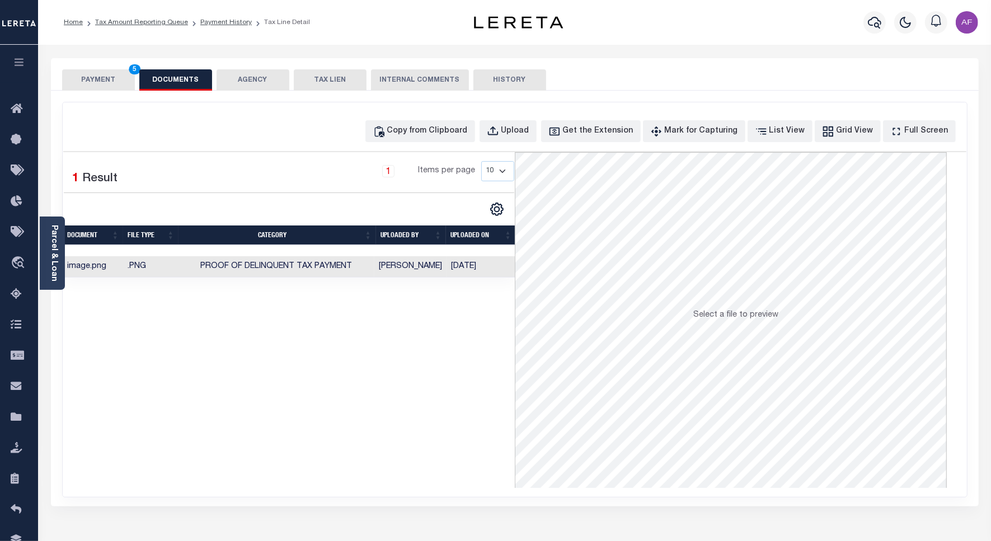
click at [92, 77] on button "PAYMENT 5" at bounding box center [98, 79] width 73 height 21
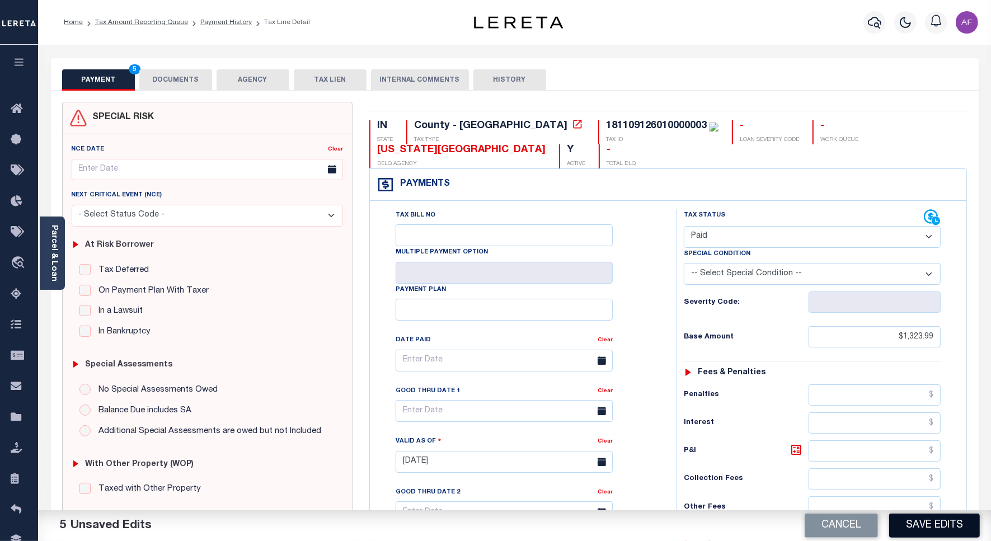
click at [925, 531] on button "Save Edits" at bounding box center [935, 526] width 91 height 24
checkbox input "false"
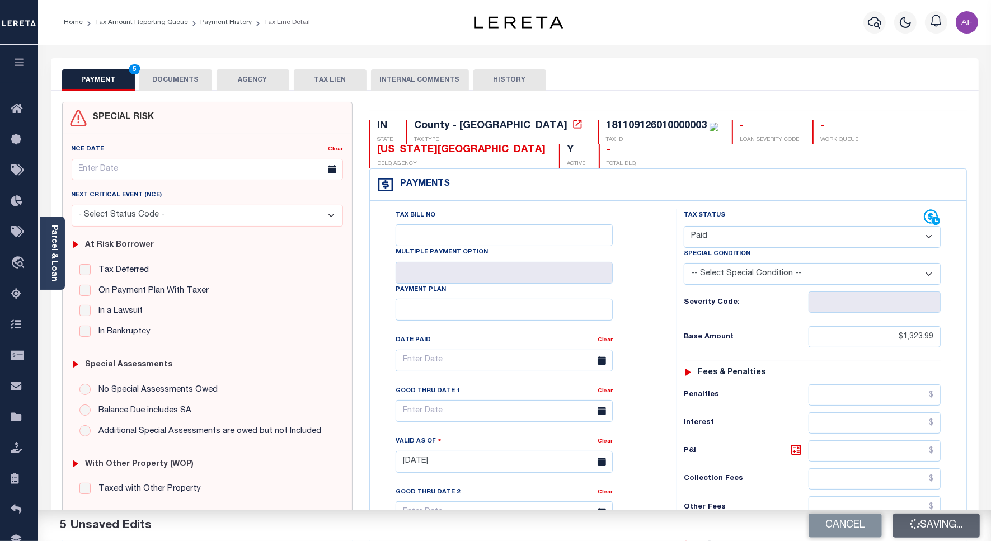
type input "$1,323.99"
type input "$0"
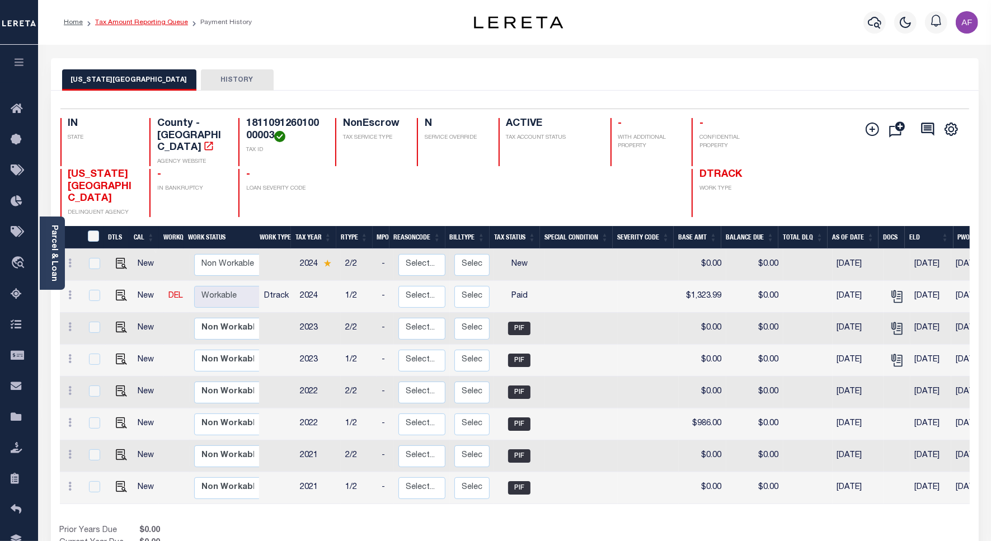
click at [147, 24] on link "Tax Amount Reporting Queue" at bounding box center [141, 22] width 93 height 7
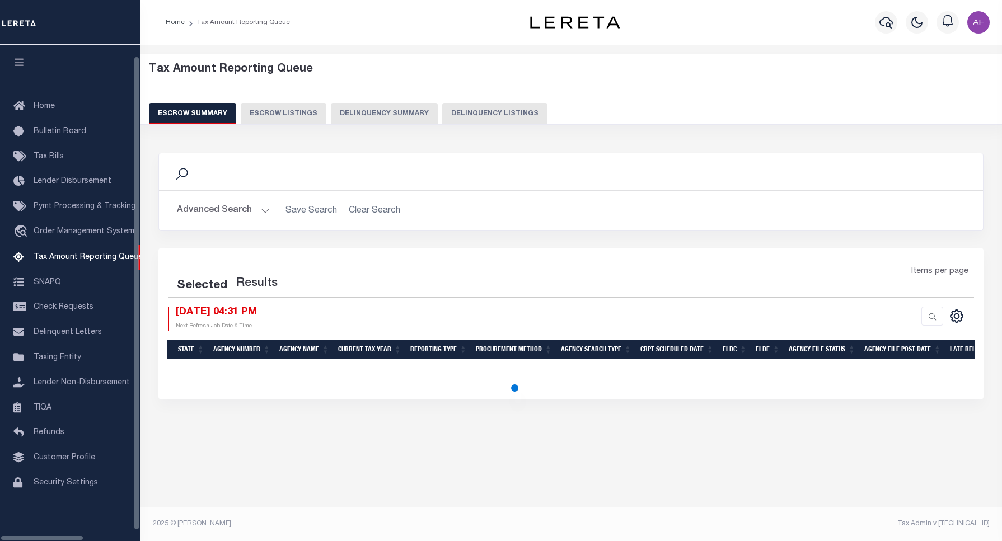
click at [442, 113] on button "Delinquency Listings" at bounding box center [494, 113] width 105 height 21
select select "100"
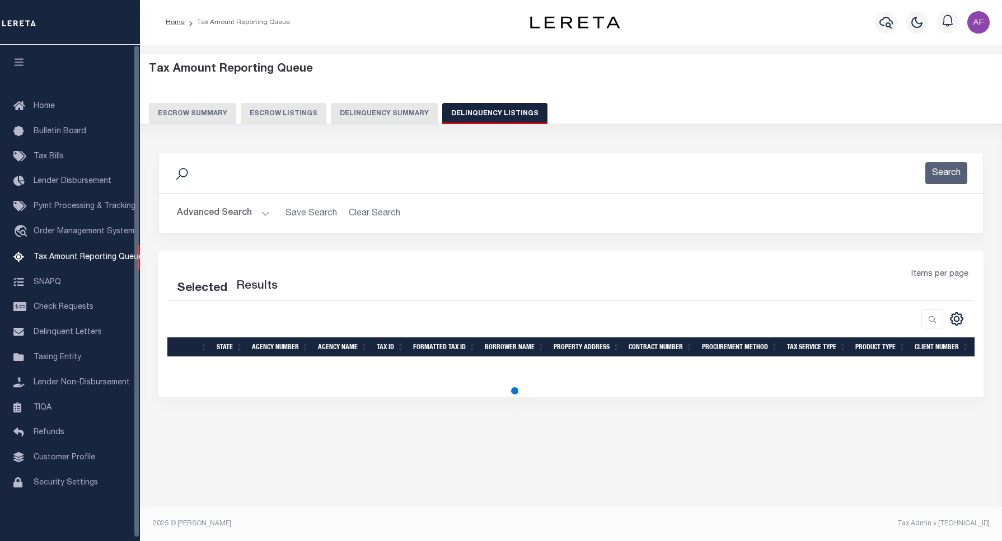
select select "100"
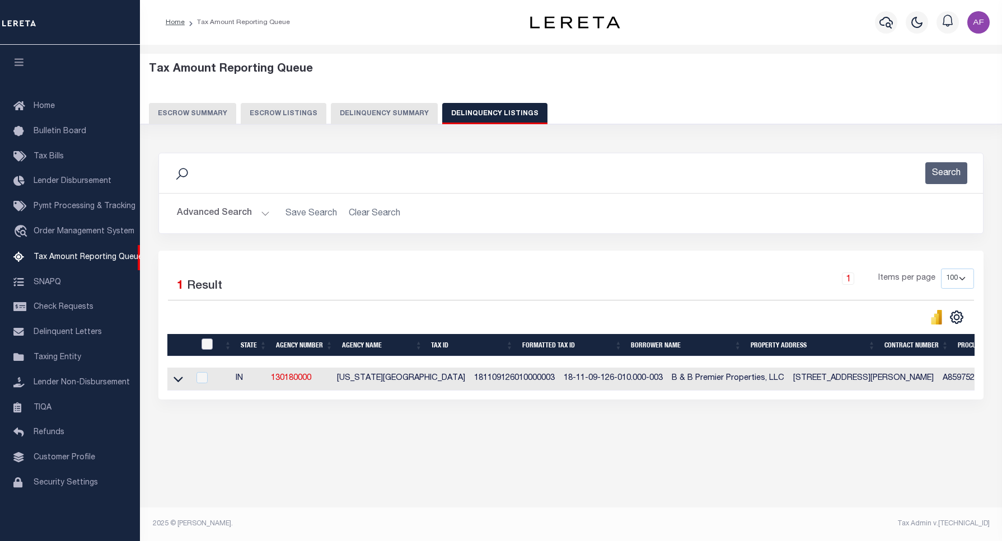
click at [205, 345] on input "checkbox" at bounding box center [207, 344] width 11 height 11
checkbox input "true"
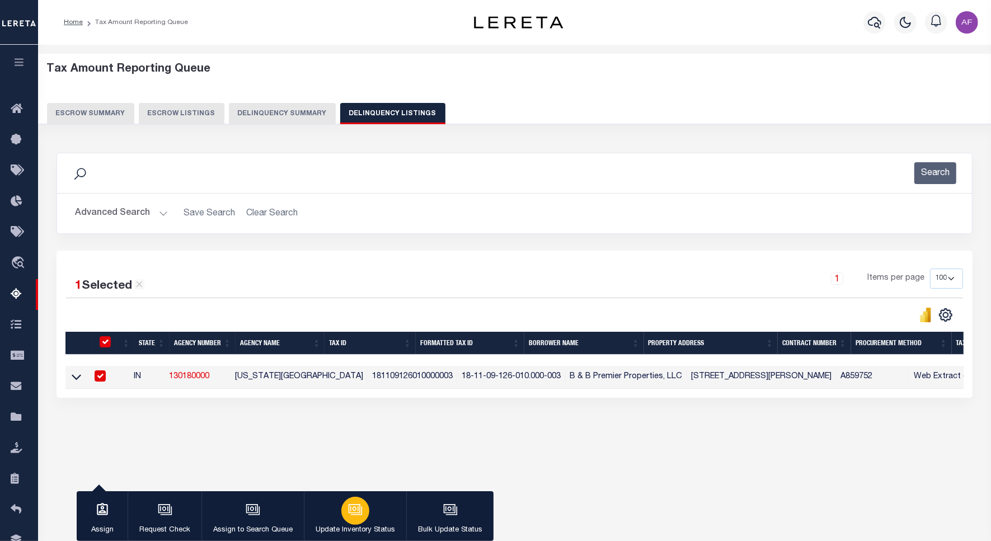
click at [363, 504] on div "button" at bounding box center [355, 511] width 28 height 28
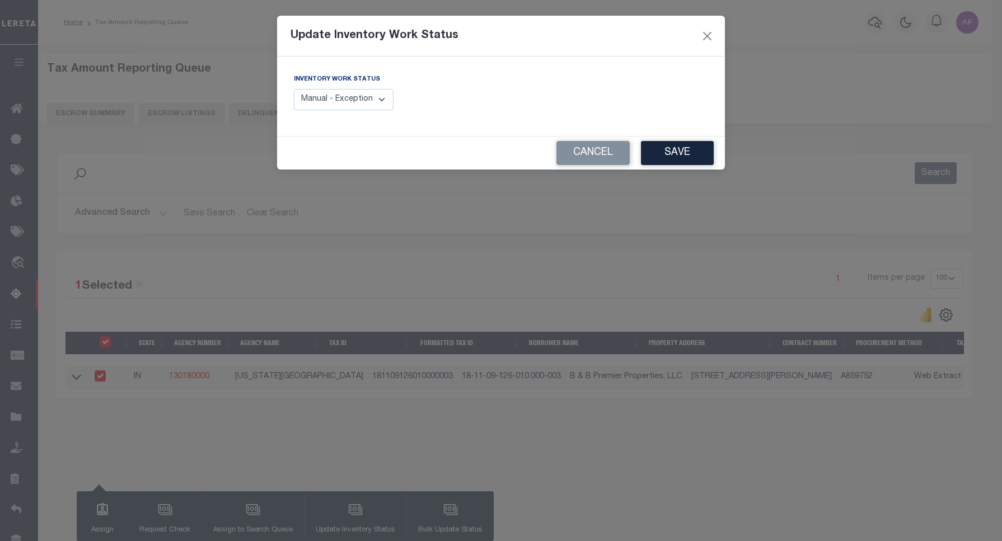
drag, startPoint x: 357, startPoint y: 99, endPoint x: 357, endPoint y: 106, distance: 7.3
click at [357, 99] on select "Manual - Exception Pended - Awaiting Search Late Add Exception Completed" at bounding box center [344, 100] width 100 height 22
select select "4"
click at [294, 89] on select "Manual - Exception Pended - Awaiting Search Late Add Exception Completed" at bounding box center [344, 100] width 100 height 22
click at [669, 141] on div "Cancel Save" at bounding box center [501, 153] width 448 height 33
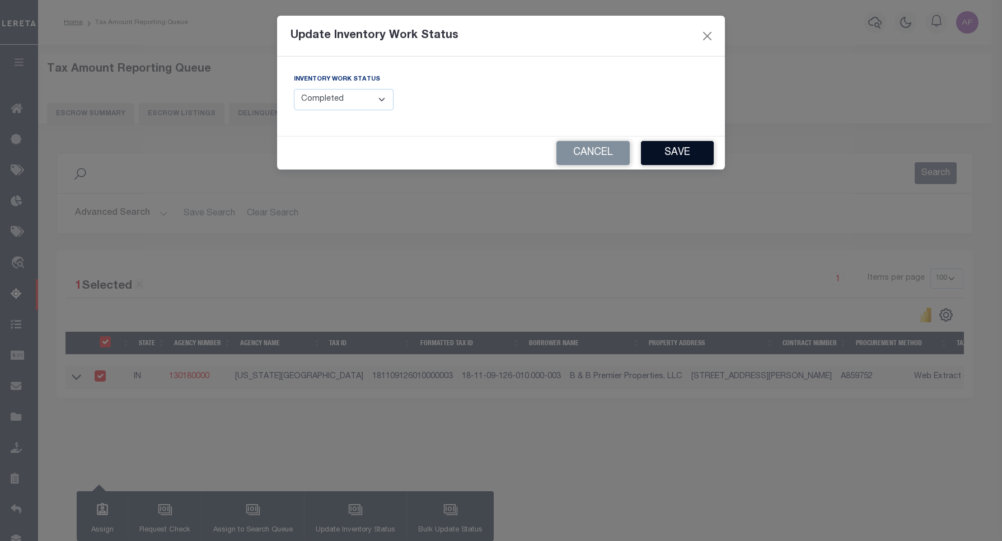
click at [669, 157] on button "Save" at bounding box center [677, 153] width 73 height 24
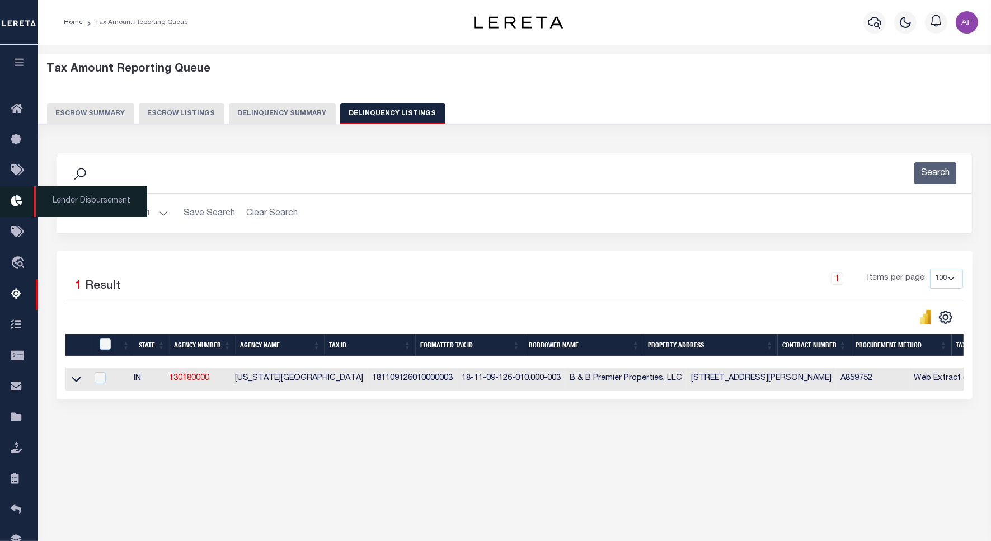
click at [93, 217] on span "Lender Disbursement" at bounding box center [91, 201] width 114 height 31
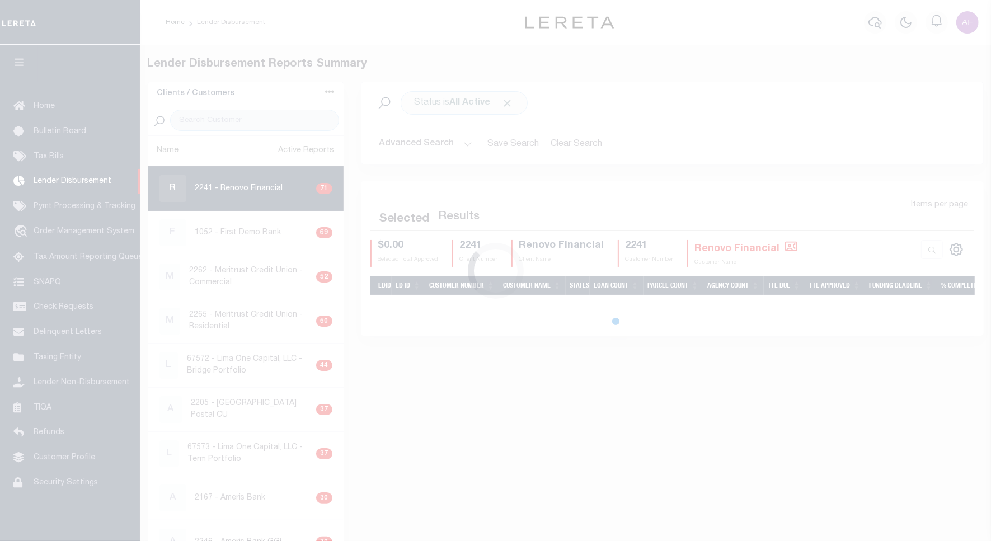
scroll to position [3, 0]
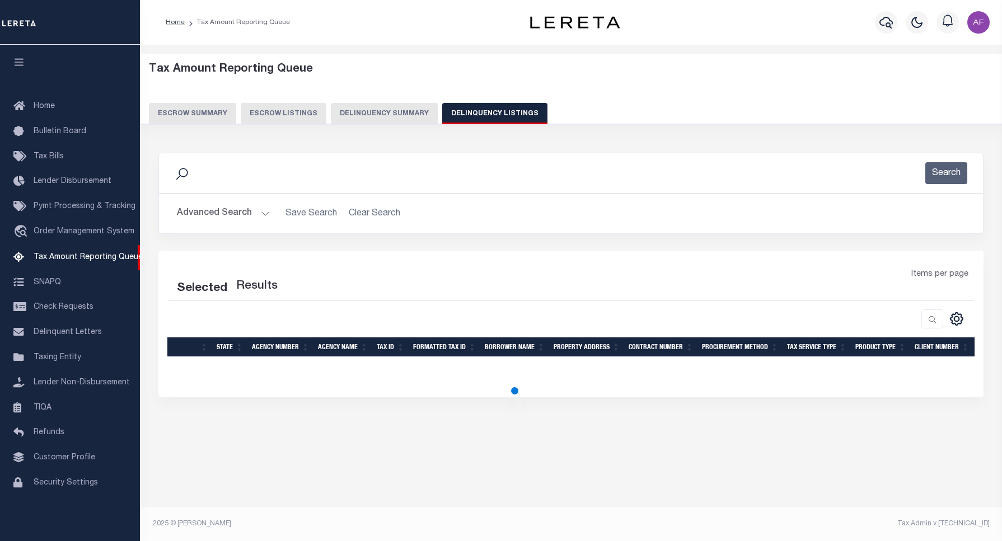
select select "100"
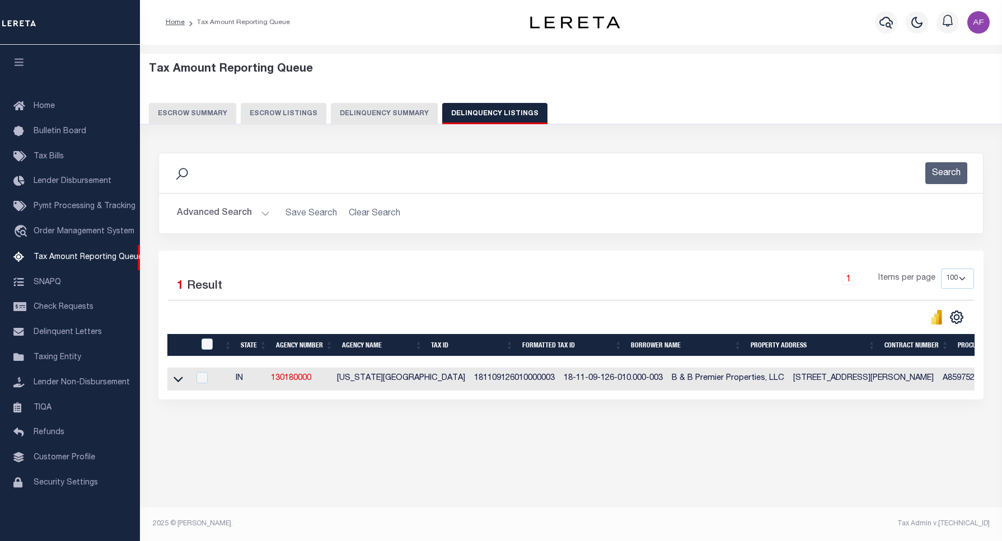
click at [208, 216] on button "Advanced Search" at bounding box center [223, 214] width 93 height 22
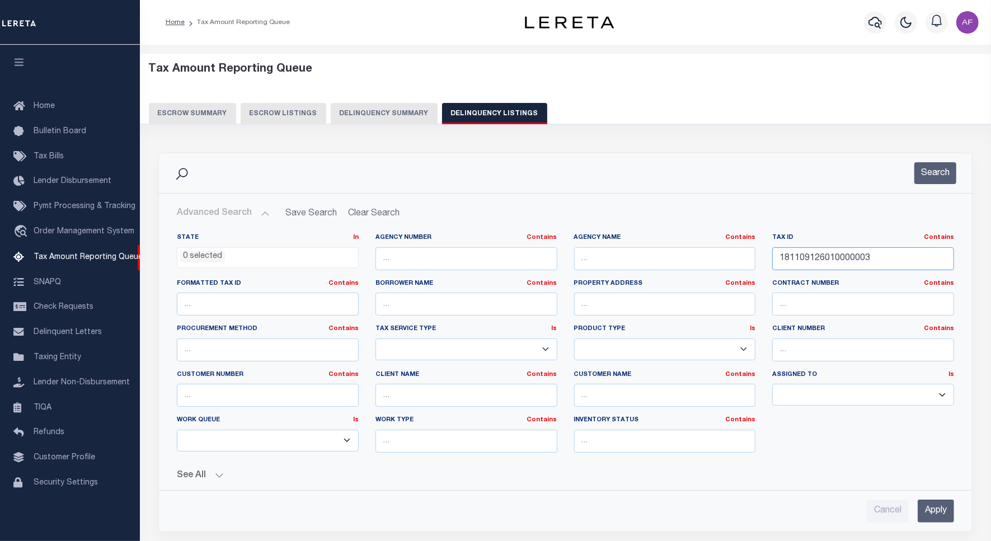
click at [838, 261] on input "181109126010000003" at bounding box center [864, 258] width 182 height 23
paste input "7014"
type input "181109127014000003"
click at [928, 177] on button "Search" at bounding box center [936, 173] width 42 height 22
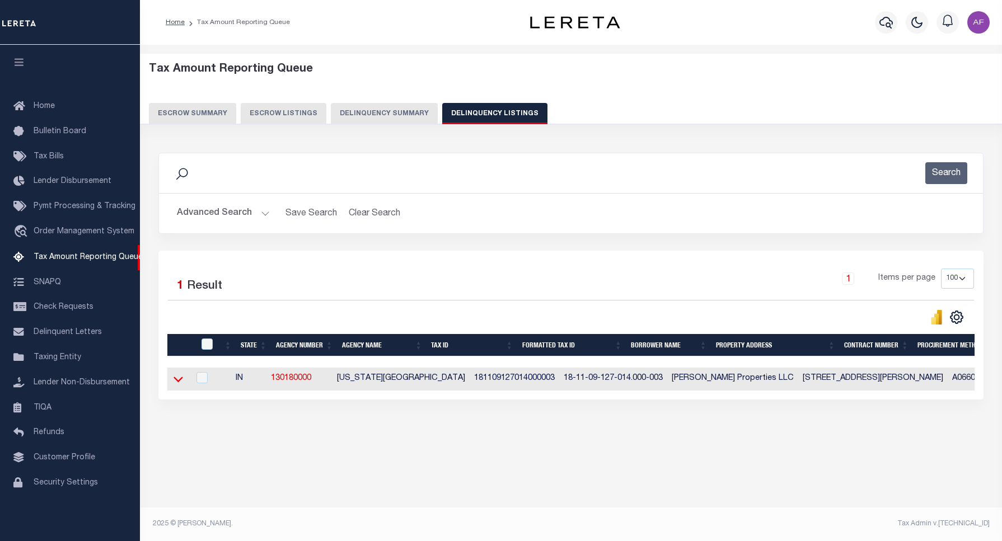
click at [174, 383] on icon at bounding box center [179, 379] width 10 height 12
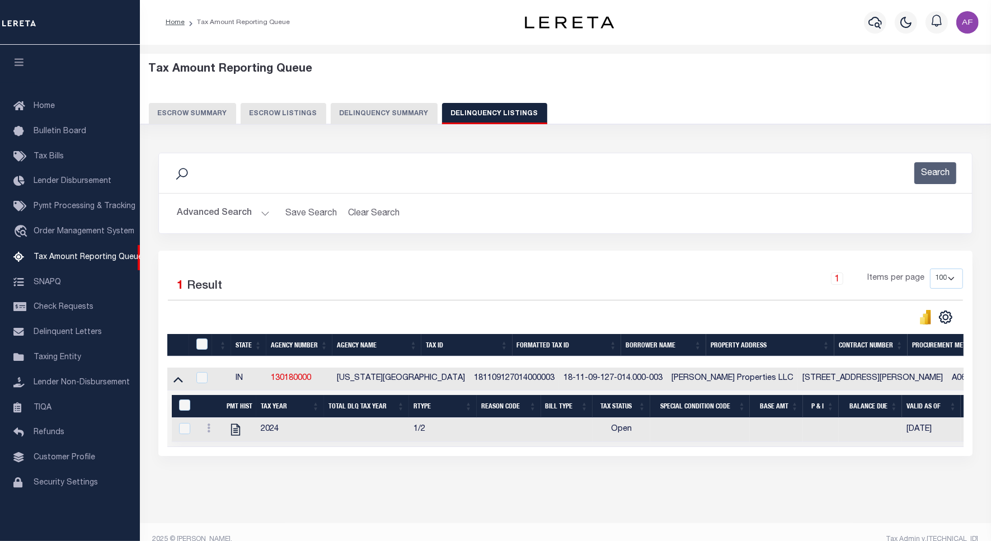
scroll to position [27, 0]
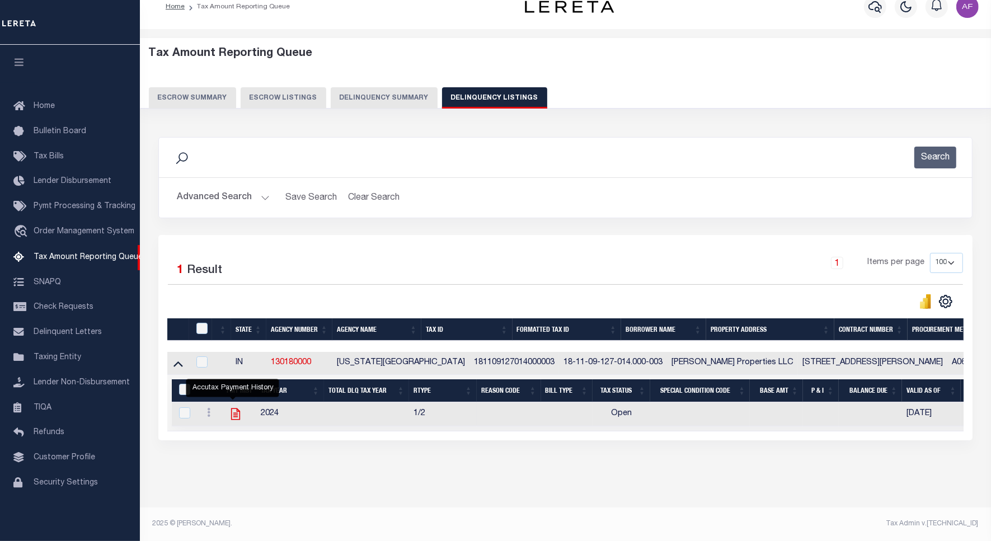
click at [231, 407] on icon "" at bounding box center [235, 414] width 15 height 15
checkbox input "true"
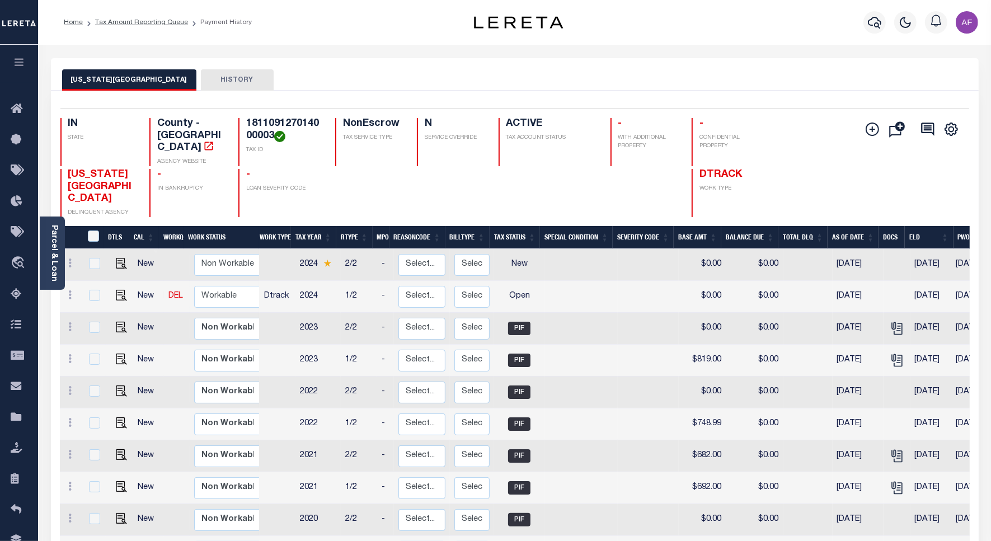
click at [110, 292] on link at bounding box center [118, 296] width 17 height 8
checkbox input "true"
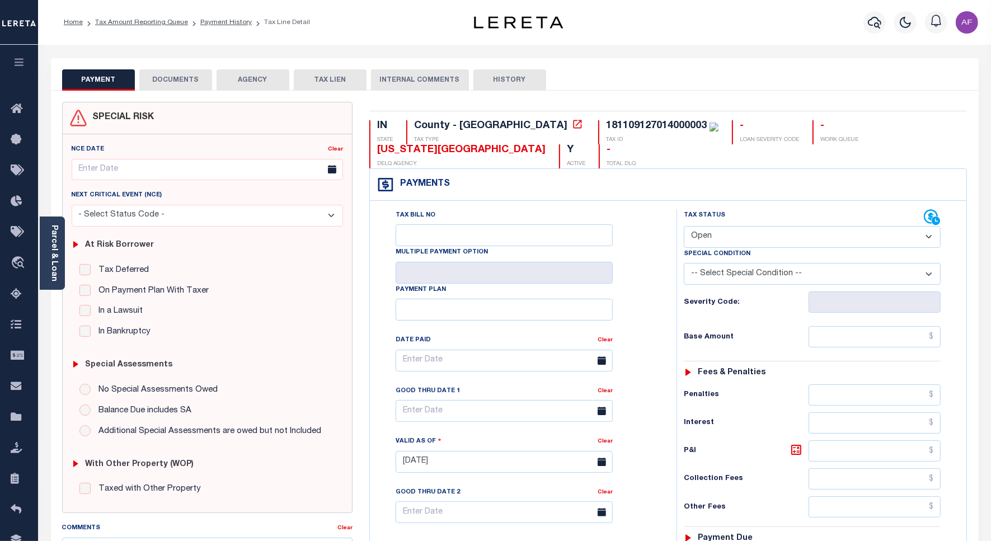
click at [725, 240] on select "- Select Status Code - Open Due/Unpaid Paid Incomplete No Tax Due Internal Refu…" at bounding box center [812, 237] width 257 height 22
select select "PYD"
click at [684, 227] on select "- Select Status Code - Open Due/Unpaid Paid Incomplete No Tax Due Internal Refu…" at bounding box center [812, 237] width 257 height 22
type input "[DATE]"
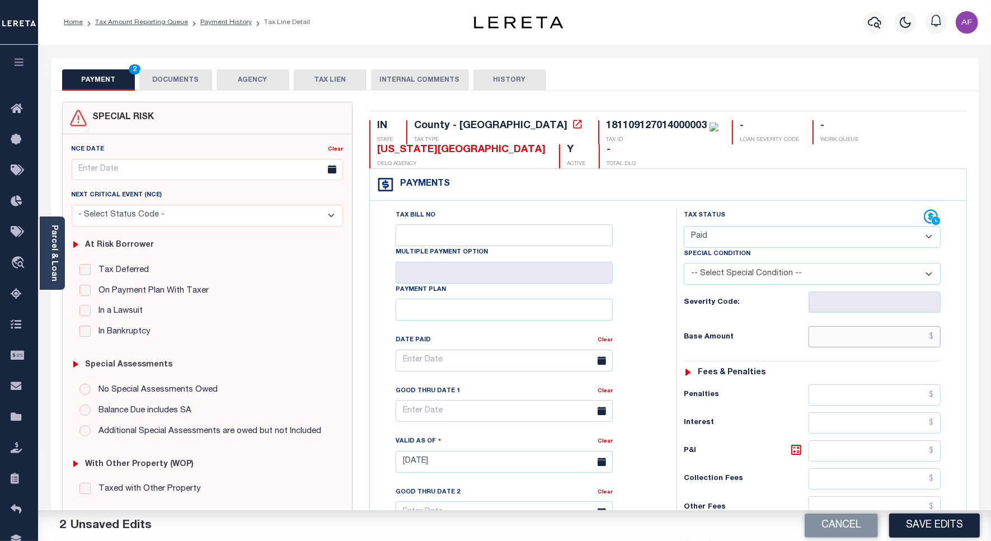
click at [878, 343] on input "text" at bounding box center [875, 336] width 132 height 21
paste input "1,042.99"
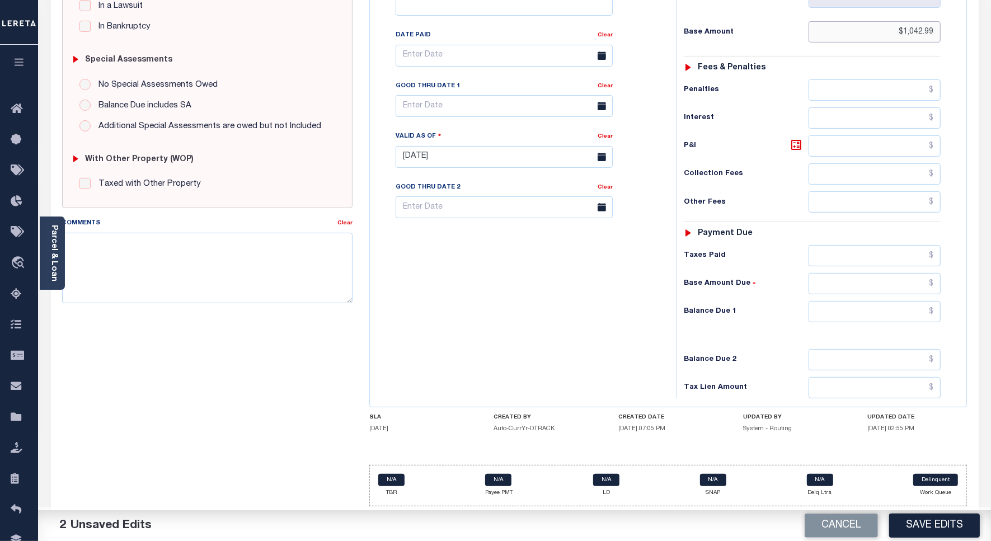
scroll to position [312, 0]
type input "$1,042.99"
click at [893, 251] on input "text" at bounding box center [875, 255] width 132 height 21
paste input "1,042.99"
type input "$1,042.99"
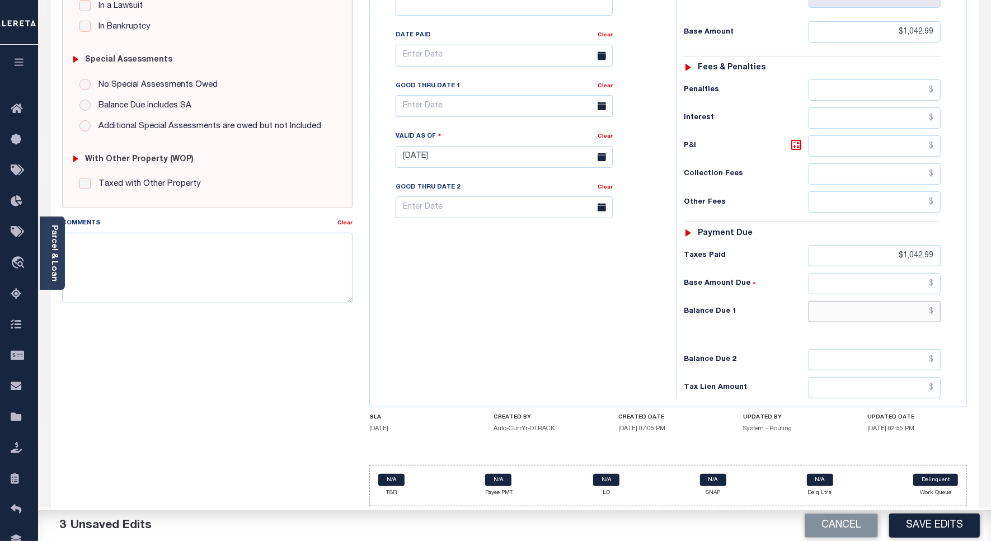
click at [896, 307] on input "text" at bounding box center [875, 311] width 132 height 21
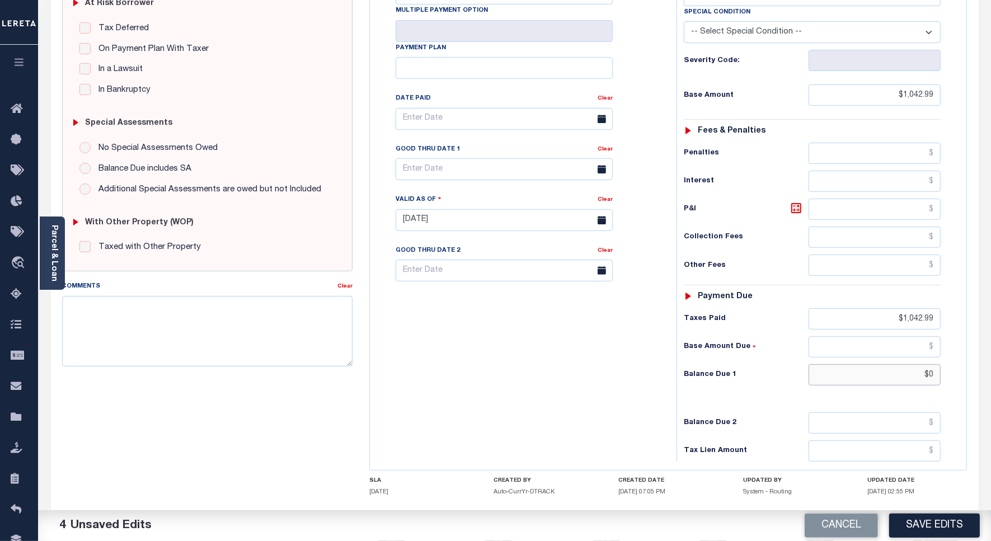
scroll to position [172, 0]
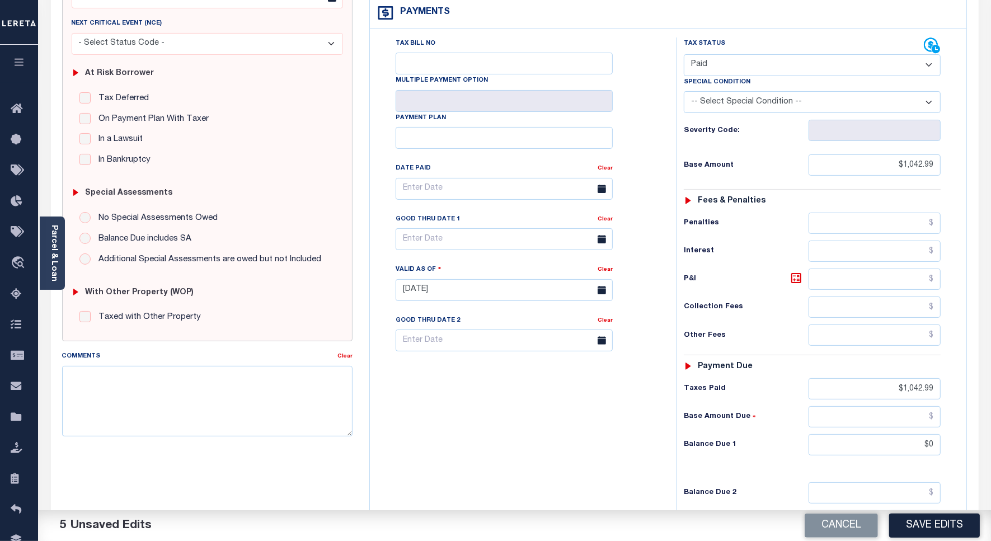
type input "$0.00"
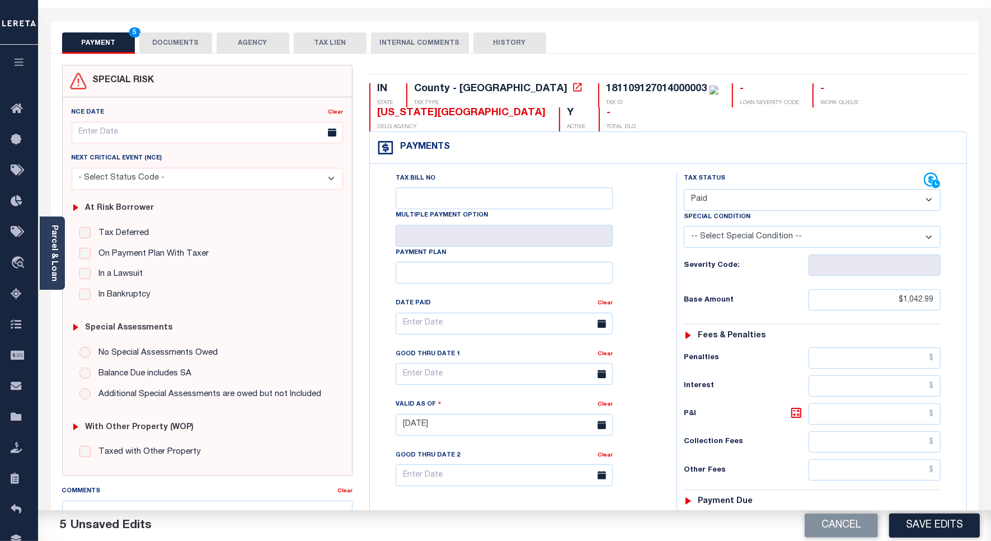
scroll to position [0, 0]
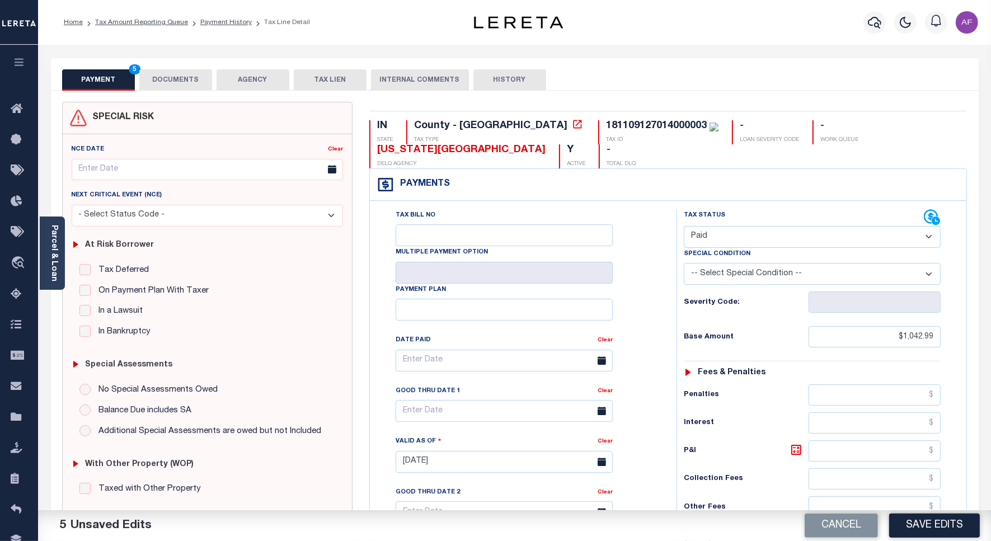
click at [175, 76] on button "DOCUMENTS" at bounding box center [175, 79] width 73 height 21
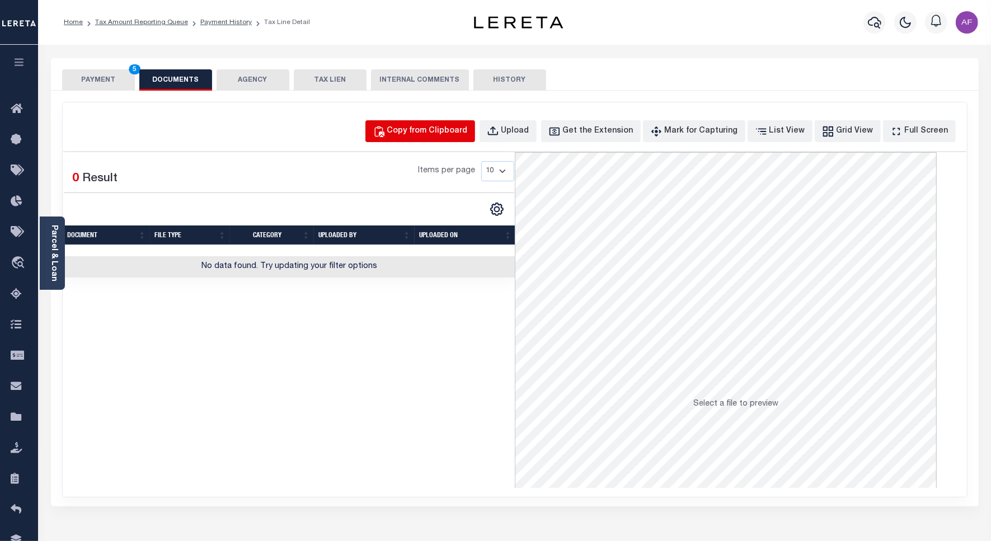
click at [460, 129] on div "Copy from Clipboard" at bounding box center [427, 131] width 81 height 12
select select "POP"
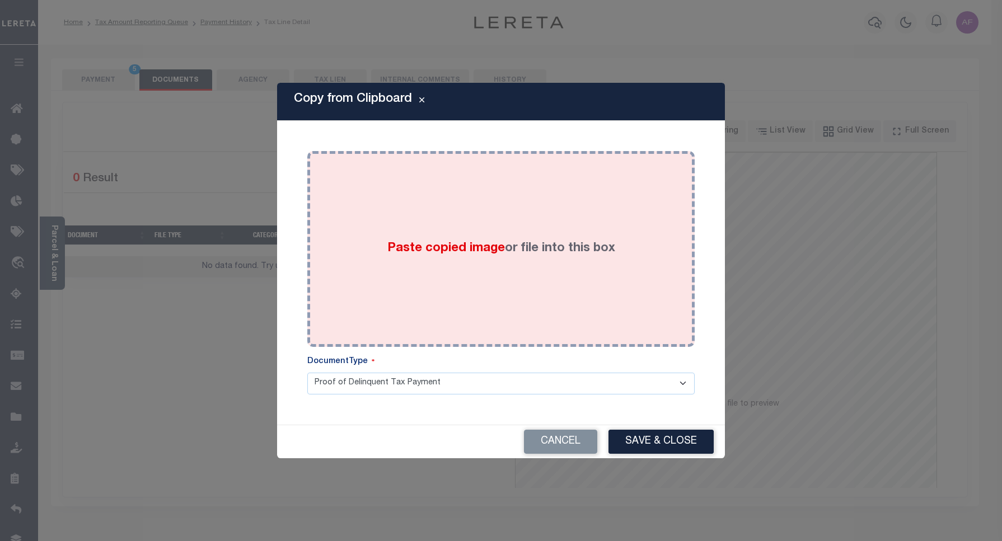
click at [502, 208] on div "Paste copied image or file into this box" at bounding box center [501, 249] width 371 height 179
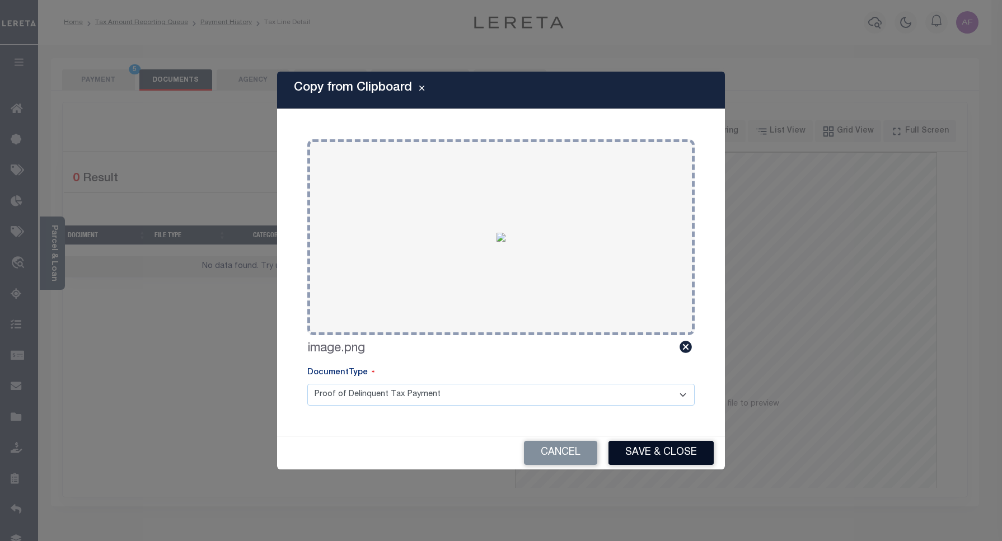
click at [662, 456] on button "Save & Close" at bounding box center [661, 453] width 105 height 24
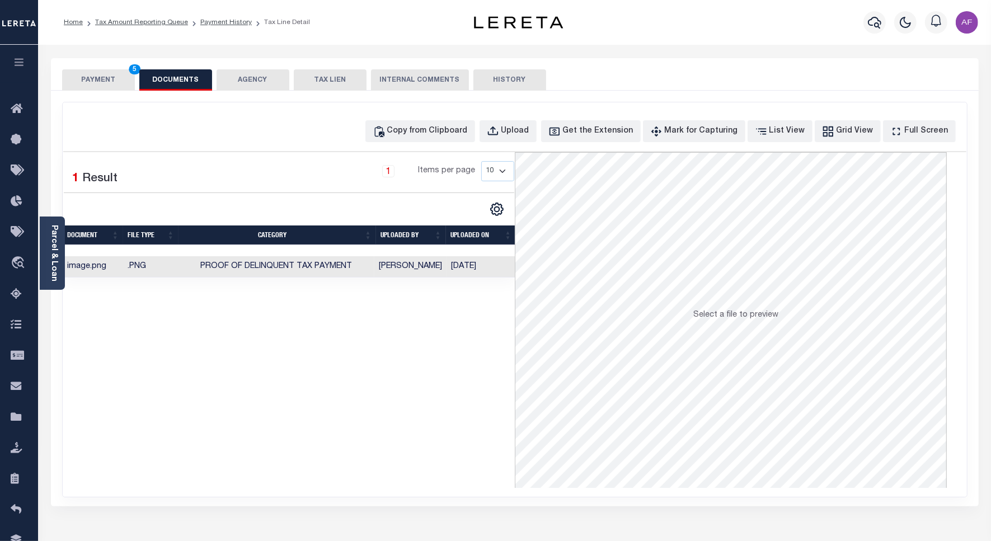
click at [85, 74] on button "PAYMENT 5" at bounding box center [98, 79] width 73 height 21
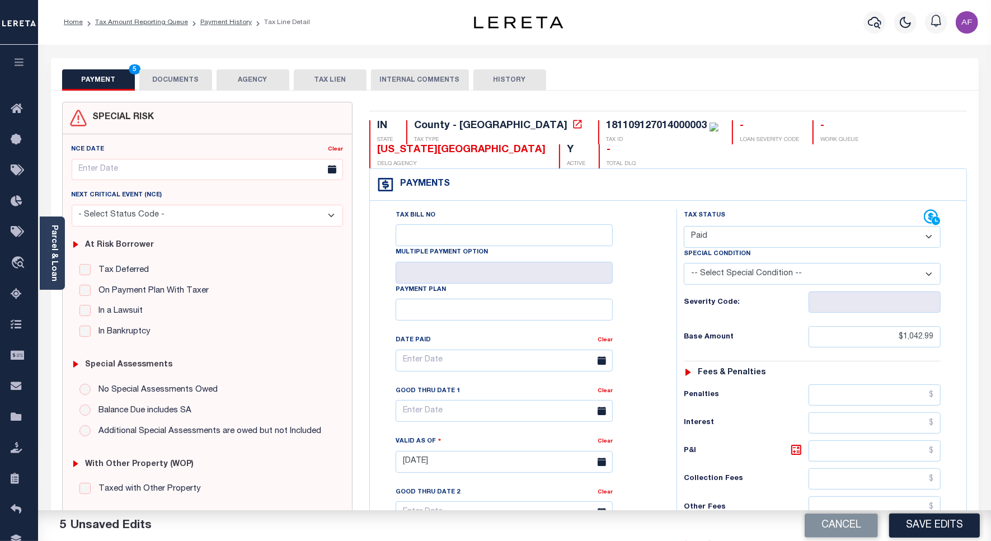
click at [930, 529] on button "Save Edits" at bounding box center [935, 526] width 91 height 24
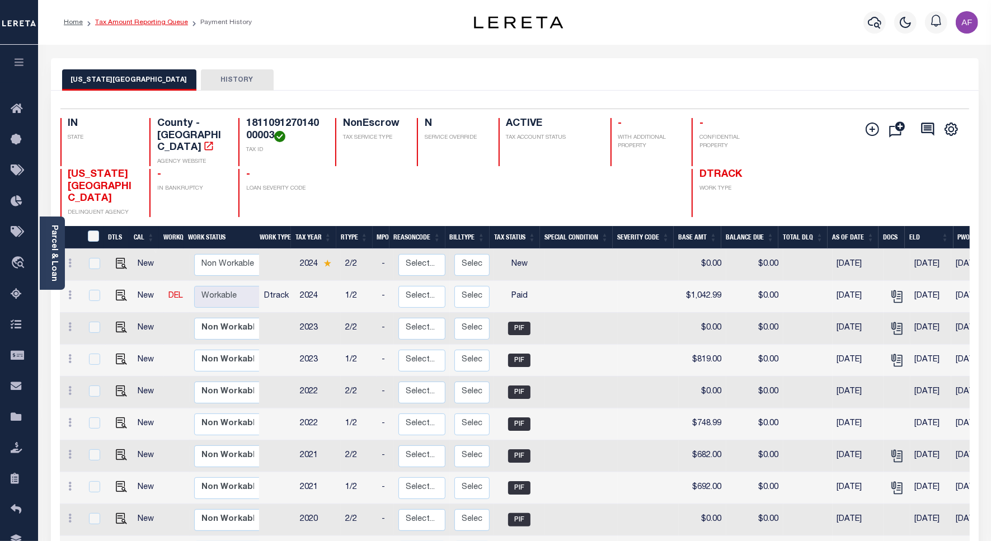
click at [149, 21] on link "Tax Amount Reporting Queue" at bounding box center [141, 22] width 93 height 7
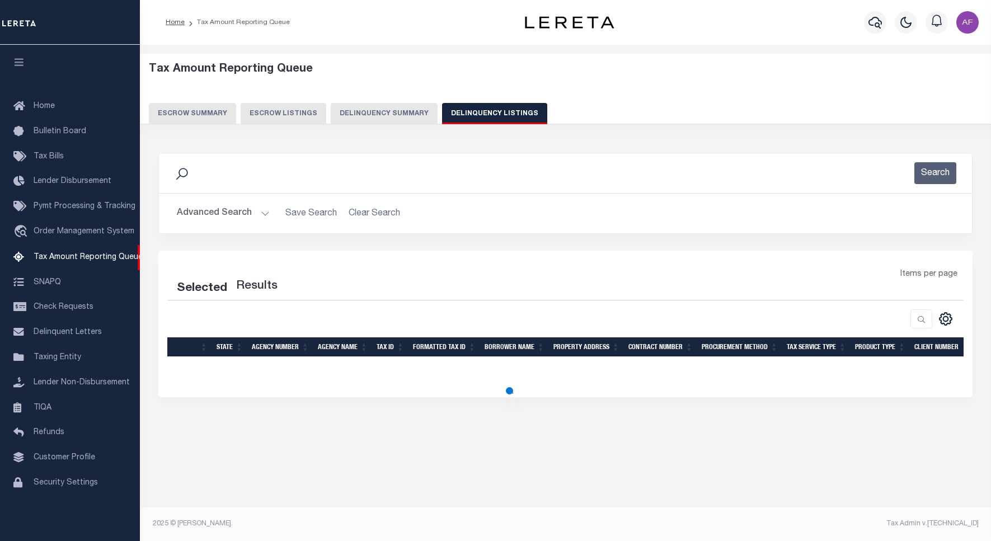
select select "100"
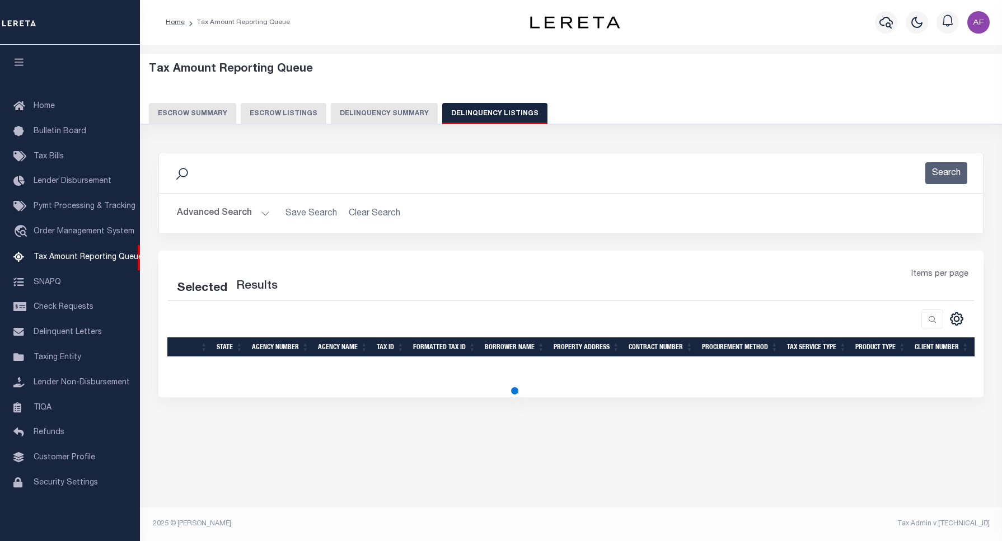
select select "100"
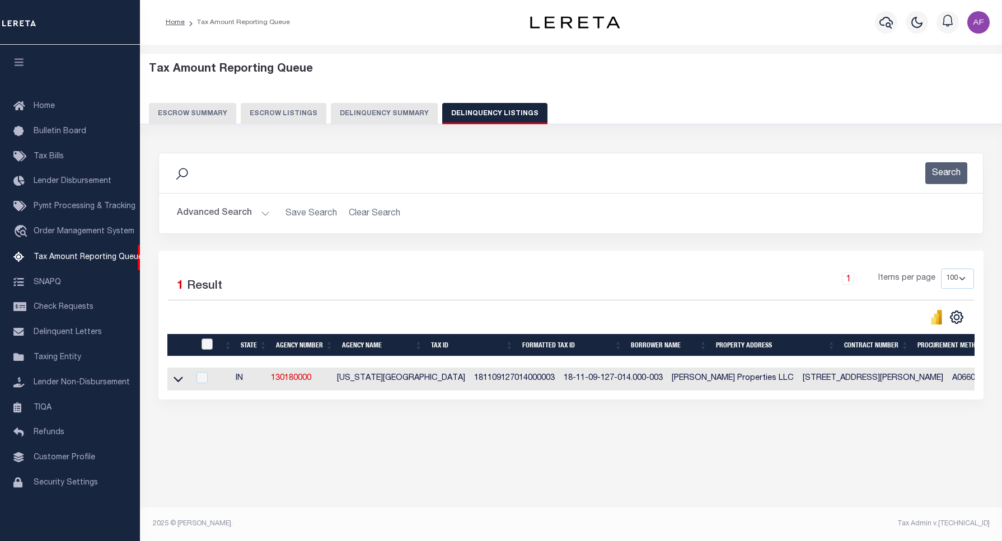
click at [208, 341] on input "checkbox" at bounding box center [207, 344] width 11 height 11
checkbox input "true"
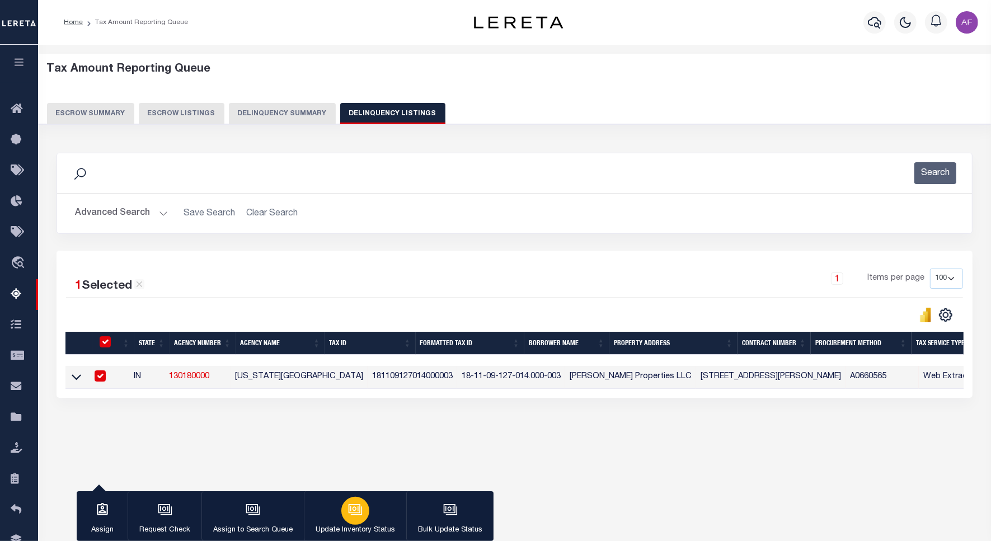
click at [344, 504] on div "button" at bounding box center [355, 511] width 28 height 28
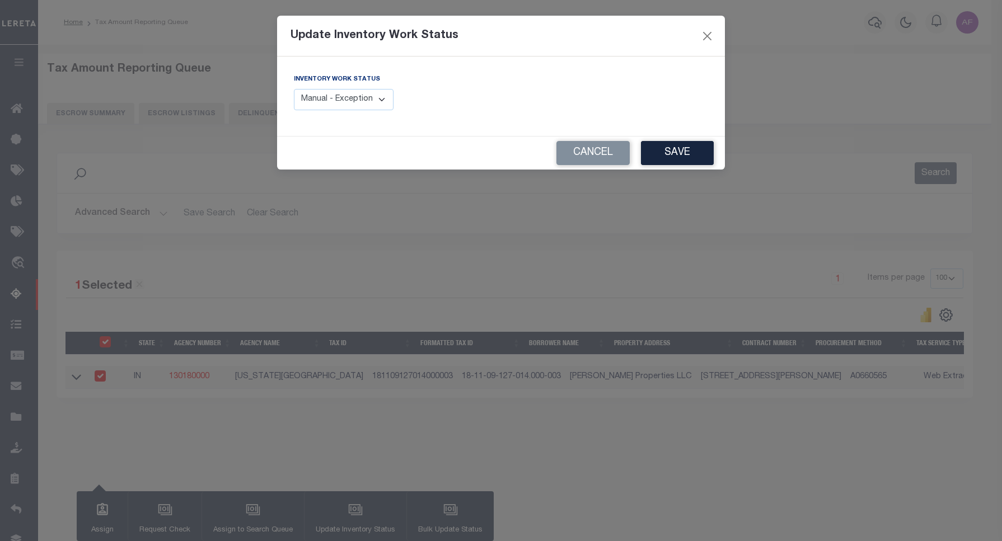
drag, startPoint x: 359, startPoint y: 102, endPoint x: 350, endPoint y: 113, distance: 14.7
click at [359, 102] on select "Manual - Exception Pended - Awaiting Search Late Add Exception Completed" at bounding box center [344, 100] width 100 height 22
select select "4"
click at [294, 89] on select "Manual - Exception Pended - Awaiting Search Late Add Exception Completed" at bounding box center [344, 100] width 100 height 22
click at [679, 161] on button "Save" at bounding box center [677, 153] width 73 height 24
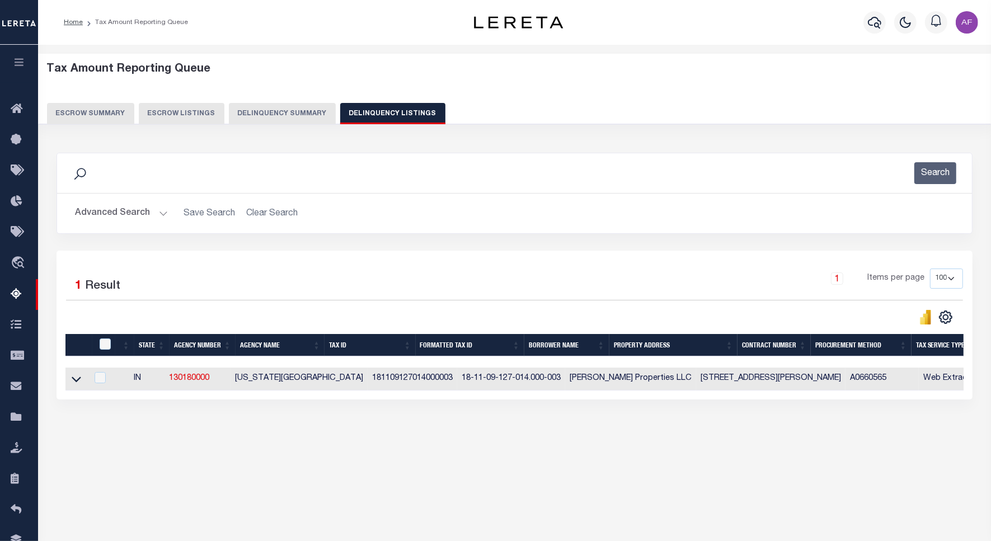
click at [114, 213] on button "Advanced Search" at bounding box center [121, 214] width 93 height 22
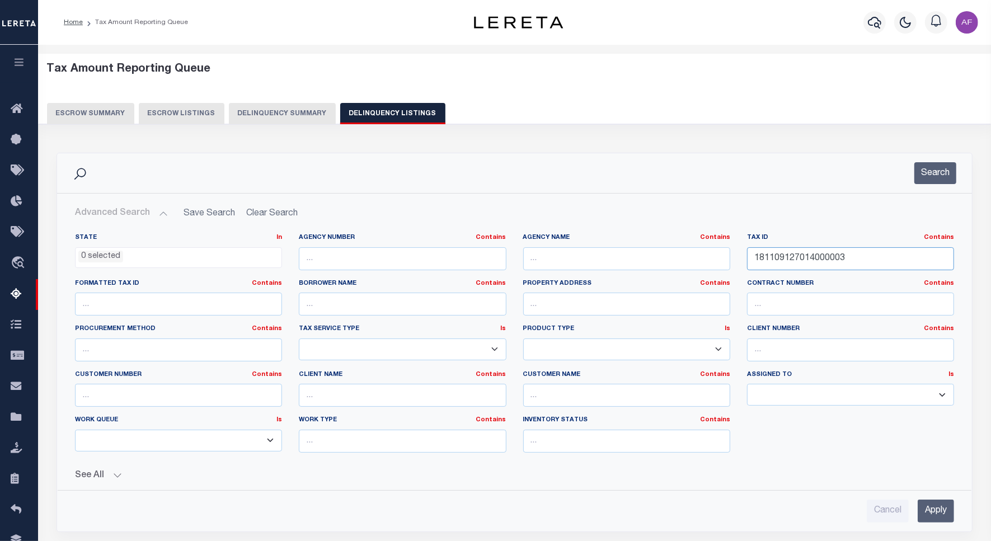
click at [784, 255] on input "181109127014000003" at bounding box center [850, 258] width 207 height 23
paste input "30003"
type input "181109130003000003"
click at [949, 174] on button "Search" at bounding box center [936, 173] width 42 height 22
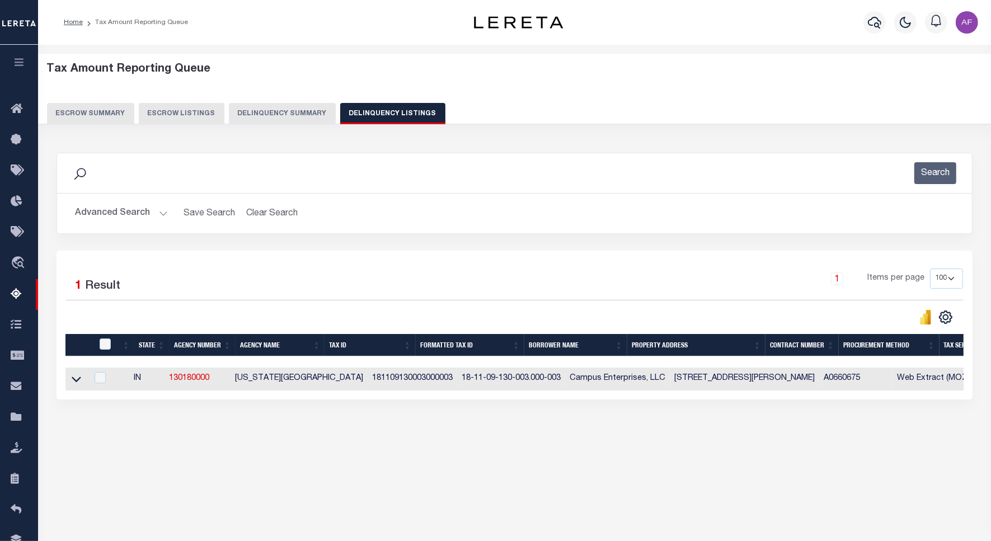
drag, startPoint x: 74, startPoint y: 386, endPoint x: 161, endPoint y: 293, distance: 127.2
click at [74, 385] on icon at bounding box center [77, 379] width 10 height 12
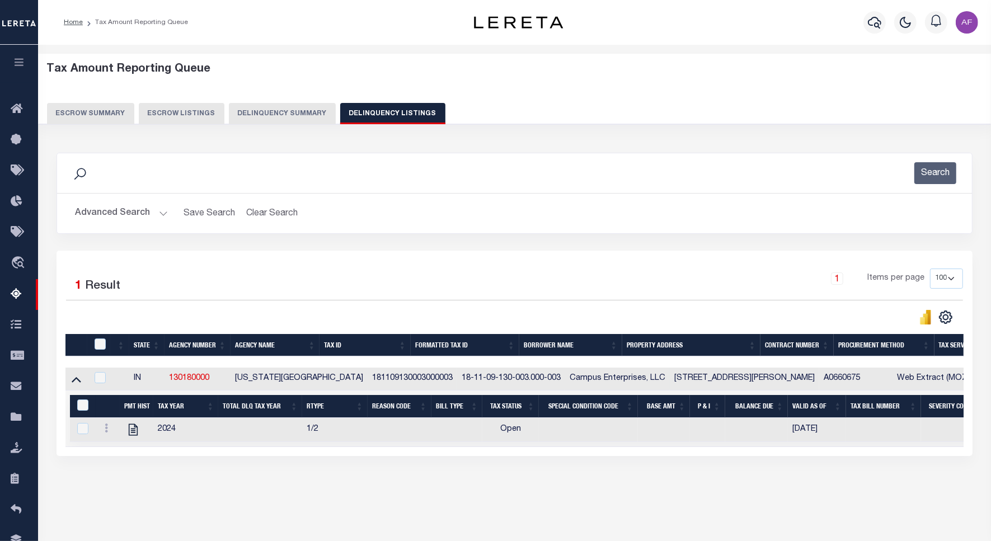
scroll to position [52, 0]
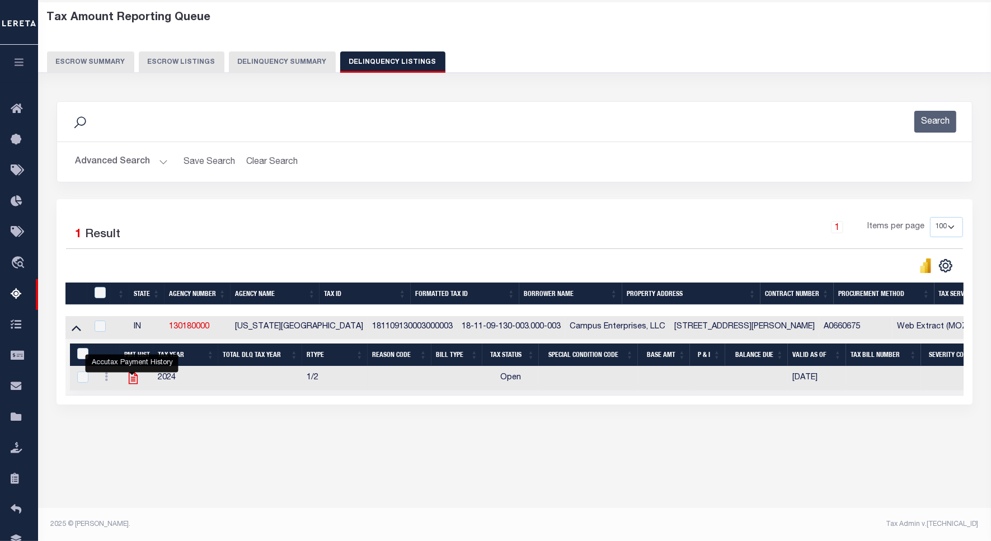
click at [134, 382] on icon "" at bounding box center [133, 378] width 15 height 15
checkbox input "true"
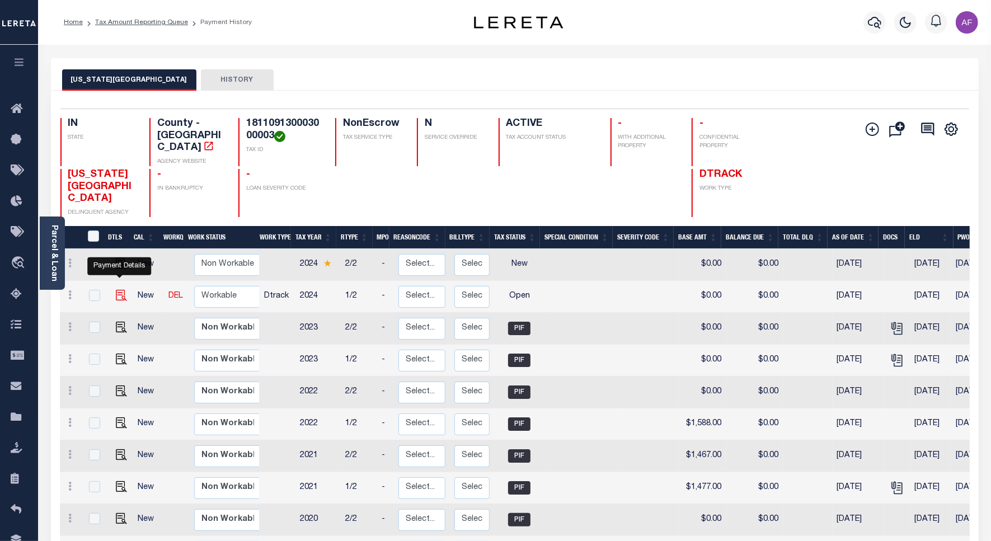
click at [118, 290] on img "" at bounding box center [121, 295] width 11 height 11
checkbox input "true"
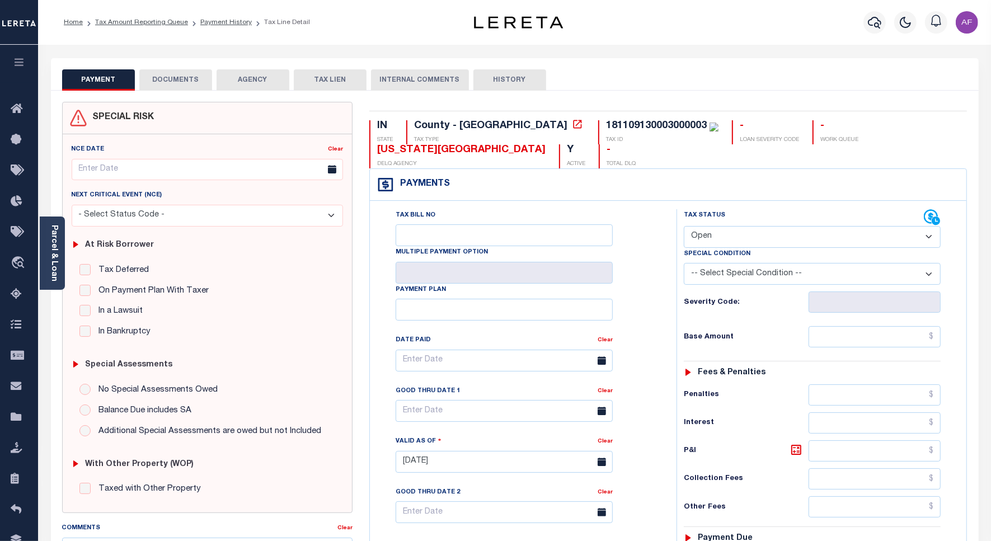
click at [735, 238] on select "- Select Status Code - Open Due/Unpaid Paid Incomplete No Tax Due Internal Refu…" at bounding box center [812, 237] width 257 height 22
select select "PYD"
click at [684, 227] on select "- Select Status Code - Open Due/Unpaid Paid Incomplete No Tax Due Internal Refu…" at bounding box center [812, 237] width 257 height 22
type input "[DATE]"
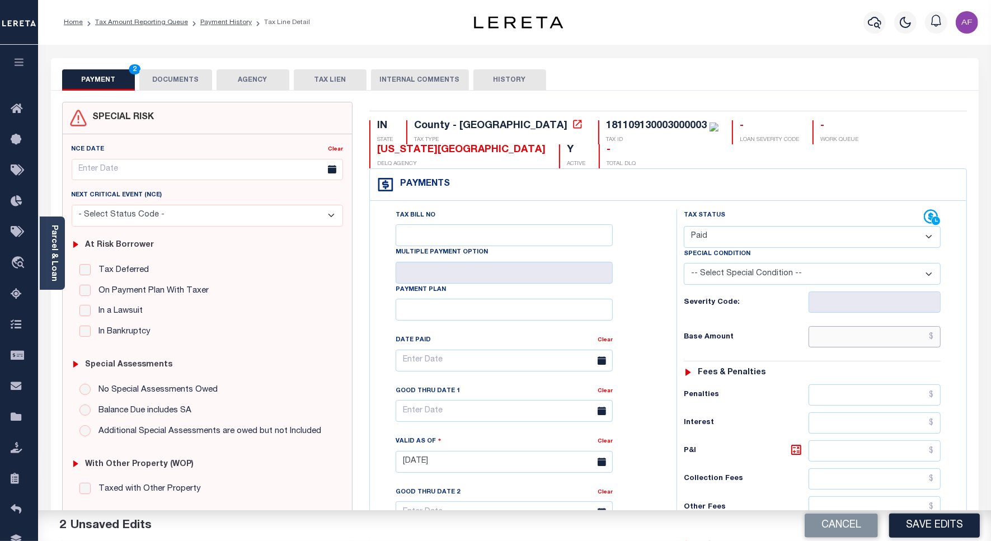
click at [860, 343] on input "text" at bounding box center [875, 336] width 132 height 21
paste input "2,070.00"
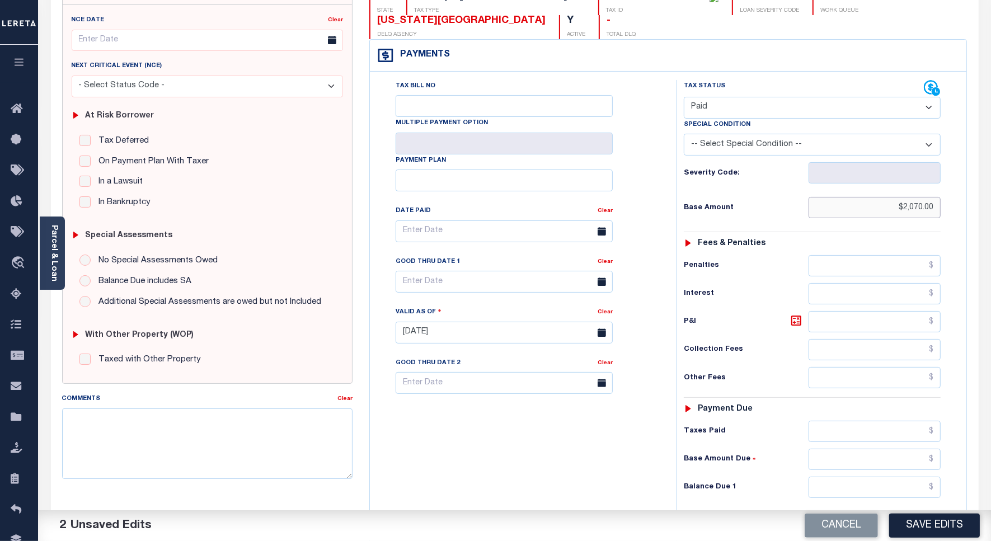
scroll to position [280, 0]
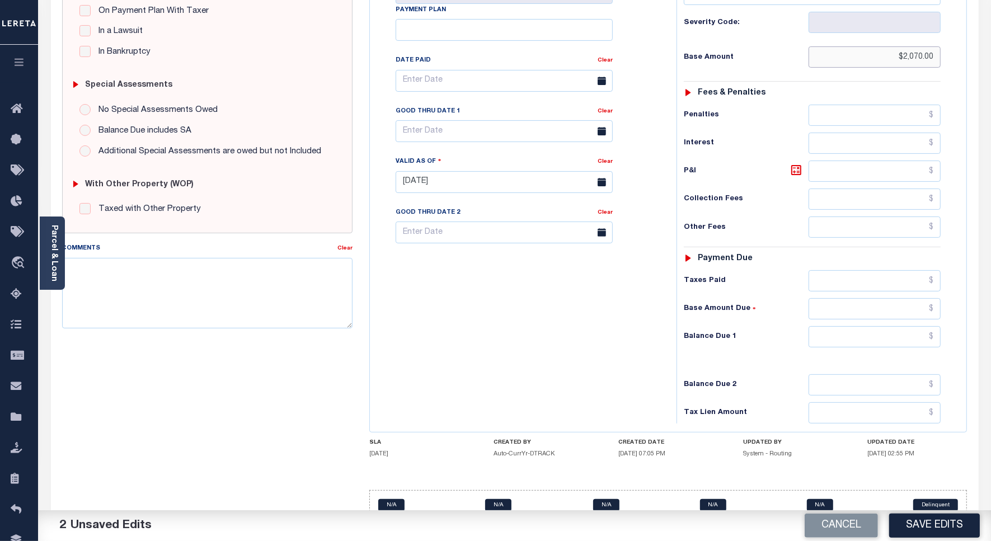
type input "$2,070.00"
click at [869, 290] on input "text" at bounding box center [875, 280] width 132 height 21
paste input "2,070.00"
type input "$2,070.00"
click at [876, 337] on input "text" at bounding box center [875, 336] width 132 height 21
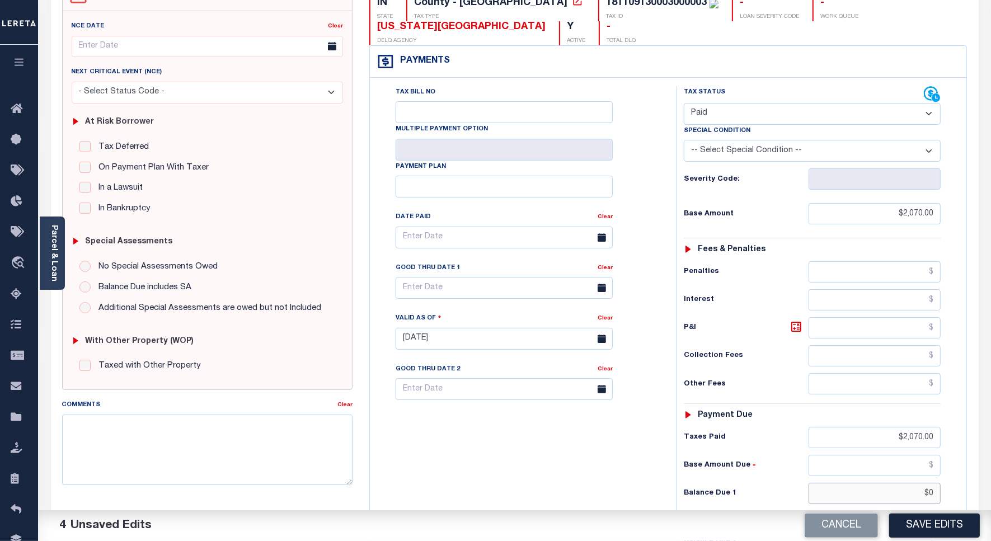
scroll to position [0, 0]
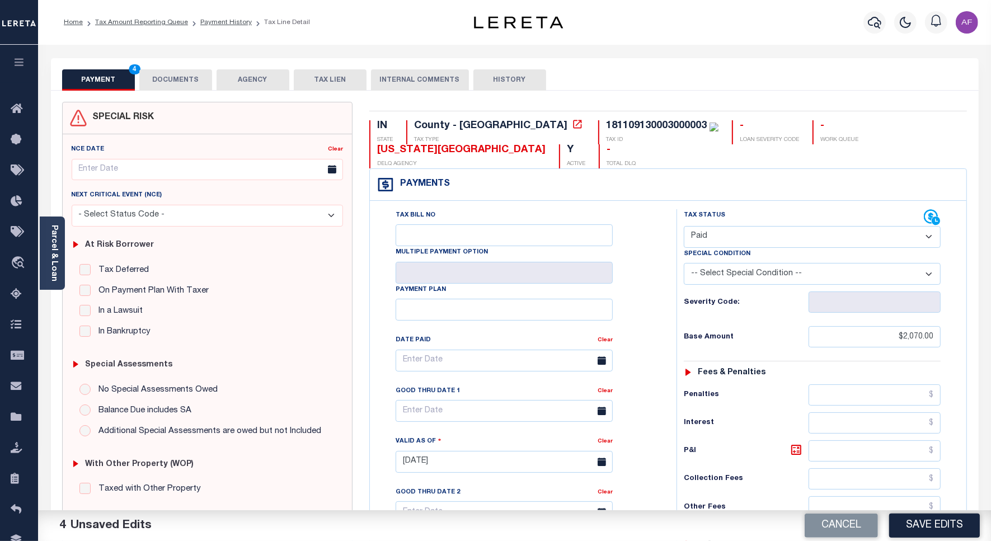
type input "$0.00"
click at [163, 79] on button "DOCUMENTS" at bounding box center [175, 79] width 73 height 21
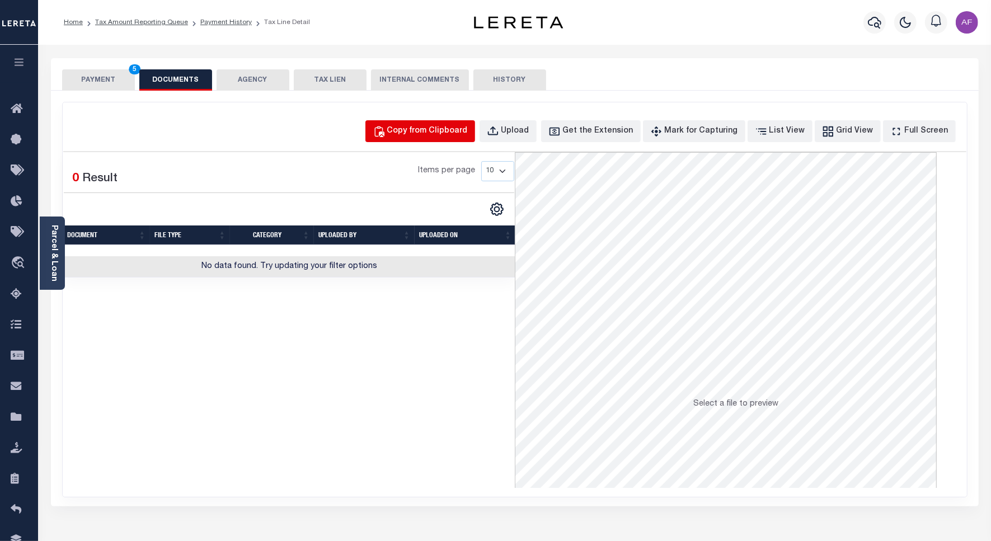
click at [442, 137] on div "Copy from Clipboard" at bounding box center [427, 131] width 81 height 12
select select "POP"
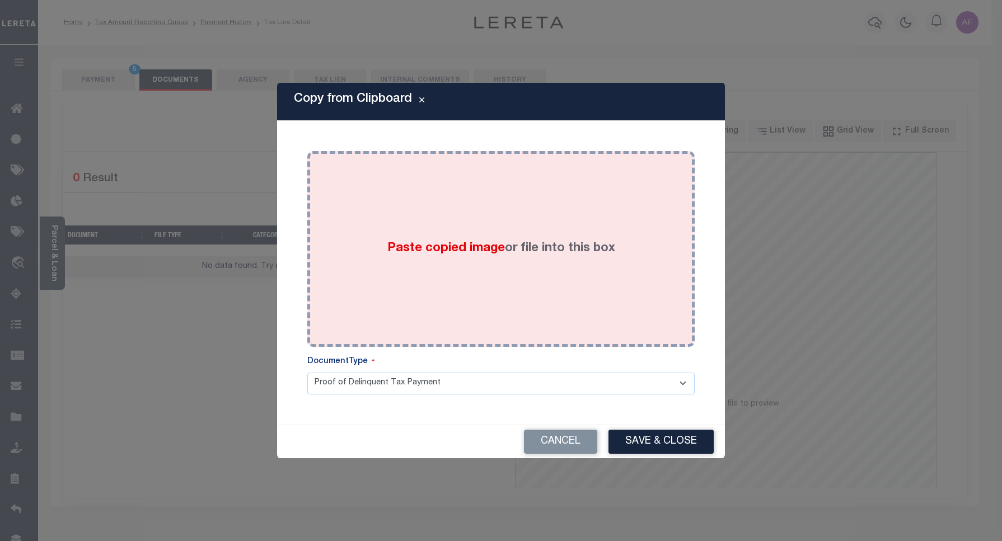
click at [488, 245] on span "Paste copied image" at bounding box center [446, 248] width 118 height 12
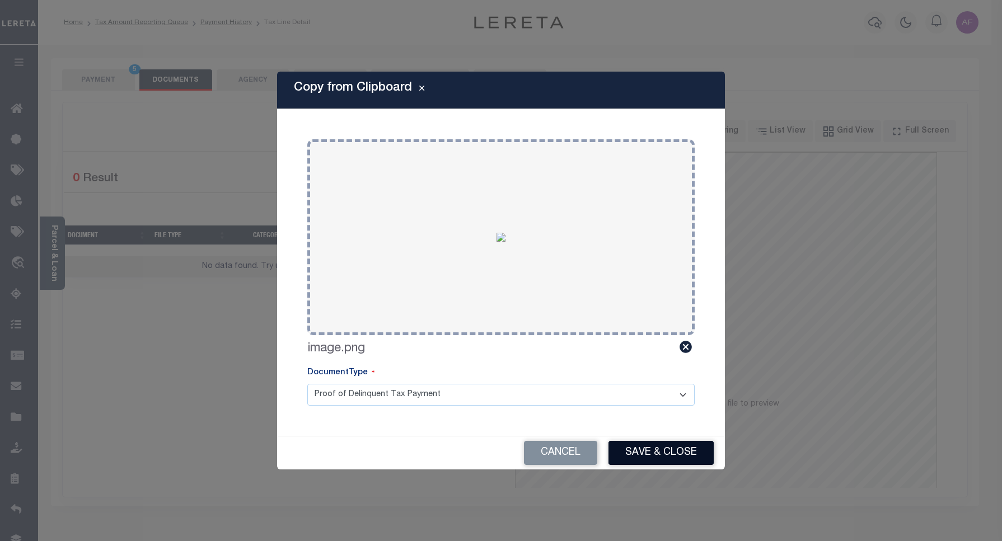
click at [652, 454] on button "Save & Close" at bounding box center [661, 453] width 105 height 24
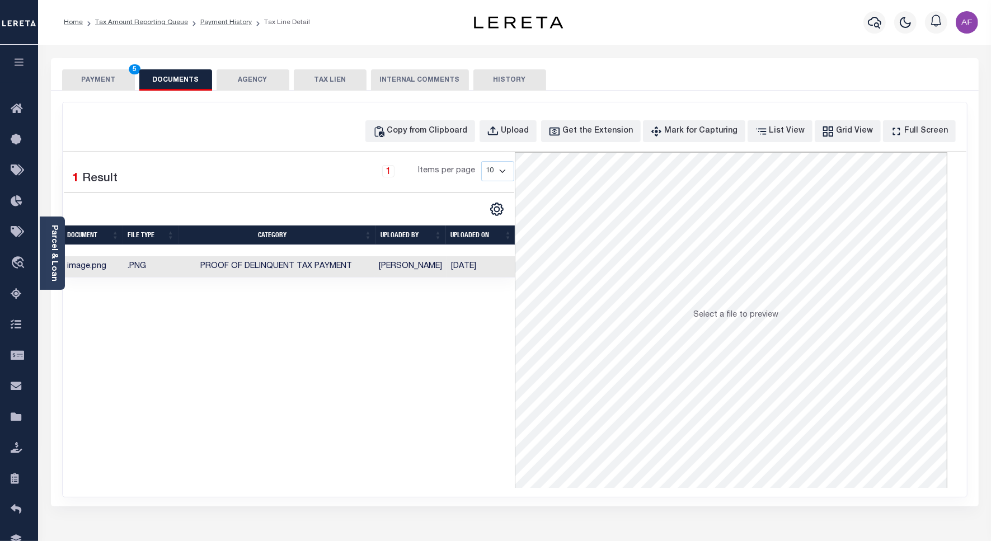
click at [105, 79] on button "PAYMENT 5" at bounding box center [98, 79] width 73 height 21
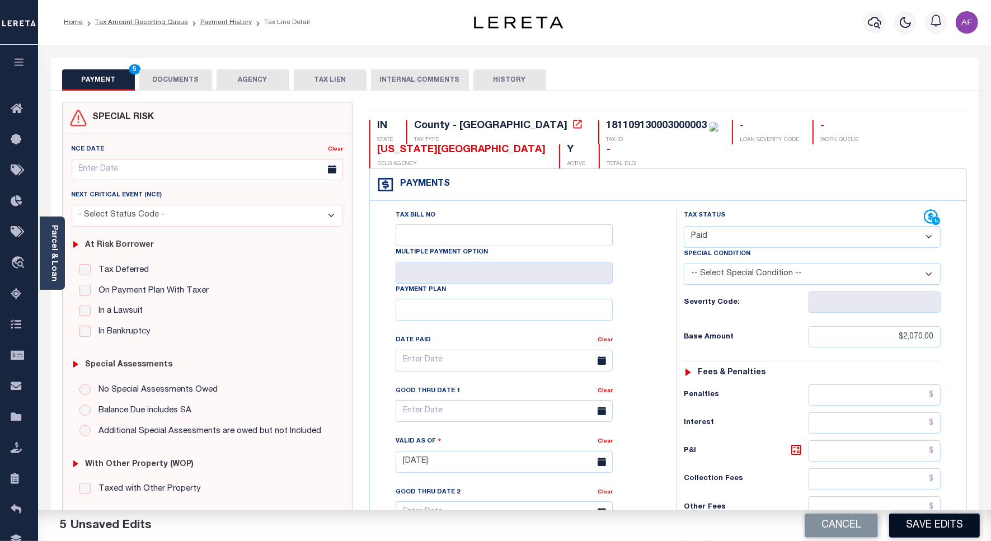
click at [923, 532] on button "Save Edits" at bounding box center [935, 526] width 91 height 24
checkbox input "false"
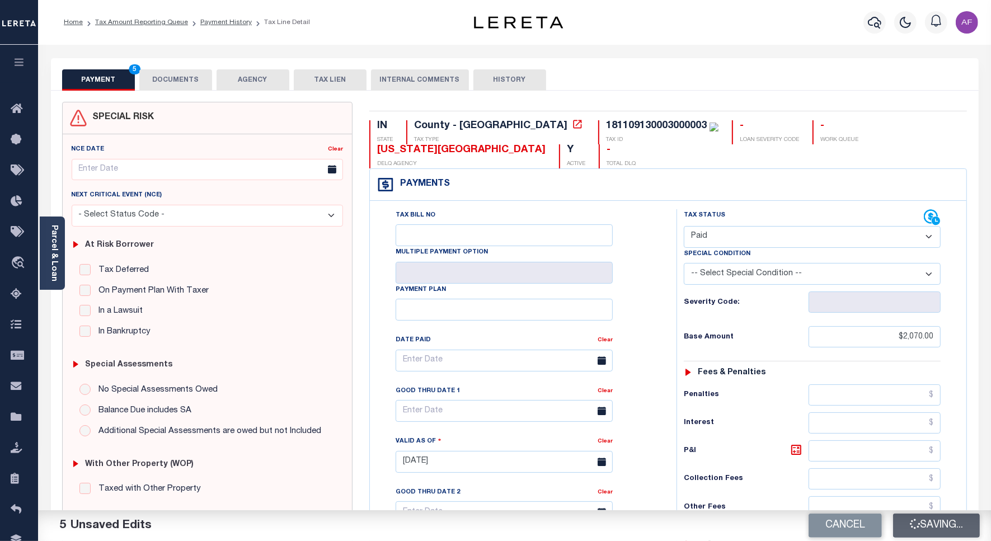
type input "$2,070"
type input "$0"
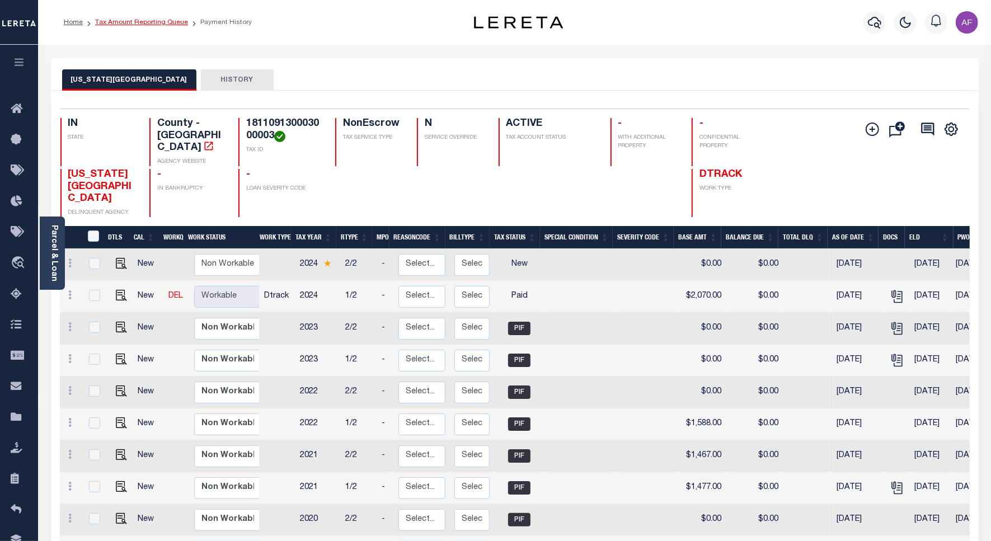
click at [130, 21] on link "Tax Amount Reporting Queue" at bounding box center [141, 22] width 93 height 7
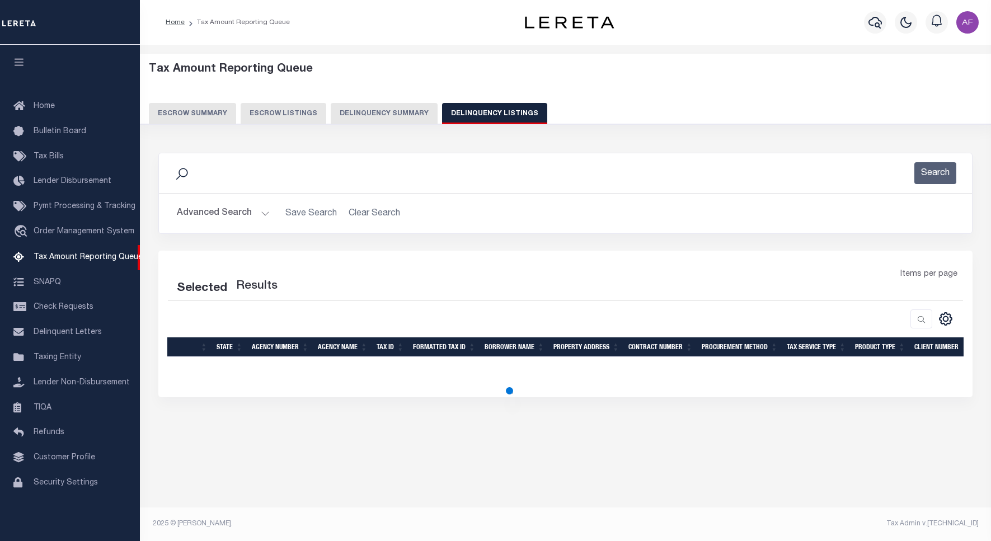
select select "100"
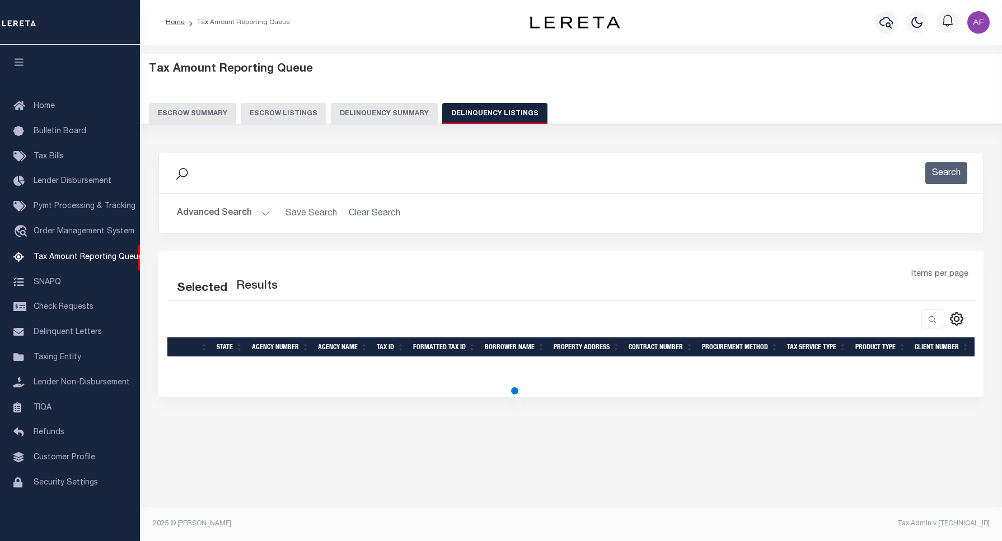
select select "100"
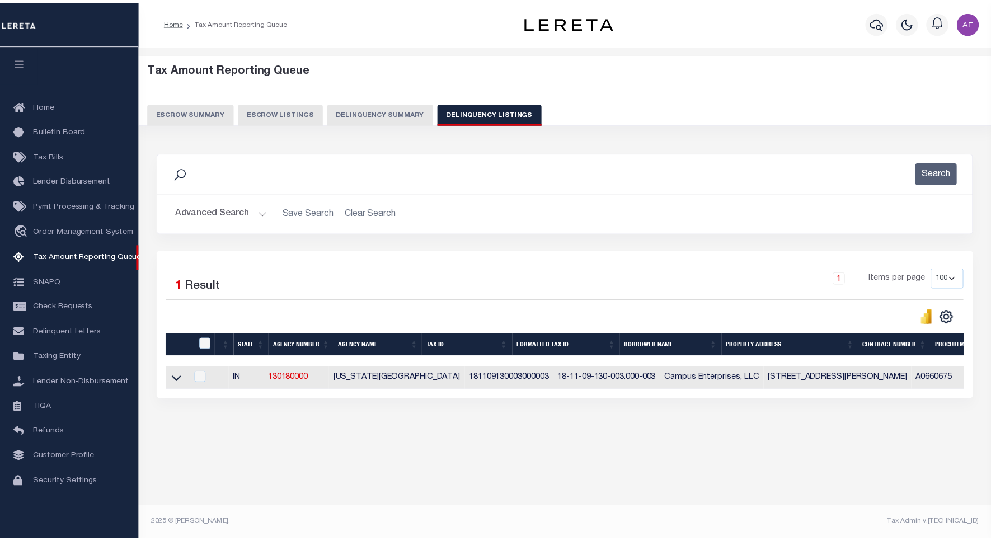
scroll to position [3, 0]
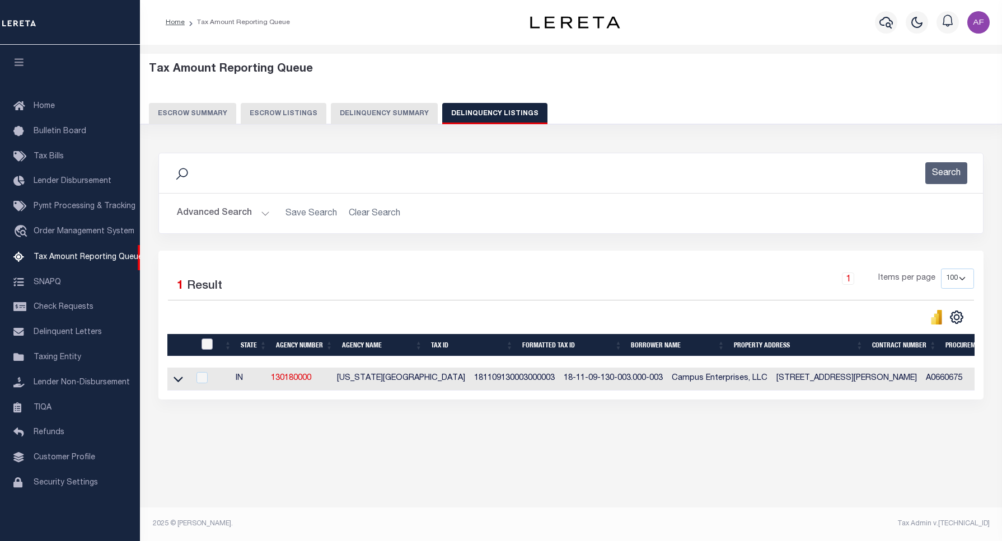
click at [208, 347] on input "checkbox" at bounding box center [207, 344] width 11 height 11
checkbox input "true"
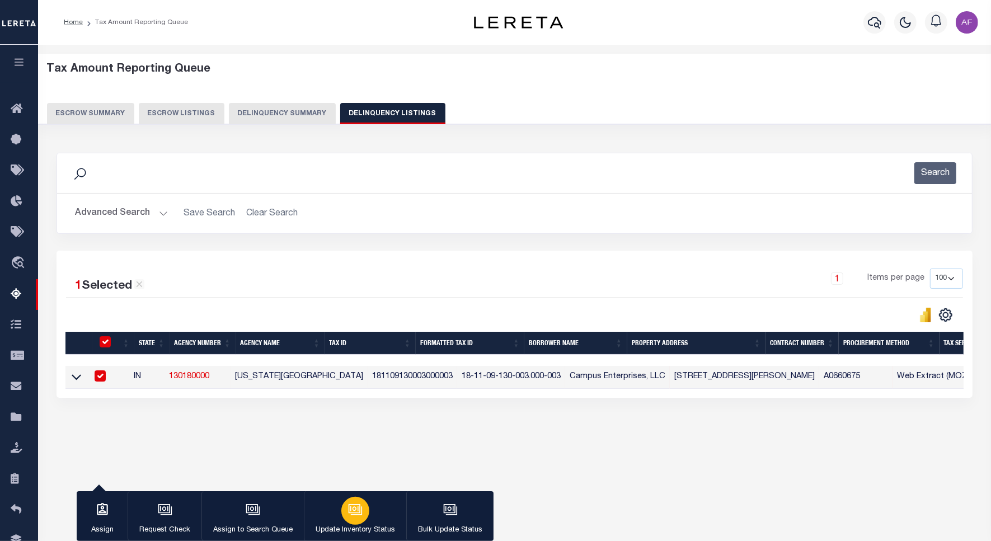
click at [381, 518] on button "Update Inventory Status" at bounding box center [355, 517] width 102 height 50
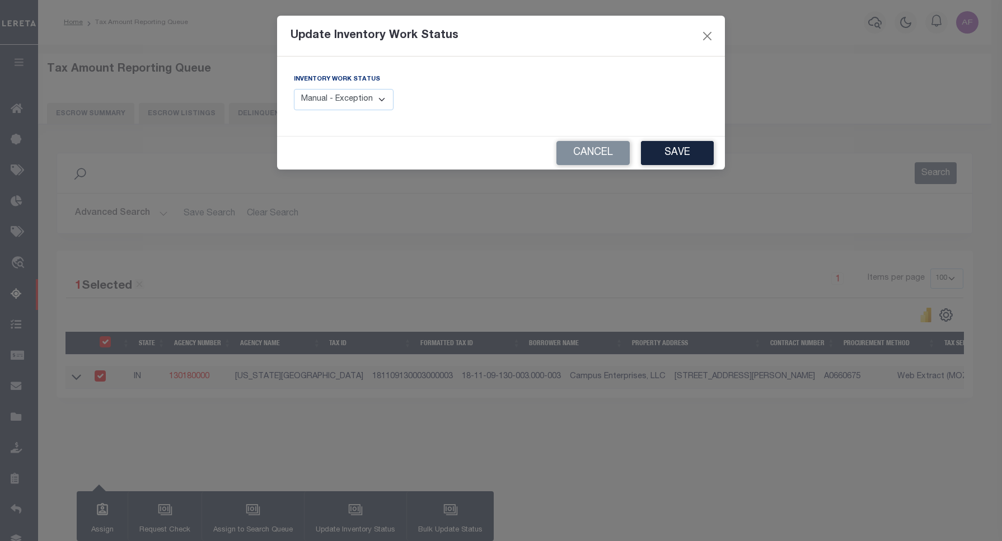
click at [359, 80] on label "Inventory Work Status" at bounding box center [337, 80] width 86 height 10
click at [336, 98] on select "Manual - Exception Pended - Awaiting Search Late Add Exception Completed" at bounding box center [344, 100] width 100 height 22
select select "4"
click at [294, 89] on select "Manual - Exception Pended - Awaiting Search Late Add Exception Completed" at bounding box center [344, 100] width 100 height 22
click at [643, 156] on button "Save" at bounding box center [677, 153] width 73 height 24
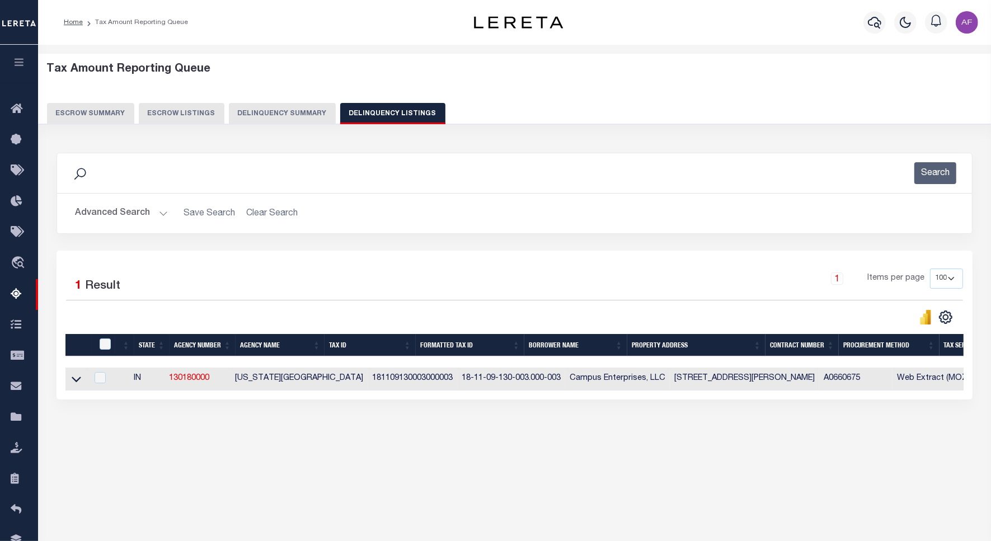
click at [95, 217] on button "Advanced Search" at bounding box center [121, 214] width 93 height 22
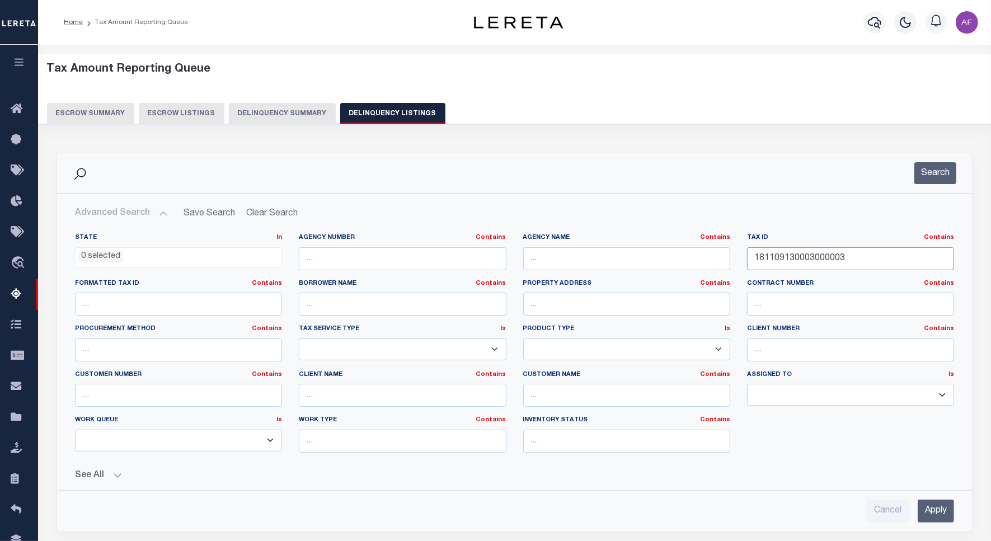
click at [811, 263] on input "181109130003000003" at bounding box center [850, 258] width 207 height 23
click at [810, 263] on input "181109130003000003" at bounding box center [850, 258] width 207 height 23
paste input "5"
type input "181109130005000003"
click at [930, 183] on button "Search" at bounding box center [936, 173] width 42 height 22
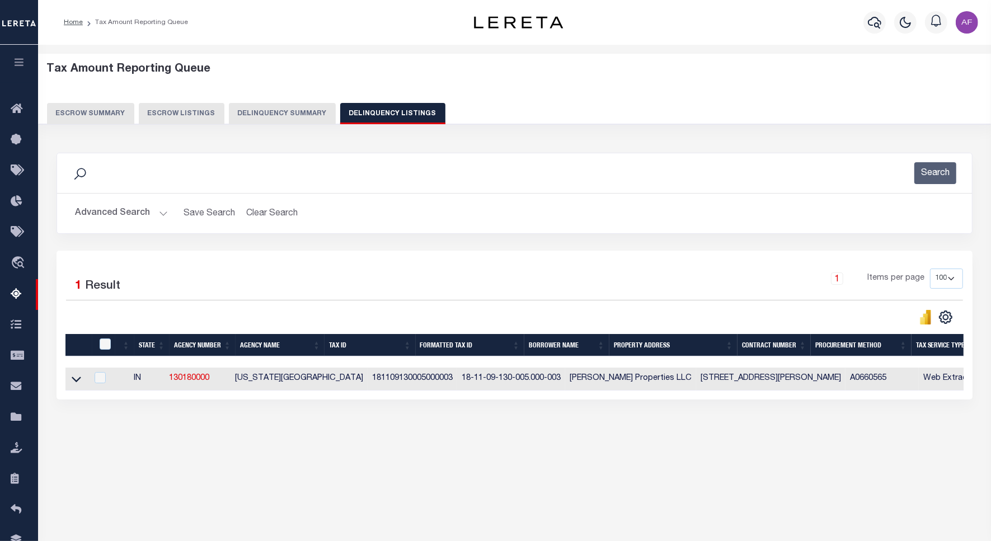
drag, startPoint x: 79, startPoint y: 376, endPoint x: 142, endPoint y: 335, distance: 75.2
click at [79, 377] on link at bounding box center [76, 379] width 13 height 8
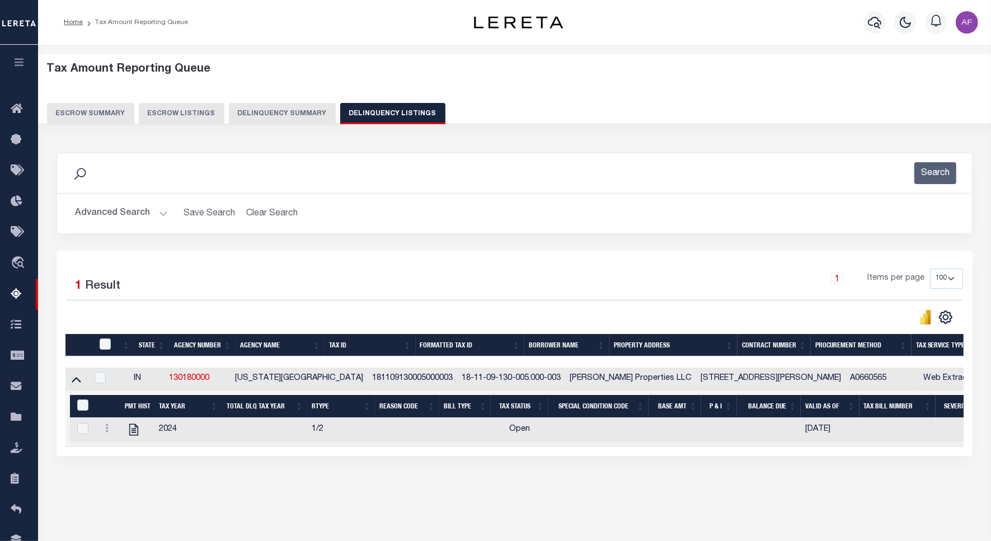
scroll to position [52, 0]
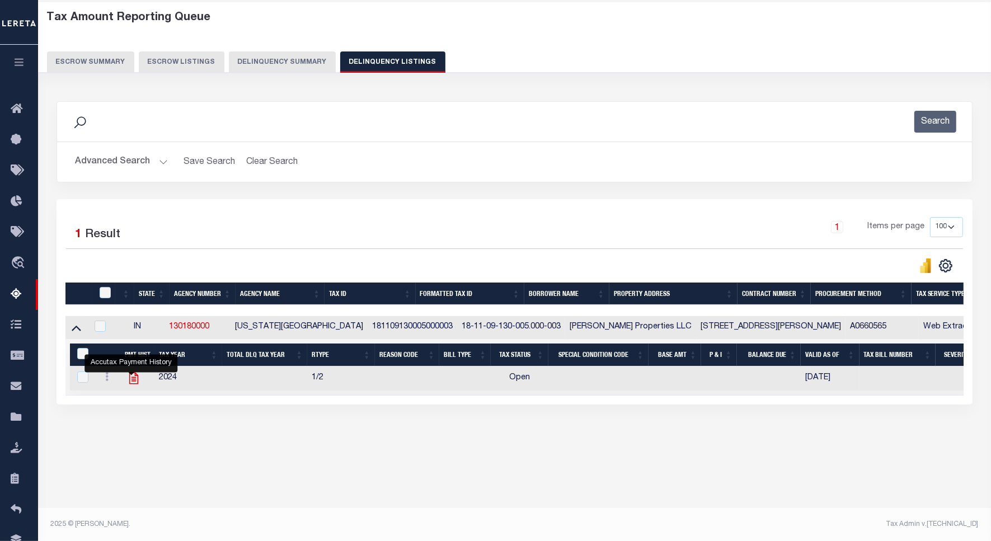
click at [132, 385] on icon "" at bounding box center [133, 379] width 9 height 12
checkbox input "true"
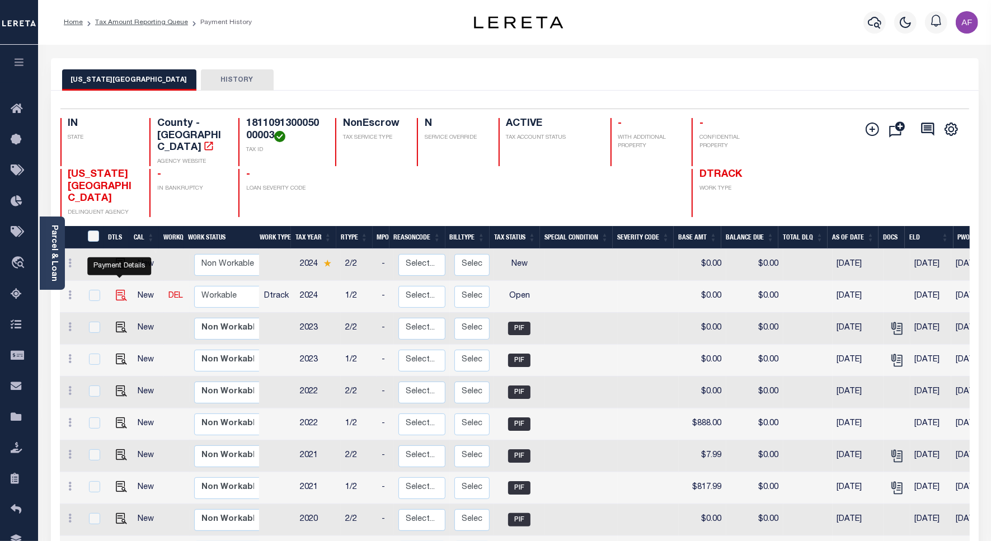
click at [121, 290] on img "" at bounding box center [121, 295] width 11 height 11
checkbox input "true"
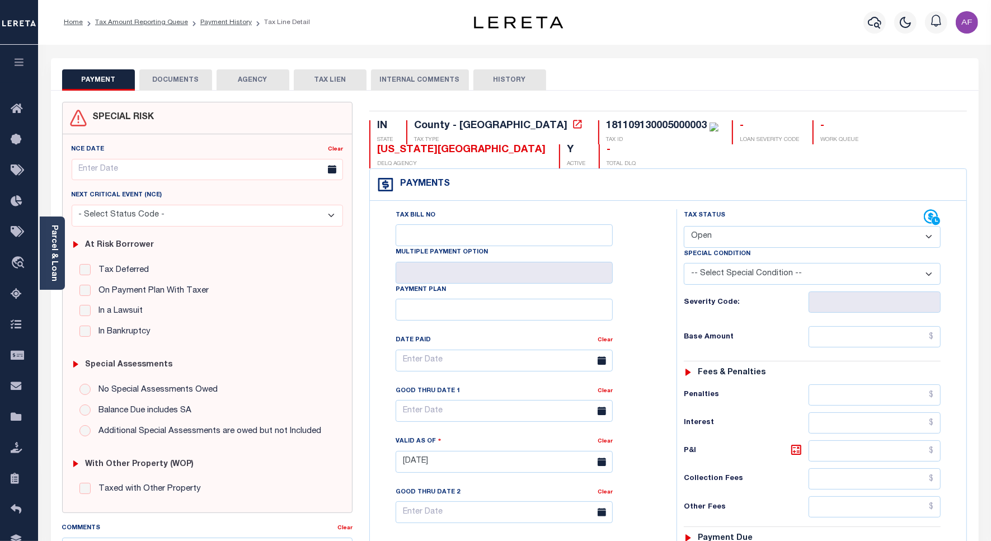
click at [731, 244] on select "- Select Status Code - Open Due/Unpaid Paid Incomplete No Tax Due Internal Refu…" at bounding box center [812, 237] width 257 height 22
select select "PYD"
click at [684, 227] on select "- Select Status Code - Open Due/Unpaid Paid Incomplete No Tax Due Internal Refu…" at bounding box center [812, 237] width 257 height 22
type input "[DATE]"
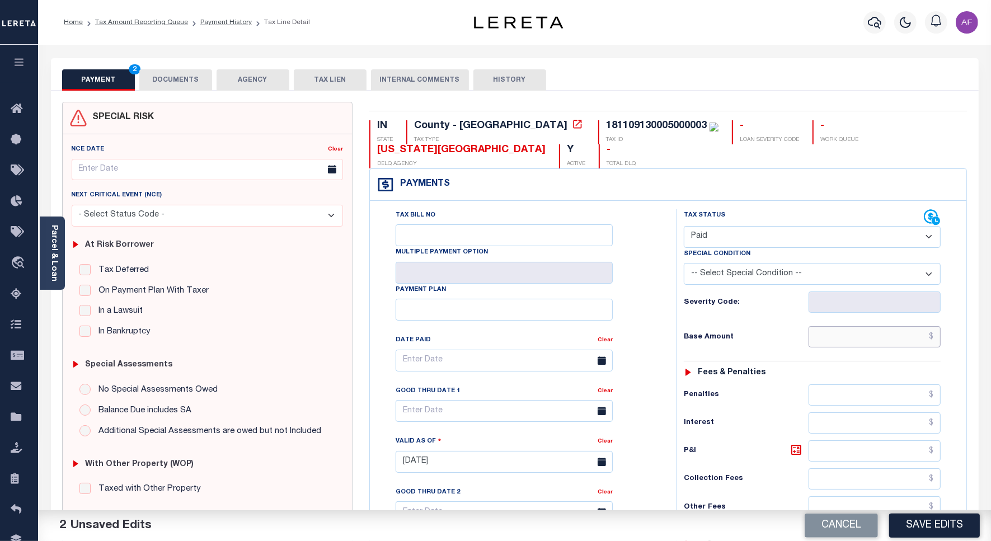
click at [903, 333] on input "text" at bounding box center [875, 336] width 132 height 21
paste input "1,159.00"
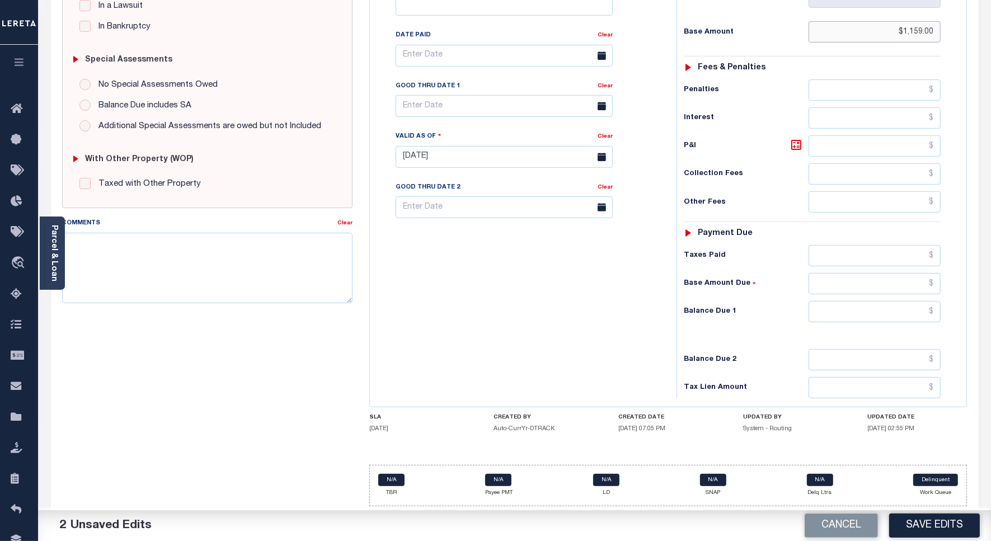
scroll to position [312, 0]
type input "$1,159.00"
click at [888, 253] on input "text" at bounding box center [875, 255] width 132 height 21
paste input "1,159.00"
type input "$1,159.00"
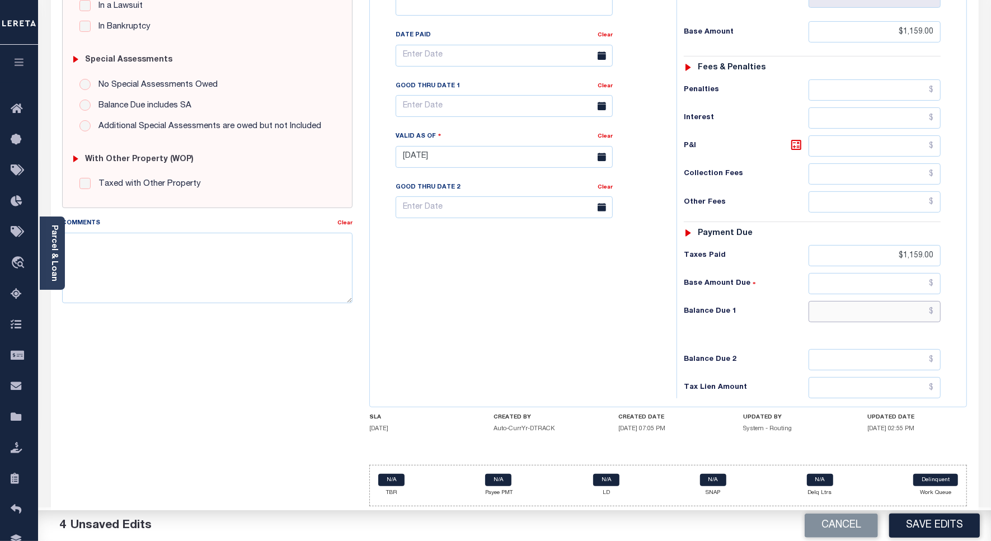
click at [885, 312] on input "text" at bounding box center [875, 311] width 132 height 21
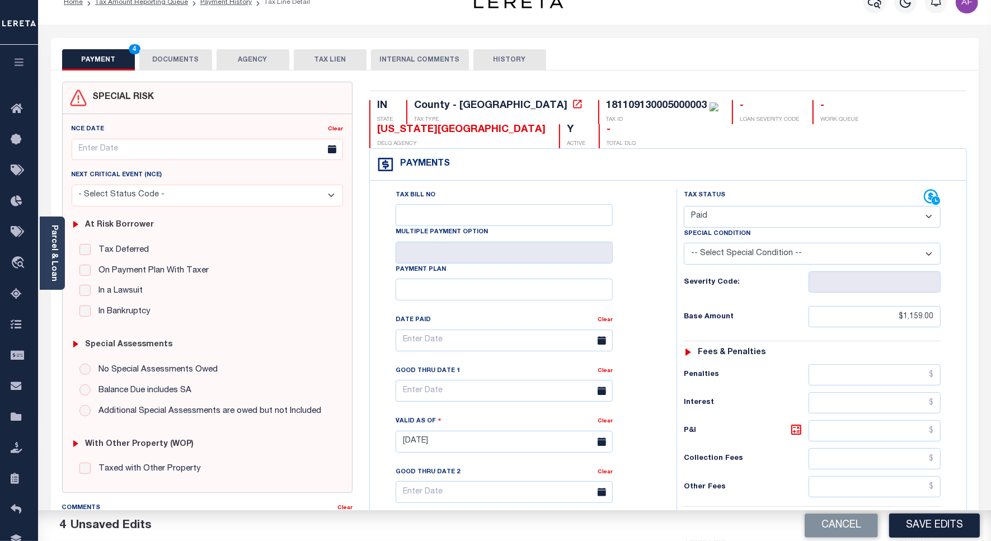
scroll to position [0, 0]
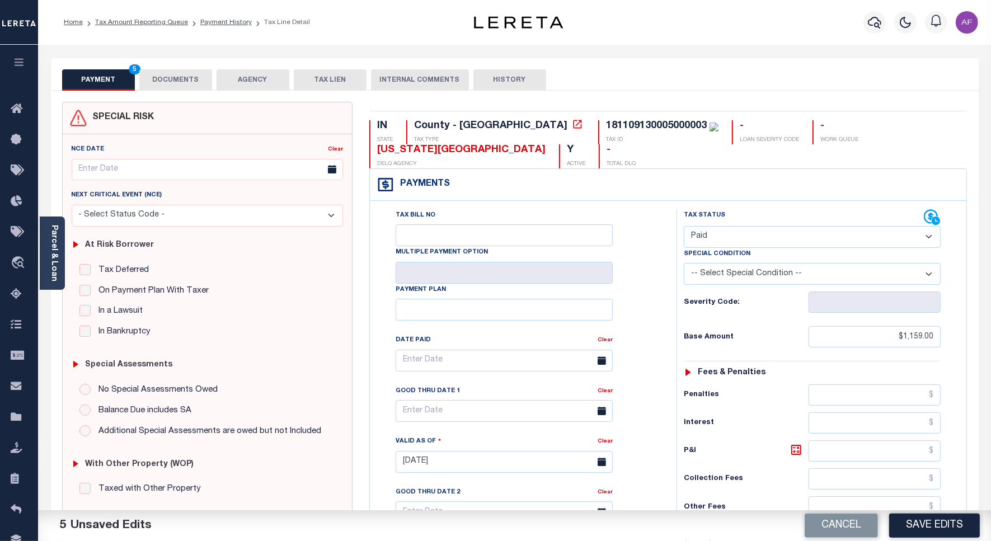
type input "$0.00"
click at [199, 85] on button "DOCUMENTS" at bounding box center [175, 79] width 73 height 21
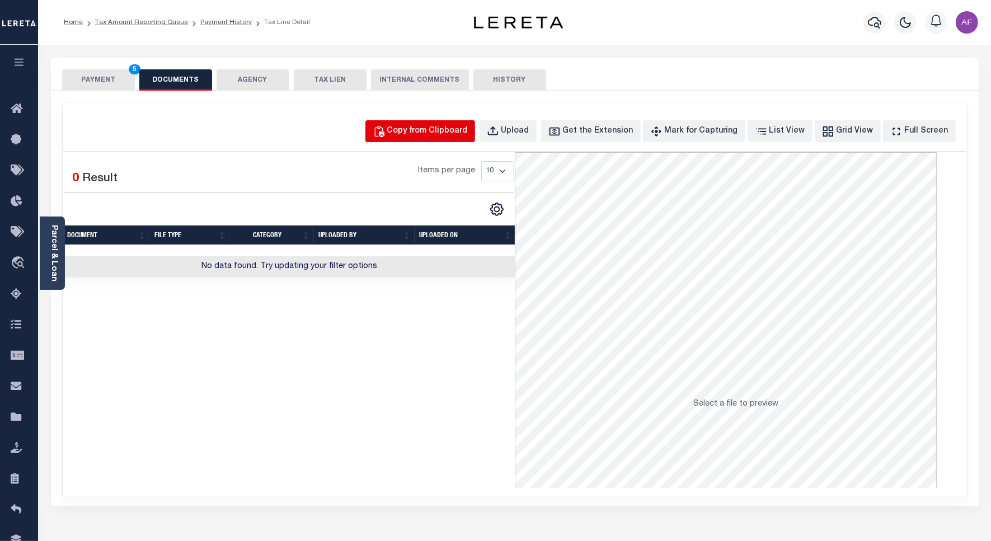
click at [429, 141] on button "Copy from Clipboard" at bounding box center [421, 131] width 110 height 22
select select "POP"
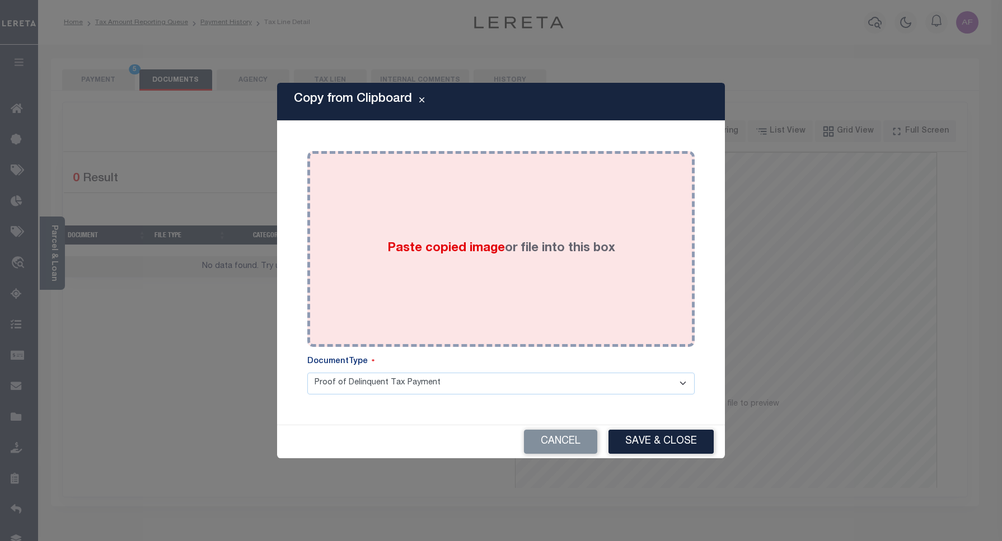
click at [462, 186] on div "Paste copied image or file into this box" at bounding box center [501, 249] width 371 height 179
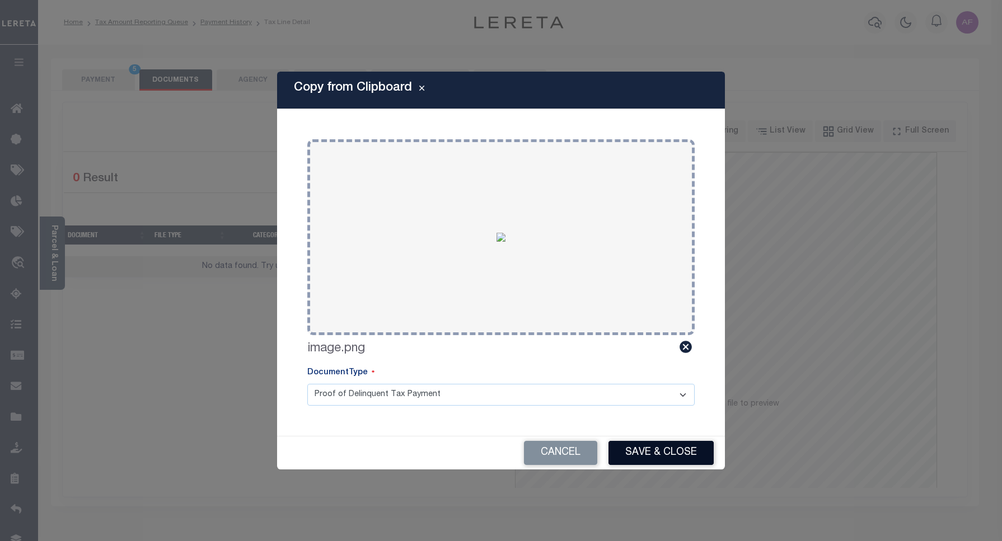
click at [645, 444] on button "Save & Close" at bounding box center [661, 453] width 105 height 24
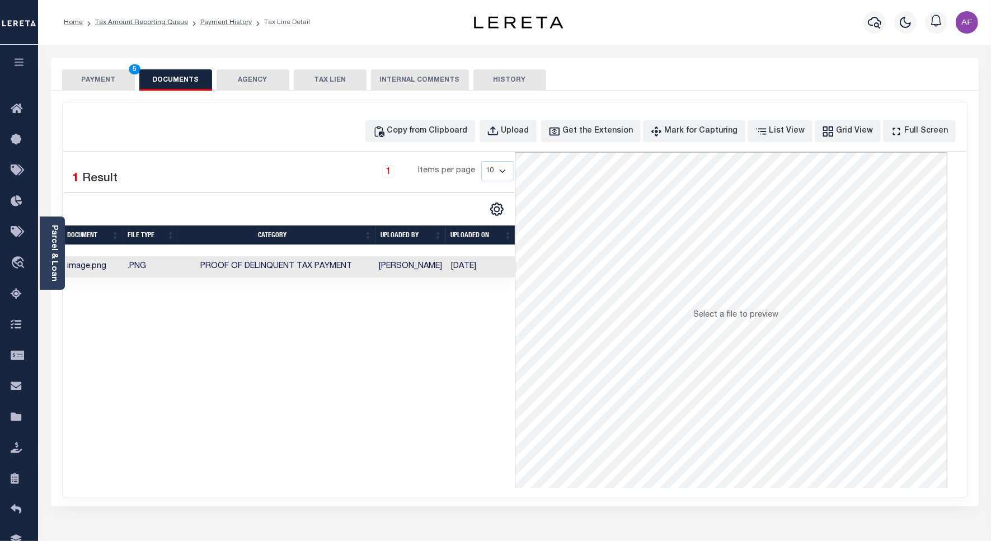
click at [73, 70] on button "PAYMENT 5" at bounding box center [98, 79] width 73 height 21
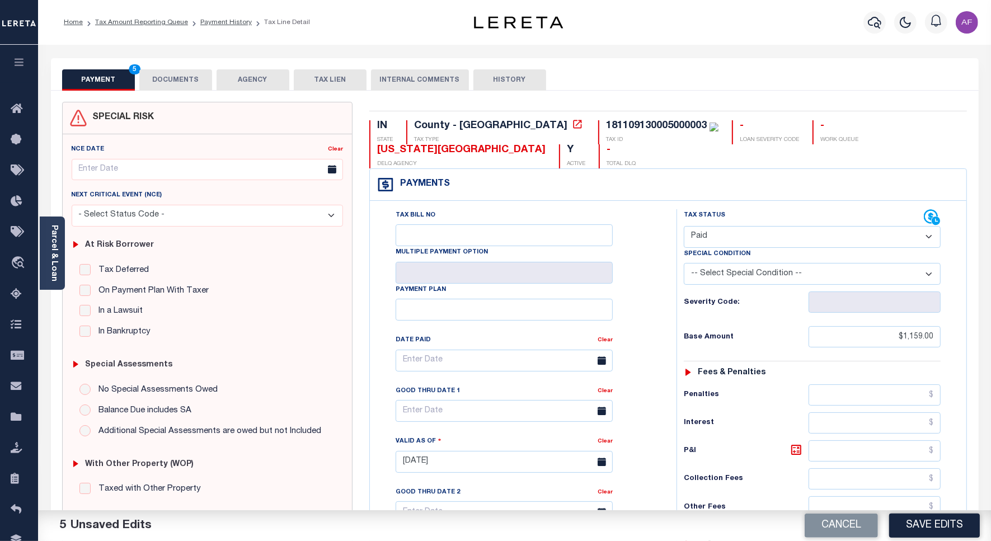
click at [937, 519] on button "Save Edits" at bounding box center [935, 526] width 91 height 24
checkbox input "false"
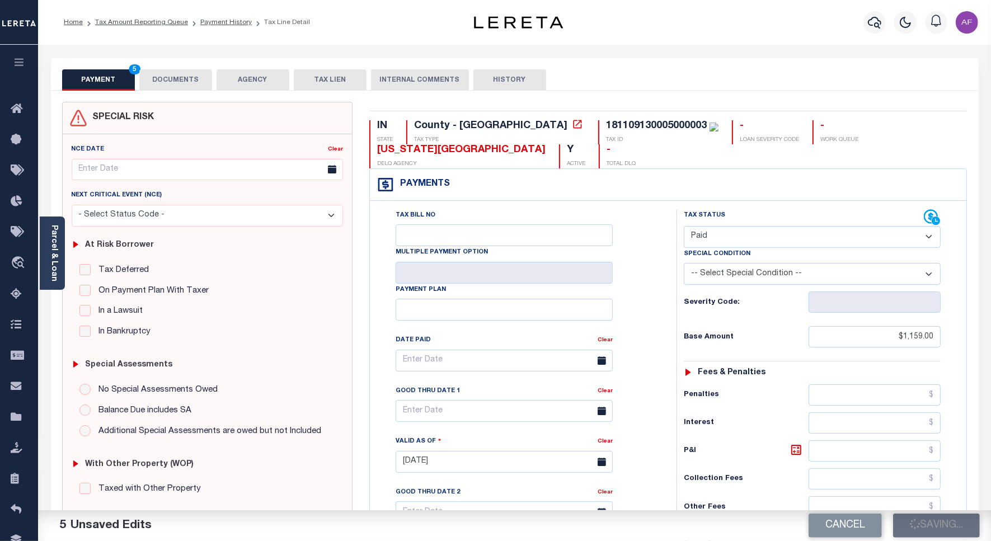
type input "$1,159"
type input "$0"
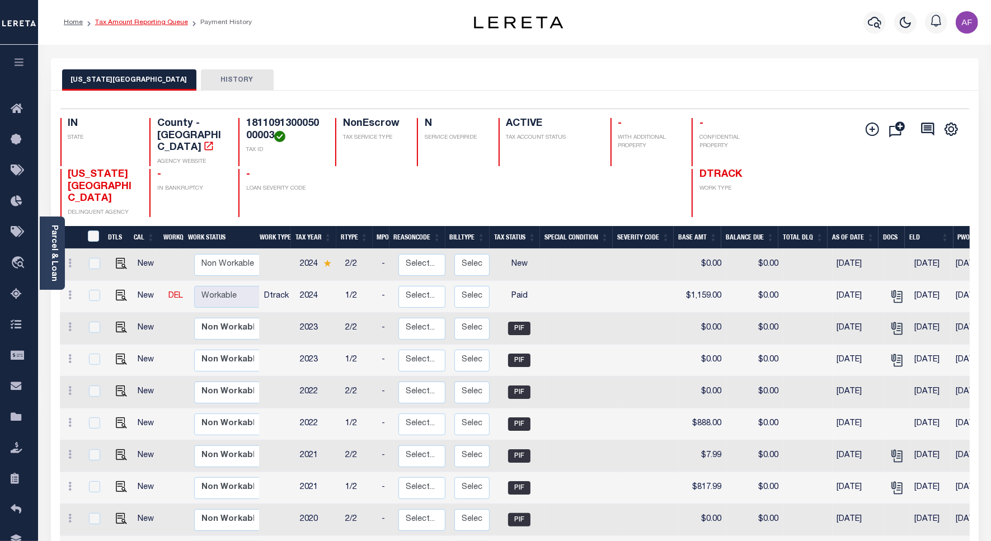
click at [144, 25] on link "Tax Amount Reporting Queue" at bounding box center [141, 22] width 93 height 7
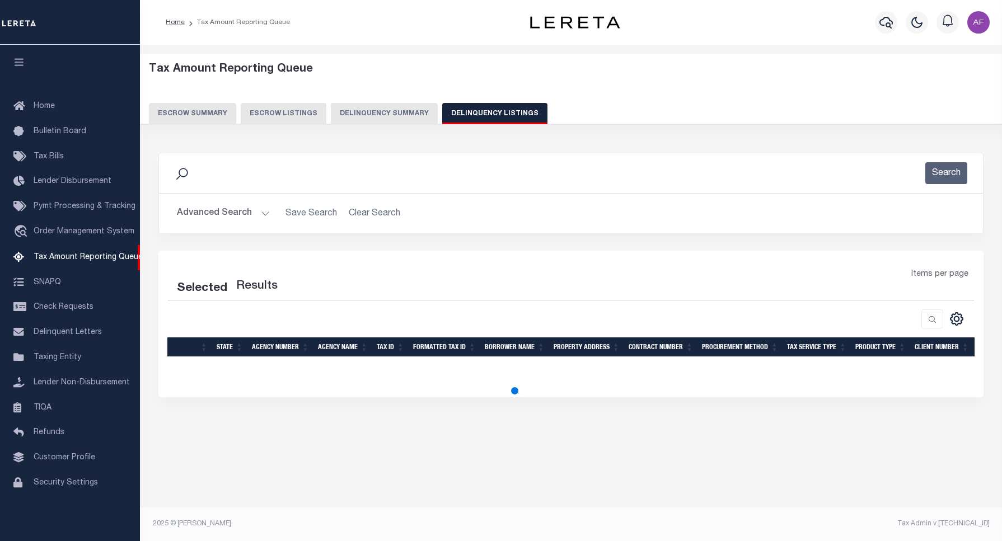
select select "100"
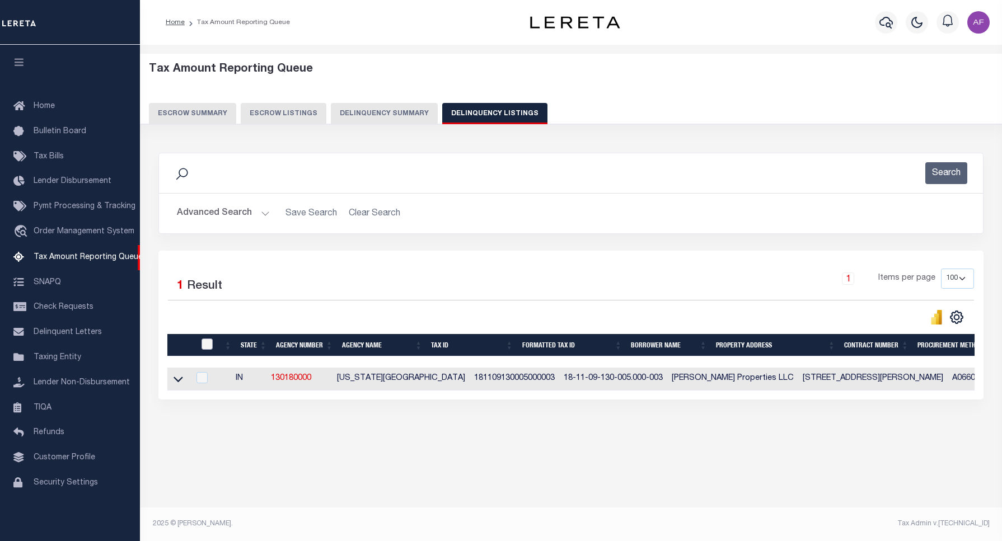
click at [203, 345] on input "checkbox" at bounding box center [207, 344] width 11 height 11
checkbox input "true"
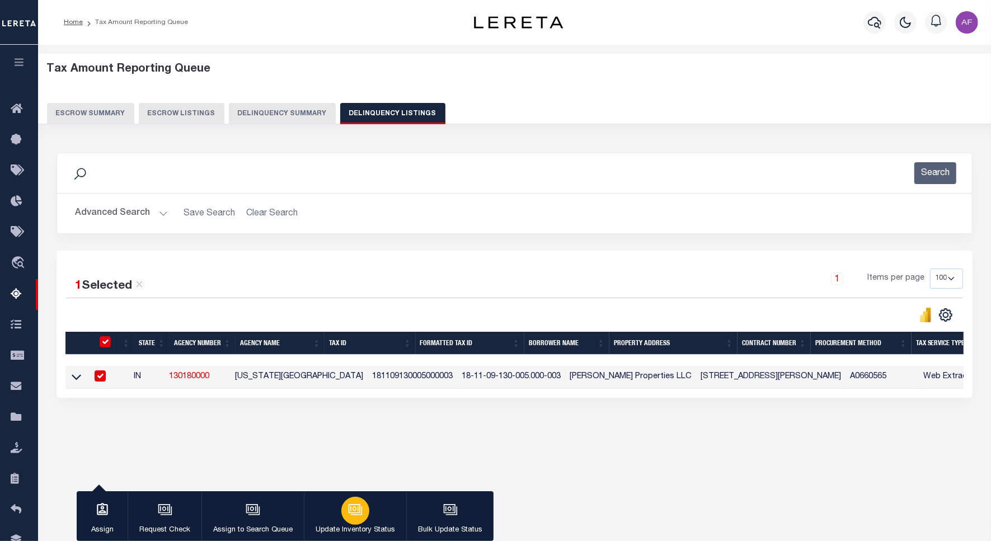
click at [341, 505] on div "button" at bounding box center [355, 511] width 28 height 28
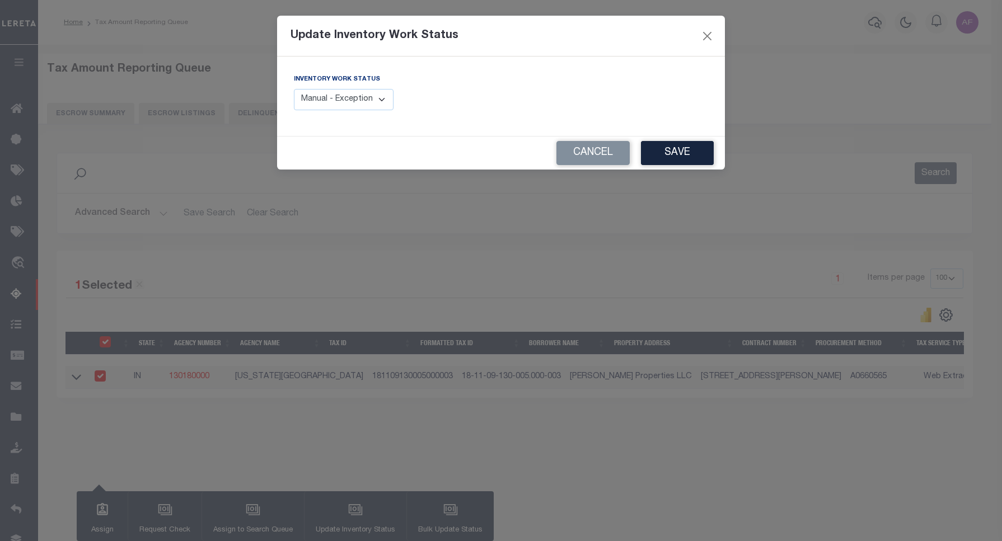
click at [331, 105] on select "Manual - Exception Pended - Awaiting Search Late Add Exception Completed" at bounding box center [344, 100] width 100 height 22
select select "4"
click at [294, 89] on select "Manual - Exception Pended - Awaiting Search Late Add Exception Completed" at bounding box center [344, 100] width 100 height 22
click at [682, 151] on button "Save" at bounding box center [677, 153] width 73 height 24
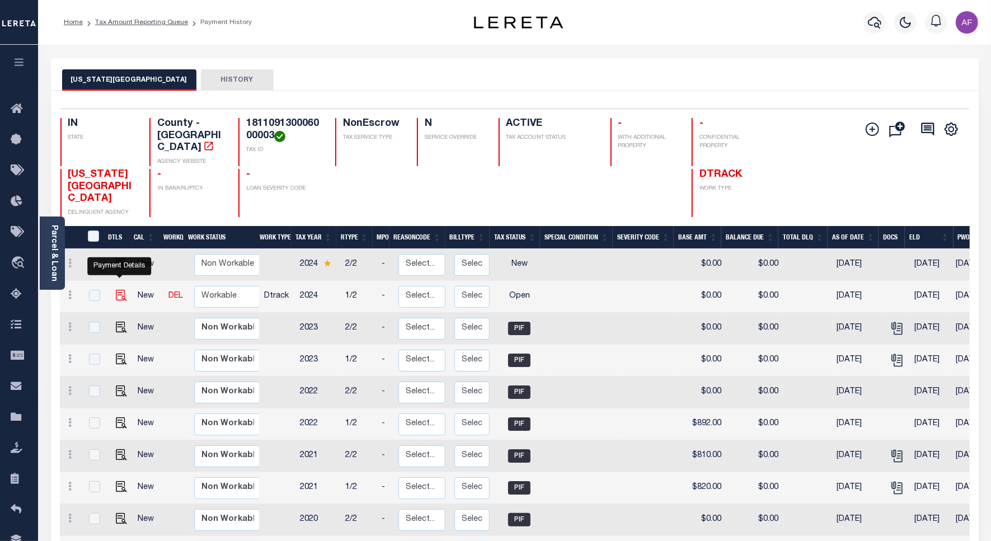
click at [121, 290] on img "" at bounding box center [121, 295] width 11 height 11
checkbox input "true"
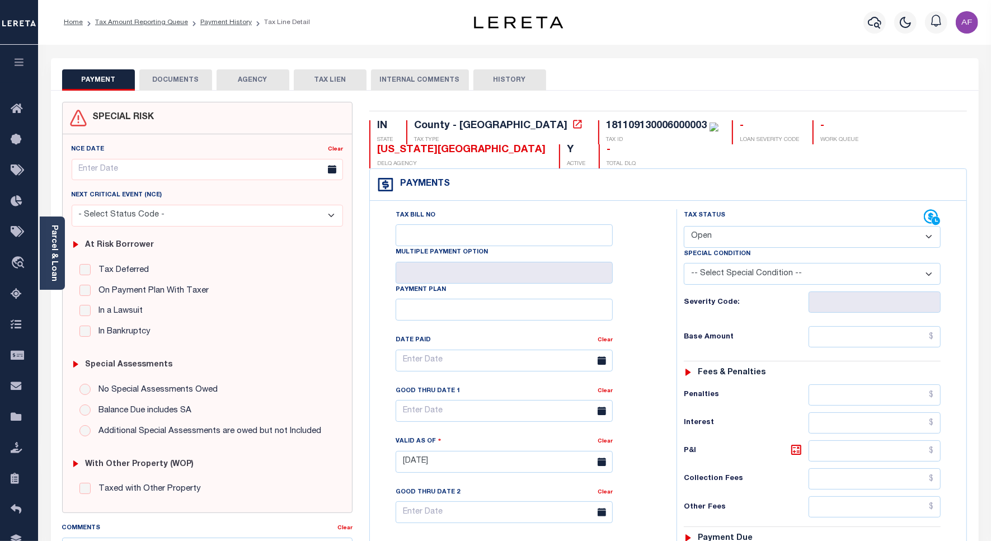
click at [747, 242] on select "- Select Status Code - Open Due/Unpaid Paid Incomplete No Tax Due Internal Refu…" at bounding box center [812, 237] width 257 height 22
select select "PYD"
click at [684, 227] on select "- Select Status Code - Open Due/Unpaid Paid Incomplete No Tax Due Internal Refu…" at bounding box center [812, 237] width 257 height 22
type input "[DATE]"
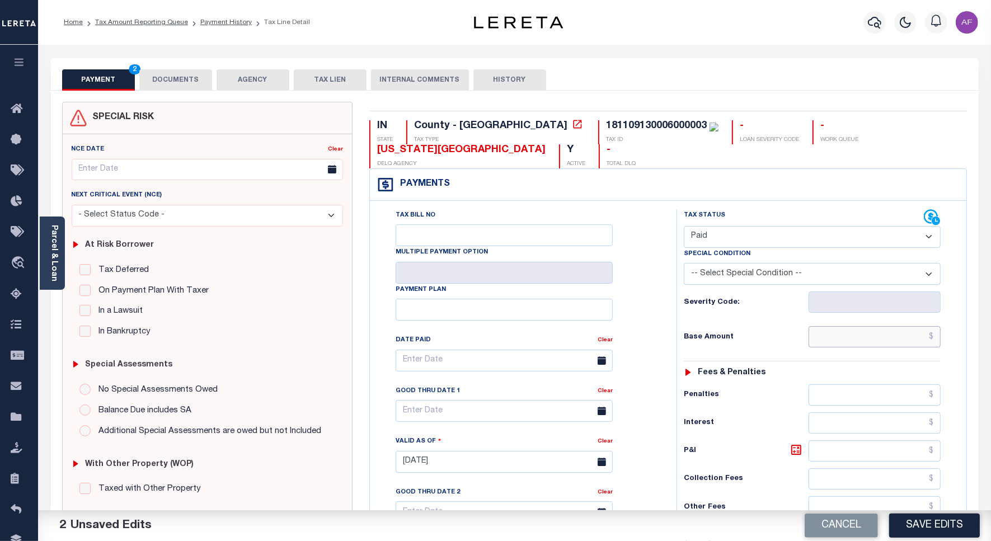
click at [907, 348] on input "text" at bounding box center [875, 336] width 132 height 21
paste input "1,217.00"
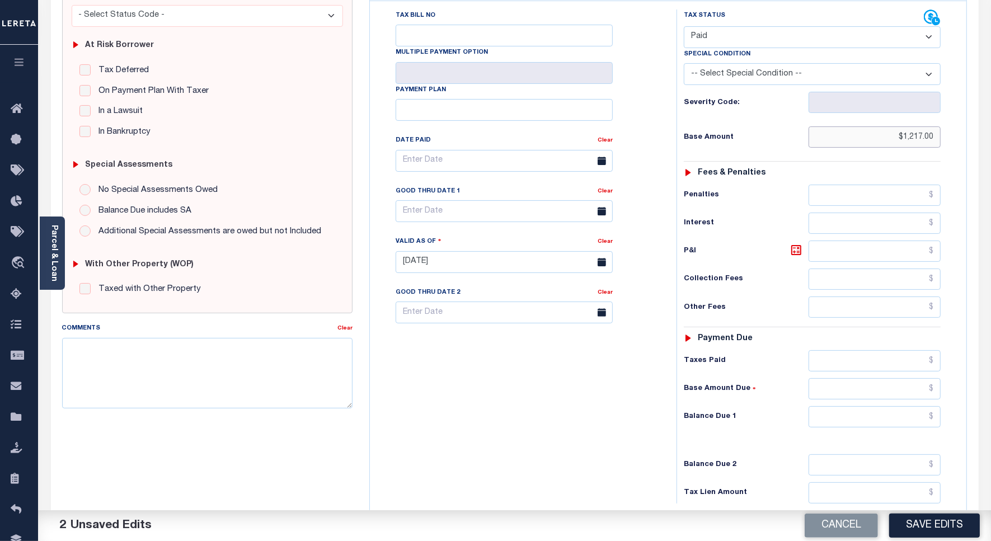
scroll to position [280, 0]
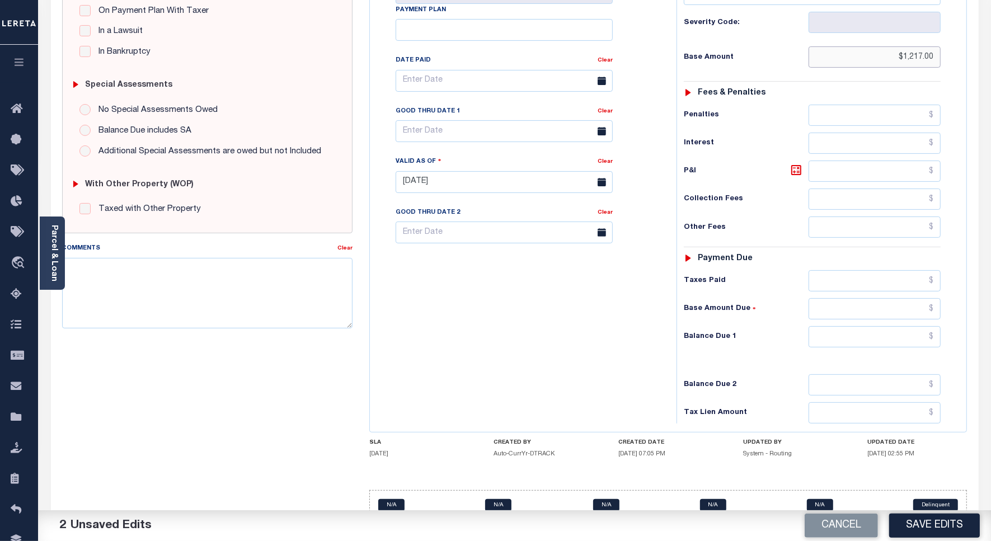
type input "$1,217.00"
click at [886, 287] on input "text" at bounding box center [875, 280] width 132 height 21
paste input "1,217.00"
type input "$1,217.00"
click at [880, 346] on input "text" at bounding box center [875, 336] width 132 height 21
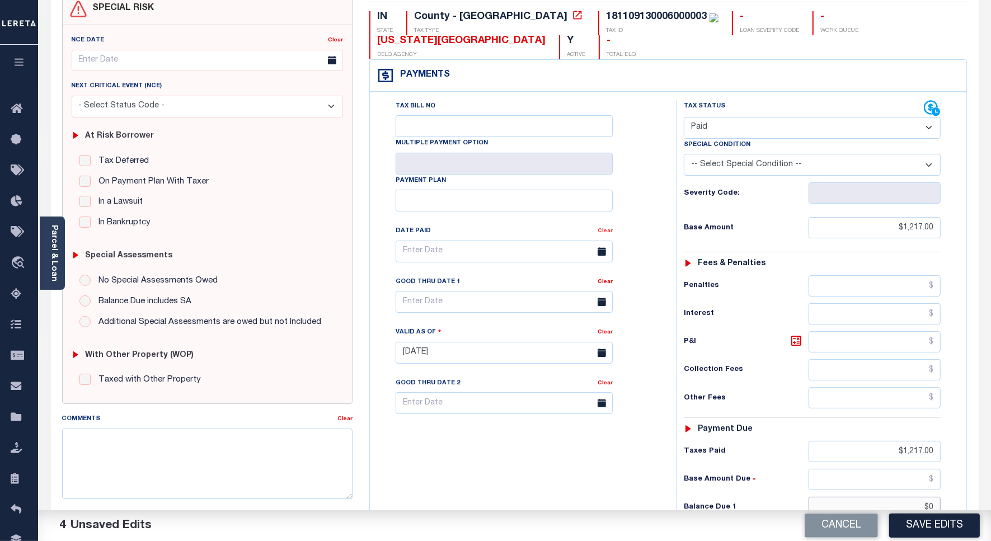
scroll to position [0, 0]
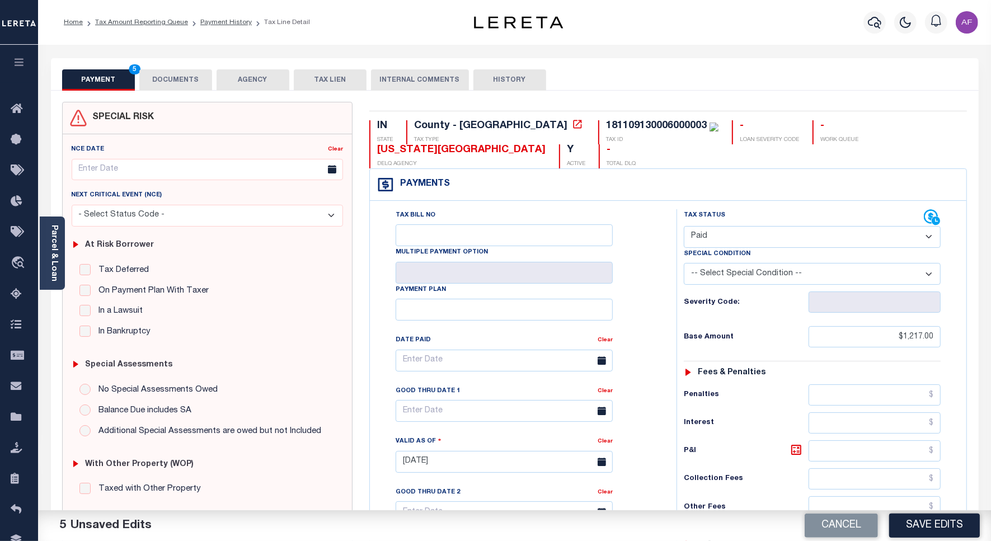
type input "$0.00"
click at [174, 69] on button "DOCUMENTS" at bounding box center [175, 79] width 73 height 21
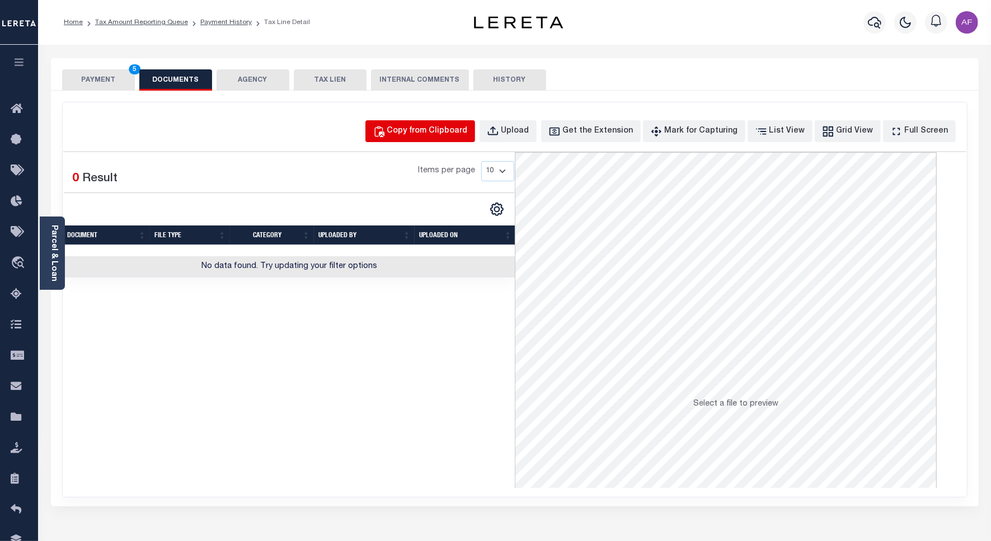
click at [449, 129] on div "Copy from Clipboard" at bounding box center [427, 131] width 81 height 12
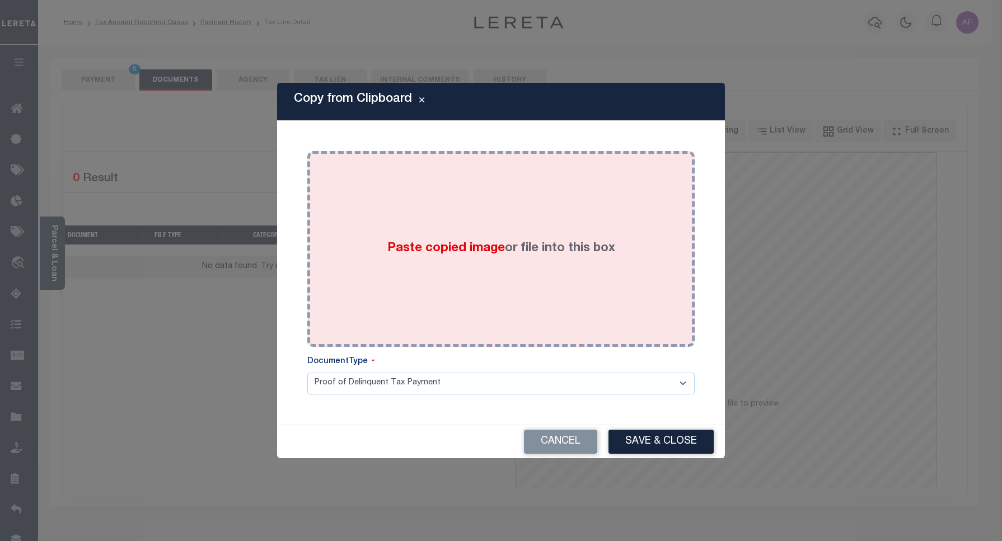
click at [470, 219] on div "Paste copied image or file into this box" at bounding box center [501, 249] width 371 height 179
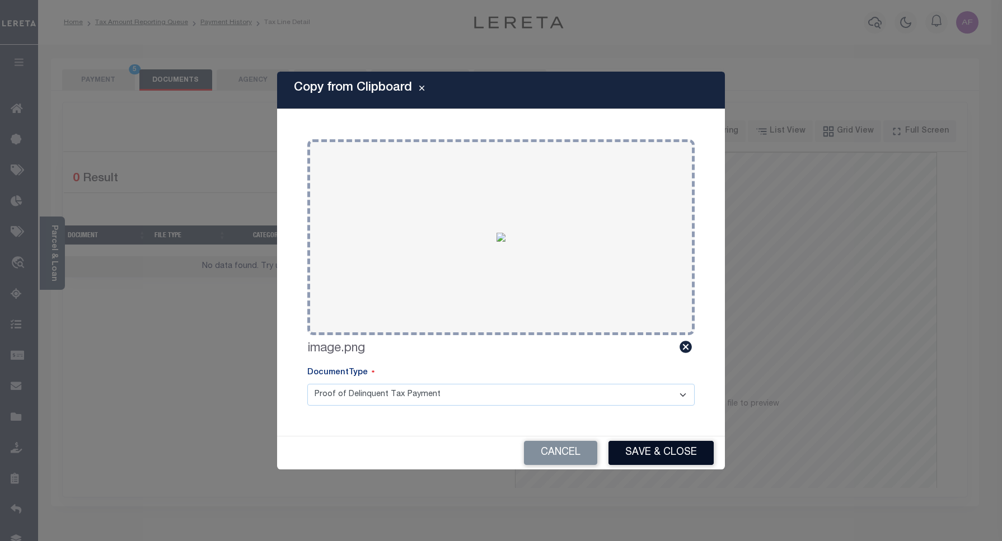
click at [647, 451] on button "Save & Close" at bounding box center [661, 453] width 105 height 24
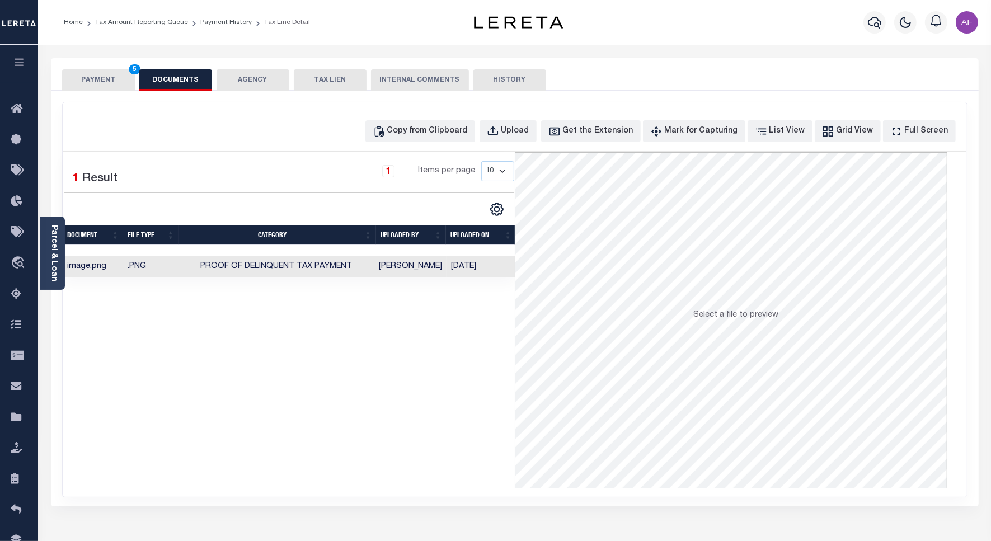
click at [107, 82] on button "PAYMENT 5" at bounding box center [98, 79] width 73 height 21
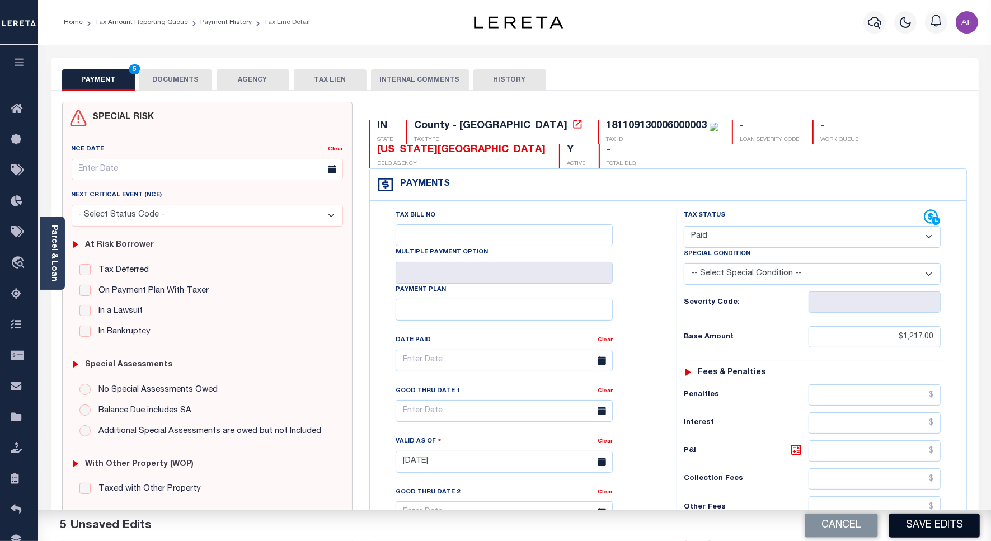
click at [910, 532] on button "Save Edits" at bounding box center [935, 526] width 91 height 24
checkbox input "false"
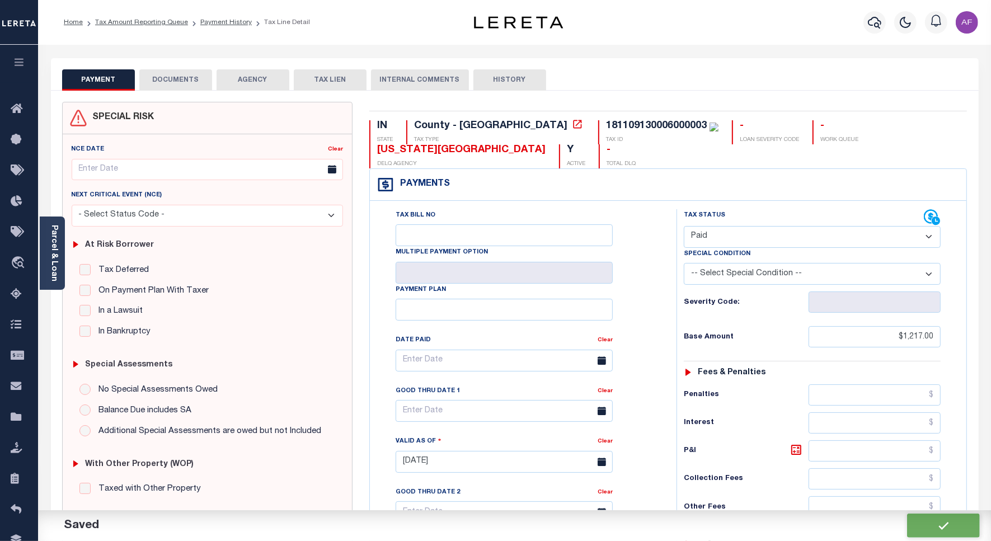
type input "$1,217"
type input "$0"
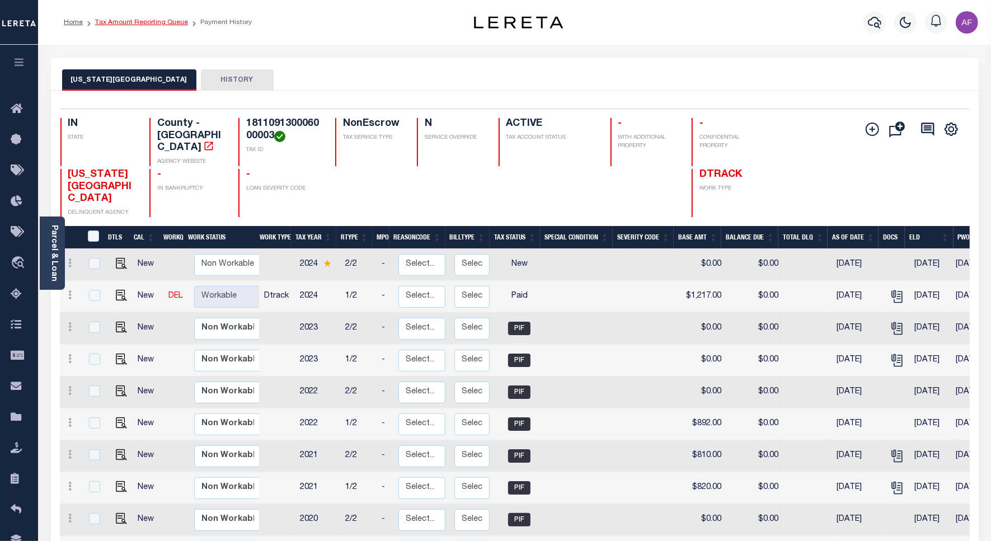
click at [160, 19] on link "Tax Amount Reporting Queue" at bounding box center [141, 22] width 93 height 7
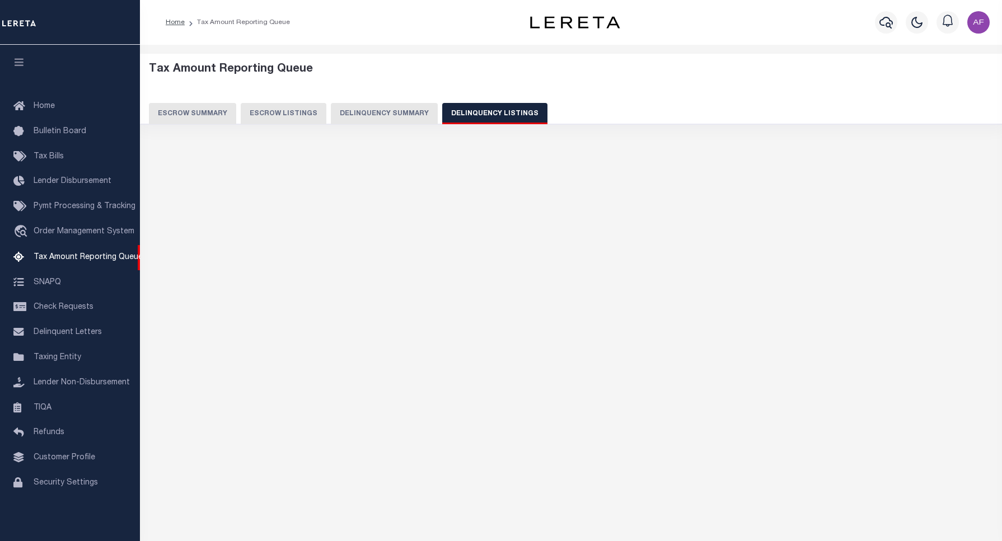
select select "100"
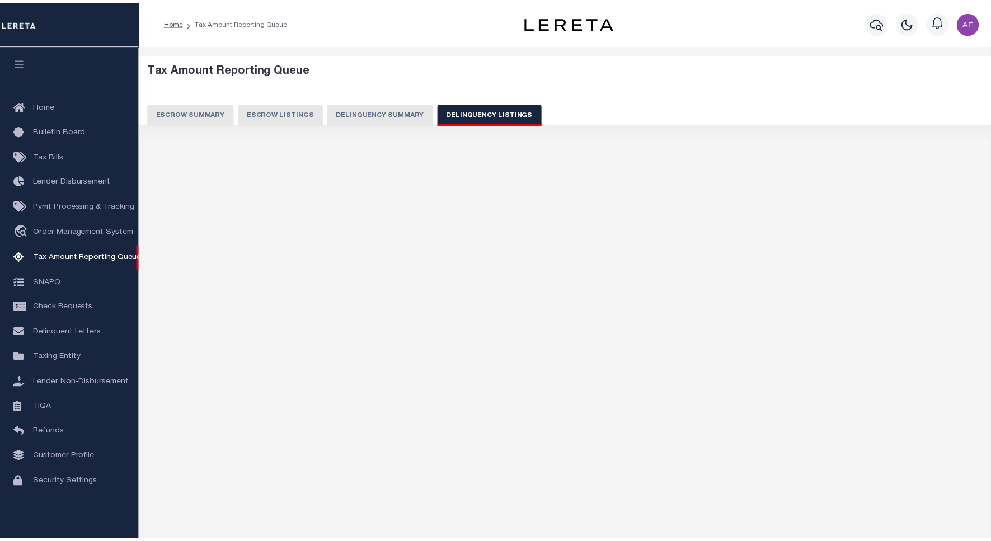
scroll to position [3, 0]
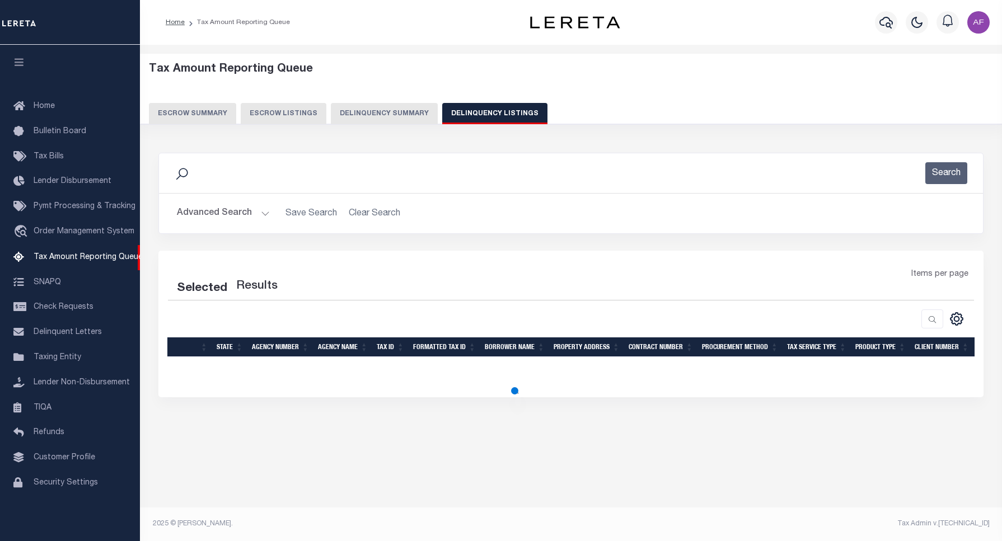
select select "100"
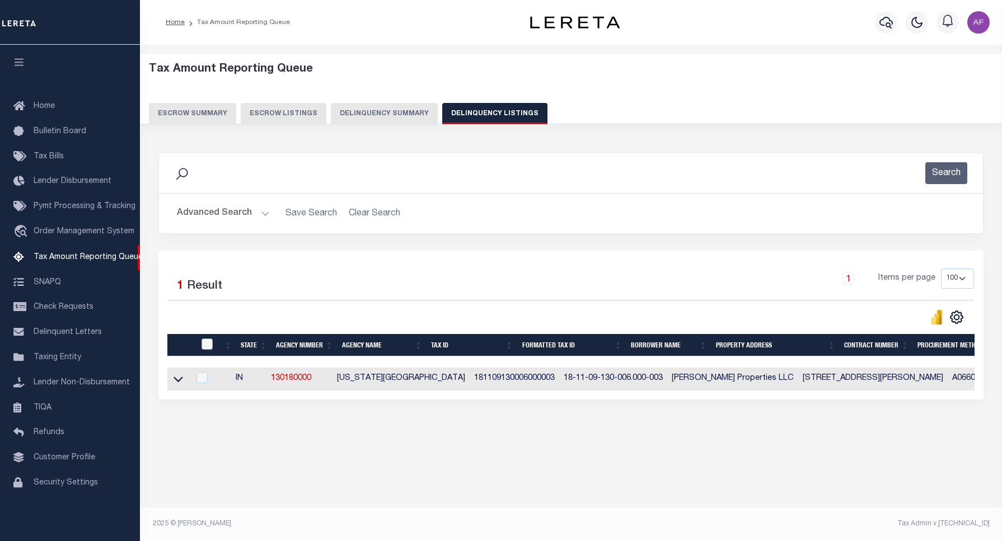
click at [207, 340] on input "checkbox" at bounding box center [207, 344] width 11 height 11
checkbox input "true"
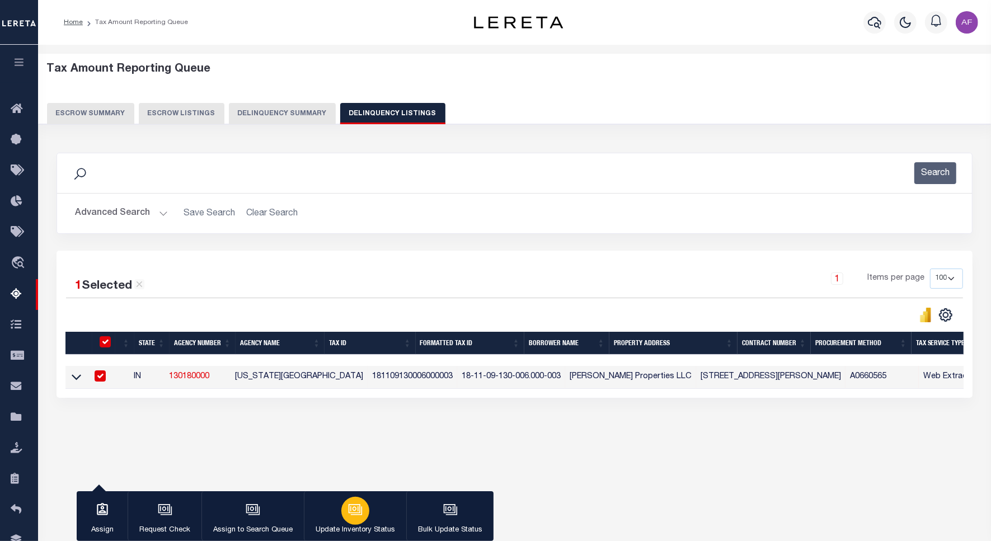
click at [363, 516] on div "button" at bounding box center [355, 511] width 28 height 28
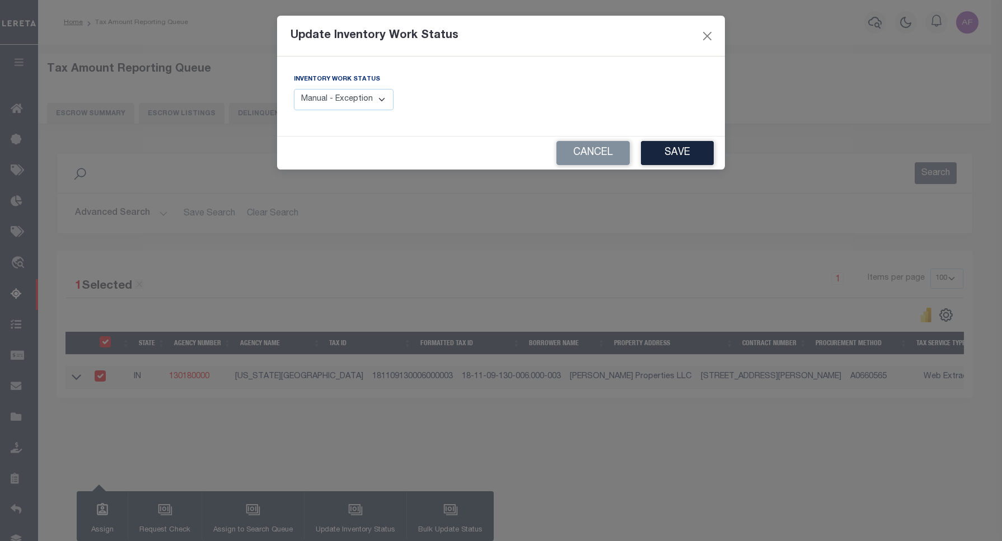
click at [336, 97] on select "Manual - Exception Pended - Awaiting Search Late Add Exception Completed" at bounding box center [344, 100] width 100 height 22
select select "4"
click at [294, 89] on select "Manual - Exception Pended - Awaiting Search Late Add Exception Completed" at bounding box center [344, 100] width 100 height 22
click at [672, 164] on button "Save" at bounding box center [677, 153] width 73 height 24
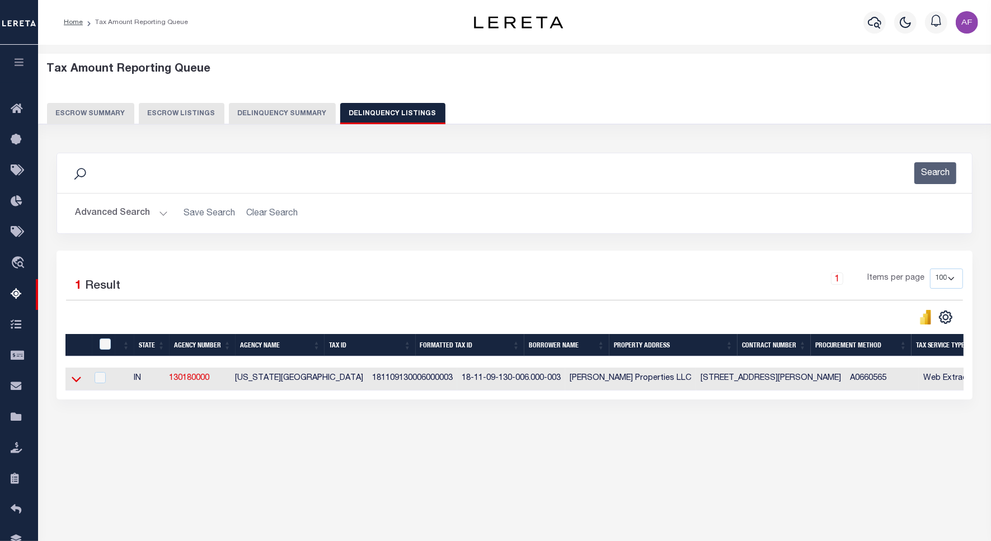
click at [72, 380] on icon at bounding box center [77, 379] width 10 height 12
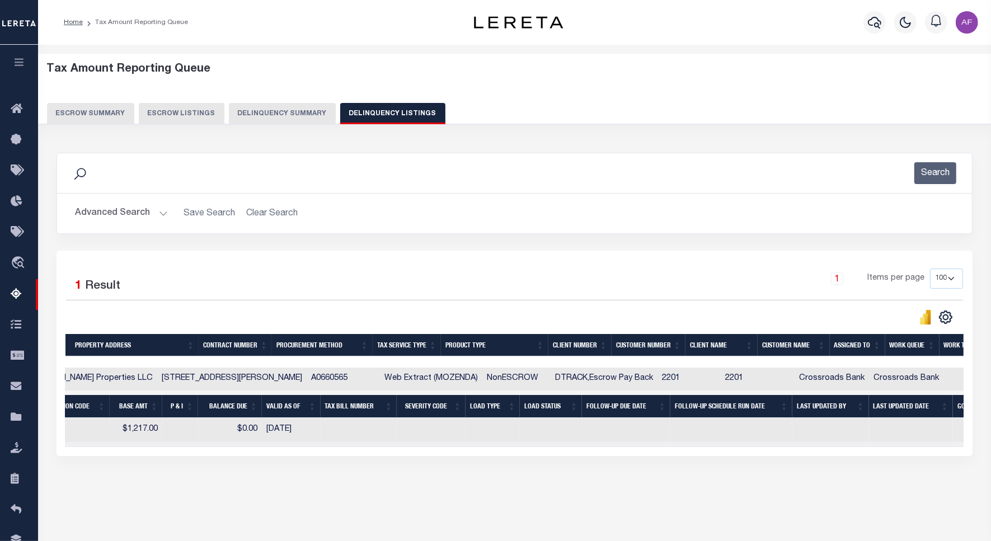
scroll to position [0, 670]
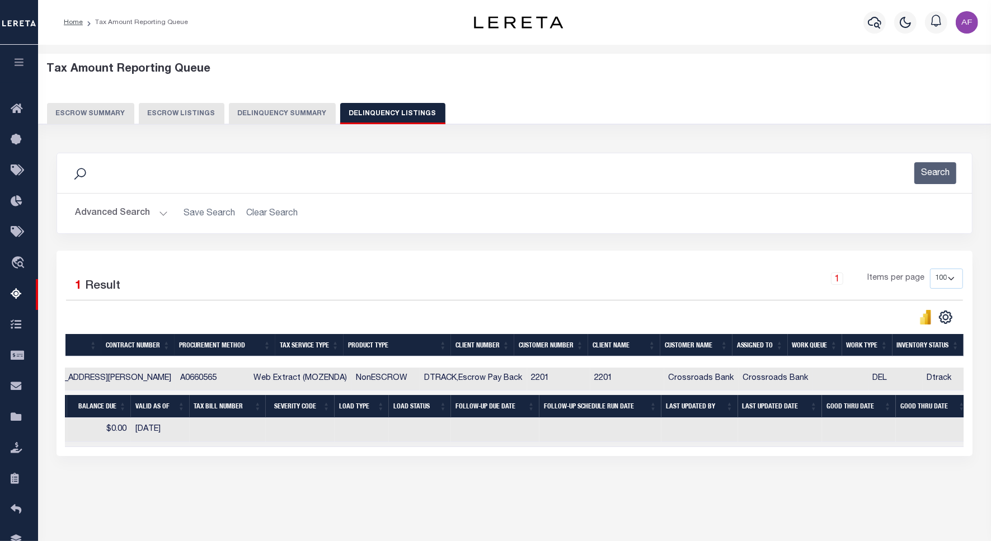
click at [106, 214] on button "Advanced Search" at bounding box center [121, 214] width 93 height 22
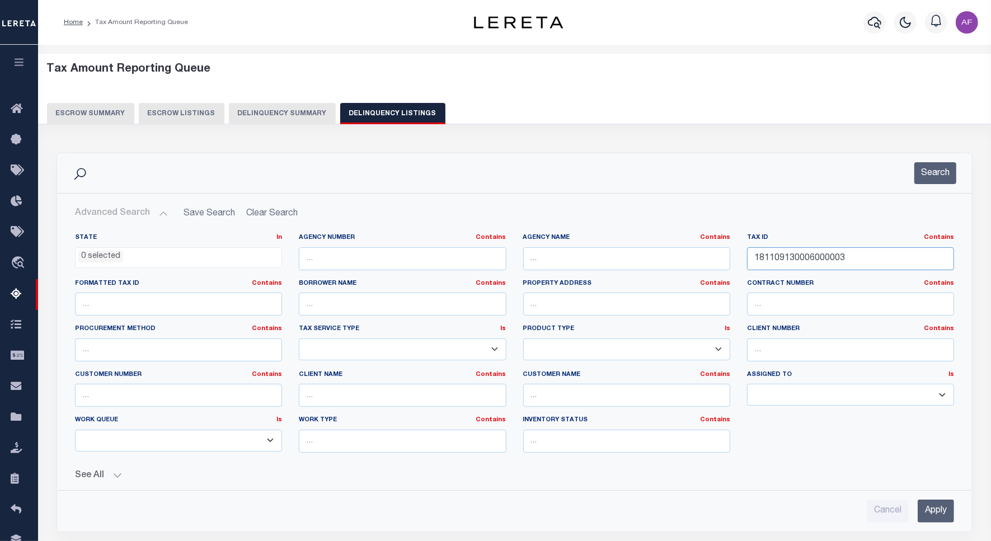
click at [773, 256] on input "181109130006000003" at bounding box center [850, 258] width 207 height 23
paste input "11"
type input "181109130011000003"
click at [928, 178] on button "Search" at bounding box center [936, 173] width 42 height 22
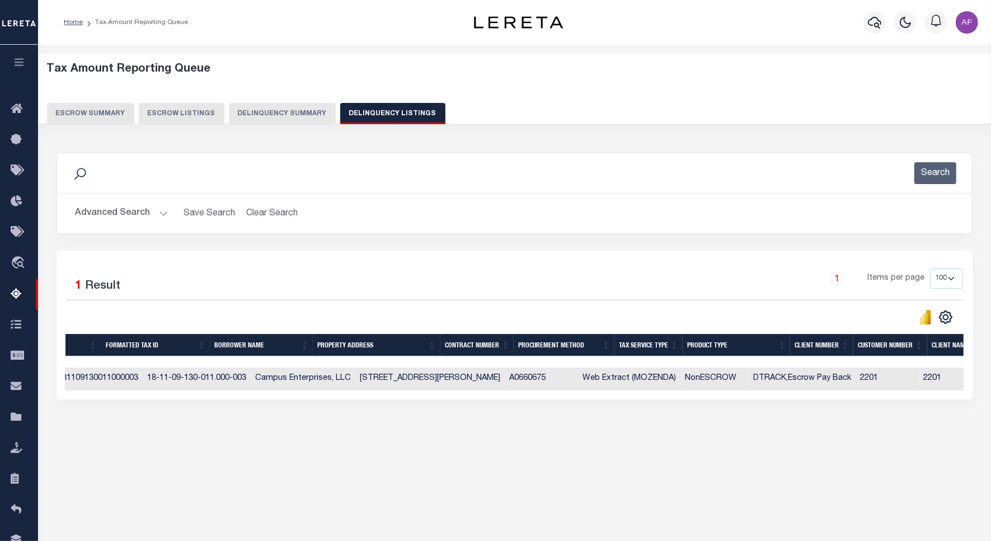
scroll to position [0, 0]
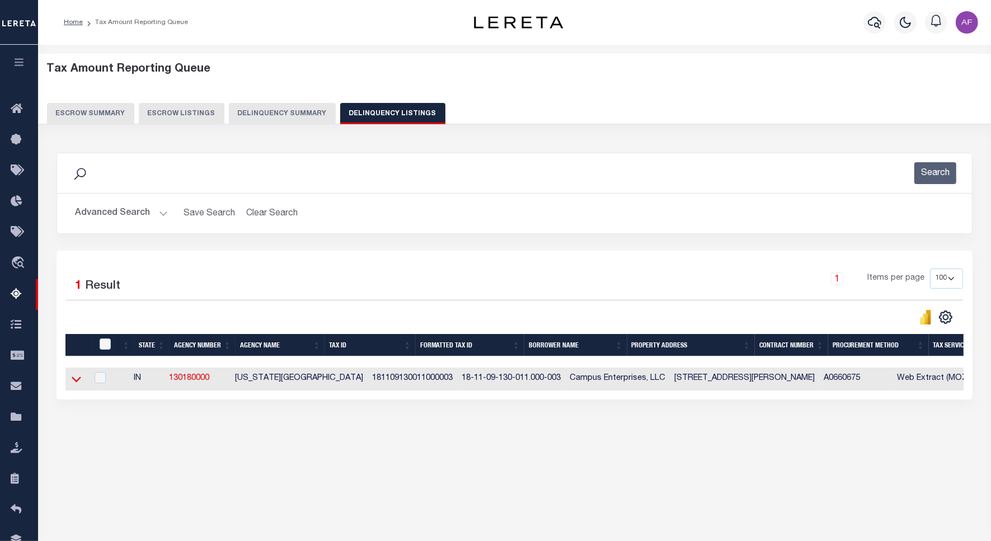
click at [77, 382] on icon at bounding box center [77, 379] width 10 height 12
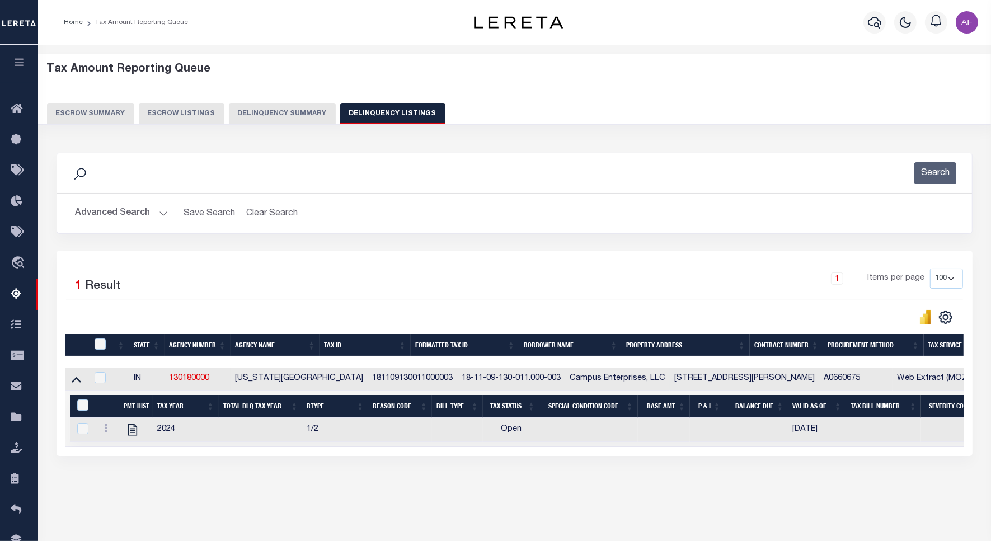
scroll to position [52, 0]
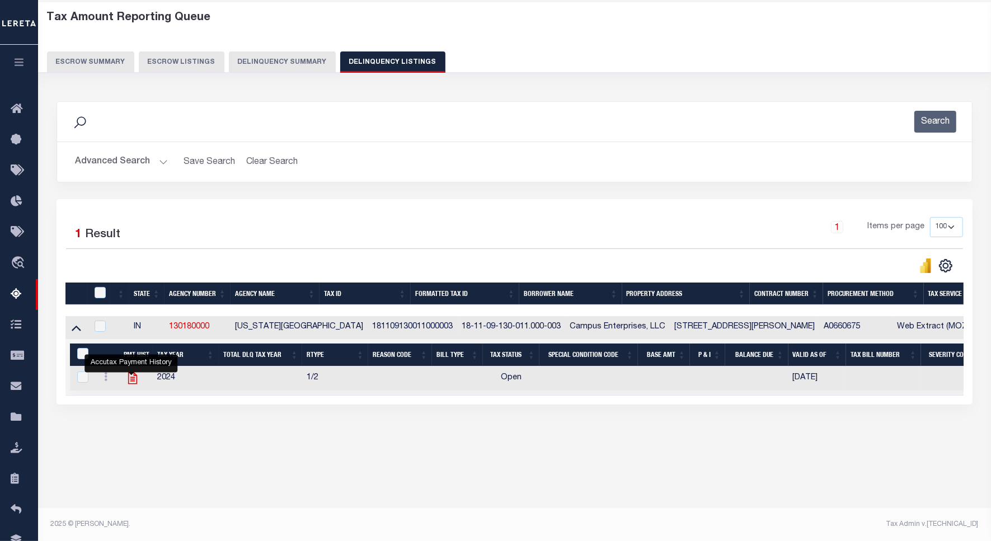
click at [125, 382] on icon "" at bounding box center [132, 378] width 15 height 15
checkbox input "true"
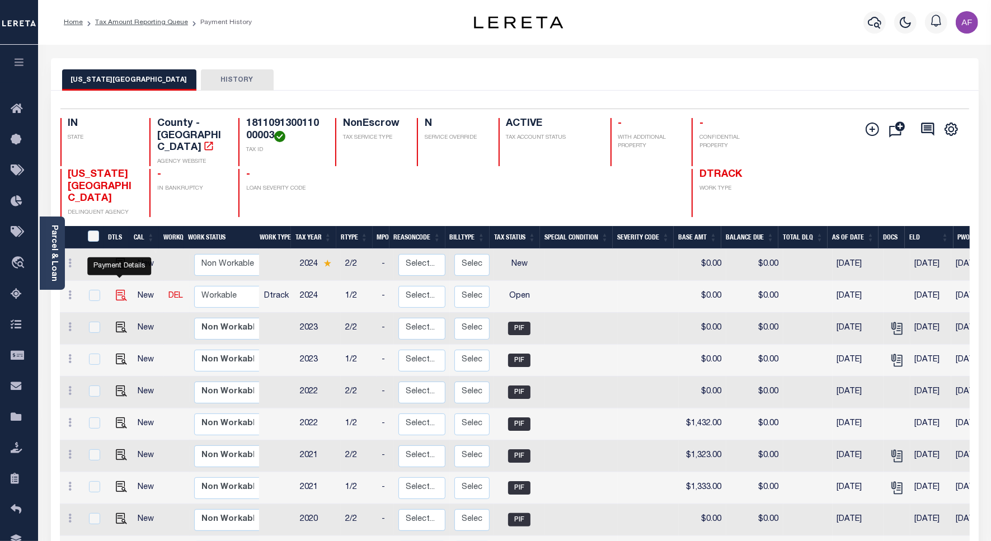
click at [119, 290] on img "" at bounding box center [121, 295] width 11 height 11
checkbox input "true"
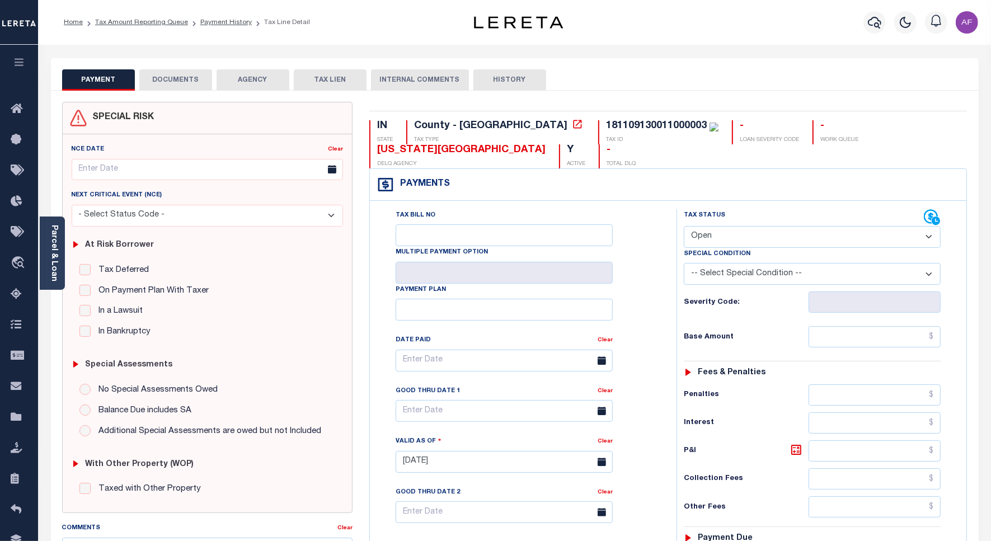
click at [710, 236] on select "- Select Status Code - Open Due/Unpaid Paid Incomplete No Tax Due Internal Refu…" at bounding box center [812, 237] width 257 height 22
select select "PYD"
click at [684, 227] on select "- Select Status Code - Open Due/Unpaid Paid Incomplete No Tax Due Internal Refu…" at bounding box center [812, 237] width 257 height 22
type input "[DATE]"
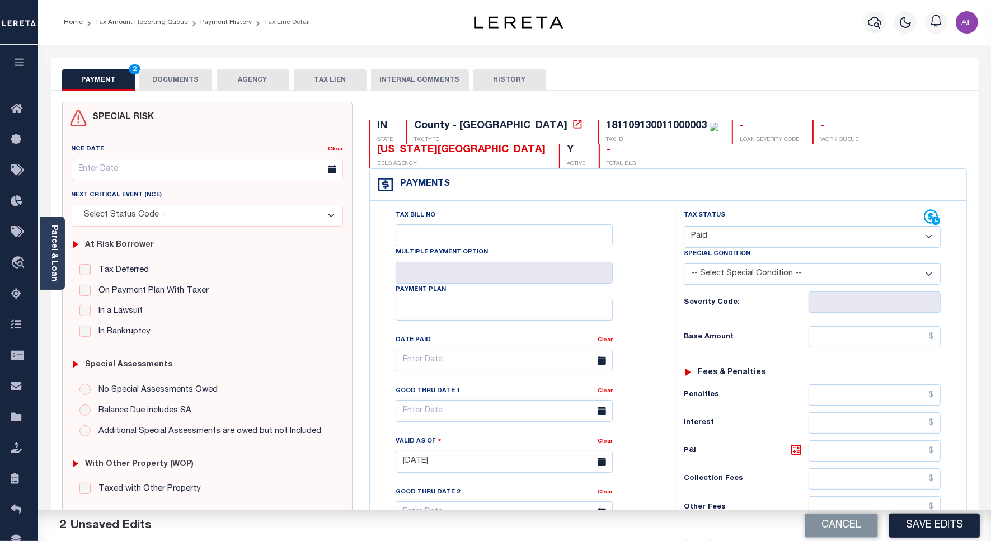
click at [866, 320] on div "Tax Status Status - Select Status Code -" at bounding box center [816, 456] width 279 height 494
click at [869, 335] on input "text" at bounding box center [875, 336] width 132 height 21
paste input "1,857.99"
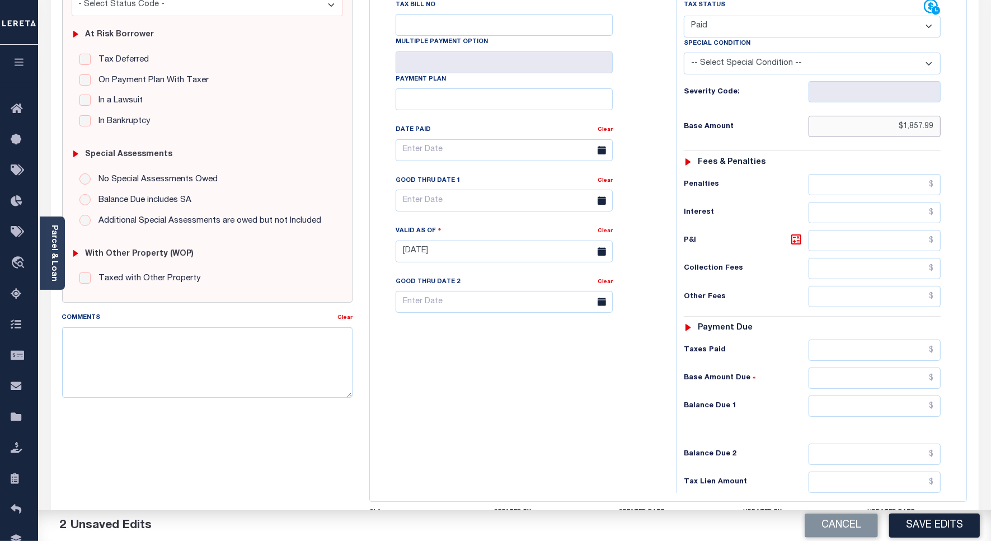
scroll to position [312, 0]
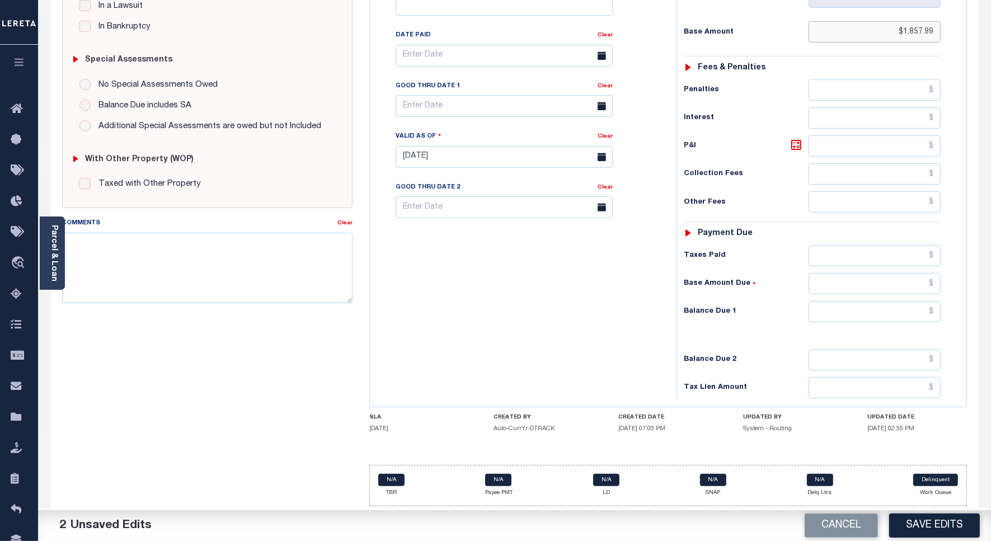
type input "$1,857.99"
click at [899, 252] on input "text" at bounding box center [875, 255] width 132 height 21
paste input "1,857.99"
type input "$1,857.99"
click at [899, 315] on input "text" at bounding box center [875, 311] width 132 height 21
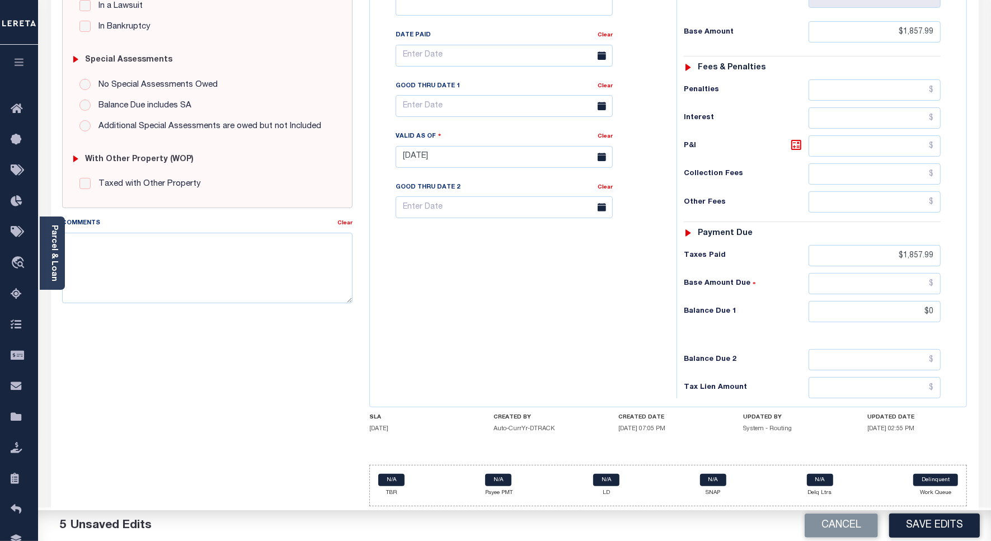
type input "$0.00"
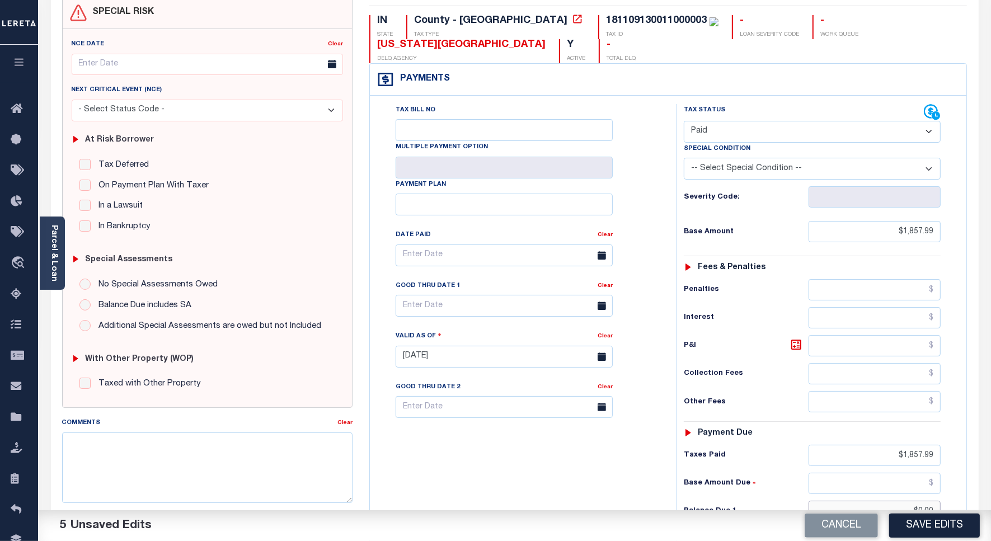
scroll to position [0, 0]
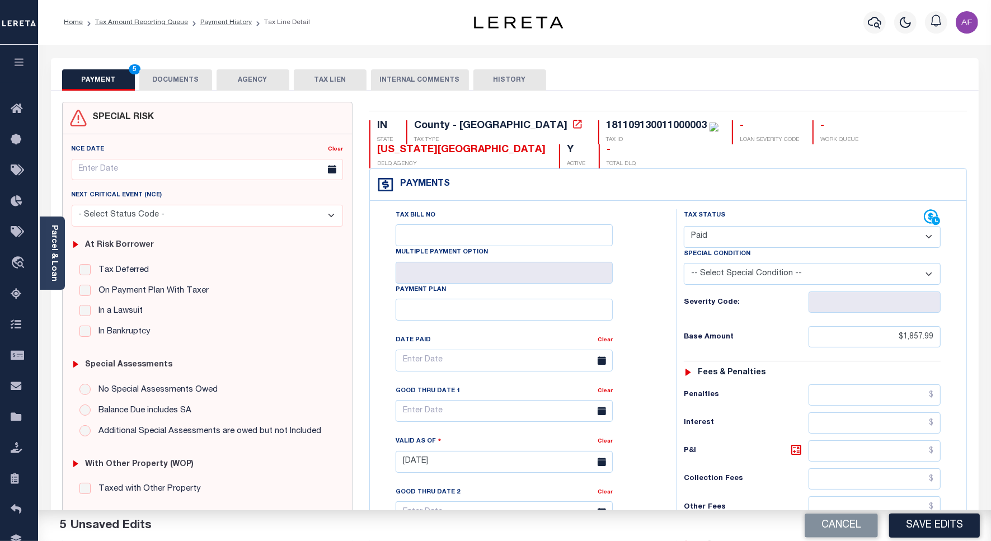
click at [191, 81] on button "DOCUMENTS" at bounding box center [175, 79] width 73 height 21
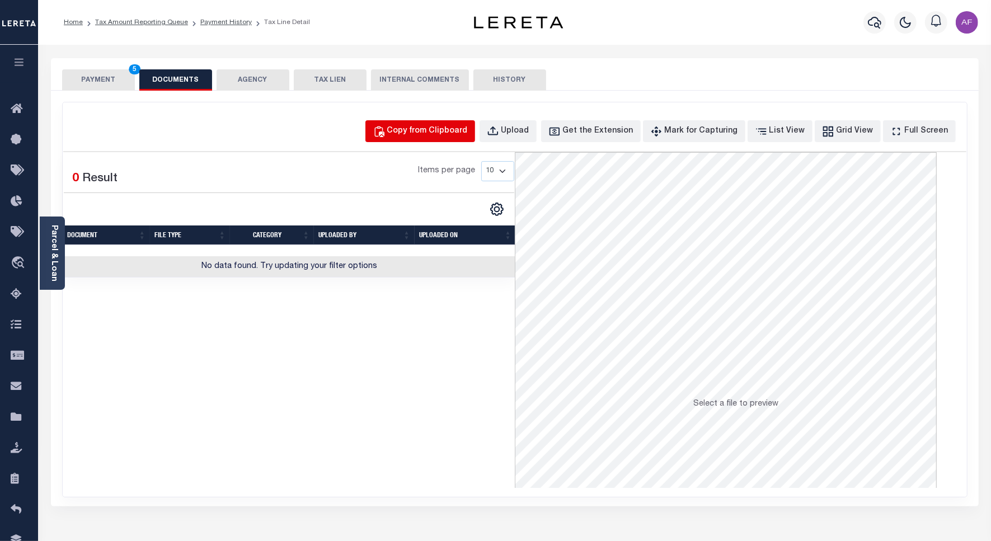
click at [455, 127] on div "Copy from Clipboard" at bounding box center [427, 131] width 81 height 12
select select "POP"
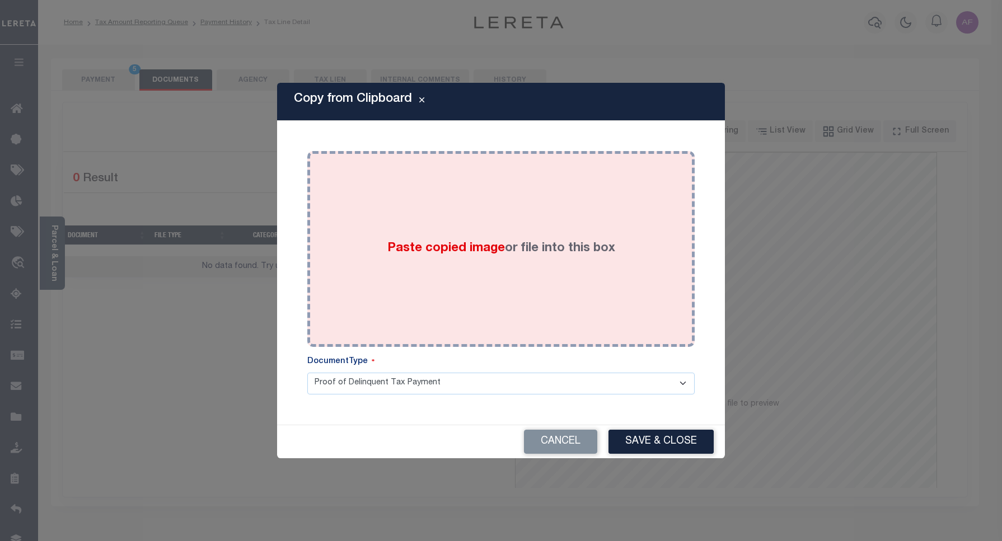
click at [490, 205] on div "Paste copied image or file into this box" at bounding box center [501, 249] width 371 height 179
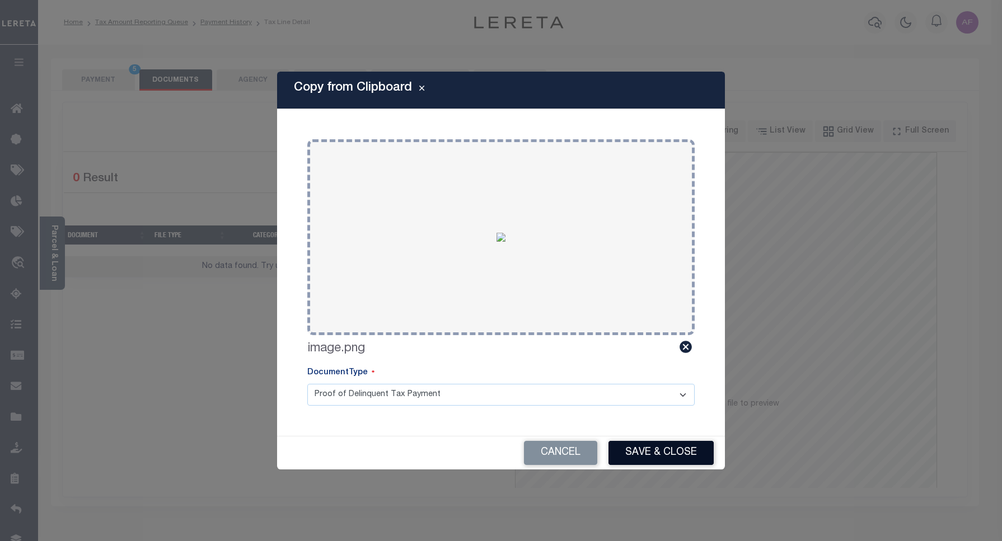
click at [648, 450] on button "Save & Close" at bounding box center [661, 453] width 105 height 24
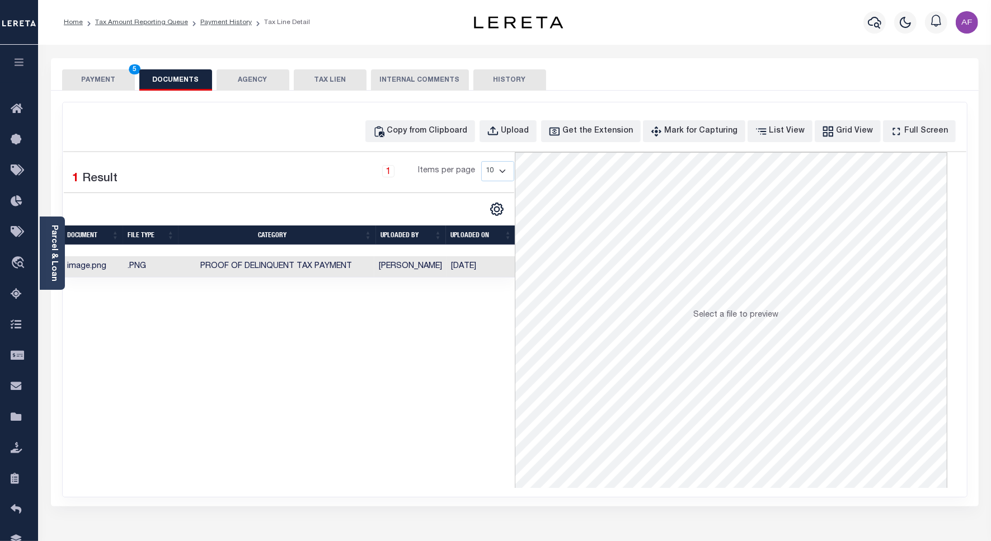
click at [101, 85] on button "PAYMENT 5" at bounding box center [98, 79] width 73 height 21
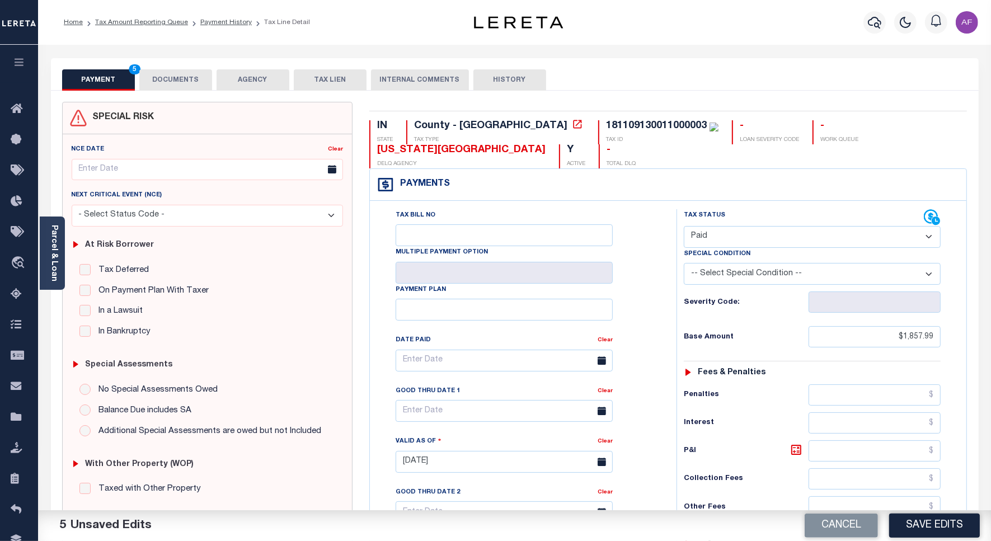
click at [935, 525] on button "Save Edits" at bounding box center [935, 526] width 91 height 24
checkbox input "false"
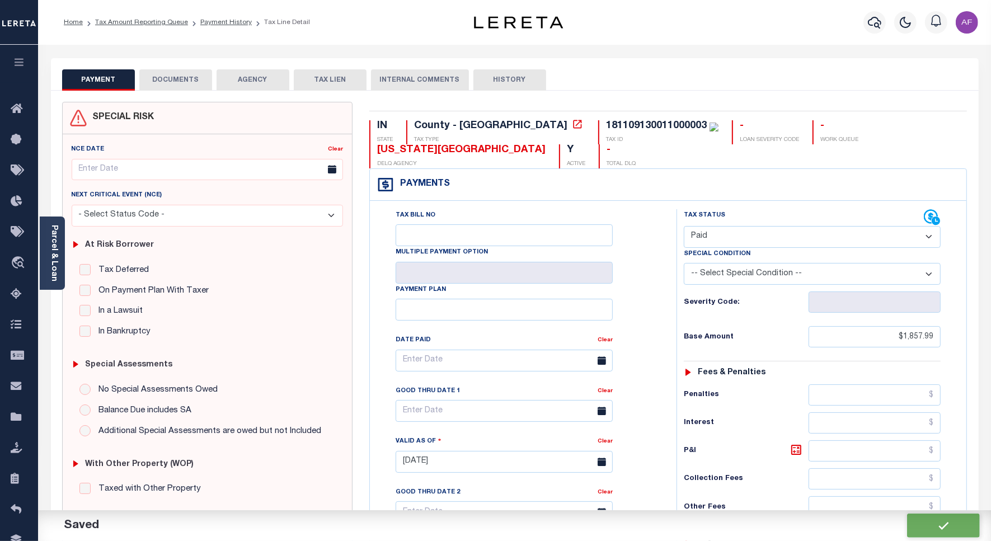
type input "$1,857.99"
type input "$0"
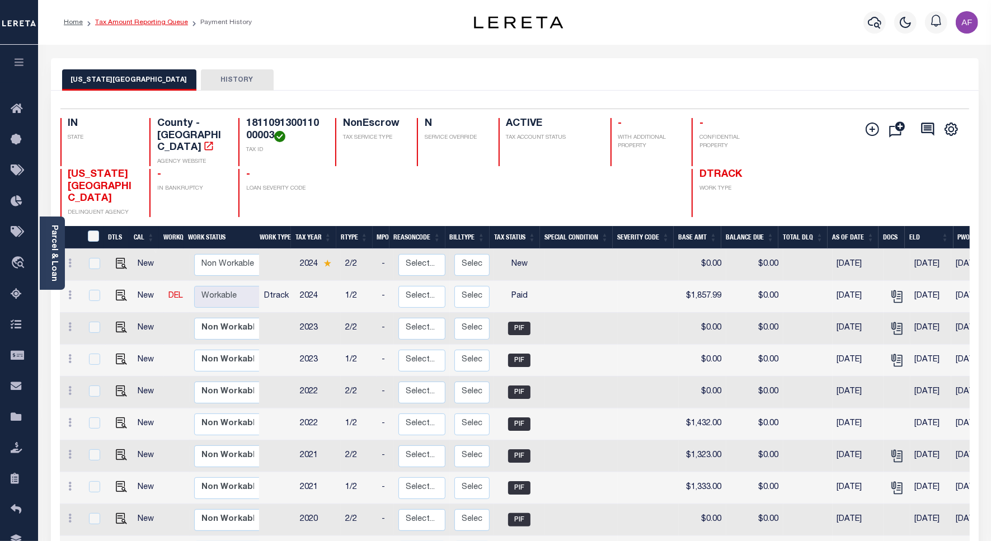
click at [151, 24] on link "Tax Amount Reporting Queue" at bounding box center [141, 22] width 93 height 7
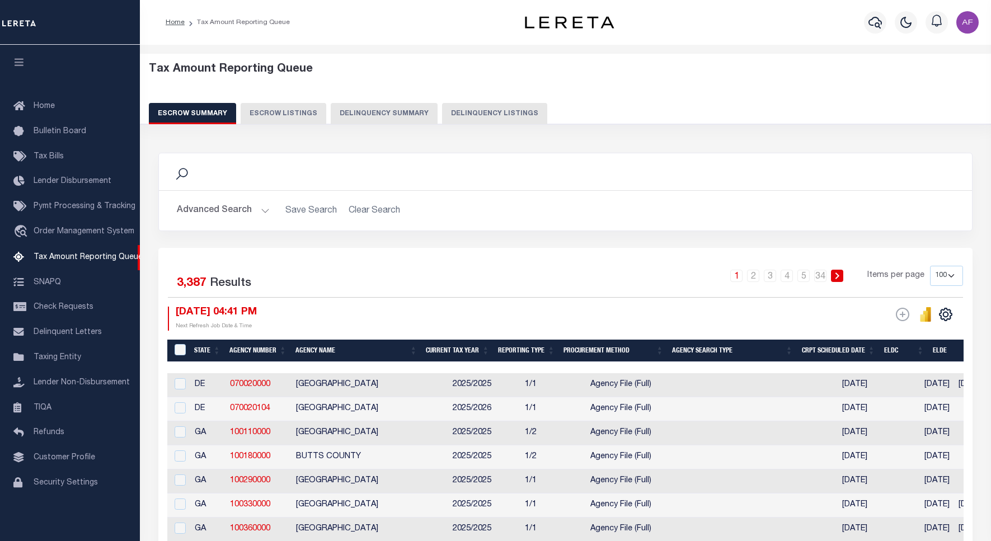
select select "100"
click at [484, 111] on button "Delinquency Listings" at bounding box center [494, 113] width 105 height 21
select select "100"
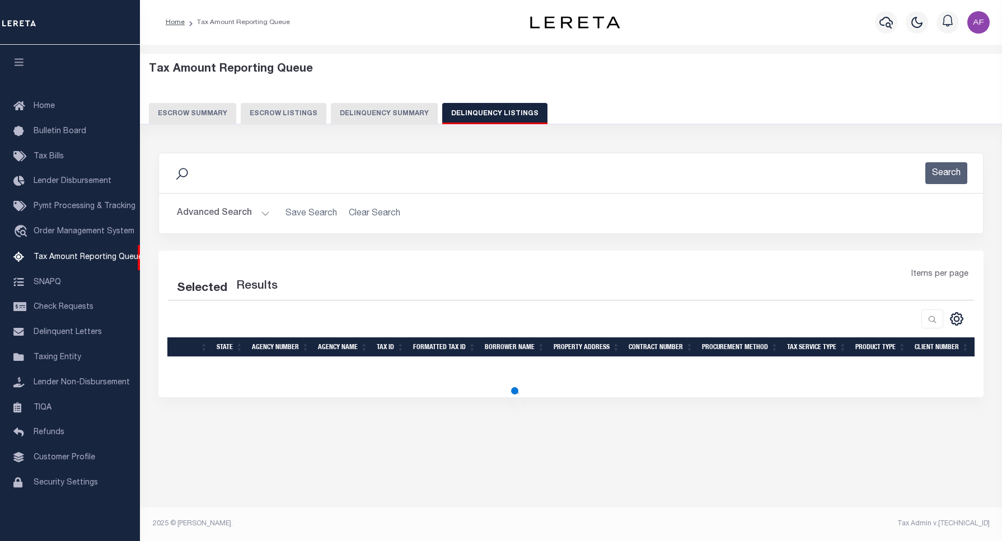
select select "100"
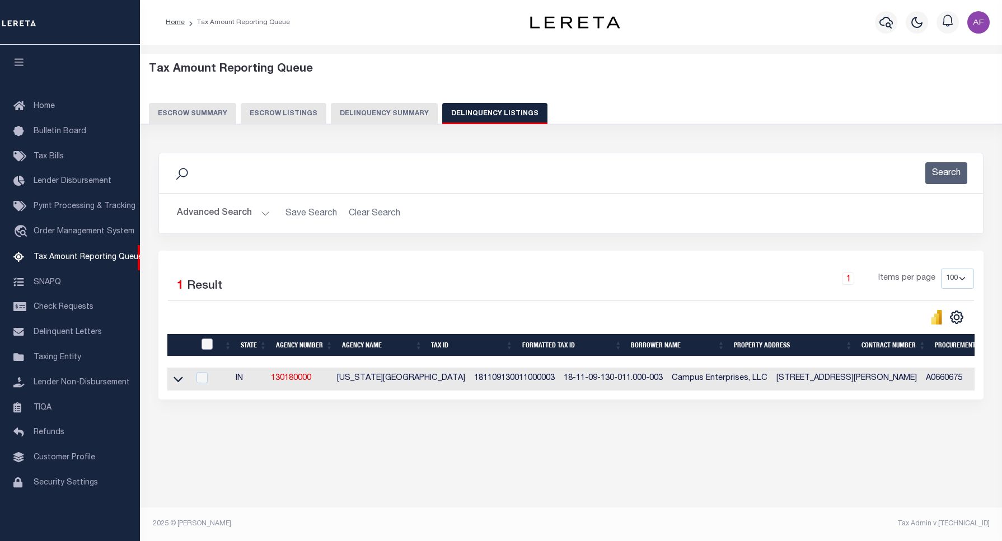
click at [208, 345] on input "checkbox" at bounding box center [207, 344] width 11 height 11
checkbox input "true"
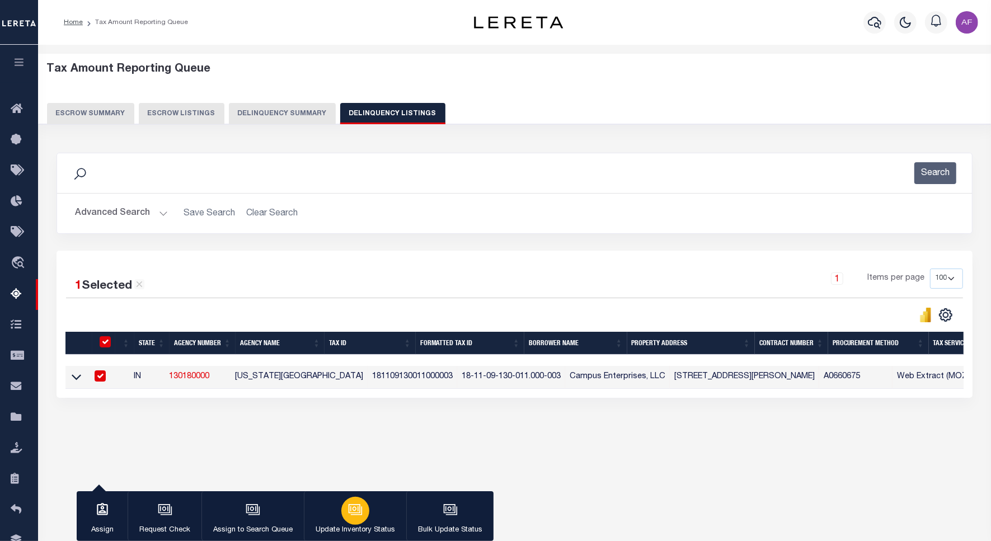
click at [339, 502] on button "Update Inventory Status" at bounding box center [355, 517] width 102 height 50
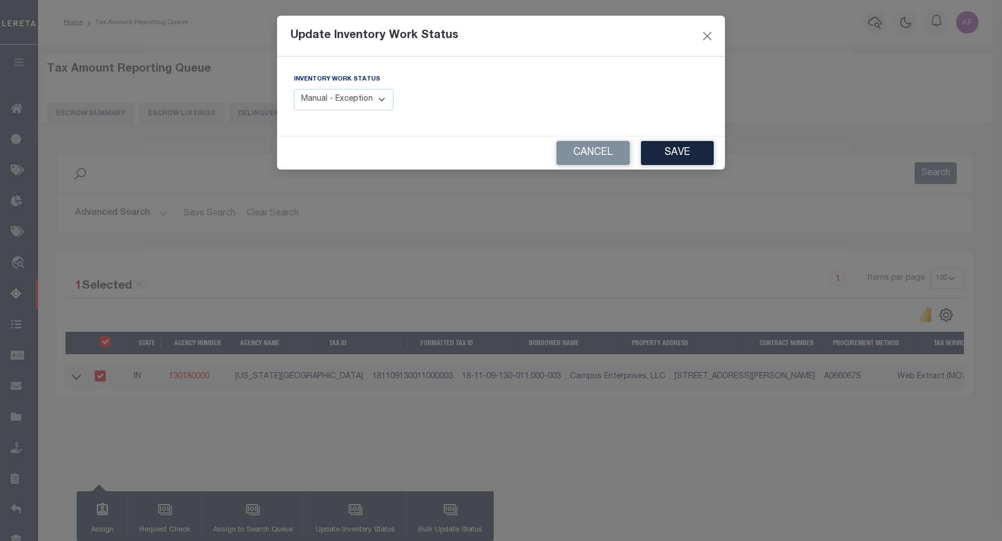
click at [341, 102] on select "Manual - Exception Pended - Awaiting Search Late Add Exception Completed" at bounding box center [344, 100] width 100 height 22
select select "4"
click at [294, 89] on select "Manual - Exception Pended - Awaiting Search Late Add Exception Completed" at bounding box center [344, 100] width 100 height 22
click at [682, 156] on button "Save" at bounding box center [677, 153] width 73 height 24
